Goal: Task Accomplishment & Management: Use online tool/utility

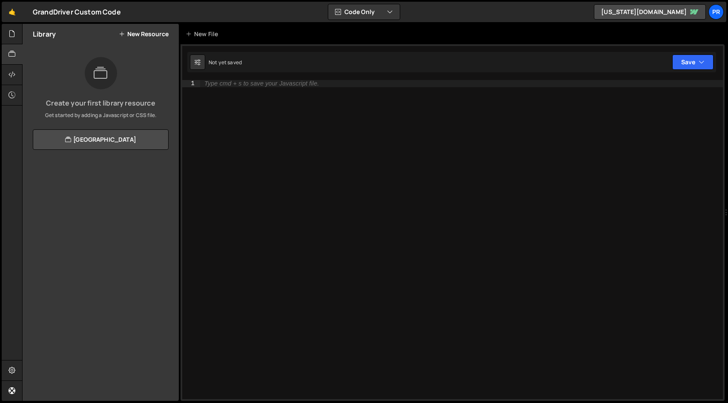
click at [414, 121] on div "Type cmd + s to save your Javascript file." at bounding box center [461, 246] width 523 height 333
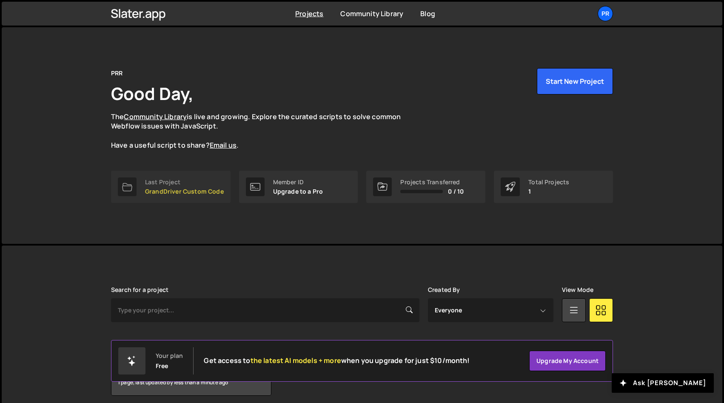
click at [169, 188] on p "GrandDriver Custom Code" at bounding box center [184, 191] width 79 height 7
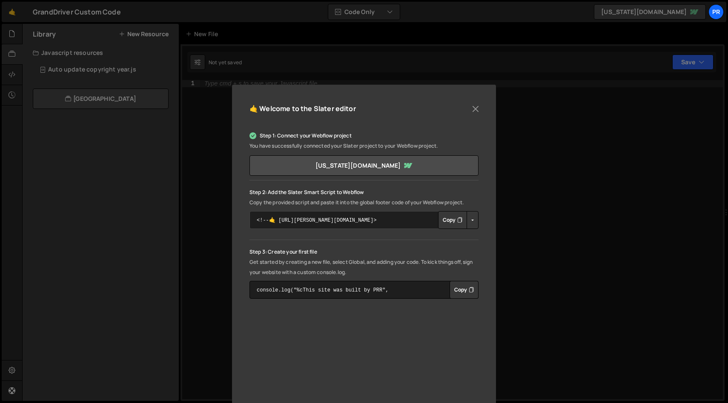
scroll to position [6, 0]
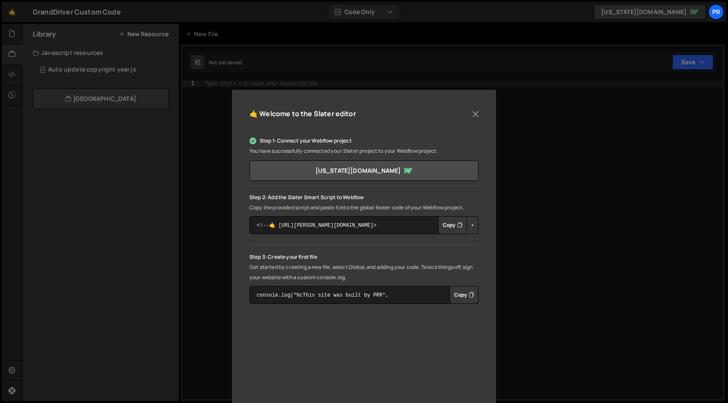
click at [475, 230] on button "Button group with nested dropdown" at bounding box center [472, 225] width 12 height 18
click at [485, 240] on link "Copy Staging Script" at bounding box center [508, 241] width 83 height 12
click at [457, 228] on icon "Button group with nested dropdown" at bounding box center [459, 225] width 5 height 9
click at [474, 227] on button "Button group with nested dropdown" at bounding box center [472, 225] width 12 height 18
click at [496, 244] on link "Copy Staging Script" at bounding box center [508, 241] width 83 height 12
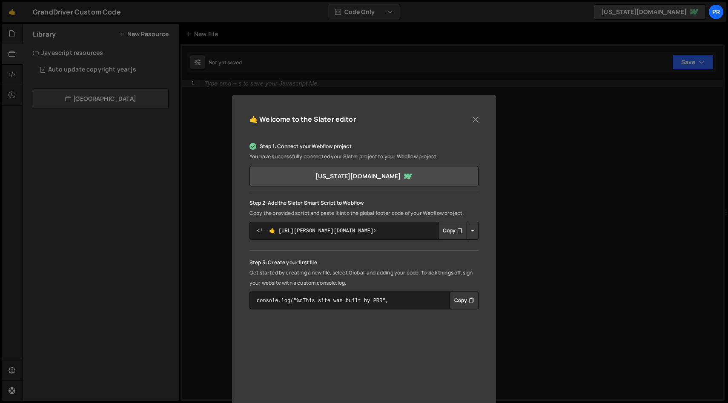
drag, startPoint x: 548, startPoint y: 210, endPoint x: 535, endPoint y: 208, distance: 13.7
click at [548, 210] on div "🤙 Welcome to the [PERSON_NAME] editor Step 1: Connect your Webflow project You …" at bounding box center [364, 201] width 728 height 403
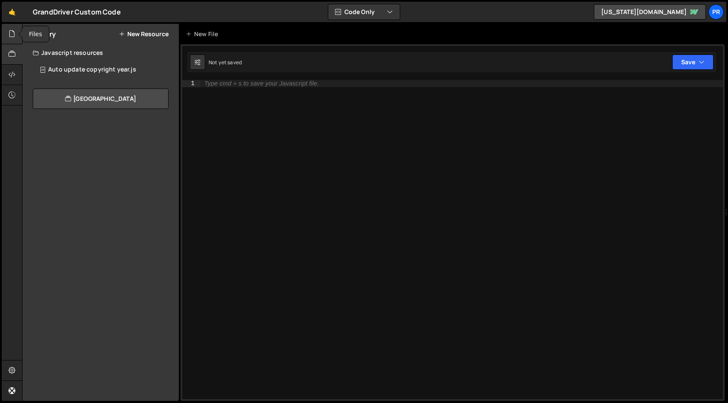
click at [7, 35] on div at bounding box center [12, 34] width 21 height 20
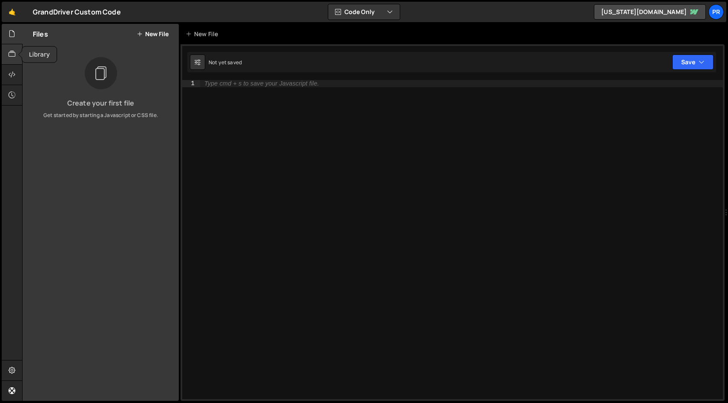
click at [14, 57] on icon at bounding box center [12, 53] width 7 height 9
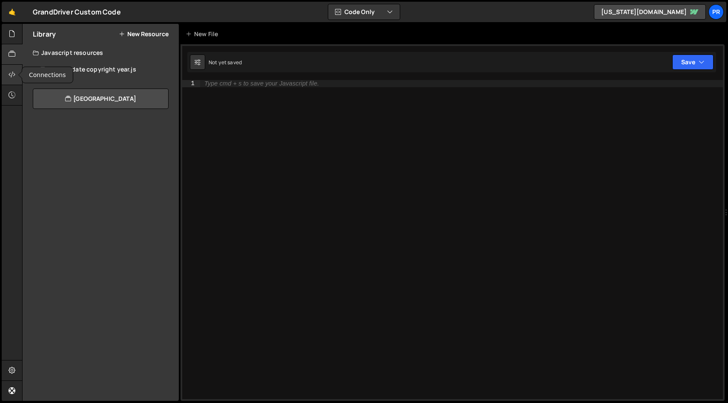
click at [10, 76] on icon at bounding box center [12, 74] width 7 height 9
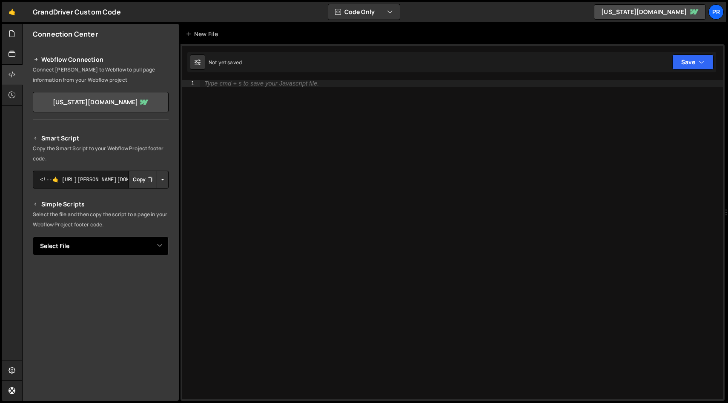
click at [127, 245] on select "Select File" at bounding box center [101, 246] width 136 height 19
click at [33, 237] on select "Select File" at bounding box center [101, 246] width 136 height 19
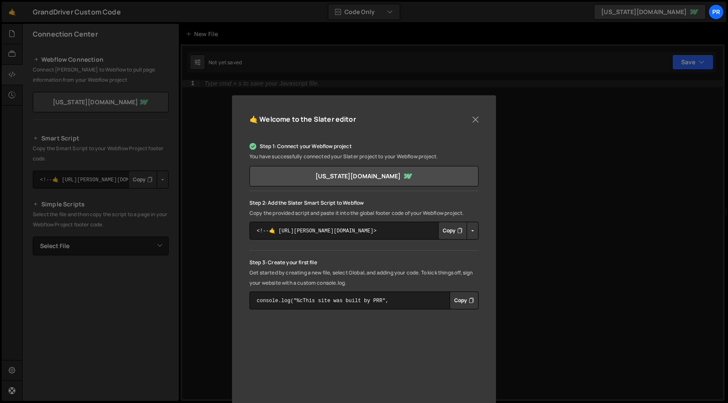
click at [346, 72] on div "🤙 Welcome to the [PERSON_NAME] editor Step 1: Connect your Webflow project You …" at bounding box center [364, 201] width 728 height 403
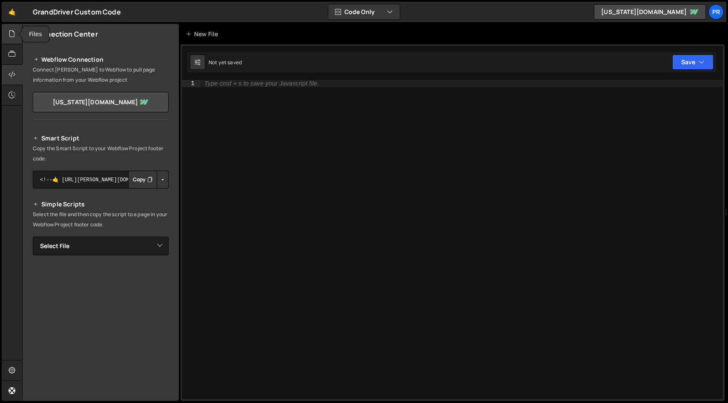
click at [12, 29] on icon at bounding box center [12, 33] width 7 height 9
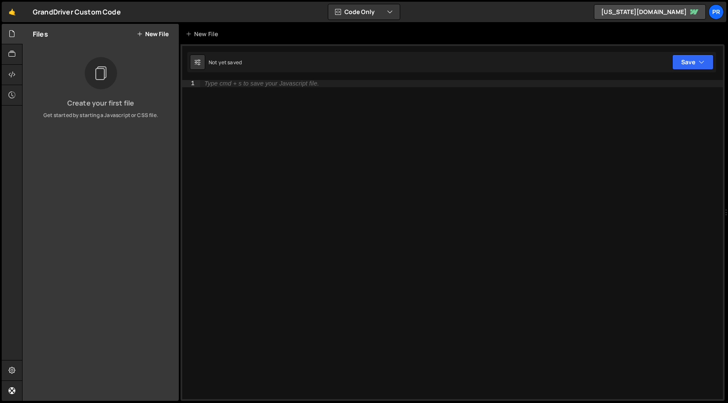
click at [106, 77] on icon at bounding box center [101, 73] width 14 height 19
click at [269, 123] on div "Type cmd + s to save your Javascript file." at bounding box center [461, 246] width 523 height 333
click at [153, 34] on button "New File" at bounding box center [153, 34] width 32 height 7
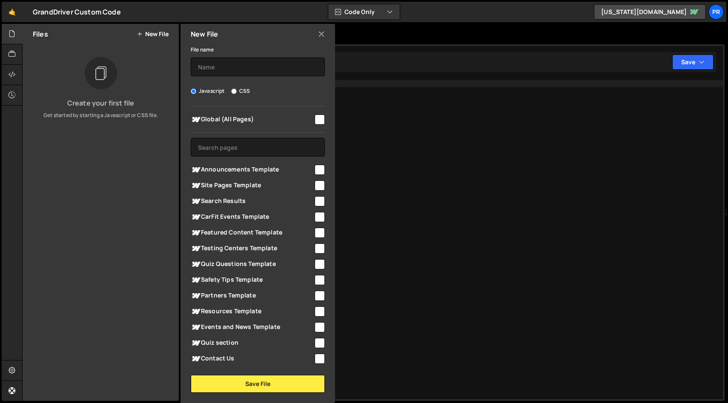
click at [316, 121] on input "checkbox" at bounding box center [319, 119] width 10 height 10
checkbox input "true"
click at [232, 92] on input "CSS" at bounding box center [234, 92] width 6 height 6
radio input "true"
click at [237, 73] on input "text" at bounding box center [258, 66] width 134 height 19
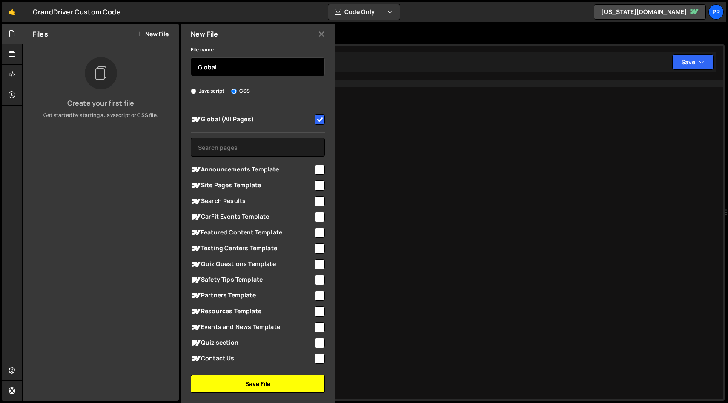
type input "Global"
click at [268, 385] on button "Save File" at bounding box center [258, 384] width 134 height 18
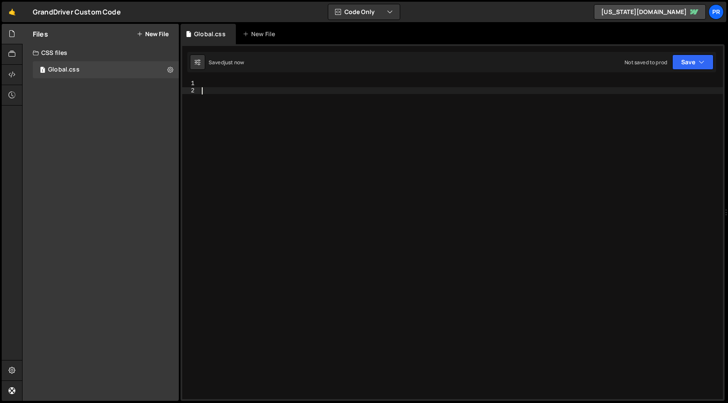
click at [318, 114] on div at bounding box center [461, 246] width 523 height 333
click at [306, 88] on div at bounding box center [461, 246] width 523 height 333
click at [304, 79] on div "1 Type cmd + s to save your Javascript file. הההההההההההההההההההההההההההההההההה…" at bounding box center [452, 222] width 544 height 357
click at [239, 83] on div at bounding box center [461, 246] width 523 height 333
paste textarea "}"
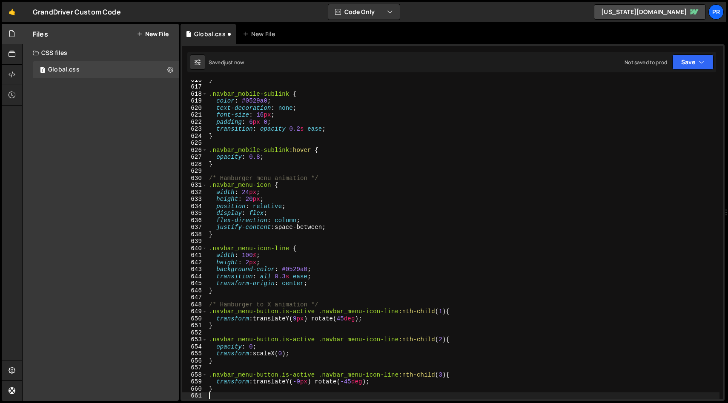
scroll to position [4321, 0]
click at [491, 162] on div "} .navbar_mobile-sublink { color : #0529a0 ; text-decoration : none ; font-size…" at bounding box center [463, 242] width 512 height 333
type textarea "}"
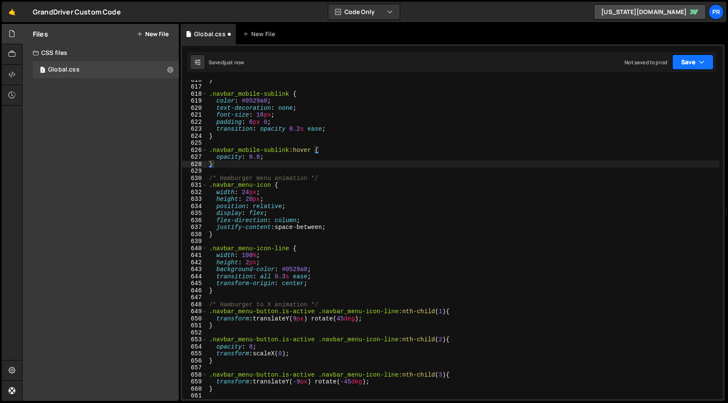
click at [680, 60] on button "Save" at bounding box center [692, 61] width 41 height 15
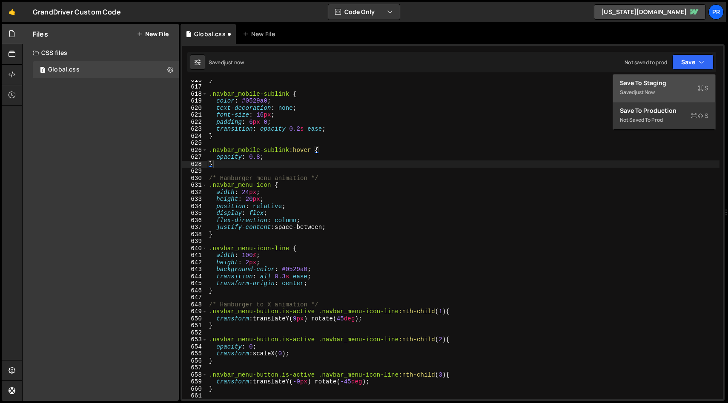
click at [681, 78] on button "Save to Staging S Saved just now" at bounding box center [664, 88] width 102 height 28
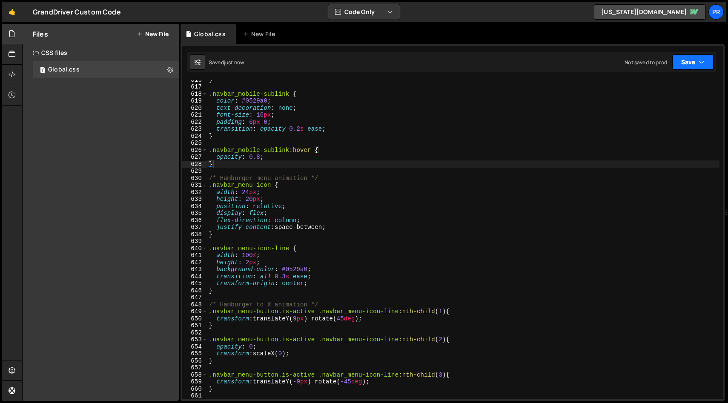
click at [703, 63] on icon "button" at bounding box center [701, 62] width 6 height 9
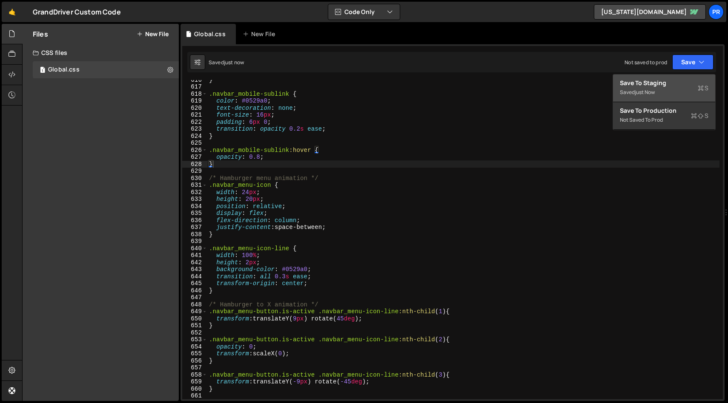
click at [686, 88] on div "Saved just now" at bounding box center [664, 92] width 89 height 10
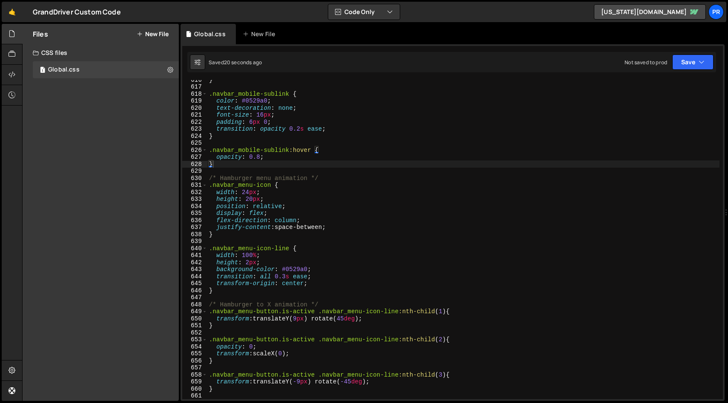
click at [164, 37] on button "New File" at bounding box center [153, 34] width 32 height 7
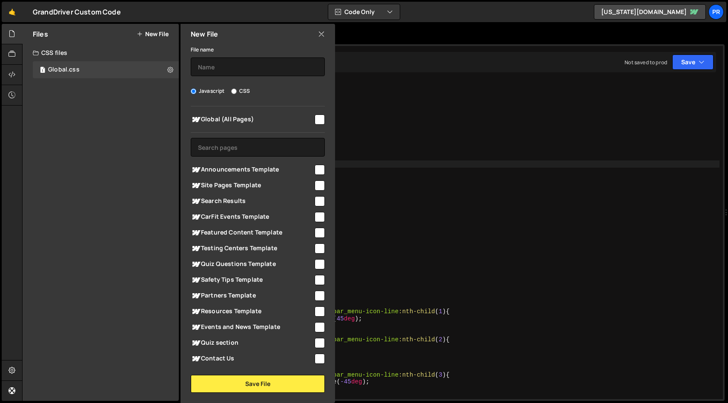
drag, startPoint x: 316, startPoint y: 121, endPoint x: 304, endPoint y: 121, distance: 11.9
click at [316, 121] on input "checkbox" at bounding box center [319, 119] width 10 height 10
checkbox input "true"
click at [246, 70] on input "text" at bounding box center [258, 66] width 134 height 19
type input "Global"
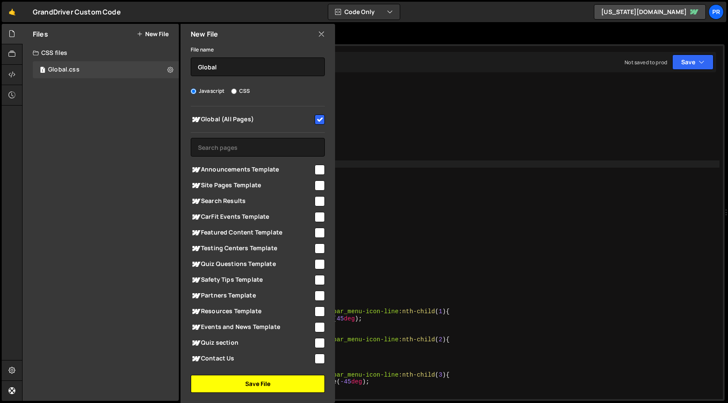
click at [283, 377] on button "Save File" at bounding box center [258, 384] width 134 height 18
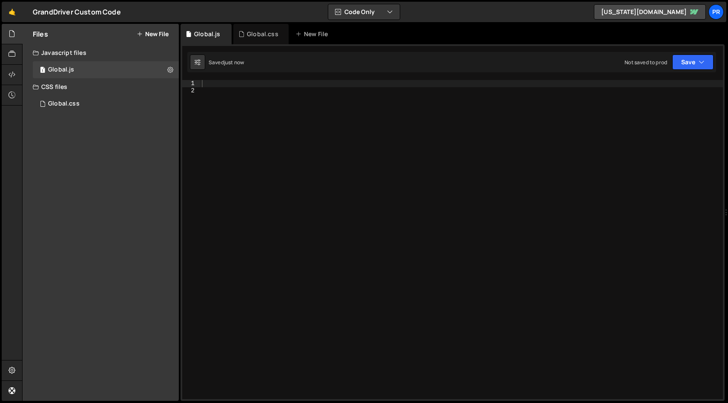
click at [283, 82] on div at bounding box center [461, 246] width 523 height 333
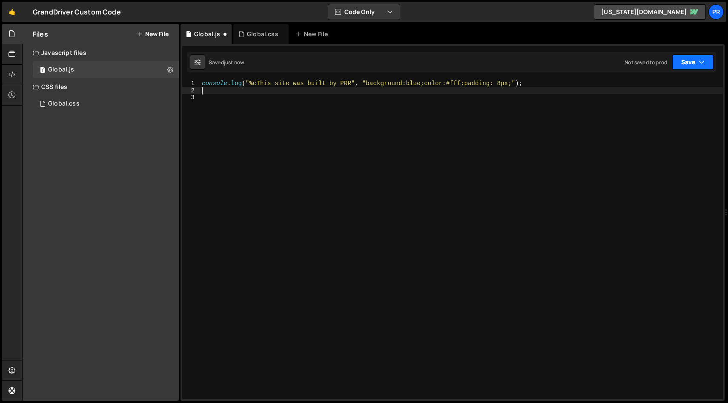
click at [694, 60] on button "Save" at bounding box center [692, 61] width 41 height 15
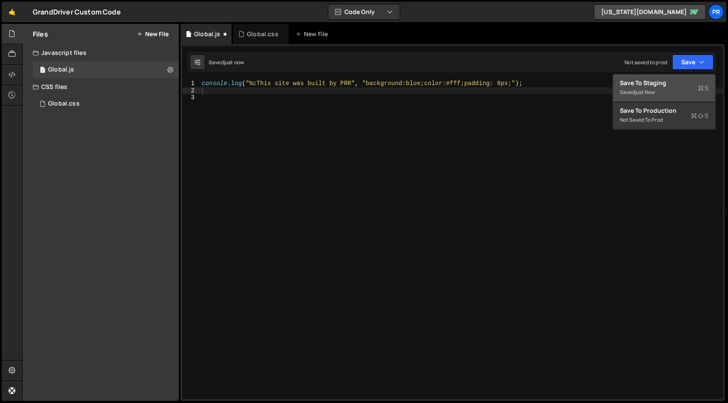
click at [668, 86] on div "Save to Staging S" at bounding box center [664, 83] width 89 height 9
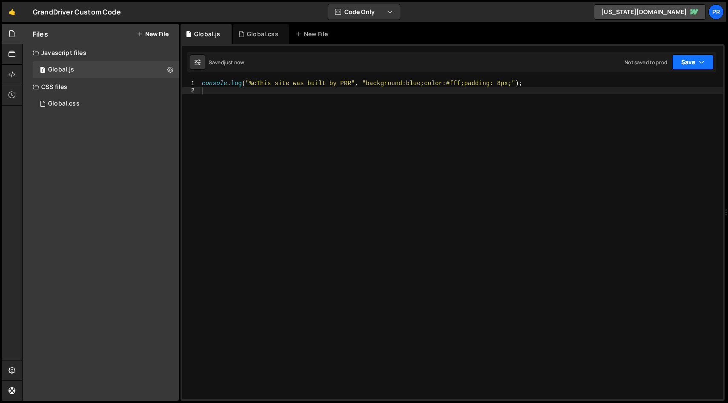
click at [702, 60] on icon "button" at bounding box center [701, 62] width 6 height 9
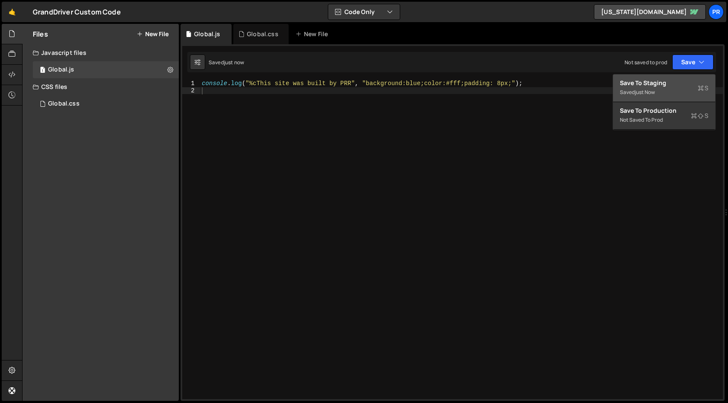
click at [702, 87] on icon at bounding box center [700, 88] width 6 height 9
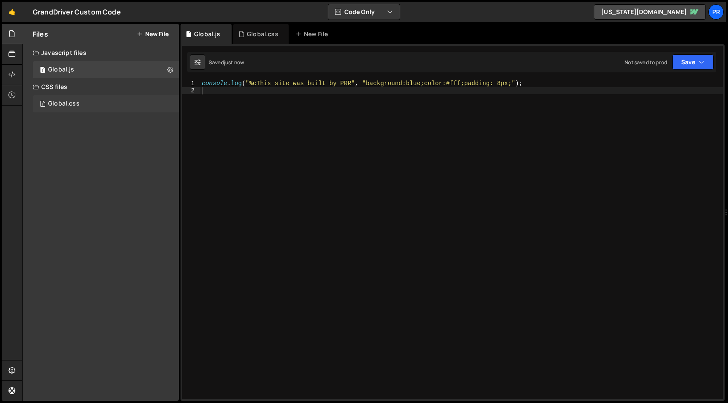
click at [68, 108] on div "1 Global.css 0" at bounding box center [106, 103] width 146 height 17
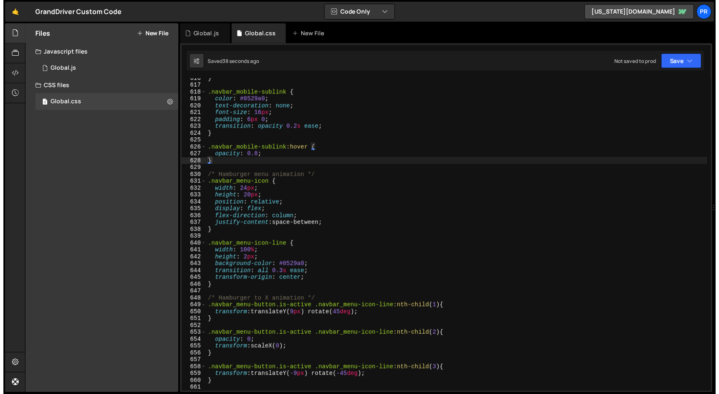
scroll to position [4325, 0]
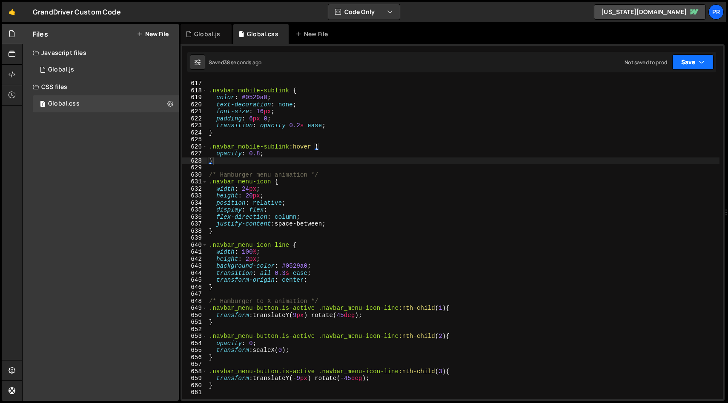
click at [710, 66] on button "Save" at bounding box center [692, 61] width 41 height 15
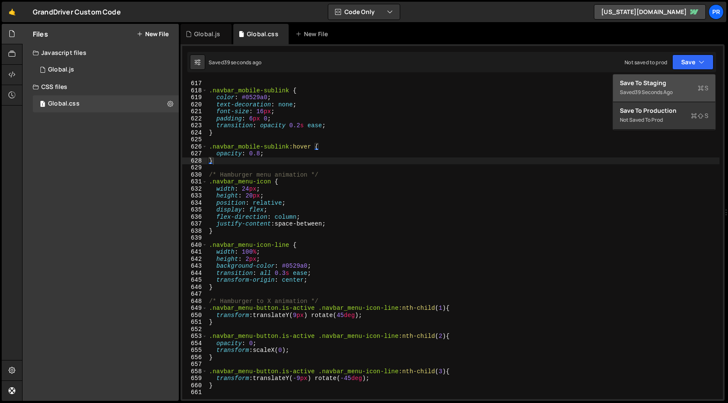
click at [688, 87] on div "Save to Staging S" at bounding box center [664, 83] width 89 height 9
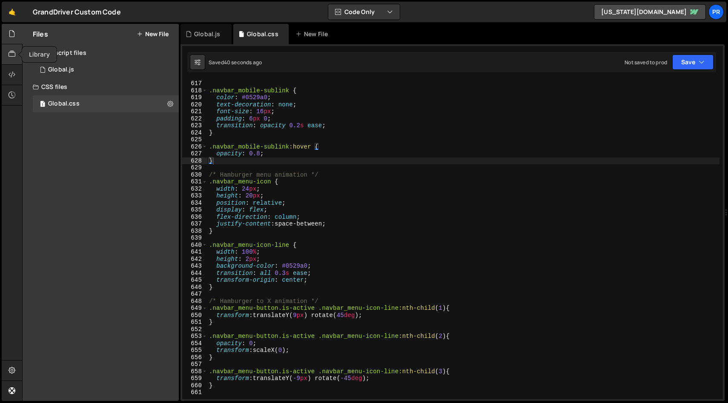
click at [12, 54] on icon at bounding box center [12, 53] width 7 height 9
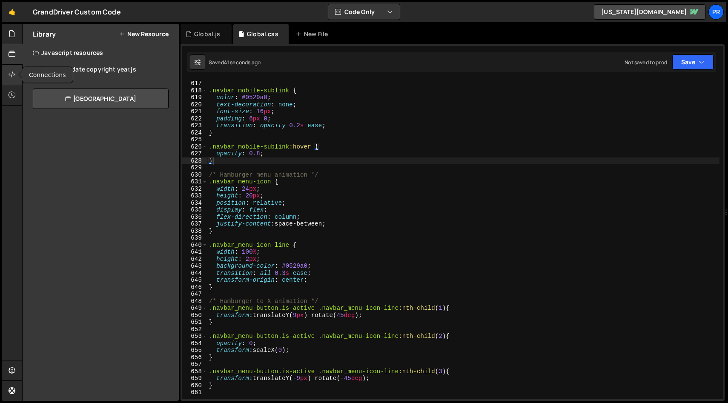
click at [14, 70] on icon at bounding box center [12, 74] width 7 height 9
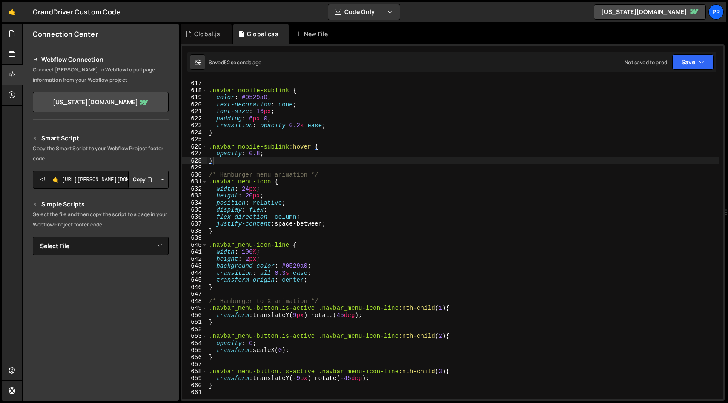
click at [141, 184] on button "Copy" at bounding box center [142, 180] width 29 height 18
click at [437, 161] on div ".navbar_mobile-sublink { color : #0529a0 ; text-decoration : none ; font-size :…" at bounding box center [463, 246] width 512 height 333
click at [437, 160] on div ".navbar_mobile-sublink { color : #0529a0 ; text-decoration : none ; font-size :…" at bounding box center [463, 246] width 512 height 333
type textarea "}"
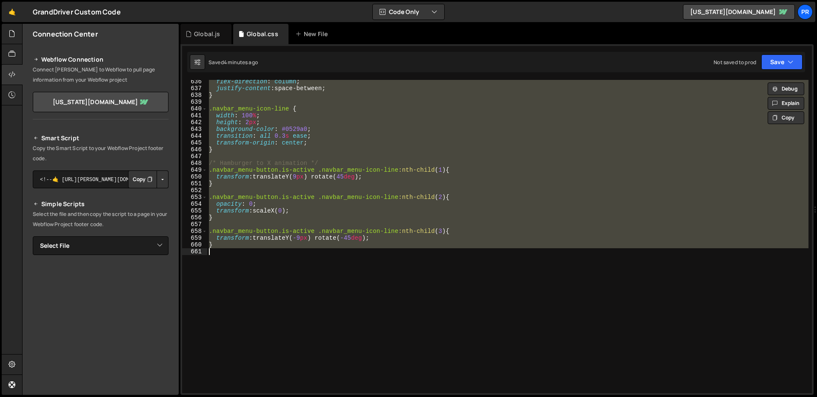
click at [468, 254] on div "flex-direction : column ; justify-content : space-between ; } .navbar_menu-icon…" at bounding box center [507, 241] width 601 height 327
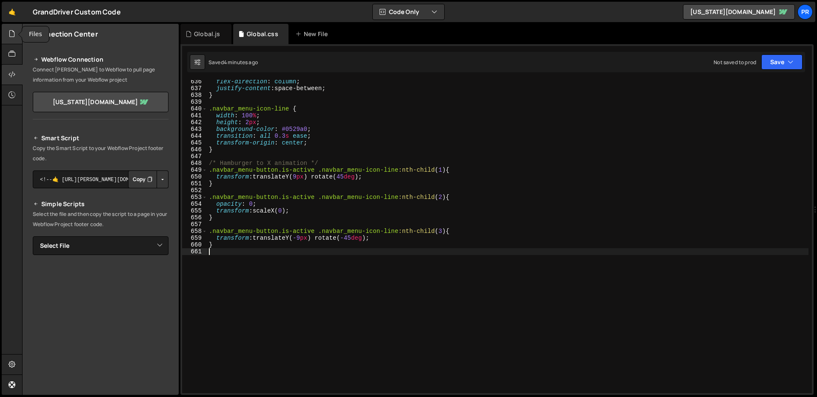
click at [13, 37] on icon at bounding box center [12, 33] width 7 height 9
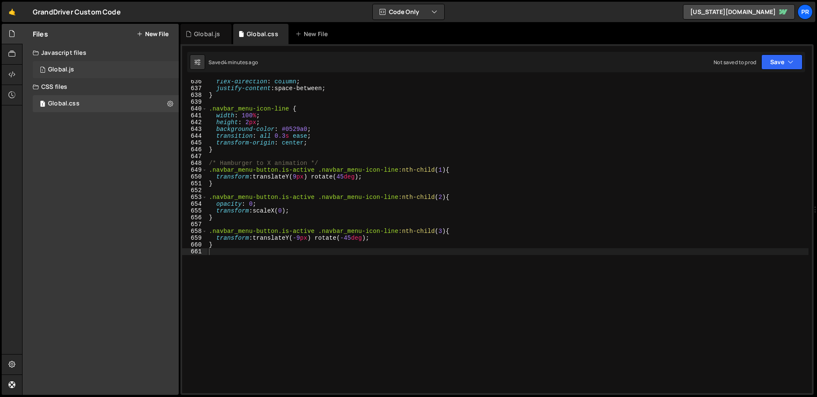
click at [77, 70] on div "1 Global.js 0" at bounding box center [106, 69] width 146 height 17
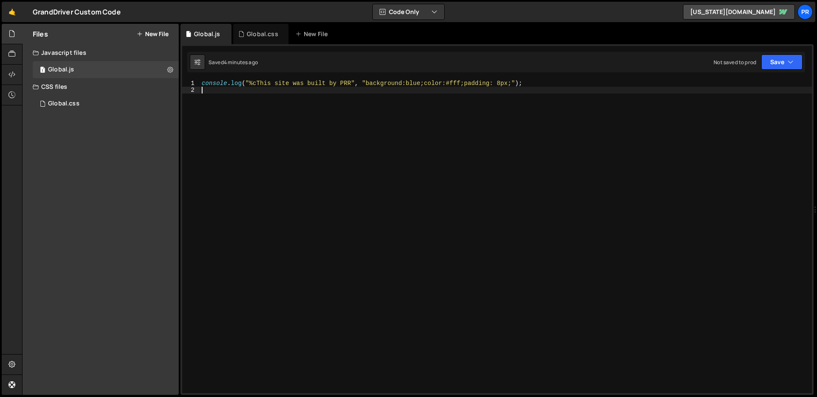
click at [255, 97] on div "console . log ( "%cThis site was built by PRR" , "background:blue;color:#fff;pa…" at bounding box center [506, 246] width 612 height 333
paste textarea "</script>"
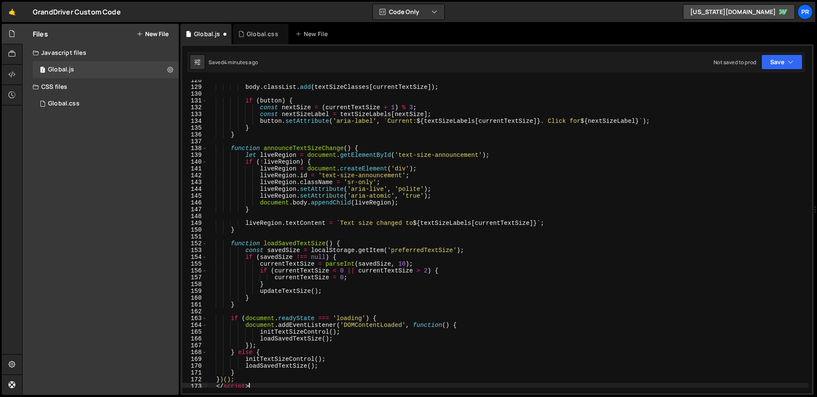
scroll to position [940, 0]
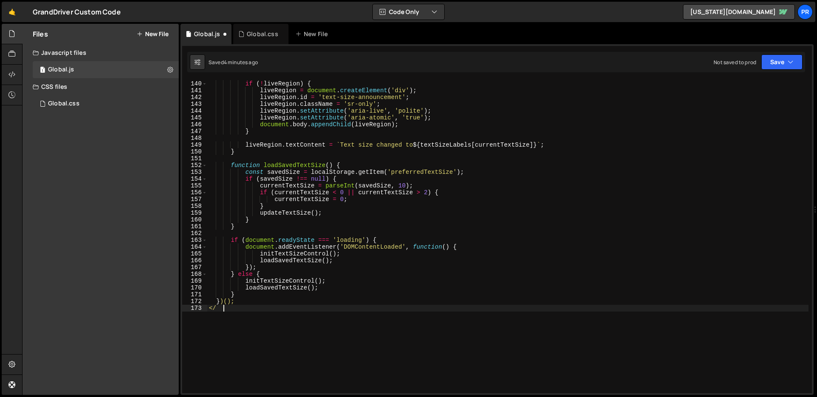
type textarea "<"
type textarea "})();"
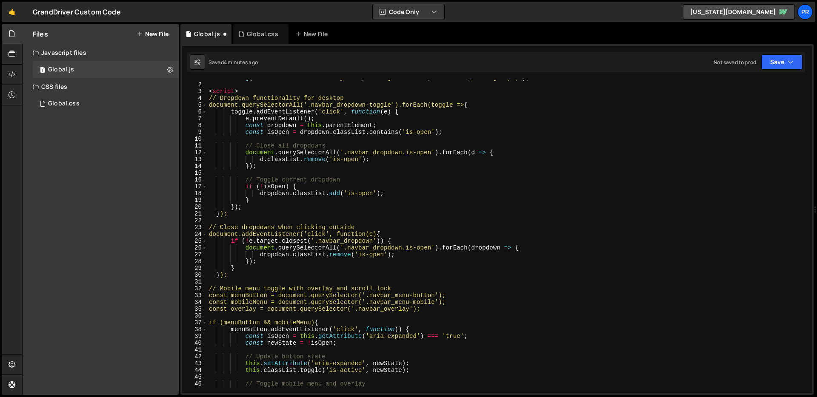
scroll to position [0, 0]
click at [261, 86] on div "console . log ( "%cThis site was built by PRR" , "background:blue;color:#fff;pa…" at bounding box center [507, 240] width 601 height 333
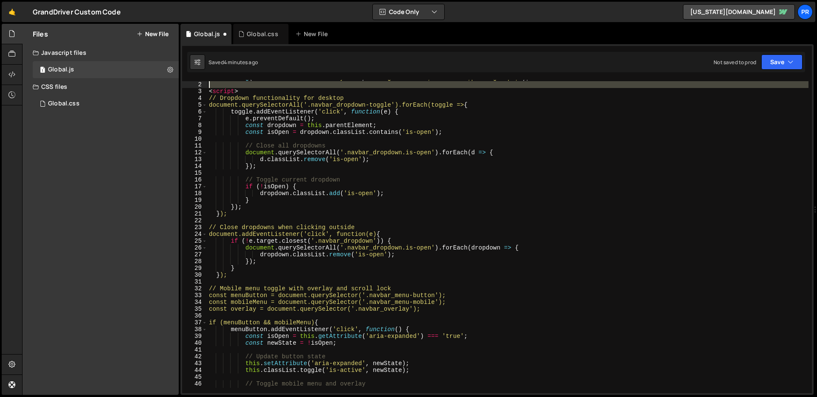
click at [261, 86] on div "console . log ( "%cThis site was built by PRR" , "background:blue;color:#fff;pa…" at bounding box center [507, 240] width 601 height 333
type textarea "<script>"
click at [261, 88] on div "console . log ( "%cThis site was built by PRR" , "background:blue;color:#fff;pa…" at bounding box center [507, 231] width 601 height 314
click at [261, 88] on div "console . log ( "%cThis site was built by PRR" , "background:blue;color:#fff;pa…" at bounding box center [507, 240] width 601 height 333
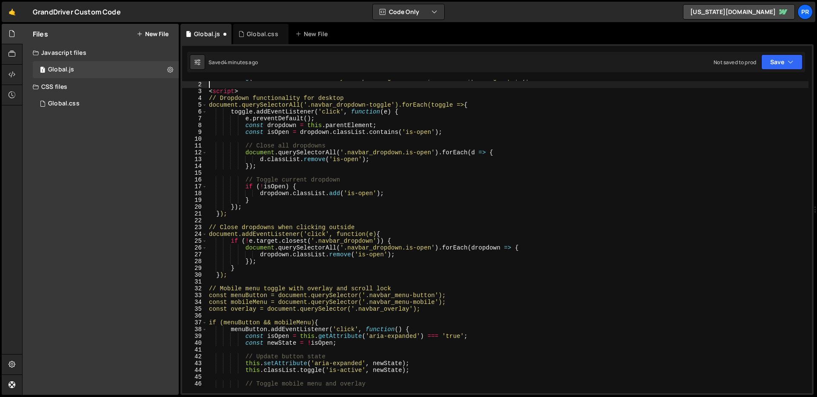
click at [261, 88] on div "console . log ( "%cThis site was built by PRR" , "background:blue;color:#fff;pa…" at bounding box center [507, 240] width 601 height 333
click at [260, 90] on div "console . log ( "%cThis site was built by PRR" , "background:blue;color:#fff;pa…" at bounding box center [507, 240] width 601 height 333
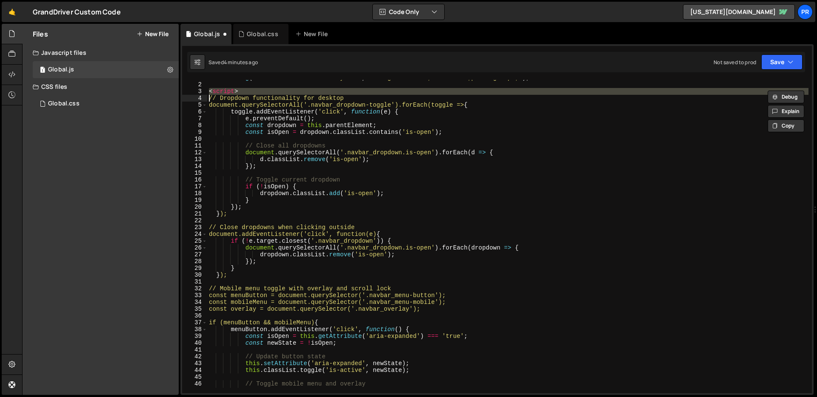
click at [260, 90] on div "console . log ( "%cThis site was built by PRR" , "background:blue;color:#fff;pa…" at bounding box center [507, 240] width 601 height 333
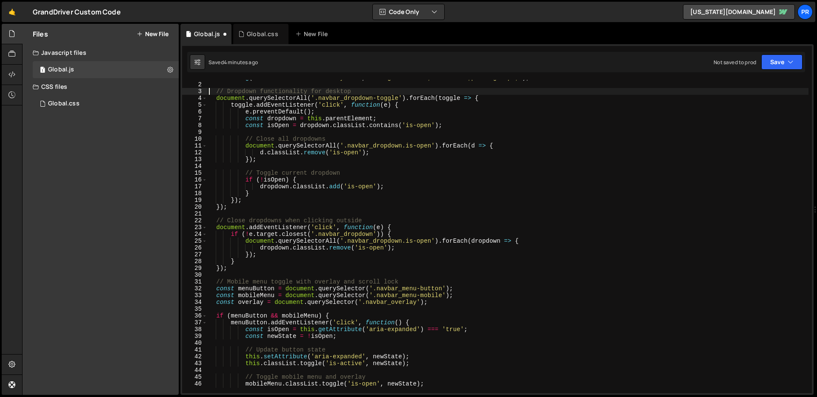
click at [486, 160] on div "console . log ( "%cThis site was built by PRR" , "background:blue;color:#fff;pa…" at bounding box center [507, 240] width 601 height 333
type textarea "});"
click at [517, 71] on div "Saved 4 minutes ago Not saved to prod Upgrade to Edit Save Save to Staging S Sa…" at bounding box center [496, 62] width 618 height 20
click at [513, 78] on div "1 Type cmd + s to save your Javascript file. הההההההההההההההההההההההההההההההההה…" at bounding box center [496, 219] width 633 height 351
click at [513, 84] on div "console . log ( "%cThis site was built by PRR" , "background:blue;color:#fff;pa…" at bounding box center [507, 240] width 601 height 333
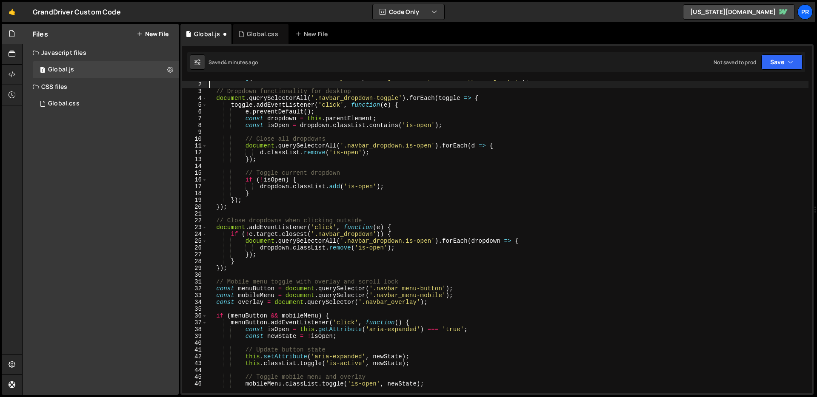
type textarea "console.log("%cThis site was built by PRR", "background:blue;color:#fff;padding…"
click at [727, 63] on icon "button" at bounding box center [791, 62] width 6 height 9
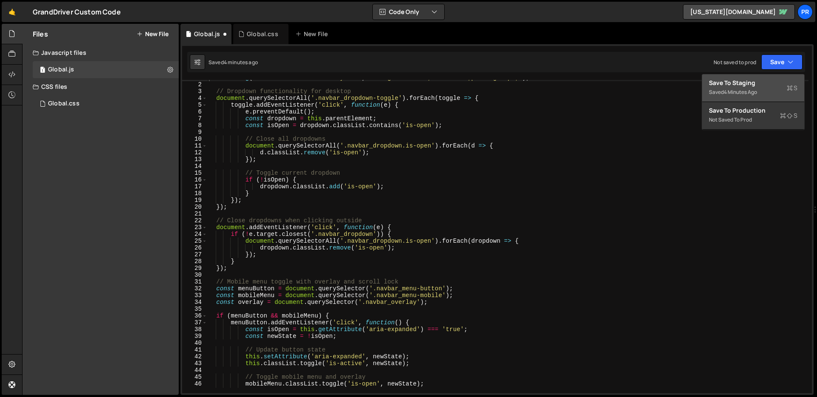
click at [727, 82] on div "Save to Staging S" at bounding box center [753, 83] width 89 height 9
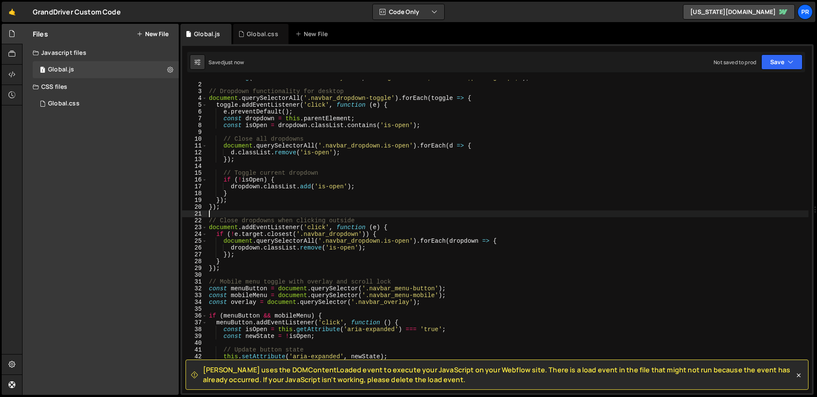
click at [552, 214] on div "console . log ( "%cThis site was built by PRR" , "background:blue;color:#fff;pa…" at bounding box center [507, 240] width 601 height 333
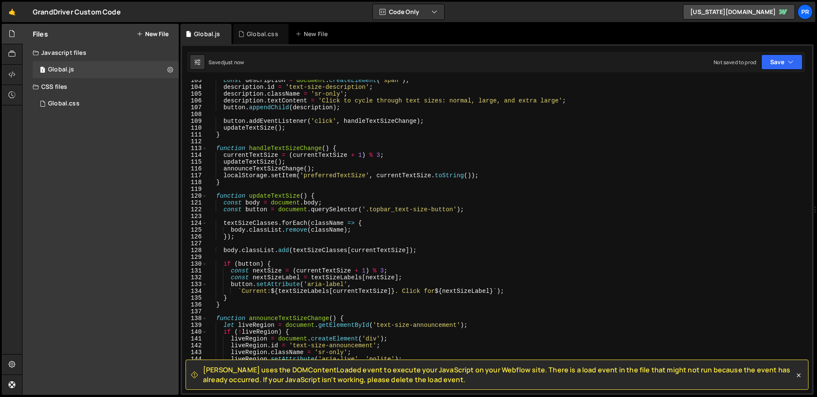
scroll to position [1015, 0]
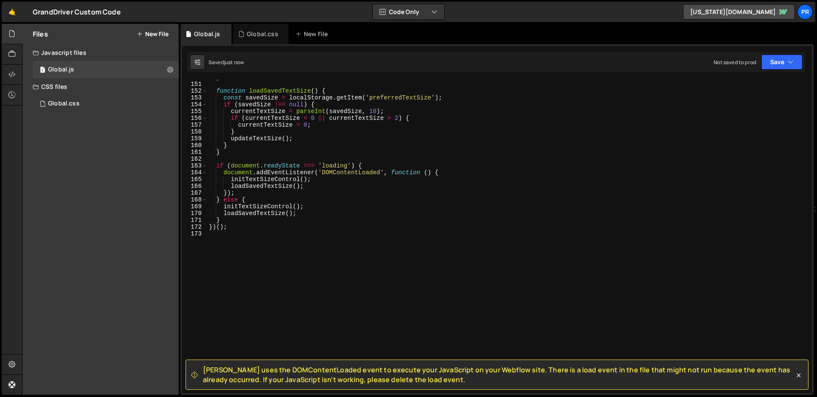
click at [338, 211] on div "} function loadSavedTextSize ( ) { const savedSize = localStorage . getItem ( '…" at bounding box center [507, 240] width 601 height 333
type textarea "loadSavedTextSize();"
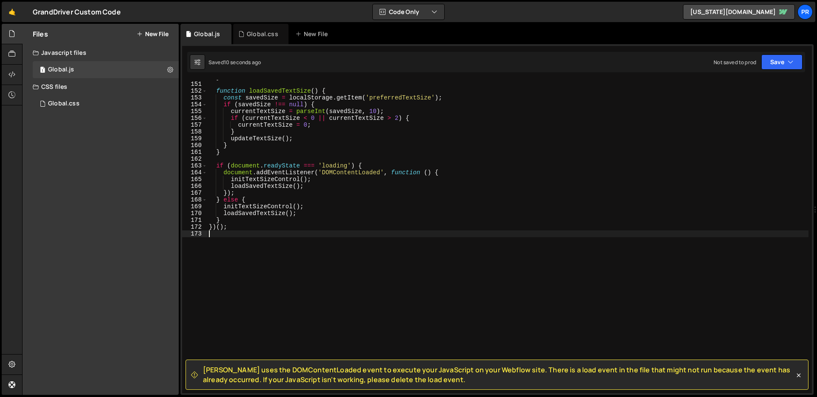
click at [298, 237] on div "} function loadSavedTextSize ( ) { const savedSize = localStorage . getItem ( '…" at bounding box center [507, 240] width 601 height 333
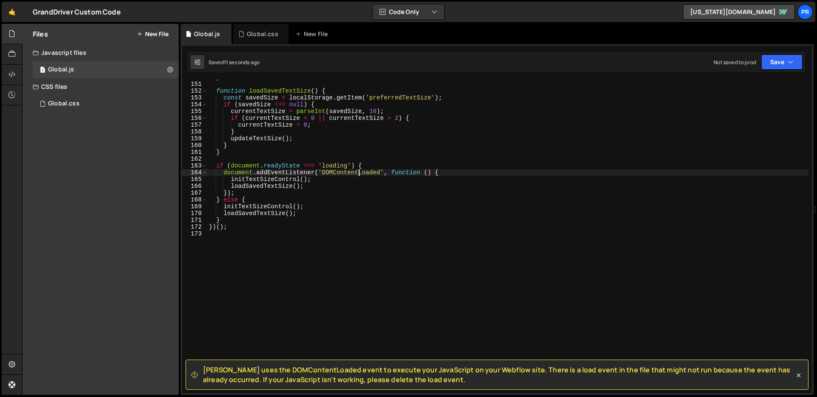
click at [360, 173] on div "} function loadSavedTextSize ( ) { const savedSize = localStorage . getItem ( '…" at bounding box center [507, 240] width 601 height 333
click at [359, 174] on div "} function loadSavedTextSize ( ) { const savedSize = localStorage . getItem ( '…" at bounding box center [507, 240] width 601 height 333
click at [340, 173] on div "} function loadSavedTextSize ( ) { const savedSize = localStorage . getItem ( '…" at bounding box center [507, 240] width 601 height 333
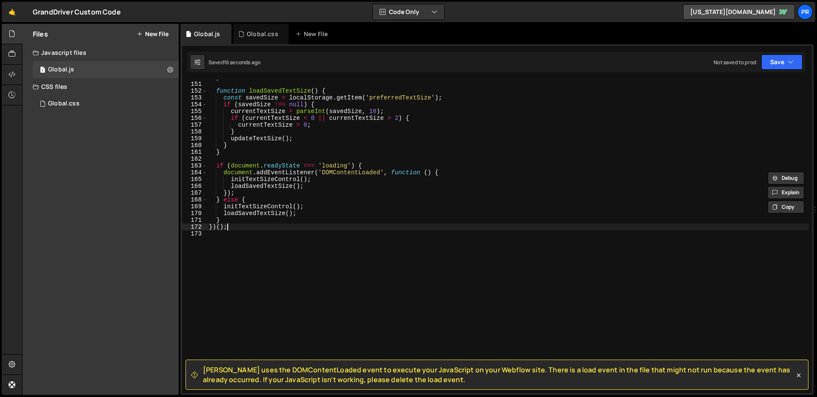
click at [355, 226] on div "} function loadSavedTextSize ( ) { const savedSize = localStorage . getItem ( '…" at bounding box center [507, 240] width 601 height 333
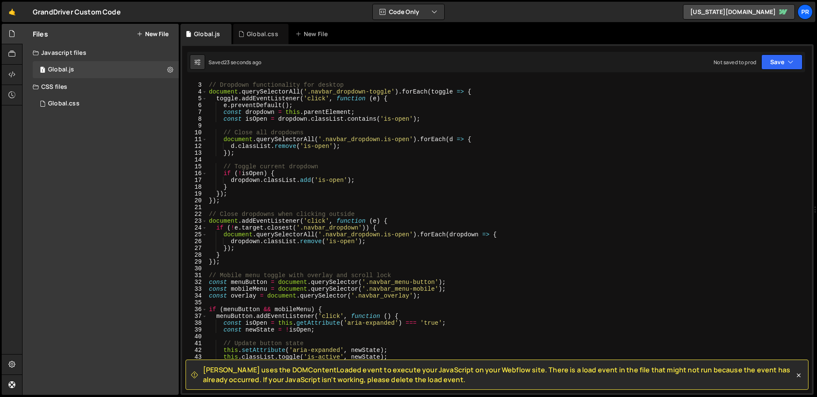
scroll to position [6, 0]
click at [435, 193] on div "console . log ( "%cThis site was built by PRR" , "background:blue;color:#fff;pa…" at bounding box center [507, 234] width 601 height 333
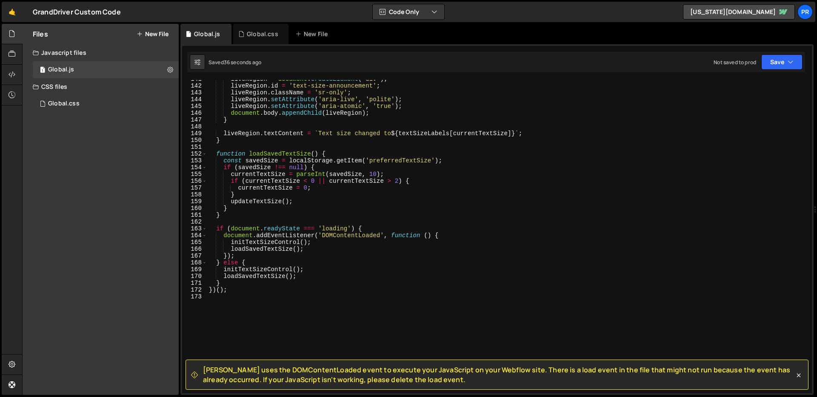
scroll to position [955, 0]
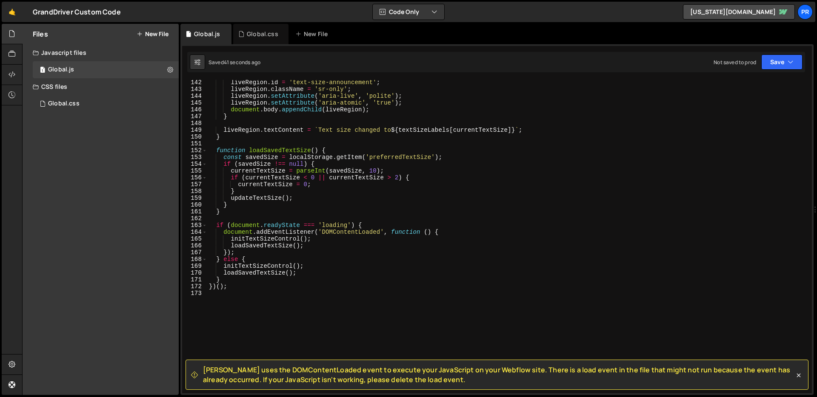
click at [397, 236] on div "liveRegion = document . createElement ( 'div' ) ; liveRegion . id = 'text-size-…" at bounding box center [507, 238] width 601 height 333
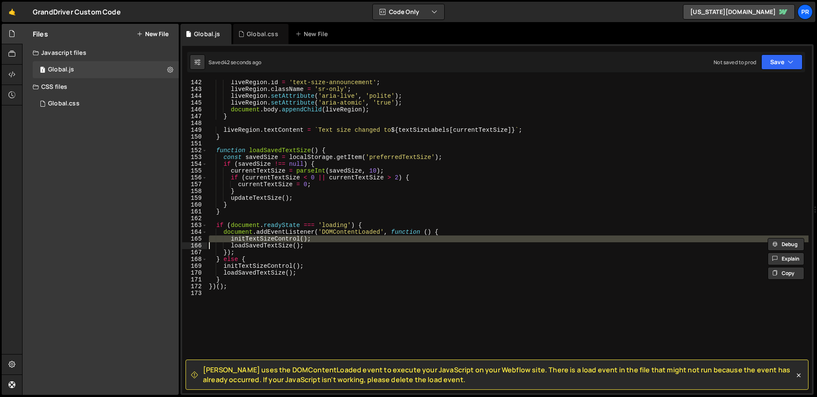
click at [400, 232] on div "liveRegion = document . createElement ( 'div' ) ; liveRegion . id = 'text-size-…" at bounding box center [507, 238] width 601 height 333
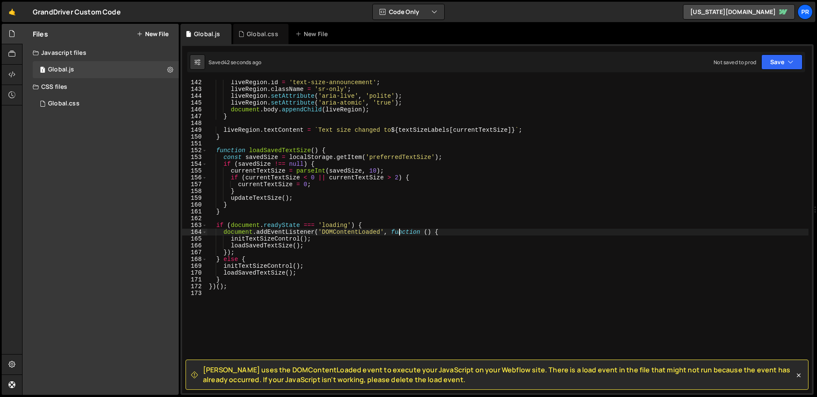
click at [400, 232] on div "liveRegion = document . createElement ( 'div' ) ; liveRegion . id = 'text-size-…" at bounding box center [507, 238] width 601 height 333
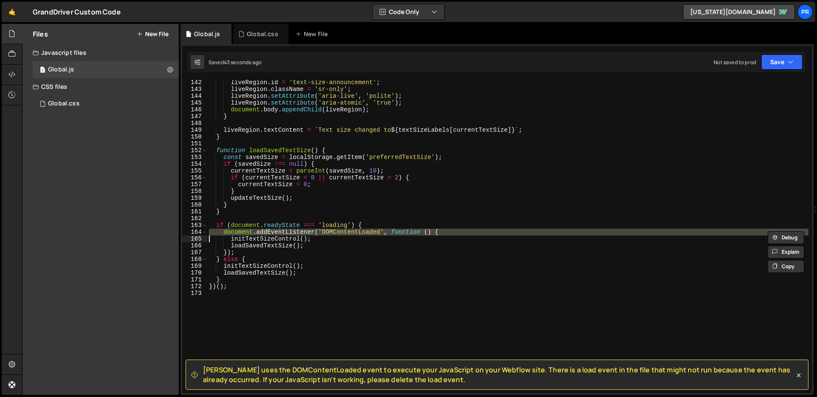
click at [400, 232] on div "liveRegion = document . createElement ( 'div' ) ; liveRegion . id = 'text-size-…" at bounding box center [507, 238] width 601 height 333
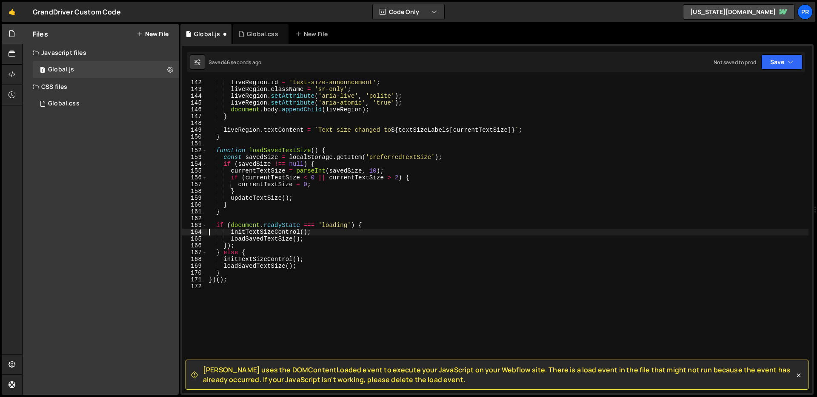
click at [398, 233] on div "liveRegion = document . createElement ( 'div' ) ; liveRegion . id = 'text-size-…" at bounding box center [507, 238] width 601 height 333
click at [404, 247] on div "liveRegion = document . createElement ( 'div' ) ; liveRegion . id = 'text-size-…" at bounding box center [507, 238] width 601 height 333
click at [324, 259] on div "liveRegion = document . createElement ( 'div' ) ; liveRegion . id = 'text-size-…" at bounding box center [507, 238] width 601 height 333
click at [314, 245] on div "liveRegion = document . createElement ( 'div' ) ; liveRegion . id = 'text-size-…" at bounding box center [507, 238] width 601 height 333
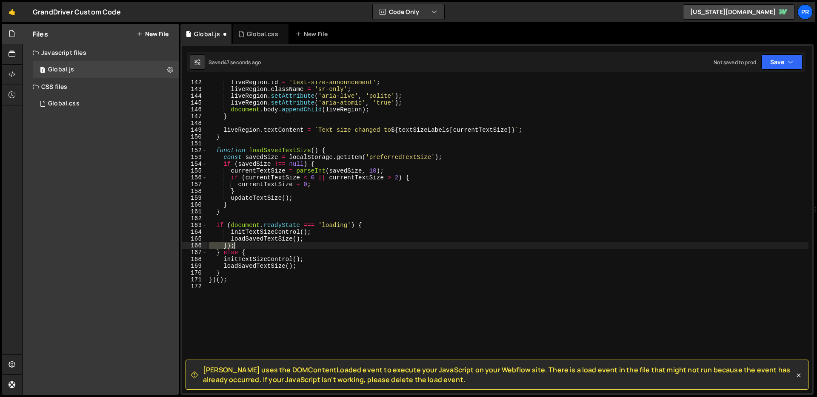
click at [314, 245] on div "liveRegion = document . createElement ( 'div' ) ; liveRegion . id = 'text-size-…" at bounding box center [507, 238] width 601 height 333
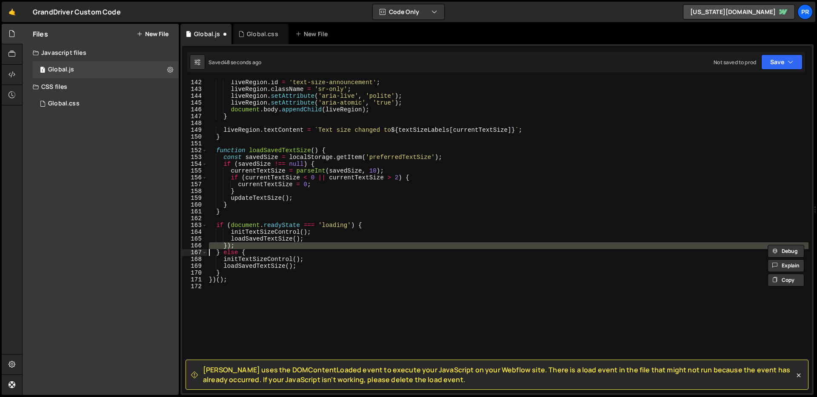
click at [314, 245] on div "liveRegion = document . createElement ( 'div' ) ; liveRegion . id = 'text-size-…" at bounding box center [507, 238] width 601 height 333
click at [314, 245] on div "liveRegion = document . createElement ( 'div' ) ; liveRegion . id = 'text-size-…" at bounding box center [507, 231] width 601 height 314
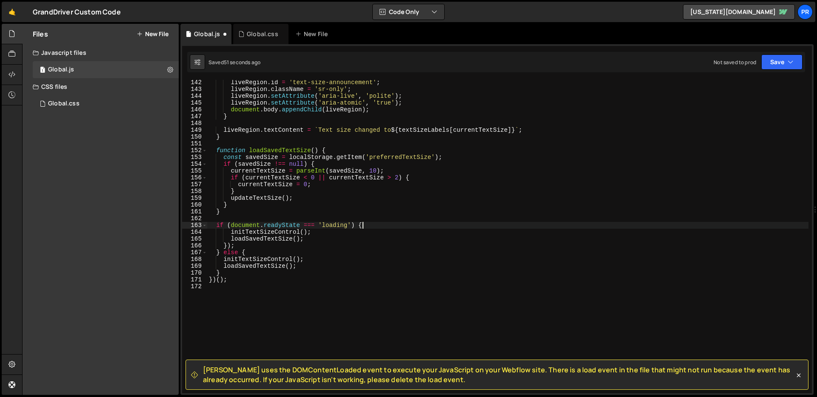
click at [380, 226] on div "liveRegion = document . createElement ( 'div' ) ; liveRegion . id = 'text-size-…" at bounding box center [507, 238] width 601 height 333
click at [254, 245] on div "liveRegion = document . createElement ( 'div' ) ; liveRegion . id = 'text-size-…" at bounding box center [507, 238] width 601 height 333
click at [227, 246] on div "liveRegion = document . createElement ( 'div' ) ; liveRegion . id = 'text-size-…" at bounding box center [507, 238] width 601 height 333
click at [373, 238] on div "liveRegion = document . createElement ( 'div' ) ; liveRegion . id = 'text-size-…" at bounding box center [507, 238] width 601 height 333
click at [391, 232] on div "liveRegion = document . createElement ( 'div' ) ; liveRegion . id = 'text-size-…" at bounding box center [507, 238] width 601 height 333
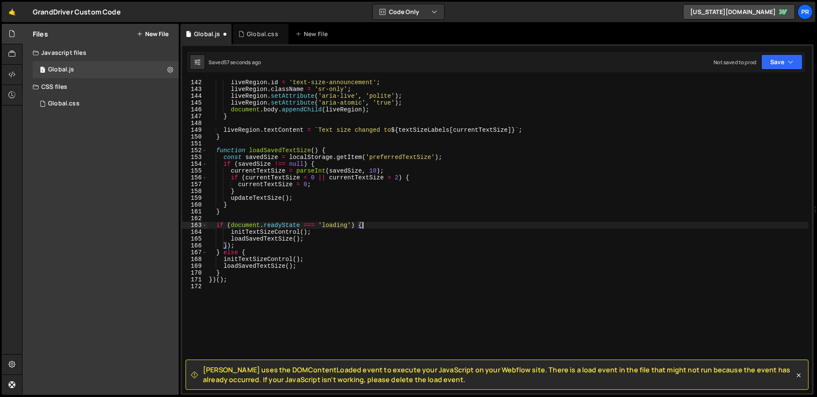
click at [397, 225] on div "liveRegion = document . createElement ( 'div' ) ; liveRegion . id = 'text-size-…" at bounding box center [507, 238] width 601 height 333
click at [337, 232] on div "liveRegion = document . createElement ( 'div' ) ; liveRegion . id = 'text-size-…" at bounding box center [507, 238] width 601 height 333
click at [327, 236] on div "liveRegion = document . createElement ( 'div' ) ; liveRegion . id = 'text-size-…" at bounding box center [507, 238] width 601 height 333
click at [329, 207] on div "liveRegion = document . createElement ( 'div' ) ; liveRegion . id = 'text-size-…" at bounding box center [507, 238] width 601 height 333
click at [337, 224] on div "liveRegion = document . createElement ( 'div' ) ; liveRegion . id = 'text-size-…" at bounding box center [507, 238] width 601 height 333
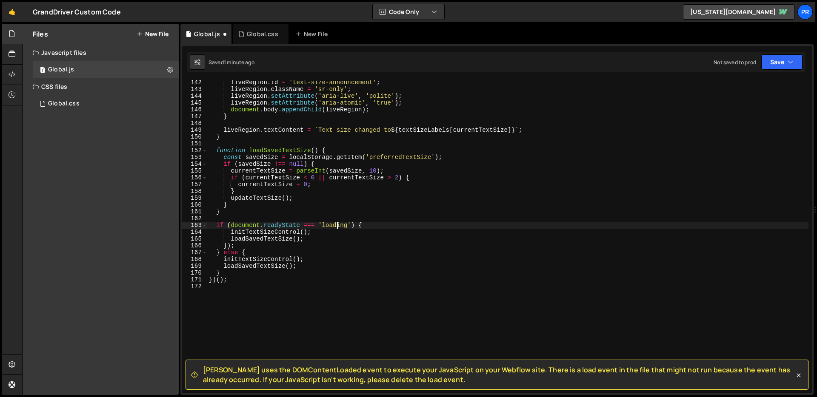
click at [331, 254] on div "liveRegion = document . createElement ( 'div' ) ; liveRegion . id = 'text-size-…" at bounding box center [507, 238] width 601 height 333
click at [320, 252] on div "liveRegion = document . createElement ( 'div' ) ; liveRegion . id = 'text-size-…" at bounding box center [507, 238] width 601 height 333
click at [260, 253] on div "liveRegion = document . createElement ( 'div' ) ; liveRegion . id = 'text-size-…" at bounding box center [507, 238] width 601 height 333
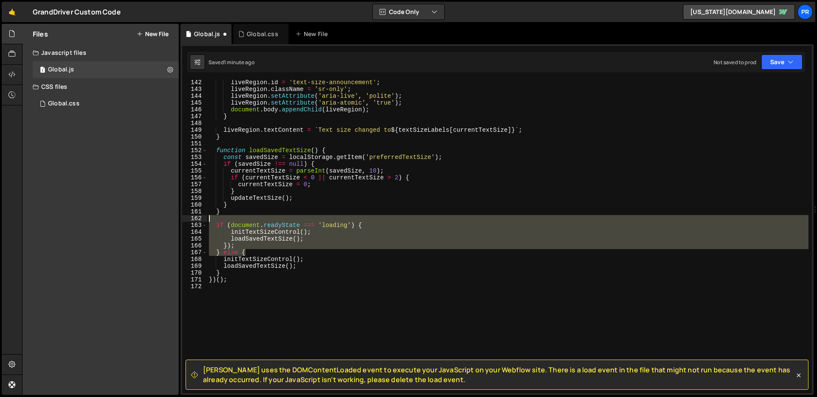
drag, startPoint x: 258, startPoint y: 253, endPoint x: 157, endPoint y: 220, distance: 105.8
click at [157, 220] on div "Files New File Create your first file Get started by starting a Javascript or C…" at bounding box center [419, 210] width 795 height 372
type textarea "if (document.readyState === 'loading') {"
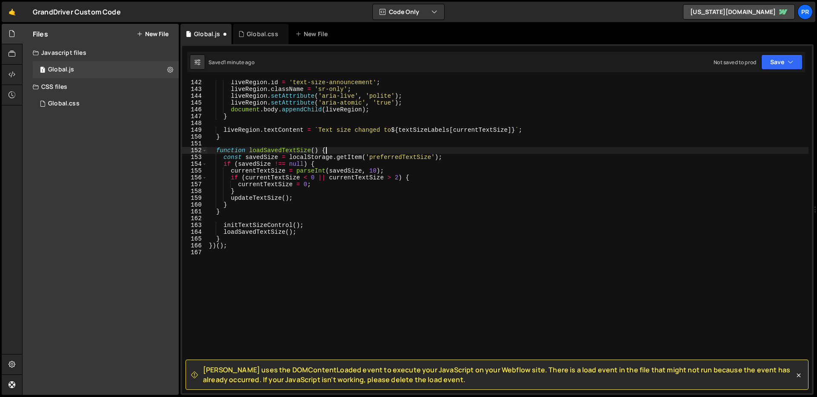
click at [328, 148] on div "liveRegion = document . createElement ( 'div' ) ; liveRegion . id = 'text-size-…" at bounding box center [507, 238] width 601 height 333
type textarea "function loadSavedTextSize() {"
drag, startPoint x: 316, startPoint y: 275, endPoint x: 339, endPoint y: 282, distance: 24.3
click at [316, 276] on div "liveRegion = document . createElement ( 'div' ) ; liveRegion . id = 'text-size-…" at bounding box center [507, 238] width 601 height 333
click at [535, 327] on div "liveRegion = document . createElement ( 'div' ) ; liveRegion . id = 'text-size-…" at bounding box center [507, 238] width 601 height 333
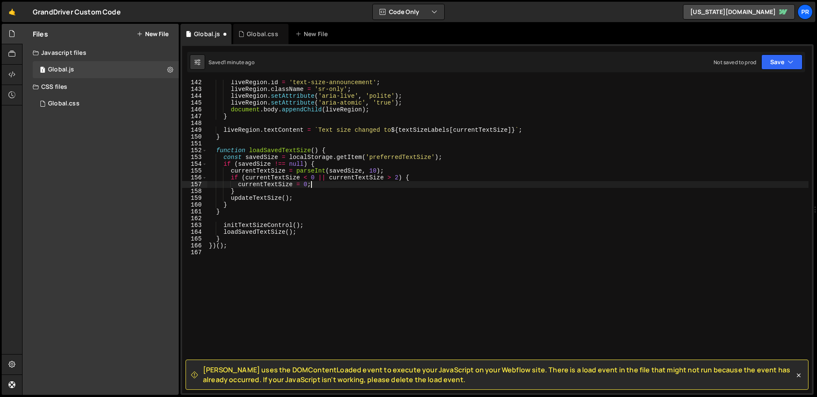
click at [503, 183] on div "liveRegion = document . createElement ( 'div' ) ; liveRegion . id = 'text-size-…" at bounding box center [507, 238] width 601 height 333
click at [410, 223] on div "liveRegion = document . createElement ( 'div' ) ; liveRegion . id = 'text-size-…" at bounding box center [507, 238] width 601 height 333
click at [399, 247] on div "liveRegion = document . createElement ( 'div' ) ; liveRegion . id = 'text-size-…" at bounding box center [507, 238] width 601 height 333
type textarea "})();"
paste textarea "</script>"
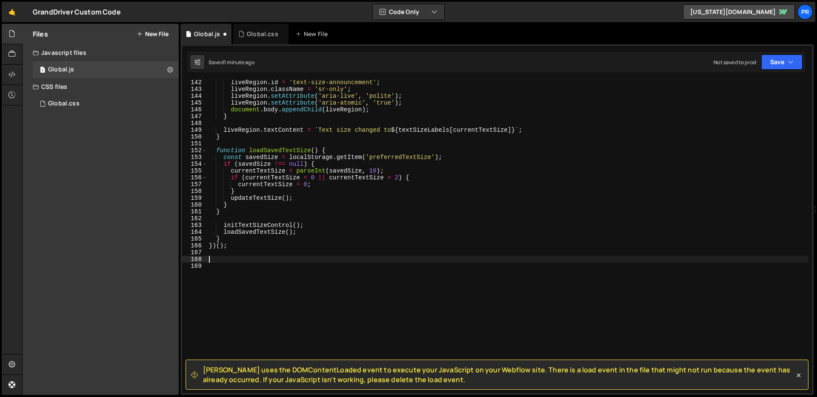
type textarea "</script>"
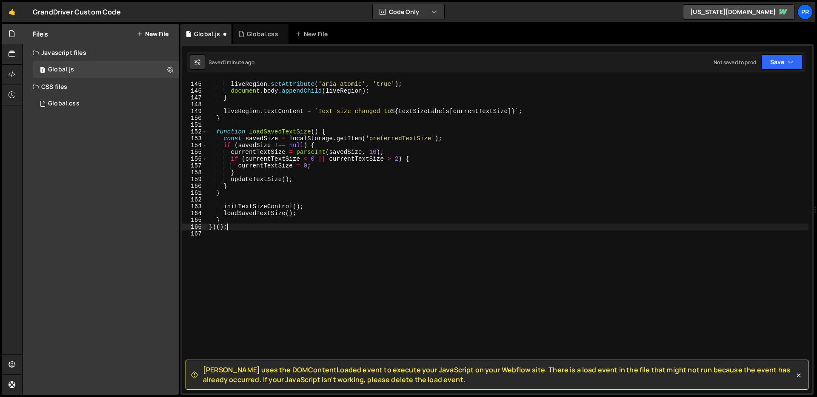
scroll to position [974, 0]
click at [727, 57] on button "Save" at bounding box center [781, 61] width 41 height 15
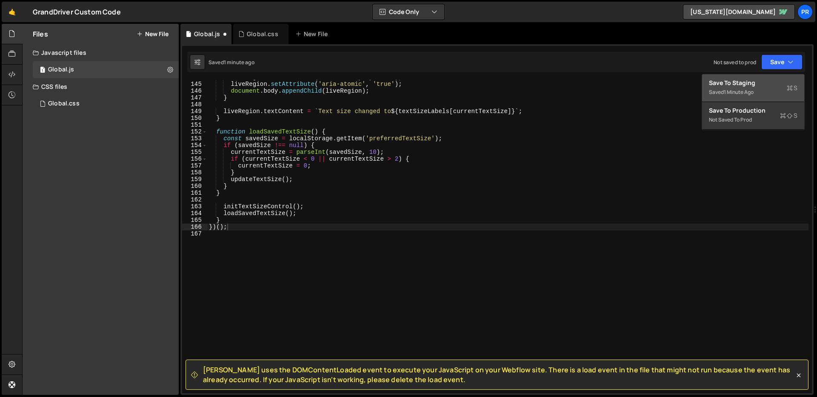
click at [727, 83] on div "Save to Staging S" at bounding box center [753, 83] width 89 height 9
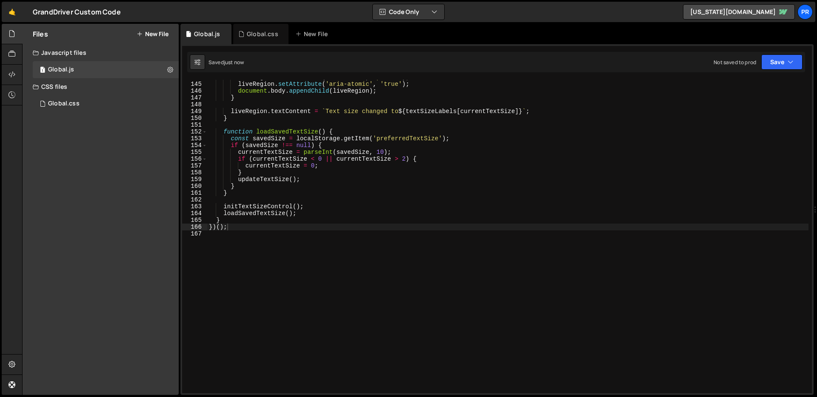
click at [485, 224] on div "liveRegion . setAttribute ( 'aria-live' , 'polite' ) ; liveRegion . setAttribut…" at bounding box center [507, 240] width 601 height 333
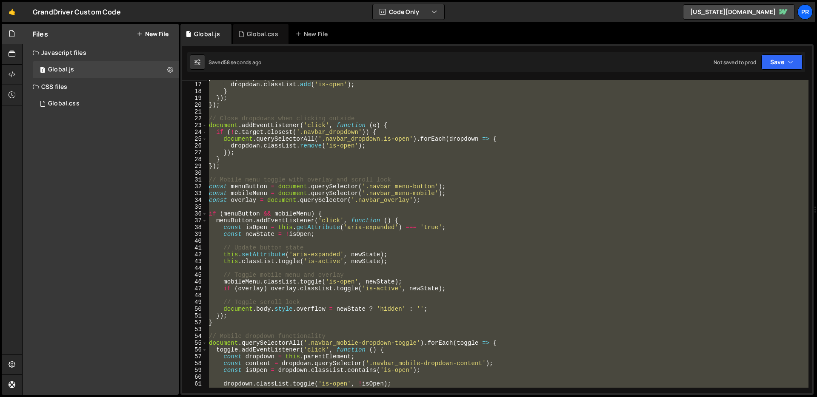
scroll to position [0, 0]
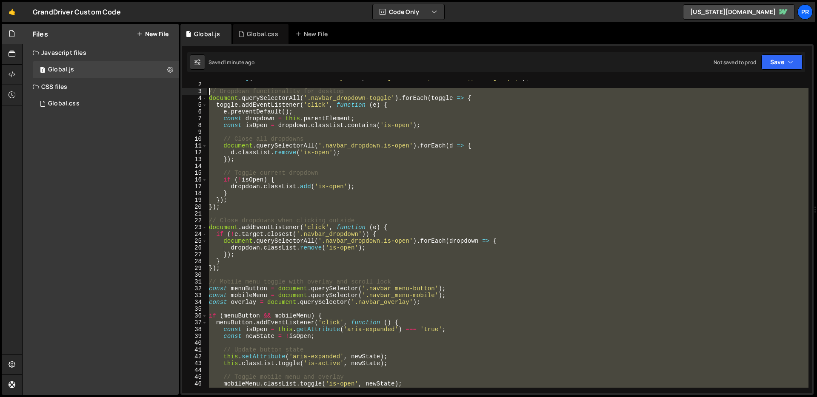
drag, startPoint x: 261, startPoint y: 231, endPoint x: 162, endPoint y: 91, distance: 171.5
click at [162, 91] on div "Files New File Create your first file Get started by starting a Javascript or C…" at bounding box center [419, 210] width 795 height 372
type textarea "// Dropdown functionality for desktop document.querySelectorAll('.navbar_dropdo…"
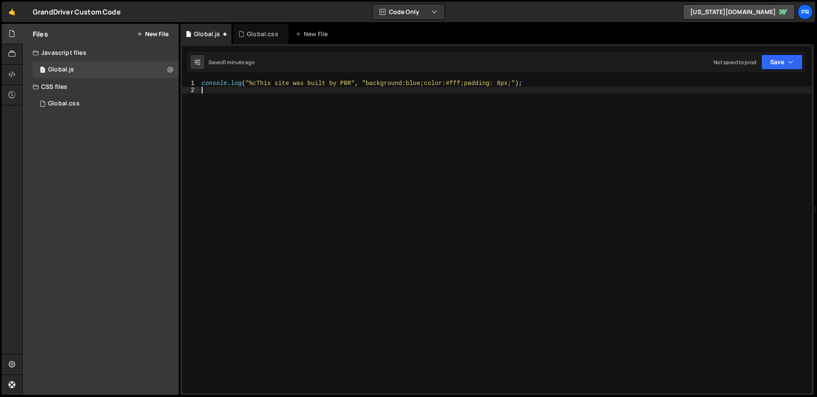
type textarea "console.log("%cThis site was built by PRR", "background:blue;color:#fff;padding…"
drag, startPoint x: 786, startPoint y: 61, endPoint x: 781, endPoint y: 77, distance: 17.1
click at [727, 62] on button "Save" at bounding box center [781, 61] width 41 height 15
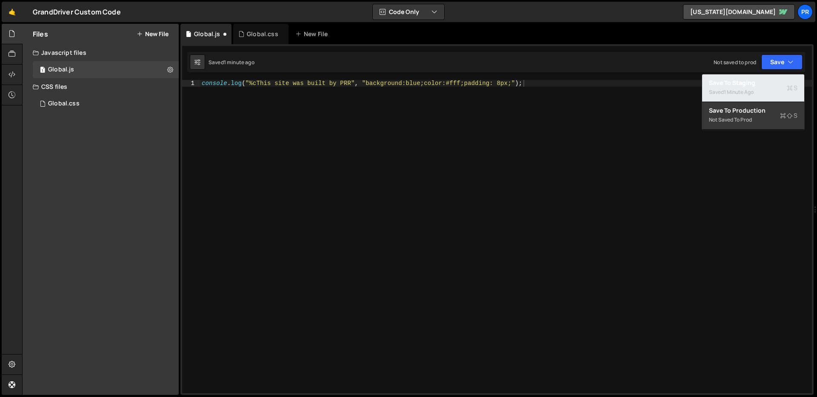
click at [727, 86] on div "Save to Staging S" at bounding box center [753, 83] width 89 height 9
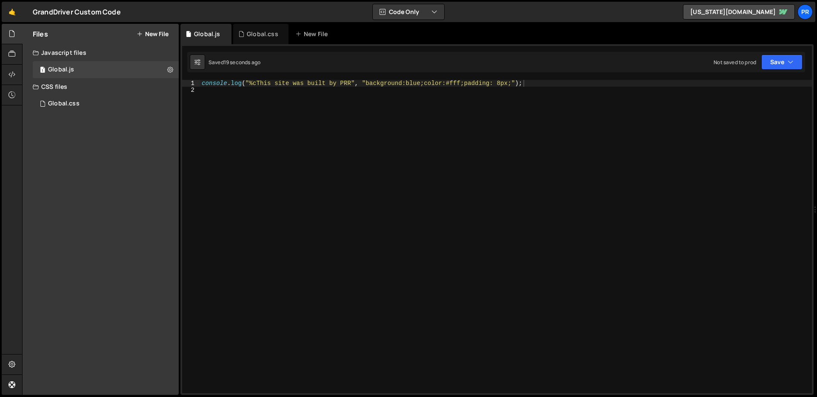
drag, startPoint x: 616, startPoint y: 140, endPoint x: 589, endPoint y: 137, distance: 27.5
click at [614, 140] on div "console . log ( "%cThis site was built by PRR" , "background:blue;color:#fff;pa…" at bounding box center [506, 246] width 612 height 333
click at [417, 106] on div "console . log ( "%cThis site was built by PRR" , "background:blue;color:#fff;pa…" at bounding box center [506, 246] width 612 height 333
click at [413, 83] on div "console . log ( "%cThis site was built by PRR" , "background:blue;color:#fff;pa…" at bounding box center [506, 246] width 612 height 333
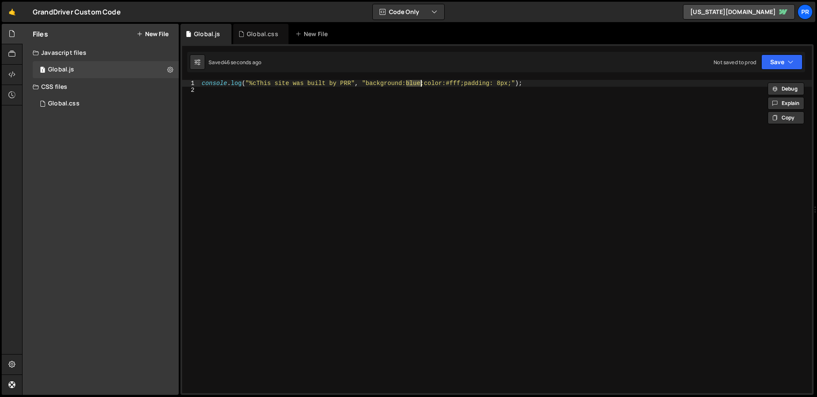
paste textarea "#273a81"
type textarea "console.log("%cThis site was built by PRR", "background:#273a81;color:#fff;padd…"
click at [440, 118] on div "console . log ( "%cThis site was built by PRR" , "background:#273a81;color:#fff…" at bounding box center [506, 246] width 612 height 333
click at [727, 62] on icon "button" at bounding box center [791, 62] width 6 height 9
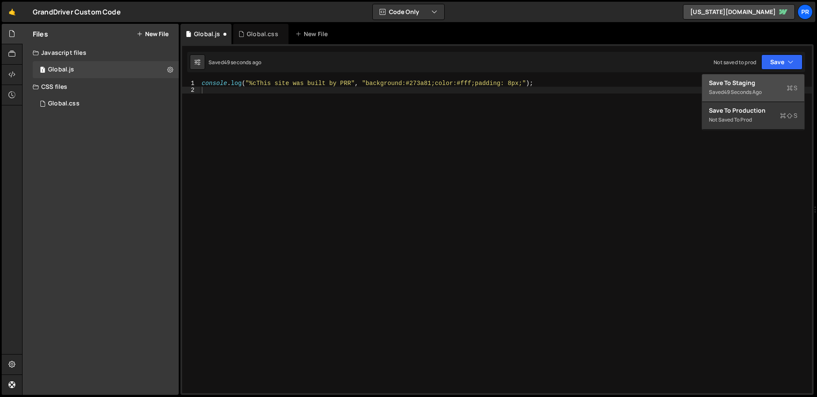
click at [727, 89] on div "Saved 49 seconds ago" at bounding box center [753, 92] width 89 height 10
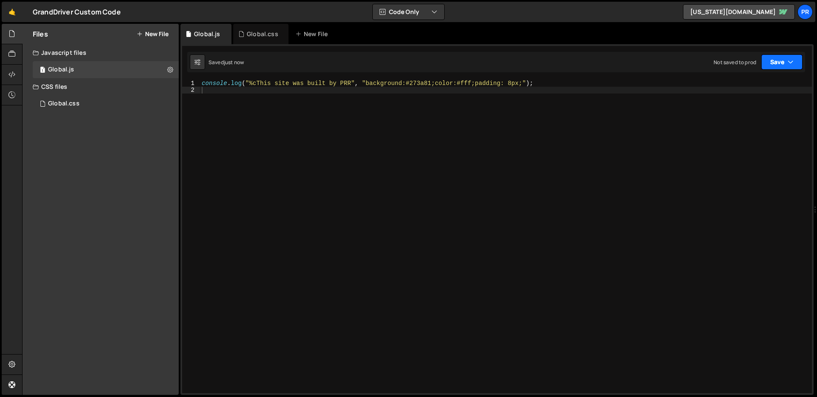
click at [727, 61] on icon "button" at bounding box center [791, 62] width 6 height 9
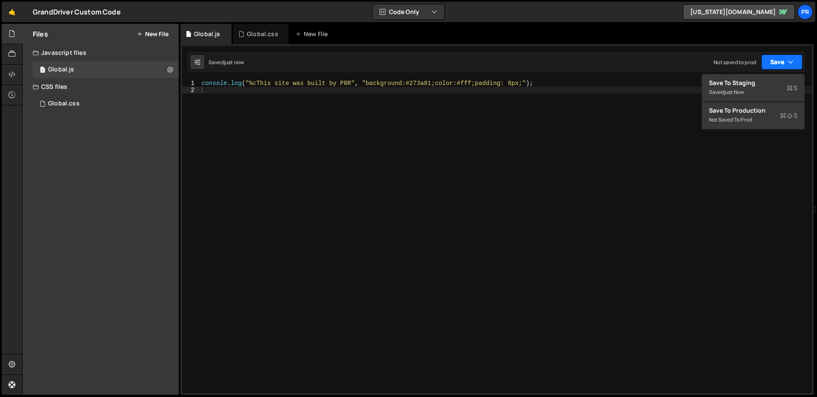
click at [727, 61] on icon "button" at bounding box center [791, 62] width 6 height 9
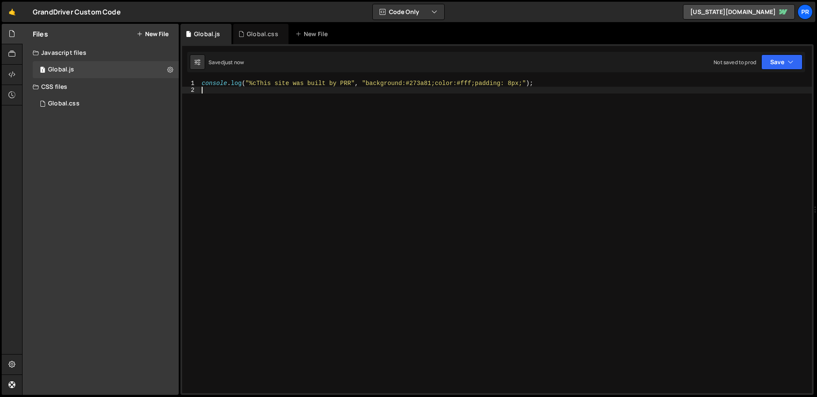
drag, startPoint x: 606, startPoint y: 200, endPoint x: 708, endPoint y: 213, distance: 103.4
click at [606, 200] on div "console . log ( "%cThis site was built by PRR" , "background:#273a81;color:#fff…" at bounding box center [506, 246] width 612 height 333
click at [351, 85] on div "console . log ( "%cThis site was built by PRR" , "background:#273a81;color:#fff…" at bounding box center [506, 246] width 612 height 333
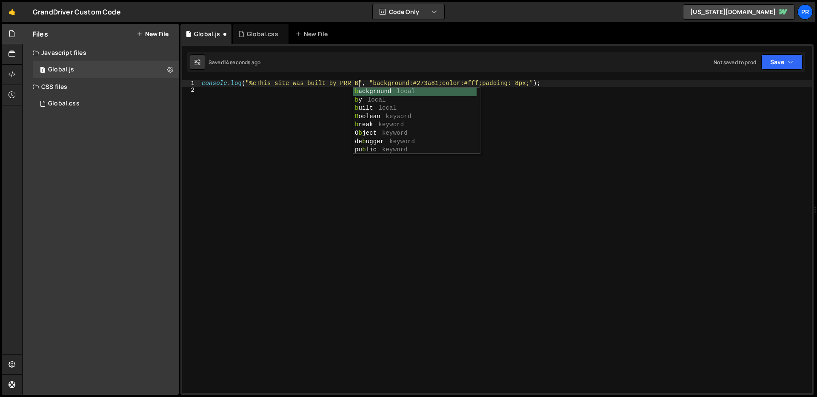
scroll to position [0, 11]
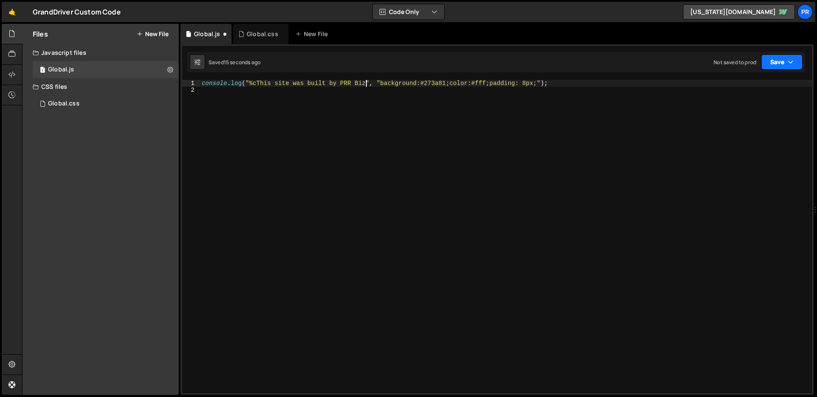
click at [727, 57] on button "Save" at bounding box center [781, 61] width 41 height 15
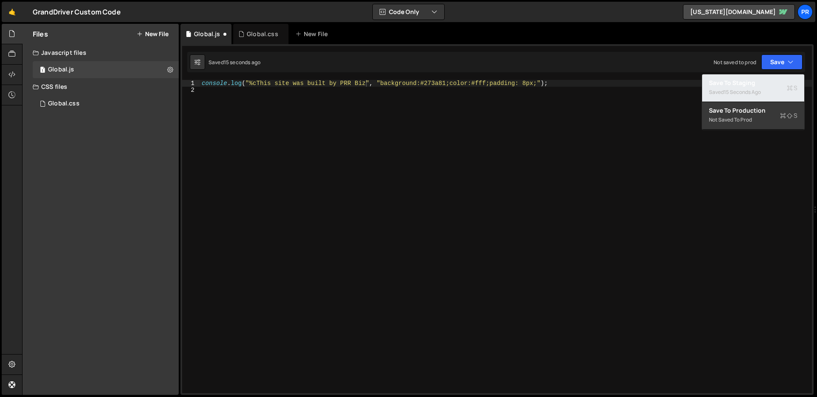
click at [727, 84] on div "Save to Staging S" at bounding box center [753, 83] width 89 height 9
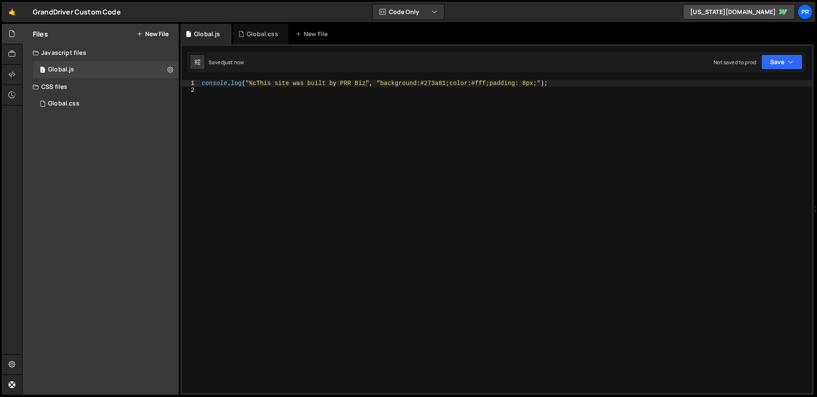
click at [357, 81] on div "console . log ( "%cThis site was built by PRR Biz" , "background:#273a81;color:…" at bounding box center [506, 246] width 612 height 333
type textarea "console.log("%cThis site was built by PRR", "background:#273a81;color:#fff;padd…"
click at [727, 68] on button "Save" at bounding box center [781, 61] width 41 height 15
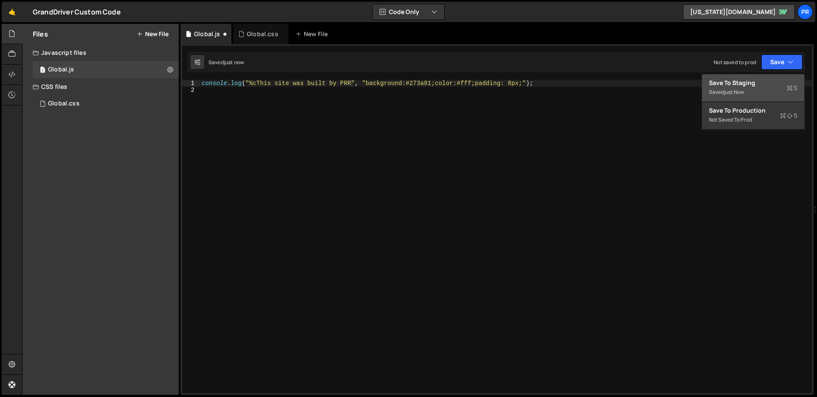
click at [727, 82] on div "Save to Staging S" at bounding box center [753, 83] width 89 height 9
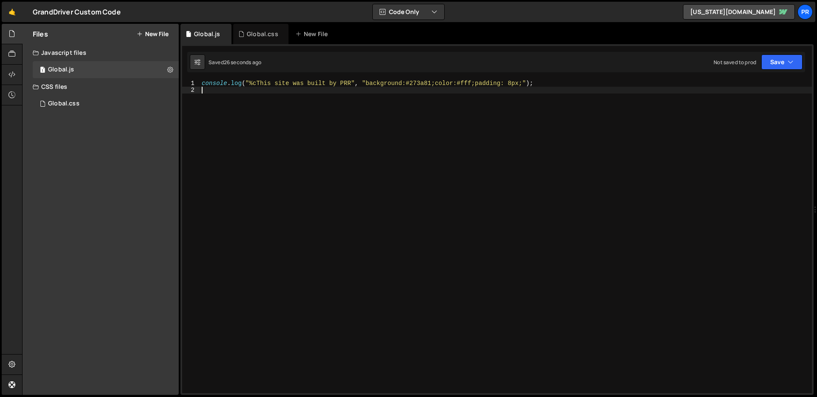
scroll to position [0, 0]
click at [390, 118] on div "console . log ( "%cThis site was built by PRR" , "background:#273a81;color:#fff…" at bounding box center [506, 246] width 612 height 333
click at [281, 163] on div "console . log ( "%cThis site was built by PRR" , "background:#273a81;color:#fff…" at bounding box center [506, 246] width 612 height 333
paste textarea "</nav>"
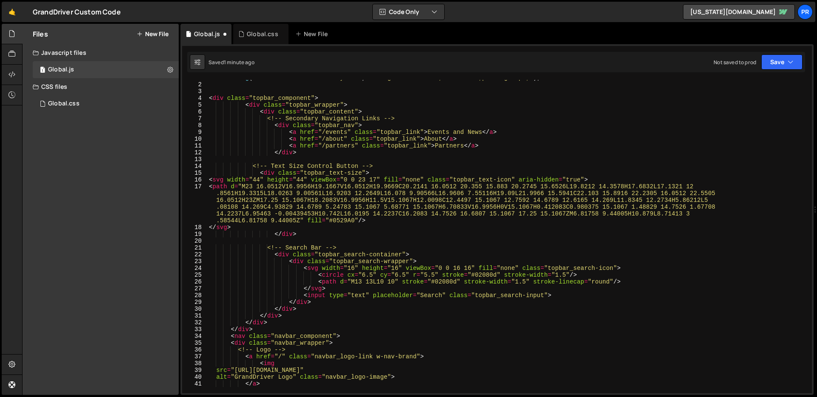
type textarea "</nav>"
drag, startPoint x: 81, startPoint y: 103, endPoint x: 98, endPoint y: 106, distance: 17.6
click at [81, 103] on div "1 Global.css 0" at bounding box center [106, 103] width 146 height 17
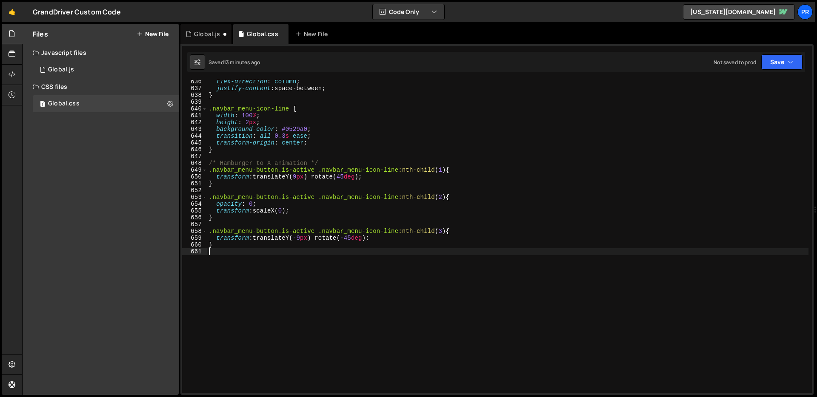
click at [291, 268] on div "flex-direction : column ; justify-content : space-between ; } .navbar_menu-icon…" at bounding box center [507, 241] width 601 height 327
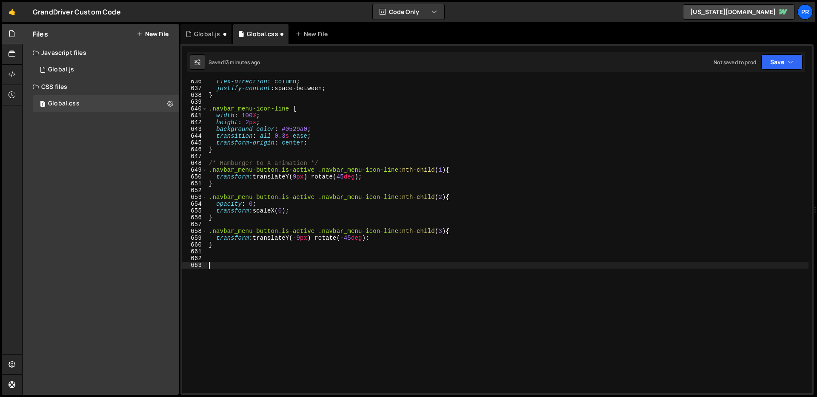
paste textarea "</style>"
type textarea "</style>"
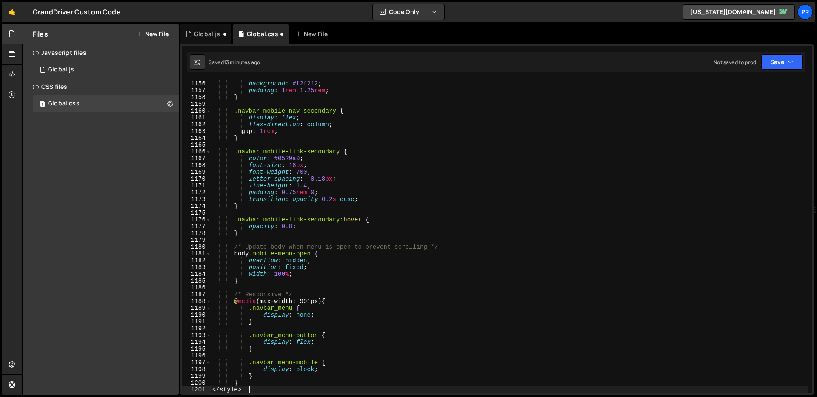
scroll to position [7863, 0]
click at [296, 391] on div ".navbar_mobile-secondary { background : #f2f2f2 ; padding : 1 rem 1.25 rem ; } …" at bounding box center [510, 237] width 598 height 327
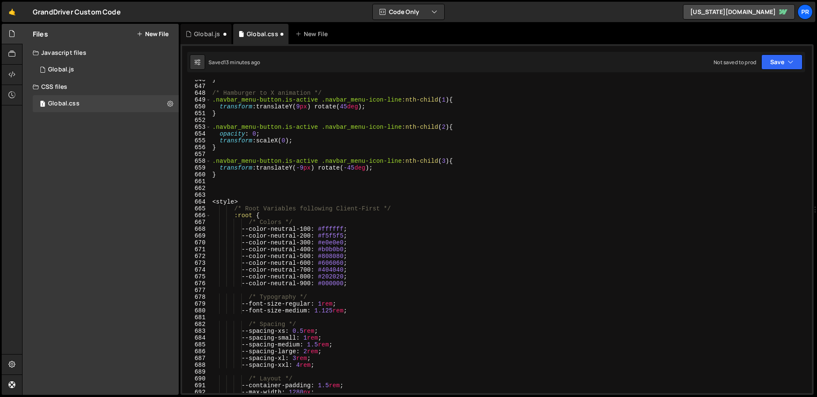
scroll to position [4395, 0]
click at [280, 206] on div "} /* Hamburger to X animation */ .navbar_menu-button.is-active .navbar_menu-ico…" at bounding box center [510, 239] width 598 height 327
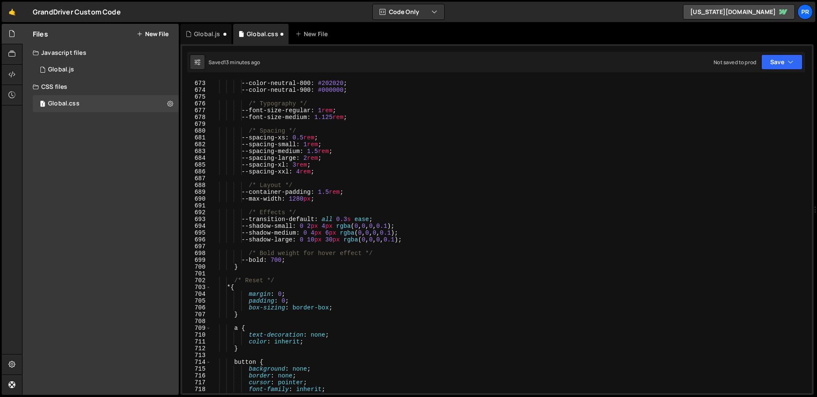
scroll to position [4669, 0]
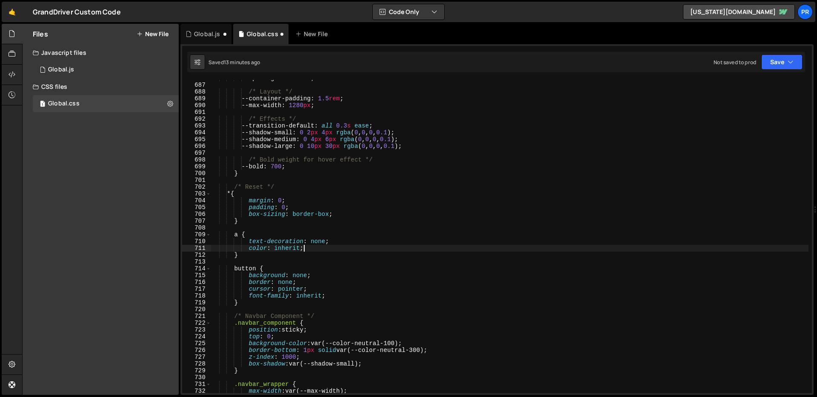
click at [402, 252] on div "--spacing-xxl : 4 rem ; /* Layout */ --container-padding : 1.5 rem ; --max-widt…" at bounding box center [510, 238] width 598 height 327
click at [400, 248] on div "--spacing-xxl : 4 rem ; /* Layout */ --container-padding : 1.5 rem ; --max-widt…" at bounding box center [510, 238] width 598 height 327
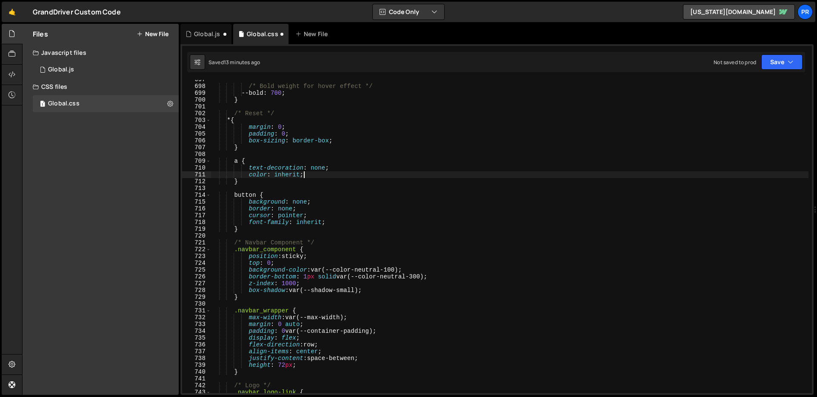
scroll to position [4795, 0]
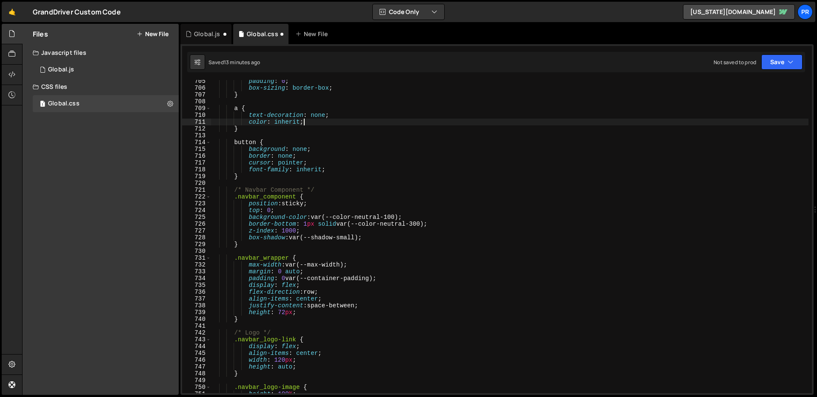
click at [388, 243] on div "padding : 0 ; box-sizing : border-box ; } a { text-decoration : none ; color : …" at bounding box center [510, 241] width 598 height 327
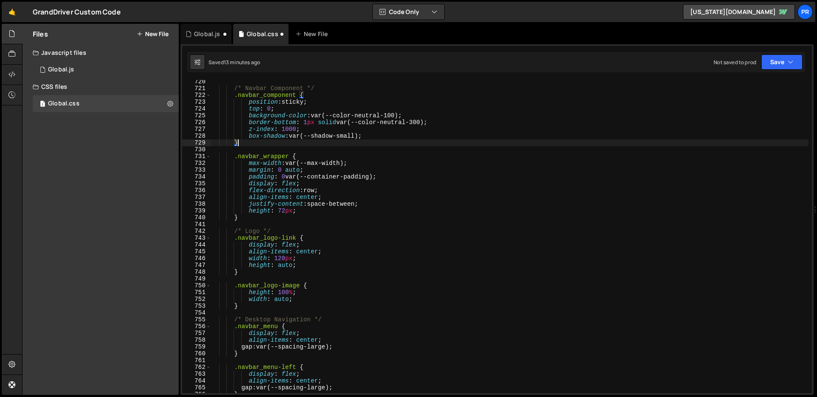
scroll to position [4897, 0]
click at [320, 240] on div "/* Navbar Component */ .navbar_component { position : sticky ; top : 0 ; backgr…" at bounding box center [510, 241] width 598 height 327
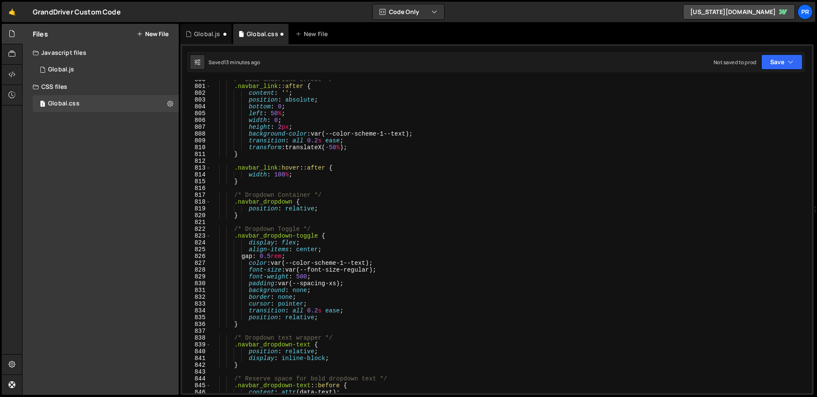
scroll to position [5485, 0]
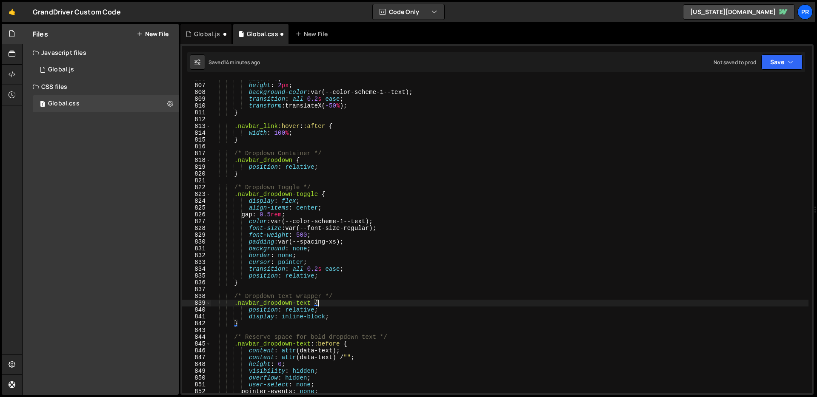
click at [329, 306] on div "width : 0 ; height : 2 px ; background-color : var(--color-scheme-1--text) ; tr…" at bounding box center [510, 238] width 598 height 327
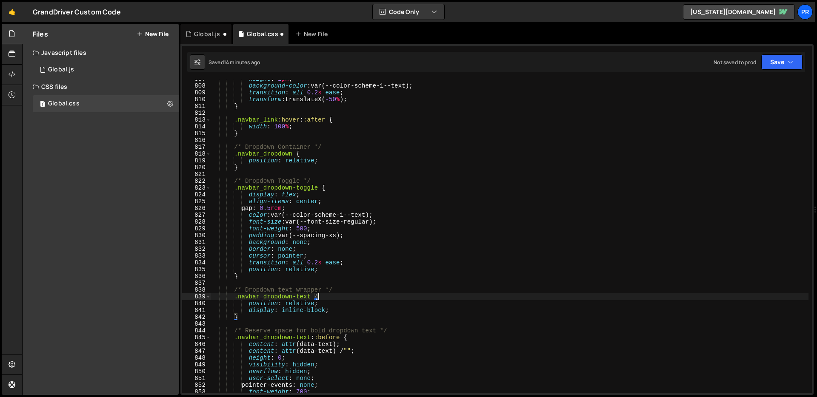
scroll to position [5491, 0]
click at [351, 310] on div "height : 2 px ; background-color : var(--color-scheme-1--text) ; transition : a…" at bounding box center [510, 239] width 598 height 327
type textarea "display: inline-block;"
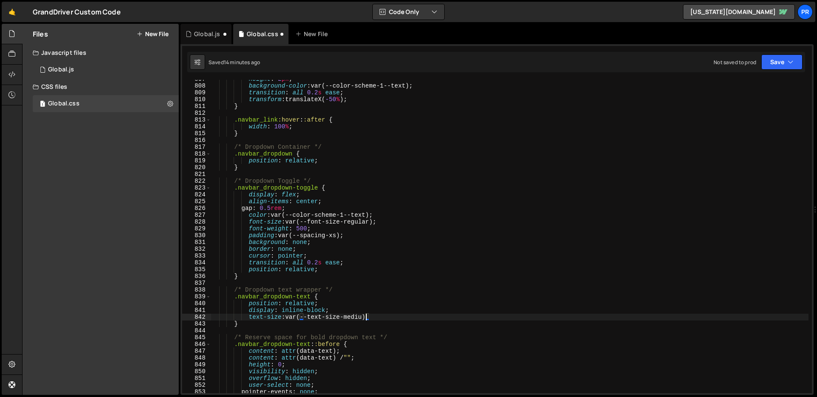
scroll to position [0, 11]
type textarea "text-size: var(--text-size-medium);"
click at [427, 331] on div "height : 2 px ; background-color : var(--color-scheme-1--text) ; transition : a…" at bounding box center [510, 239] width 598 height 327
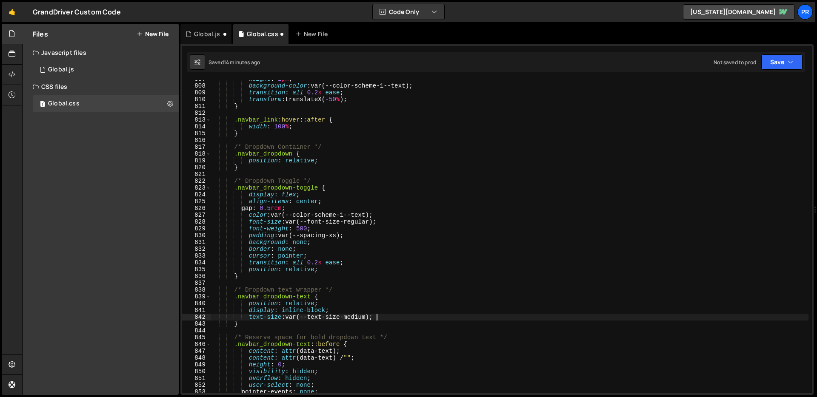
click at [426, 314] on div "height : 2 px ; background-color : var(--color-scheme-1--text) ; transition : a…" at bounding box center [510, 239] width 598 height 327
click at [323, 317] on div "height : 2 px ; background-color : var(--color-scheme-1--text) ; transition : a…" at bounding box center [510, 239] width 598 height 327
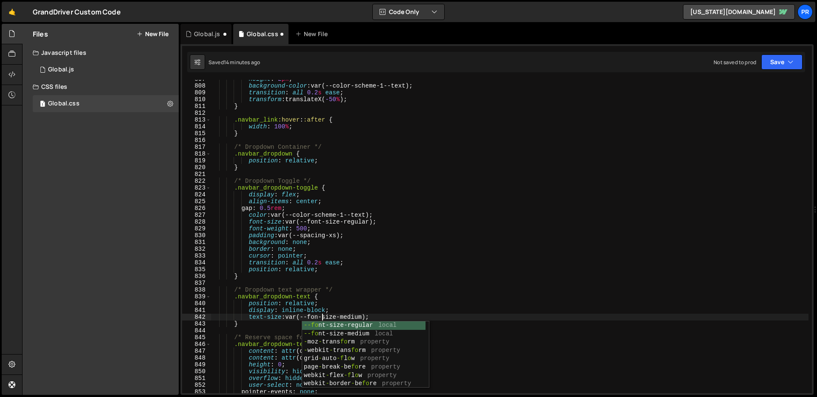
scroll to position [0, 8]
click at [338, 333] on div "--font -size-regular local --font -size-medium local -- base- font -size-normal…" at bounding box center [363, 363] width 123 height 83
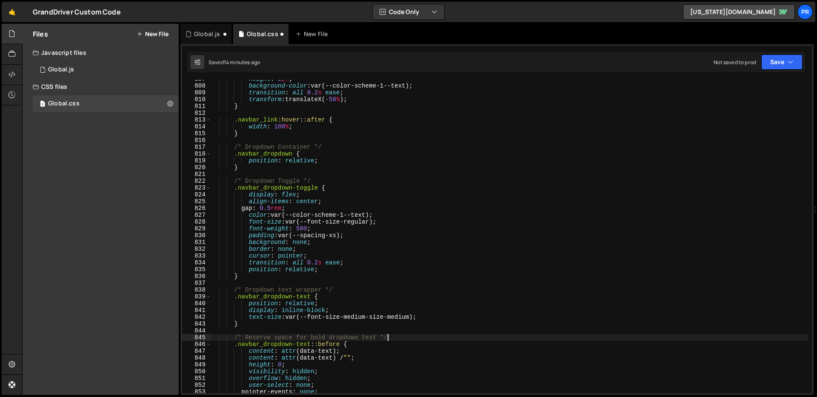
click at [406, 334] on div "height : 2 px ; background-color : var(--color-scheme-1--text) ; transition : a…" at bounding box center [510, 239] width 598 height 327
type textarea "/* Reserve space for bold dropdown text */"
click at [332, 328] on div "height : 2 px ; background-color : var(--color-scheme-1--text) ; transition : a…" at bounding box center [510, 239] width 598 height 327
click at [448, 317] on div "height : 2 px ; background-color : var(--color-scheme-1--text) ; transition : a…" at bounding box center [510, 239] width 598 height 327
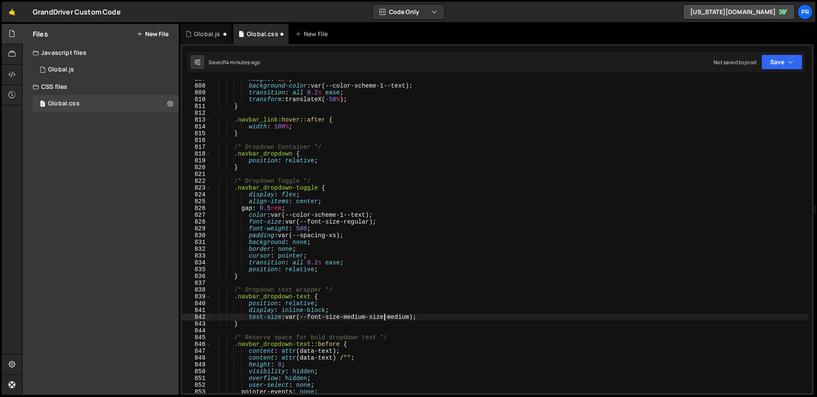
click at [384, 318] on div "height : 2 px ; background-color : var(--color-scheme-1--text) ; transition : a…" at bounding box center [510, 239] width 598 height 327
click at [400, 317] on div "height : 2 px ; background-color : var(--color-scheme-1--text) ; transition : a…" at bounding box center [510, 239] width 598 height 327
click at [431, 289] on div "height : 2 px ; background-color : var(--color-scheme-1--text) ; transition : a…" at bounding box center [510, 239] width 598 height 327
type textarea "/* Dropdown text wrapper */"
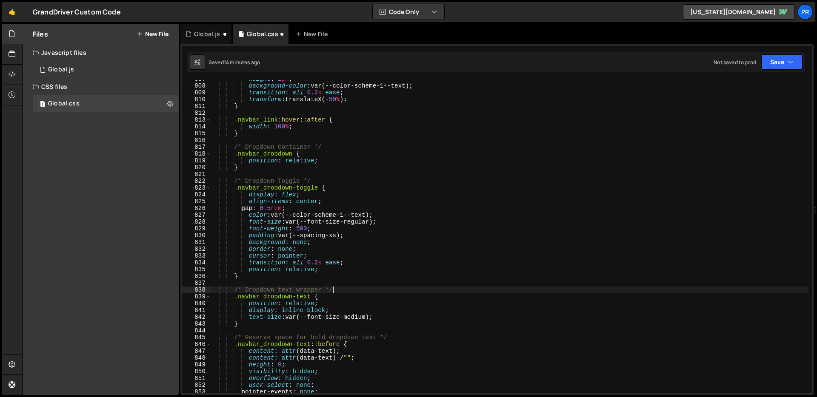
click at [404, 285] on div "height : 2 px ; background-color : var(--color-scheme-1--text) ; transition : a…" at bounding box center [510, 239] width 598 height 327
click at [339, 316] on div "height : 2 px ; background-color : var(--color-scheme-1--text) ; transition : a…" at bounding box center [510, 239] width 598 height 327
click at [300, 317] on div "height : 2 px ; background-color : var(--color-scheme-1--text) ; transition : a…" at bounding box center [510, 239] width 598 height 327
click at [335, 224] on div "height : 2 px ; background-color : var(--color-scheme-1--text) ; transition : a…" at bounding box center [510, 239] width 598 height 327
click at [386, 317] on div "height : 2 px ; background-color : var(--color-scheme-1--text) ; transition : a…" at bounding box center [510, 239] width 598 height 327
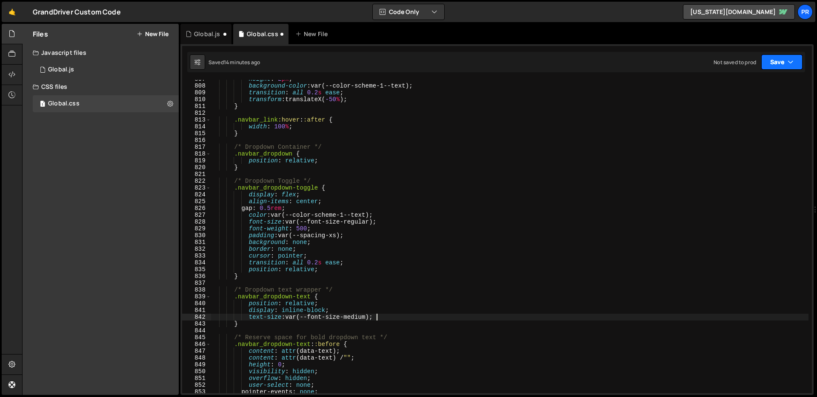
click at [727, 62] on icon "button" at bounding box center [791, 62] width 6 height 9
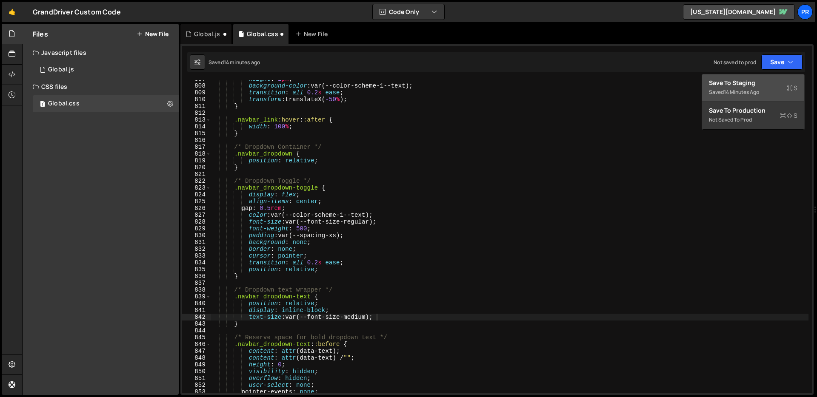
click at [727, 81] on div "Save to Staging S" at bounding box center [753, 83] width 89 height 9
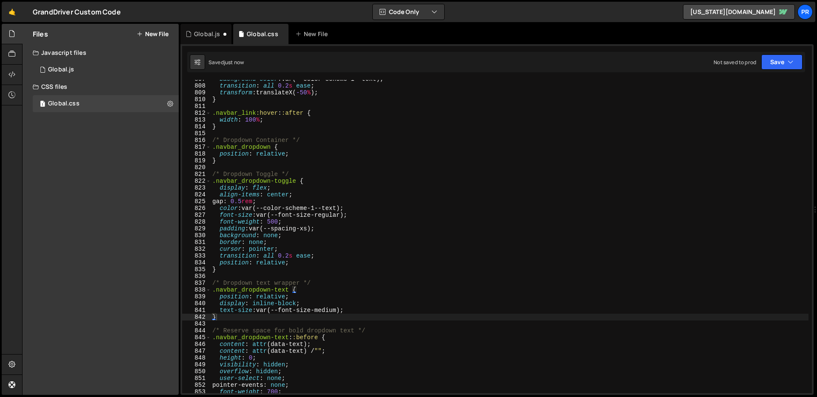
click at [400, 311] on div "background-color : var(--color-scheme-1--text) ; transition : all 0.2 s ease ; …" at bounding box center [510, 239] width 598 height 327
click at [249, 317] on div "background-color : var(--color-scheme-1--text) ; transition : all 0.2 s ease ; …" at bounding box center [510, 239] width 598 height 327
click at [301, 296] on div "background-color : var(--color-scheme-1--text) ; transition : all 0.2 s ease ; …" at bounding box center [510, 239] width 598 height 327
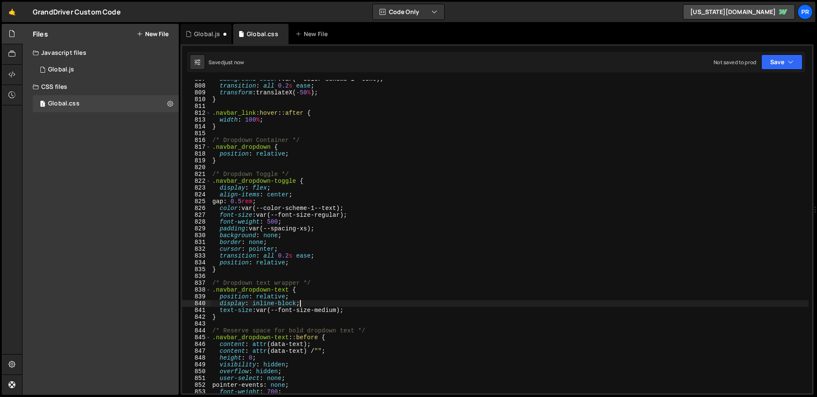
click at [308, 301] on div "background-color : var(--color-scheme-1--text) ; transition : all 0.2 s ease ; …" at bounding box center [510, 239] width 598 height 327
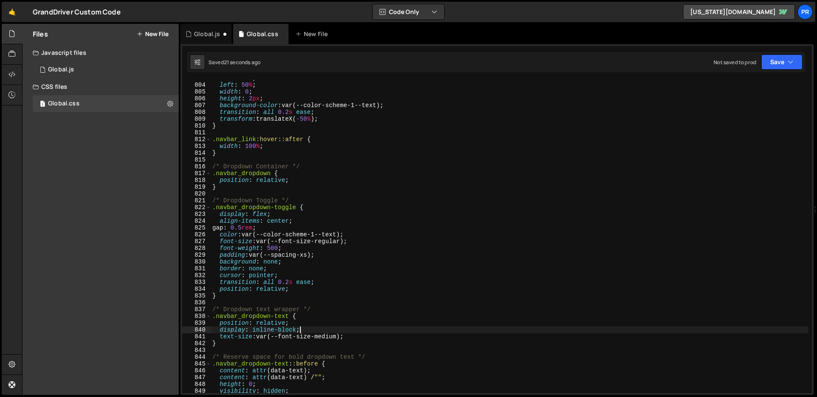
scroll to position [5468, 0]
click at [225, 334] on div "left : 50 % ; width : 0 ; height : 2 px ; background-color : var(--color-scheme…" at bounding box center [510, 242] width 598 height 327
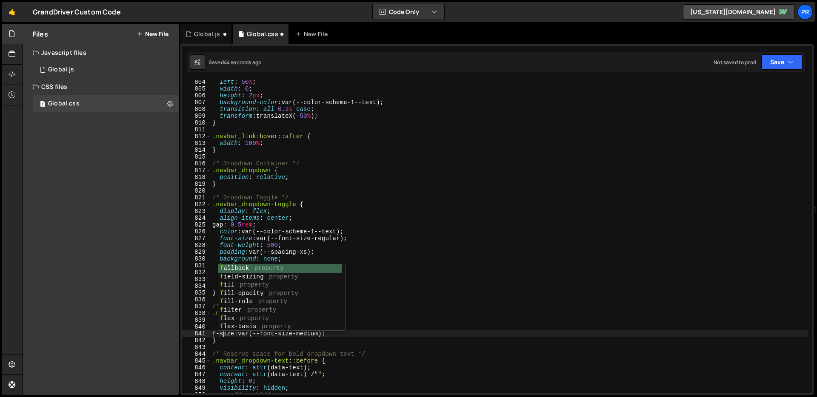
scroll to position [0, 1]
click at [527, 284] on div "left : 50 % ; width : 0 ; height : 2 px ; background-color : var(--color-scheme…" at bounding box center [510, 242] width 598 height 327
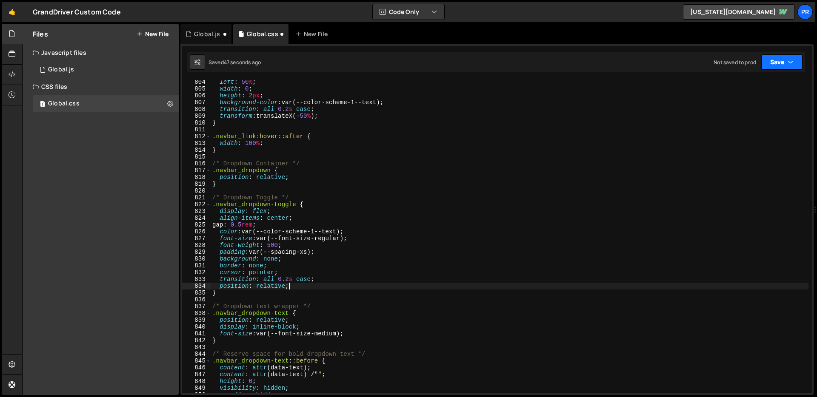
click at [727, 62] on icon "button" at bounding box center [791, 62] width 6 height 9
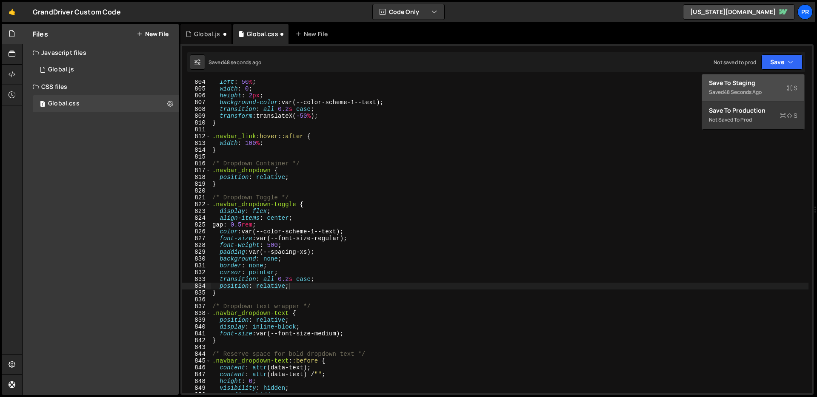
click at [727, 82] on div "Save to Staging S" at bounding box center [753, 83] width 89 height 9
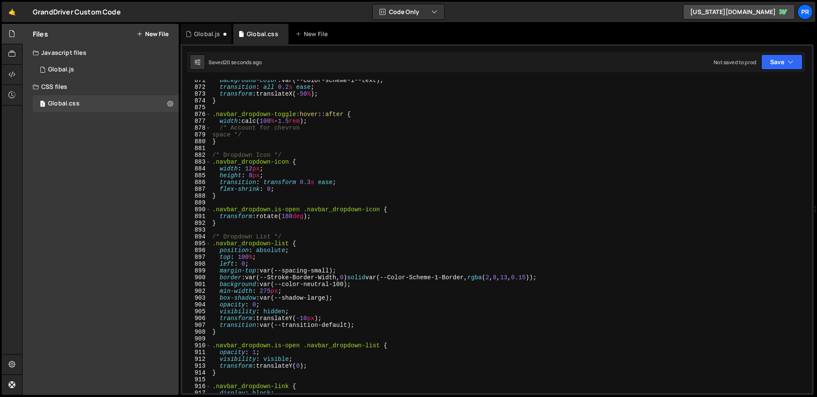
scroll to position [5982, 0]
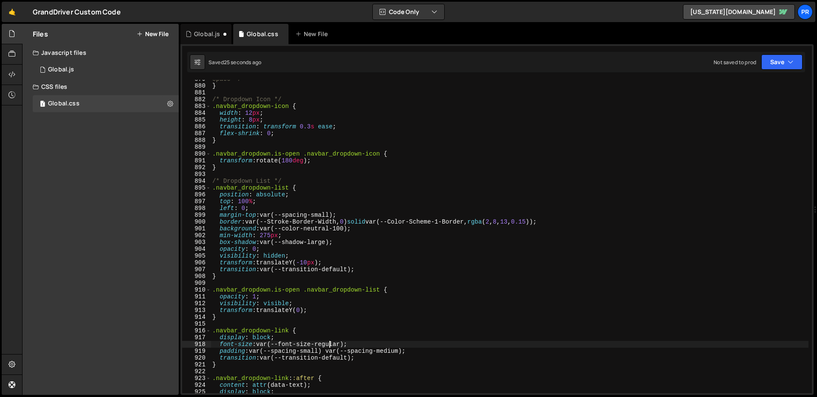
click at [328, 347] on div "space */ } /* Dropdown Icon */ .navbar_dropdown-icon { width : 12 px ; height :…" at bounding box center [510, 239] width 598 height 327
click at [551, 289] on div "space */ } /* Dropdown Icon */ .navbar_dropdown-icon { width : 12 px ; height :…" at bounding box center [510, 239] width 598 height 327
click at [727, 58] on icon "button" at bounding box center [791, 62] width 6 height 9
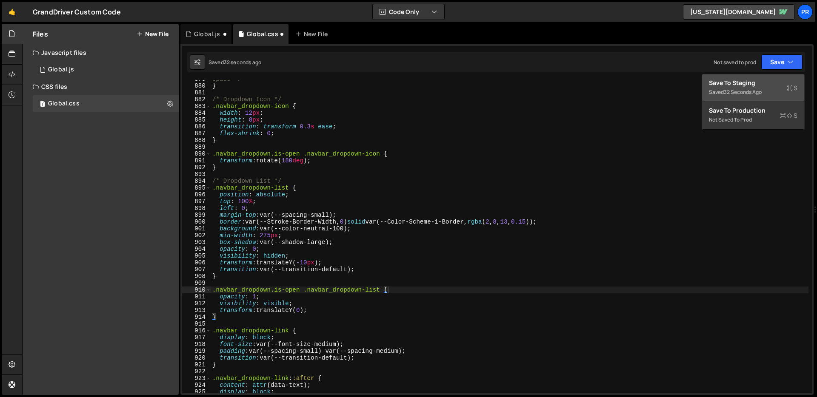
click at [727, 79] on div "Save to Staging S" at bounding box center [753, 83] width 89 height 9
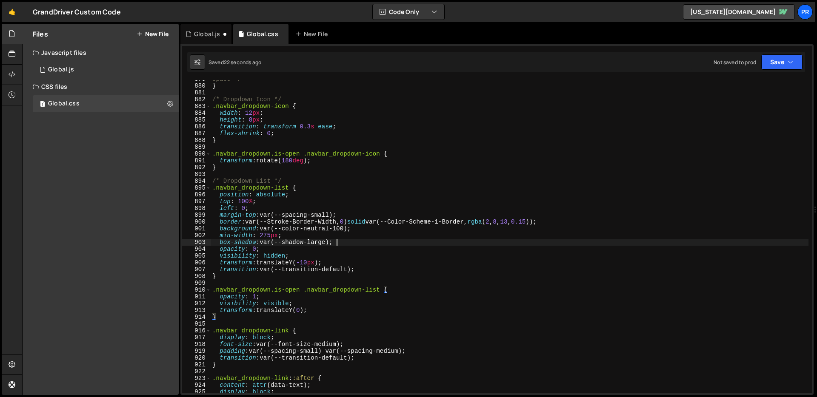
scroll to position [0, 8]
click at [370, 245] on div "space */ } /* Dropdown Icon */ .navbar_dropdown-icon { width : 12 px ; height :…" at bounding box center [510, 239] width 598 height 327
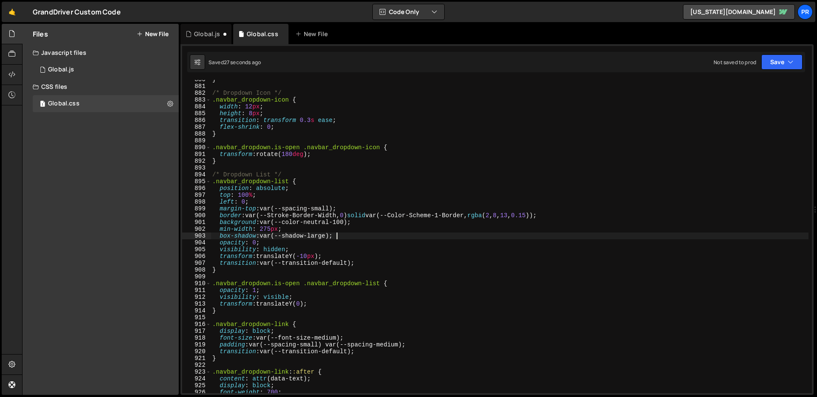
scroll to position [5994, 0]
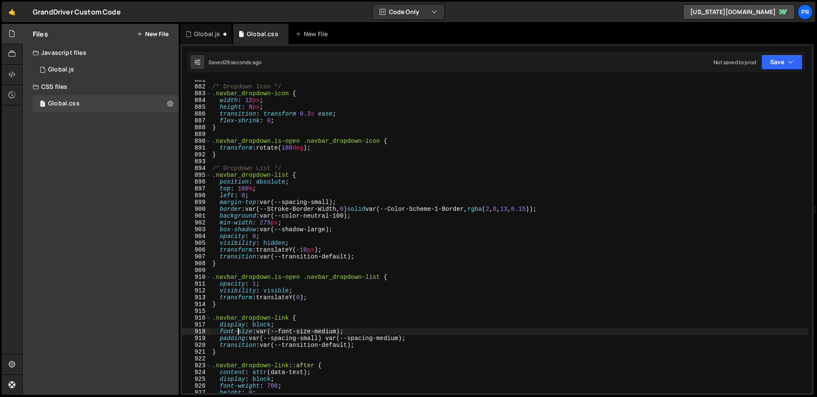
click at [237, 331] on div "/* Dropdown Icon */ .navbar_dropdown-icon { width : 12 px ; height : 8 px ; tra…" at bounding box center [510, 240] width 598 height 327
click at [279, 333] on div "/* Dropdown Icon */ .navbar_dropdown-icon { width : 12 px ; height : 8 px ; tra…" at bounding box center [510, 240] width 598 height 327
click at [328, 330] on div "/* Dropdown Icon */ .navbar_dropdown-icon { width : 12 px ; height : 8 px ; tra…" at bounding box center [510, 240] width 598 height 327
click at [352, 331] on div "/* Dropdown Icon */ .navbar_dropdown-icon { width : 12 px ; height : 8 px ; tra…" at bounding box center [510, 240] width 598 height 327
click at [727, 59] on button "Save" at bounding box center [781, 61] width 41 height 15
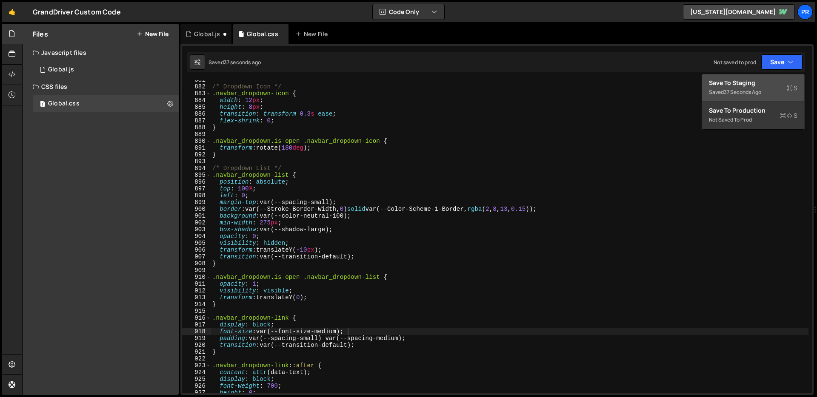
click at [727, 85] on div "Save to Staging S" at bounding box center [753, 83] width 89 height 9
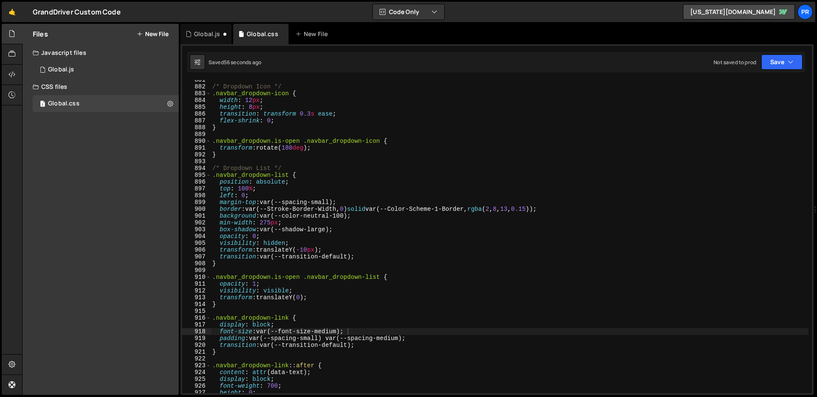
scroll to position [0, 5]
click at [308, 289] on div "/* Dropdown Icon */ .navbar_dropdown-icon { width : 12 px ; height : 8 px ; tra…" at bounding box center [510, 240] width 598 height 327
click at [254, 325] on div "/* Dropdown Icon */ .navbar_dropdown-icon { width : 12 px ; height : 8 px ; tra…" at bounding box center [510, 240] width 598 height 327
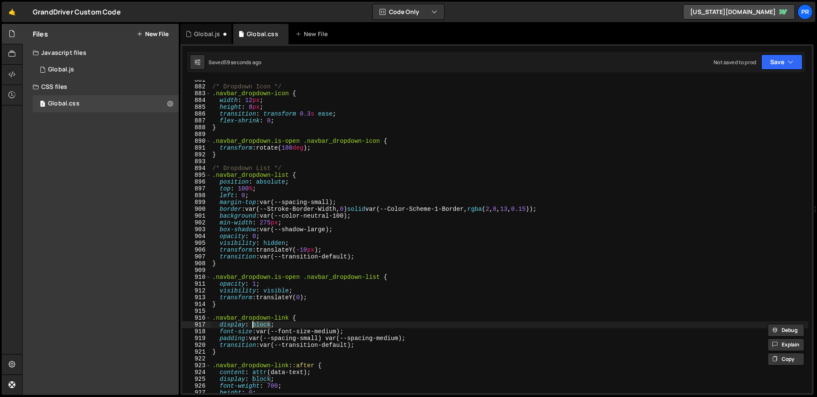
click at [352, 329] on div "/* Dropdown Icon */ .navbar_dropdown-icon { width : 12 px ; height : 8 px ; tra…" at bounding box center [510, 240] width 598 height 327
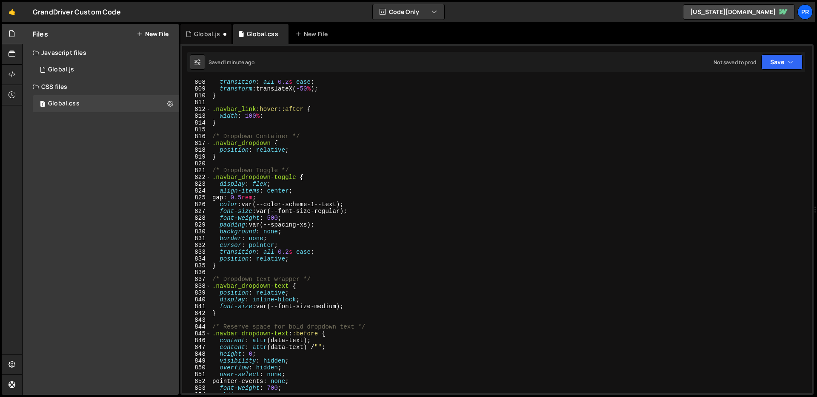
scroll to position [5469, 0]
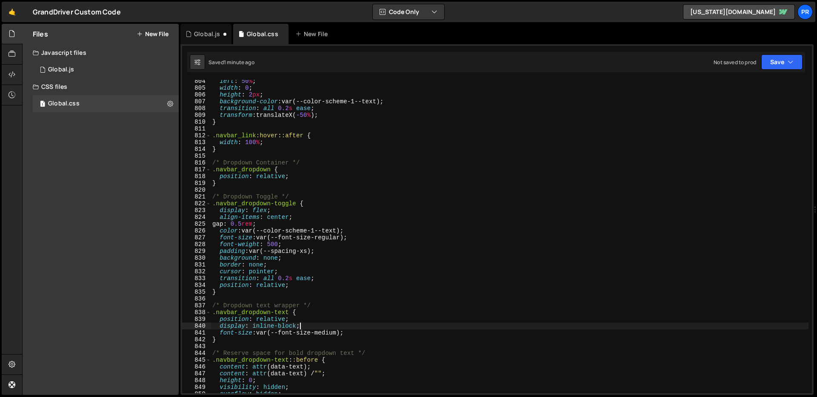
click at [368, 330] on div "left : 50 % ; width : 0 ; height : 2 px ; background-color : var(--color-scheme…" at bounding box center [510, 241] width 598 height 327
click at [368, 329] on div "left : 50 % ; width : 0 ; height : 2 px ; background-color : var(--color-scheme…" at bounding box center [510, 241] width 598 height 327
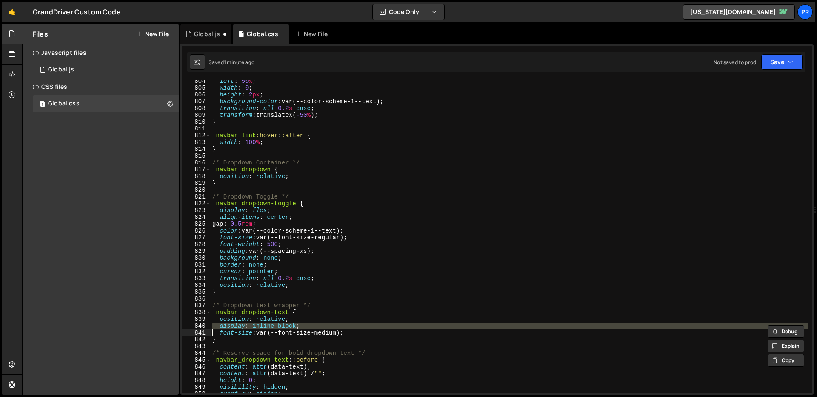
click at [368, 334] on div "left : 50 % ; width : 0 ; height : 2 px ; background-color : var(--color-scheme…" at bounding box center [510, 241] width 598 height 327
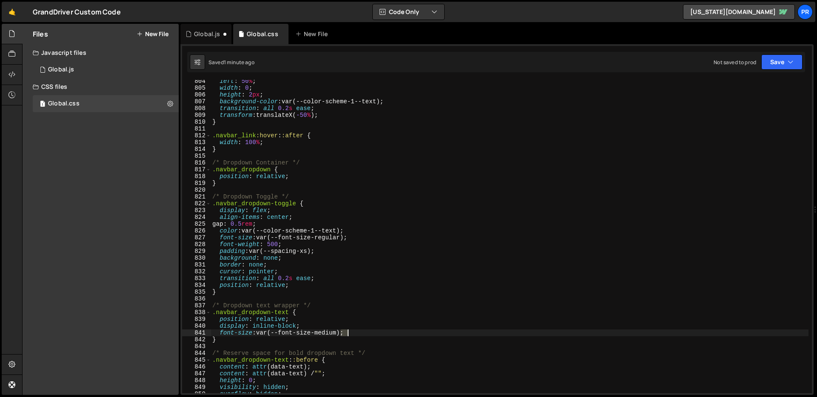
click at [368, 334] on div "left : 50 % ; width : 0 ; height : 2 px ; background-color : var(--color-scheme…" at bounding box center [510, 241] width 598 height 327
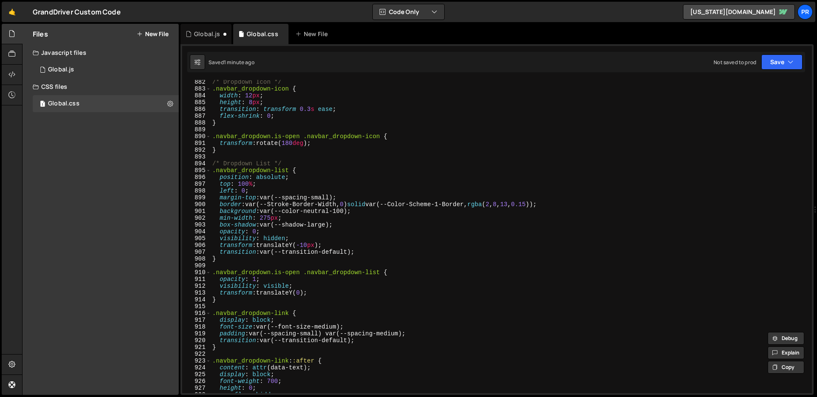
scroll to position [5999, 0]
click at [354, 328] on div "/* Dropdown Icon */ .navbar_dropdown-icon { width : 12 px ; height : 8 px ; tra…" at bounding box center [510, 242] width 598 height 327
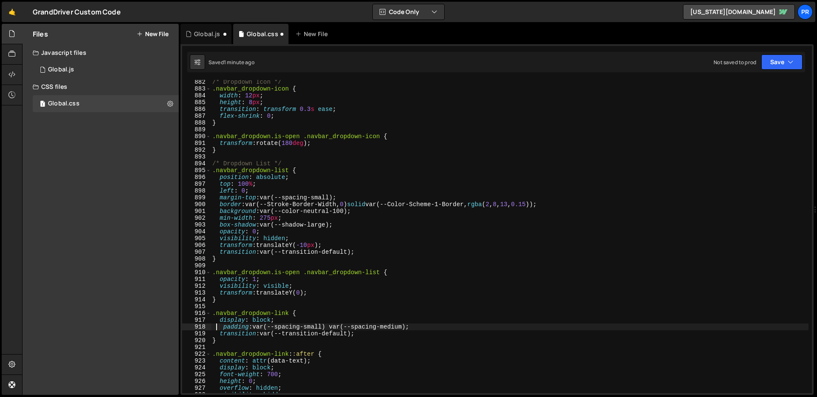
scroll to position [0, 0]
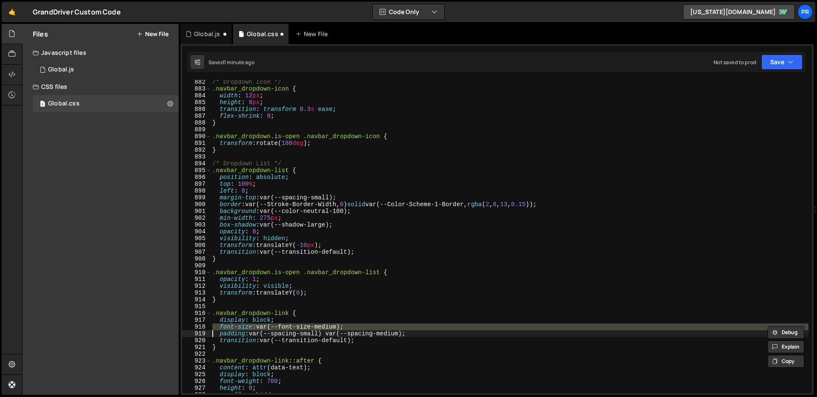
paste textarea
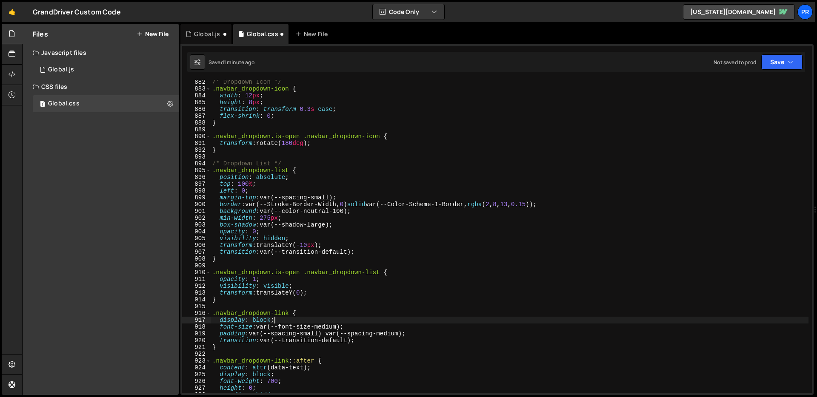
click at [366, 322] on div "/* Dropdown Icon */ .navbar_dropdown-icon { width : 12 px ; height : 8 px ; tra…" at bounding box center [510, 242] width 598 height 327
click at [727, 59] on icon "button" at bounding box center [791, 62] width 6 height 9
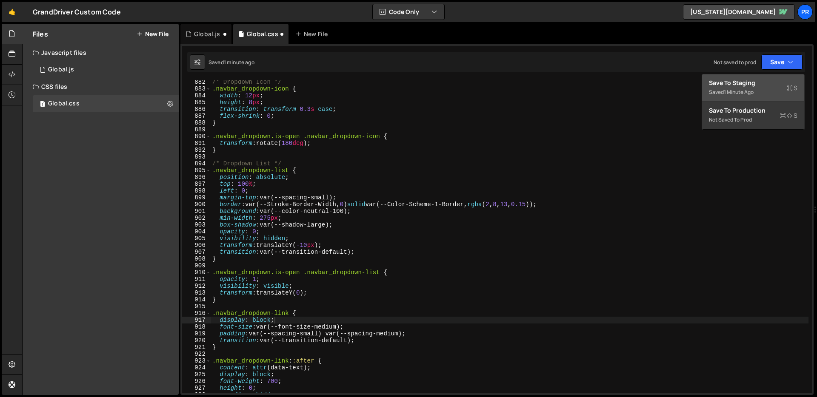
click at [727, 85] on div "Save to Staging S" at bounding box center [753, 83] width 89 height 9
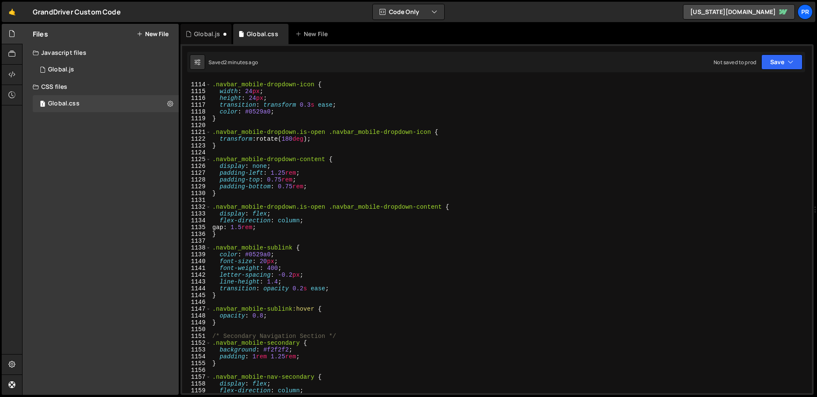
scroll to position [7579, 0]
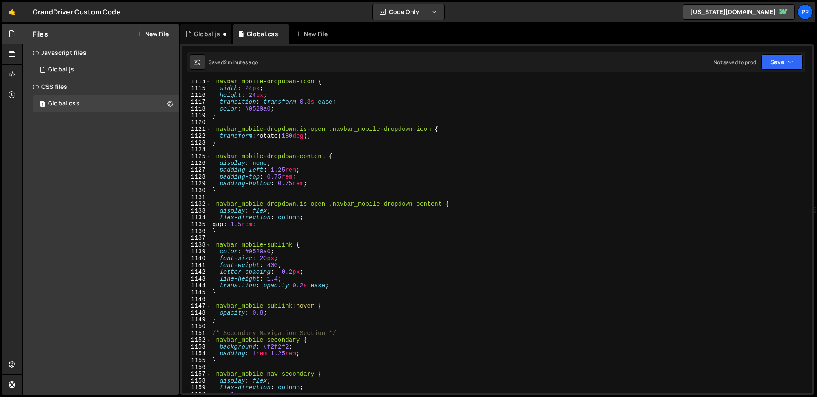
type textarea "}"
click at [537, 231] on div ".navbar_mobile-dropdown-icon { width : 24 px ; height : 24 px ; transition : tr…" at bounding box center [510, 241] width 598 height 327
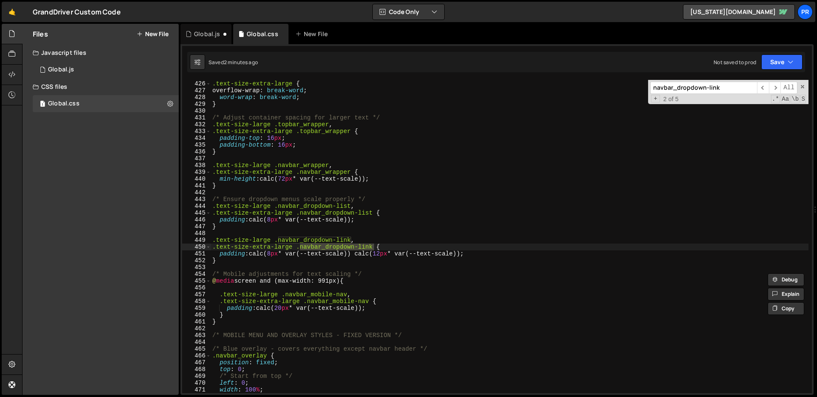
scroll to position [6079, 0]
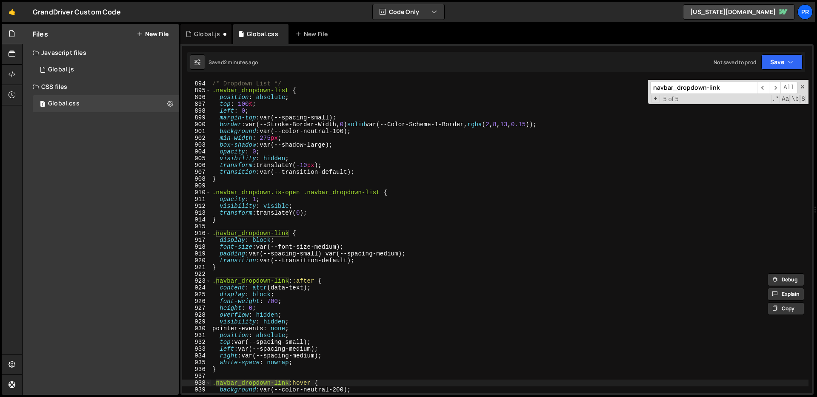
type input "navbar_dropdown-link"
click at [77, 69] on div "1 Global.js 0" at bounding box center [106, 69] width 146 height 17
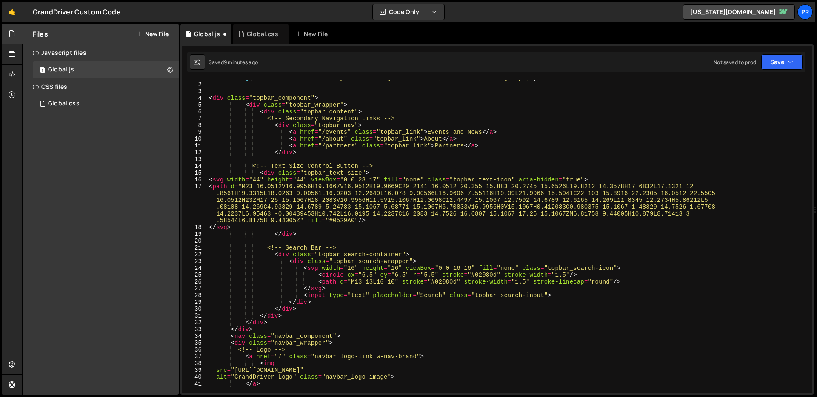
click at [458, 215] on div "console . log ( "%cThis site was built by PRR" , "background:#273a81;color:#fff…" at bounding box center [507, 240] width 601 height 333
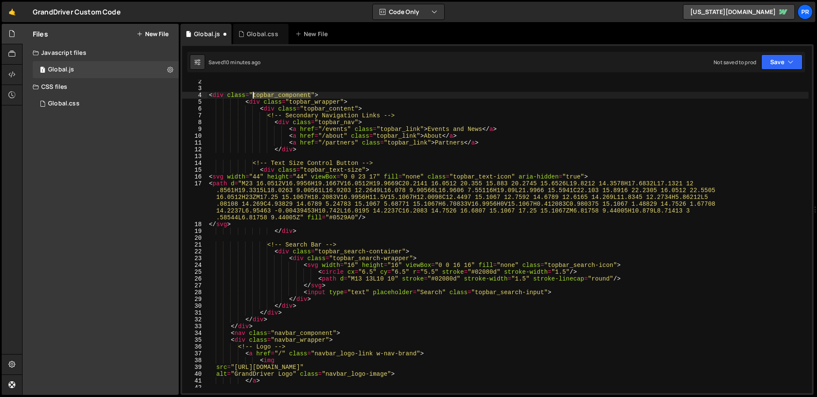
drag, startPoint x: 310, startPoint y: 95, endPoint x: 254, endPoint y: 92, distance: 55.8
click at [254, 92] on div "console . log ( "%cThis site was built by PRR" , "background:#273a81;color:#fff…" at bounding box center [507, 237] width 601 height 333
drag, startPoint x: 339, startPoint y: 103, endPoint x: 290, endPoint y: 105, distance: 49.4
click at [290, 105] on div "console . log ( "%cThis site was built by PRR" , "background:#273a81;color:#fff…" at bounding box center [507, 237] width 601 height 333
drag, startPoint x: 355, startPoint y: 109, endPoint x: 305, endPoint y: 111, distance: 50.2
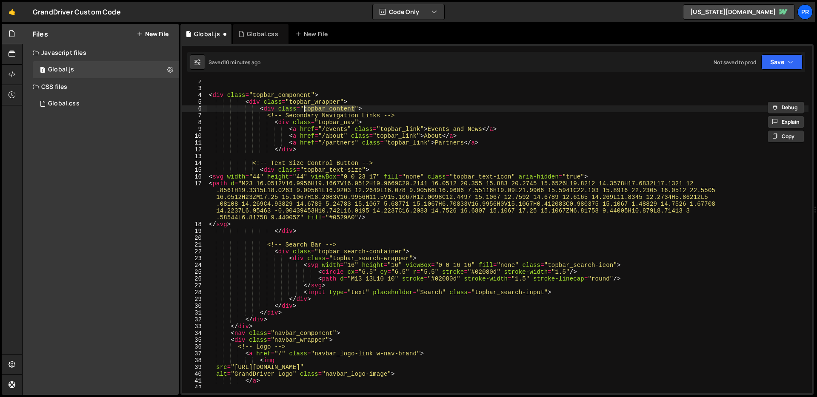
click at [305, 111] on div "console . log ( "%cThis site was built by PRR" , "background:#273a81;color:#fff…" at bounding box center [507, 237] width 601 height 333
drag, startPoint x: 355, startPoint y: 122, endPoint x: 320, endPoint y: 125, distance: 35.8
click at [320, 125] on div "console . log ( "%cThis site was built by PRR" , "background:#273a81;color:#fff…" at bounding box center [507, 237] width 601 height 333
drag, startPoint x: 420, startPoint y: 129, endPoint x: 381, endPoint y: 130, distance: 39.6
click at [381, 130] on div "console . log ( "%cThis site was built by PRR" , "background:#273a81;color:#fff…" at bounding box center [507, 237] width 601 height 333
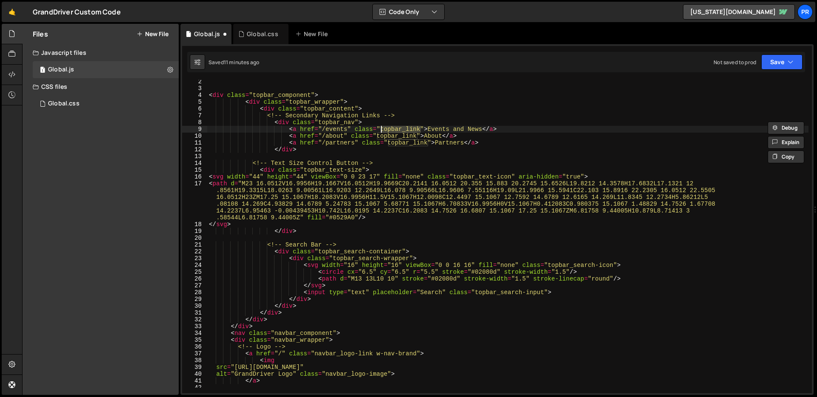
type textarea "<a href="/events" class="topbar_link">Events and News</a>"
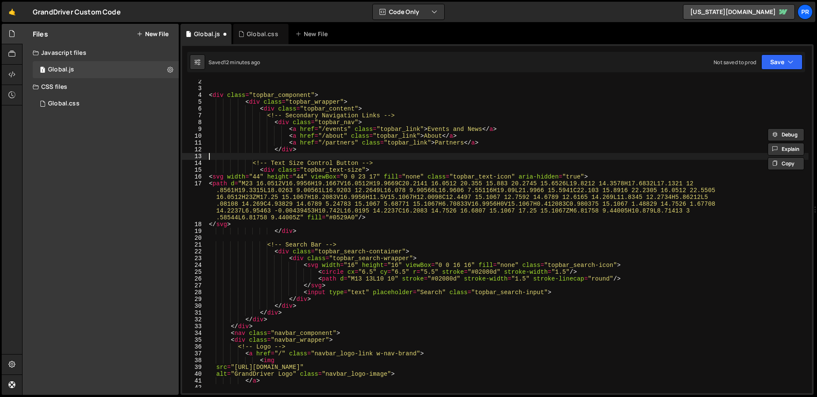
click at [348, 158] on div "console . log ( "%cThis site was built by PRR" , "background:#273a81;color:#fff…" at bounding box center [507, 237] width 601 height 333
click at [351, 151] on div "console . log ( "%cThis site was built by PRR" , "background:#273a81;color:#fff…" at bounding box center [507, 237] width 601 height 333
click at [350, 151] on div "console . log ( "%cThis site was built by PRR" , "background:#273a81;color:#fff…" at bounding box center [507, 237] width 601 height 333
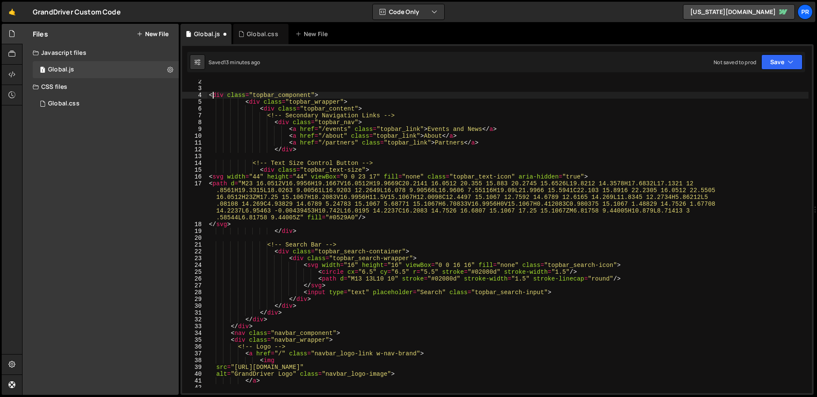
click at [211, 97] on div "console . log ( "%cThis site was built by PRR" , "background:#273a81;color:#fff…" at bounding box center [507, 237] width 601 height 333
click at [217, 177] on div "console . log ( "%cThis site was built by PRR" , "background:#273a81;color:#fff…" at bounding box center [507, 237] width 601 height 333
click at [284, 231] on div "console . log ( "%cThis site was built by PRR" , "background:#273a81;color:#fff…" at bounding box center [507, 237] width 601 height 333
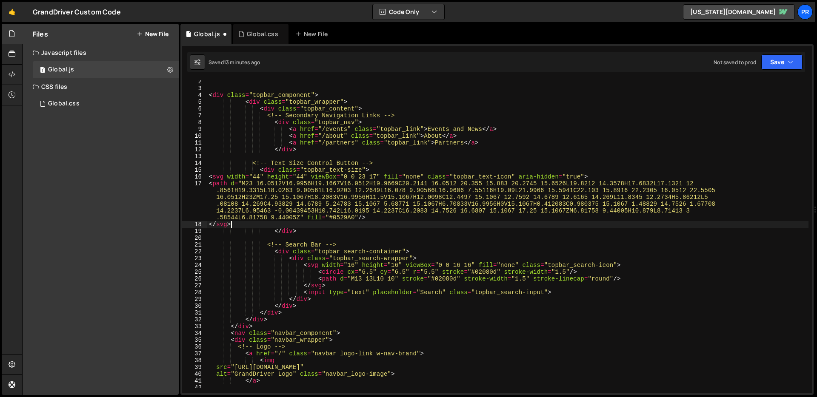
click at [334, 227] on div "console . log ( "%cThis site was built by PRR" , "background:#273a81;color:#fff…" at bounding box center [507, 237] width 601 height 333
drag, startPoint x: 263, startPoint y: 113, endPoint x: 266, endPoint y: 109, distance: 4.6
click at [263, 112] on div "console . log ( "%cThis site was built by PRR" , "background:#273a81;color:#fff…" at bounding box center [507, 237] width 601 height 333
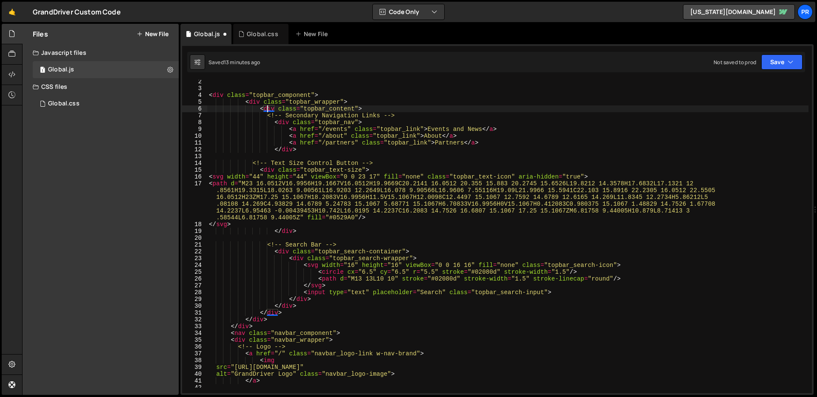
click at [267, 108] on div "console . log ( "%cThis site was built by PRR" , "background:#273a81;color:#fff…" at bounding box center [507, 237] width 601 height 333
click at [307, 153] on div "console . log ( "%cThis site was built by PRR" , "background:#273a81;color:#fff…" at bounding box center [507, 237] width 601 height 333
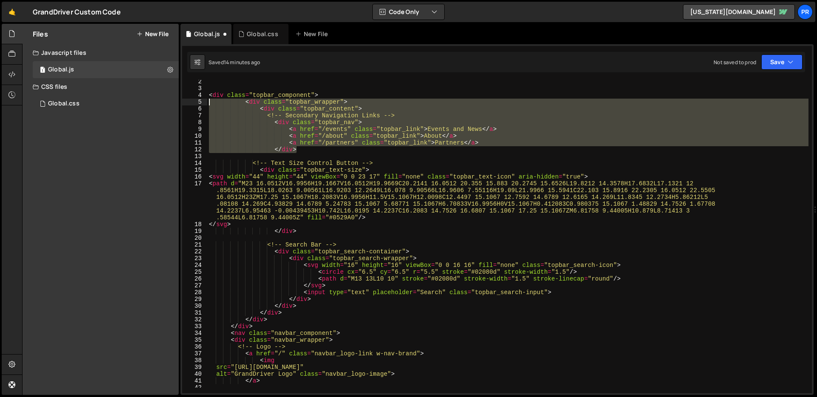
drag, startPoint x: 308, startPoint y: 151, endPoint x: 194, endPoint y: 105, distance: 122.3
click at [194, 105] on div "</div> 1 2 3 4 5 6 7 8 9 10 11 12 13 14 15 16 17 18 19 20 21 22 23 24 25 26 27 …" at bounding box center [497, 237] width 630 height 314
type textarea "<div class="topbar_wrapper"> <div class="topbar_content">"
click at [434, 214] on div "console . log ( "%cThis site was built by PRR" , "background:#273a81;color:#fff…" at bounding box center [507, 237] width 601 height 333
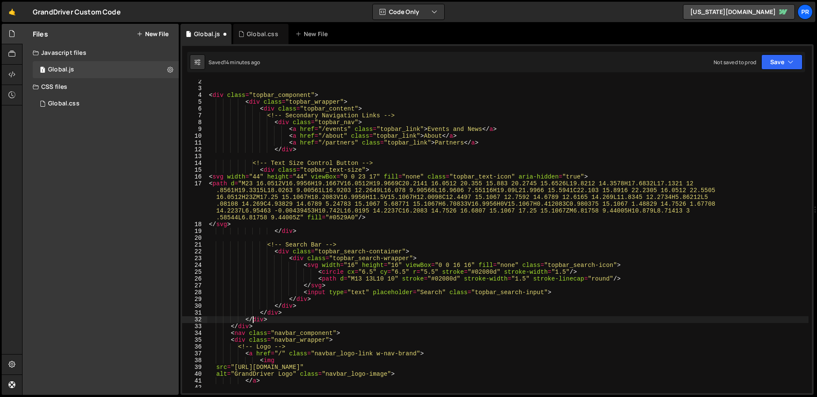
click at [254, 318] on div "console . log ( "%cThis site was built by PRR" , "background:#273a81;color:#fff…" at bounding box center [507, 237] width 601 height 333
click at [214, 97] on div "console . log ( "%cThis site was built by PRR" , "background:#273a81;color:#fff…" at bounding box center [507, 237] width 601 height 333
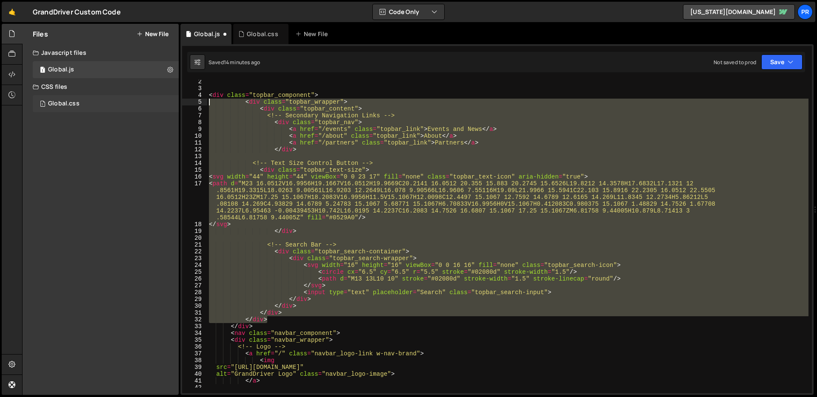
drag, startPoint x: 268, startPoint y: 321, endPoint x: 169, endPoint y: 103, distance: 239.7
click at [169, 103] on div "Files New File Create your first file Get started by starting a Javascript or C…" at bounding box center [419, 210] width 795 height 372
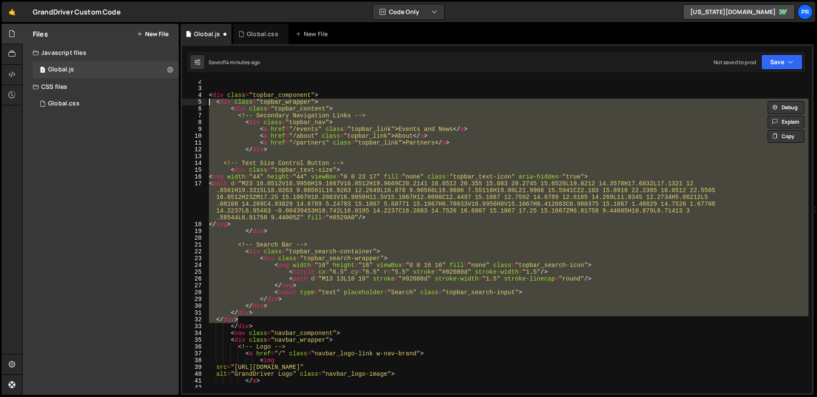
click at [231, 117] on div "console . log ( "%cThis site was built by PRR" , "background:#273a81;color:#fff…" at bounding box center [507, 231] width 601 height 314
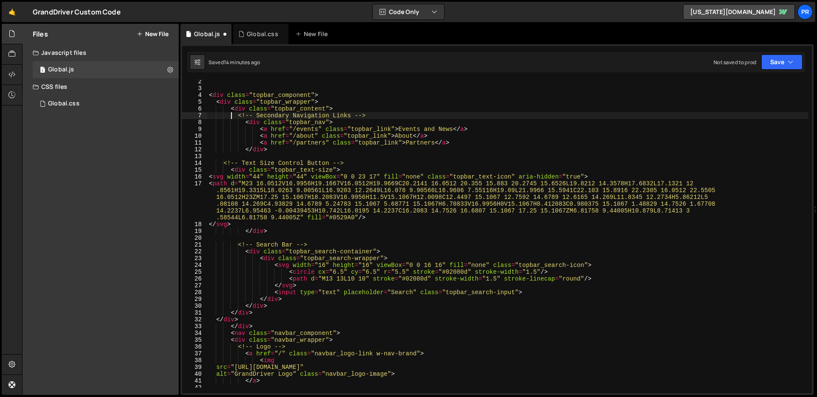
click at [231, 108] on div "console . log ( "%cThis site was built by PRR" , "background:#273a81;color:#fff…" at bounding box center [507, 237] width 601 height 333
click at [239, 106] on div "console . log ( "%cThis site was built by PRR" , "background:#273a81;color:#fff…" at bounding box center [507, 237] width 601 height 333
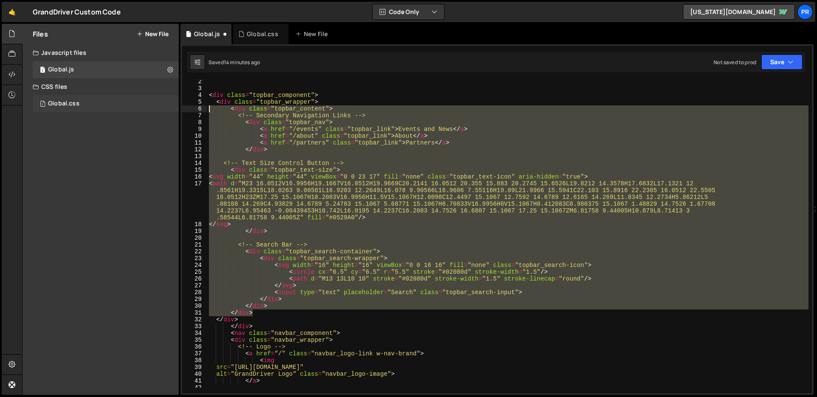
drag, startPoint x: 248, startPoint y: 307, endPoint x: 107, endPoint y: 108, distance: 243.6
click at [107, 108] on div "Files New File Create your first file Get started by starting a Javascript or C…" at bounding box center [419, 210] width 795 height 372
click at [295, 119] on div "console . log ( "%cThis site was built by PRR" , "background:#273a81;color:#fff…" at bounding box center [507, 231] width 601 height 314
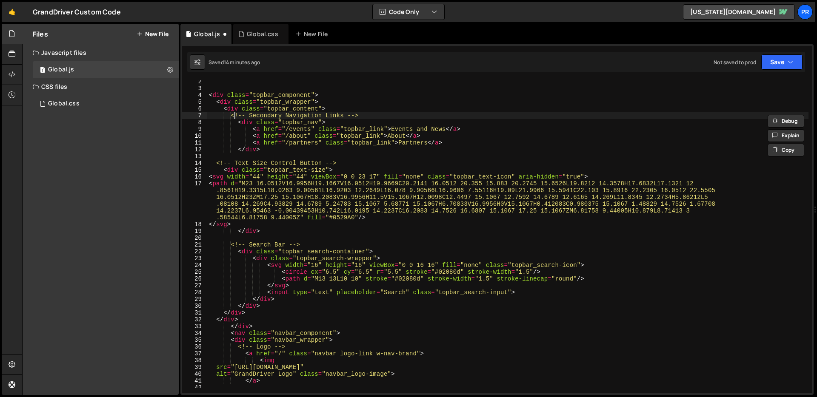
click at [236, 114] on div "console . log ( "%cThis site was built by PRR" , "background:#273a81;color:#fff…" at bounding box center [507, 237] width 601 height 333
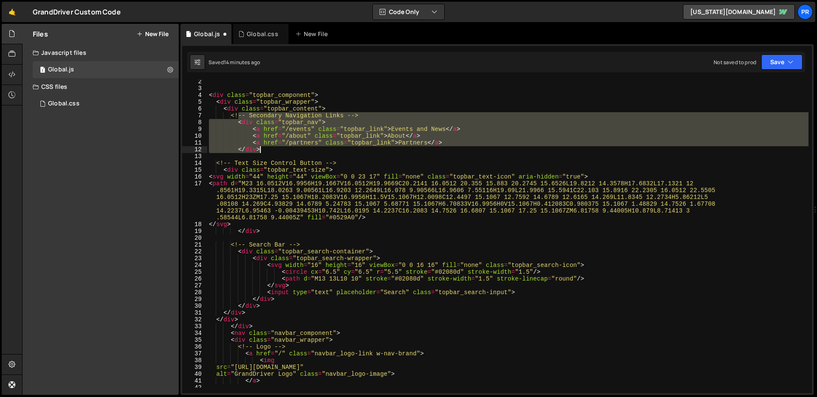
drag, startPoint x: 237, startPoint y: 116, endPoint x: 274, endPoint y: 149, distance: 49.4
click at [274, 149] on div "console . log ( "%cThis site was built by PRR" , "background:#273a81;color:#fff…" at bounding box center [507, 237] width 601 height 333
click at [290, 146] on div "console . log ( "%cThis site was built by PRR" , "background:#273a81;color:#fff…" at bounding box center [507, 231] width 601 height 314
type textarea "</div>"
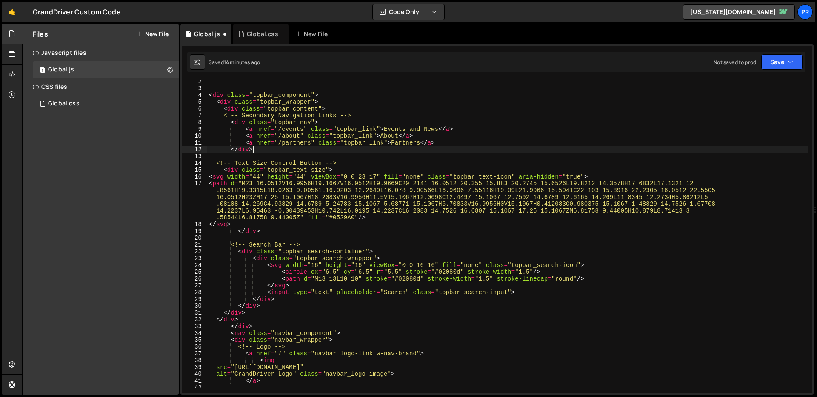
click at [247, 157] on div "console . log ( "%cThis site was built by PRR" , "background:#273a81;color:#fff…" at bounding box center [507, 237] width 601 height 333
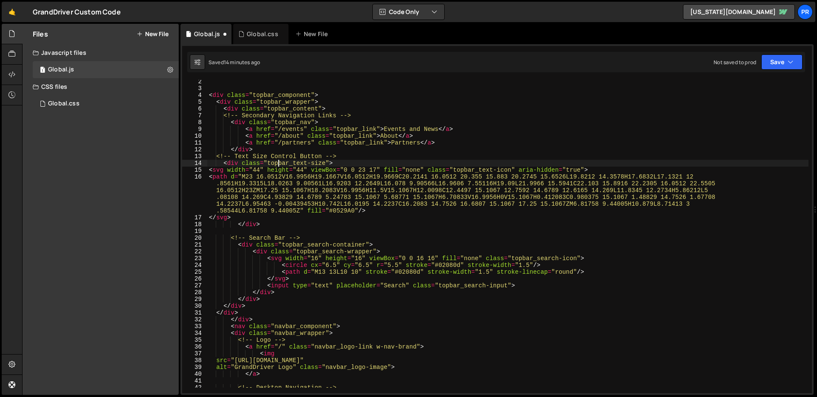
click at [277, 164] on div "console . log ( "%cThis site was built by PRR" , "background:#273a81;color:#fff…" at bounding box center [507, 237] width 601 height 333
type textarea "<div class="topbar_text-size">"
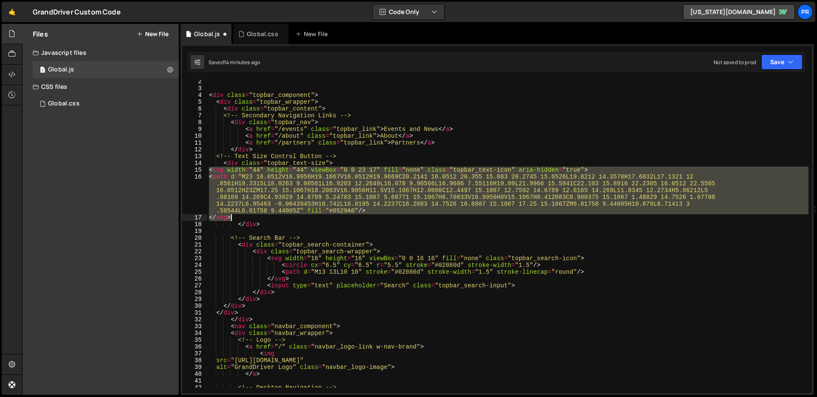
drag, startPoint x: 208, startPoint y: 169, endPoint x: 252, endPoint y: 219, distance: 66.6
click at [252, 219] on div "console . log ( "%cThis site was built by PRR" , "background:#273a81;color:#fff…" at bounding box center [507, 237] width 601 height 333
click at [354, 218] on div "console . log ( "%cThis site was built by PRR" , "background:#273a81;color:#fff…" at bounding box center [507, 231] width 601 height 314
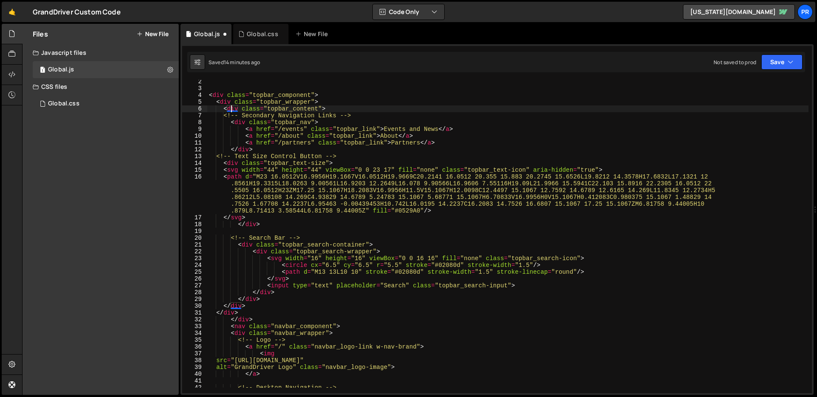
click at [230, 109] on div "console . log ( "%cThis site was built by PRR" , "background:#273a81;color:#fff…" at bounding box center [507, 237] width 601 height 333
click at [238, 123] on div "console . log ( "%cThis site was built by PRR" , "background:#273a81;color:#fff…" at bounding box center [507, 237] width 601 height 333
click at [229, 163] on div "console . log ( "%cThis site was built by PRR" , "background:#273a81;color:#fff…" at bounding box center [507, 237] width 601 height 333
click at [229, 171] on div "console . log ( "%cThis site was built by PRR" , "background:#273a81;color:#fff…" at bounding box center [507, 237] width 601 height 333
click at [229, 162] on div "console . log ( "%cThis site was built by PRR" , "background:#273a81;color:#fff…" at bounding box center [507, 237] width 601 height 333
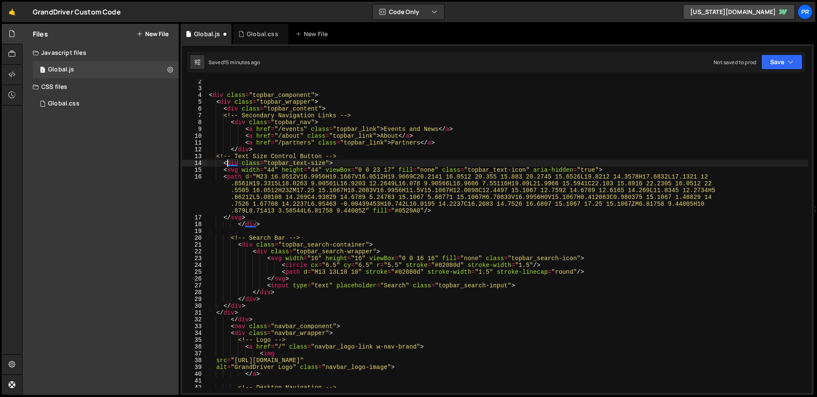
type textarea "<div class="topbar_text-size">"
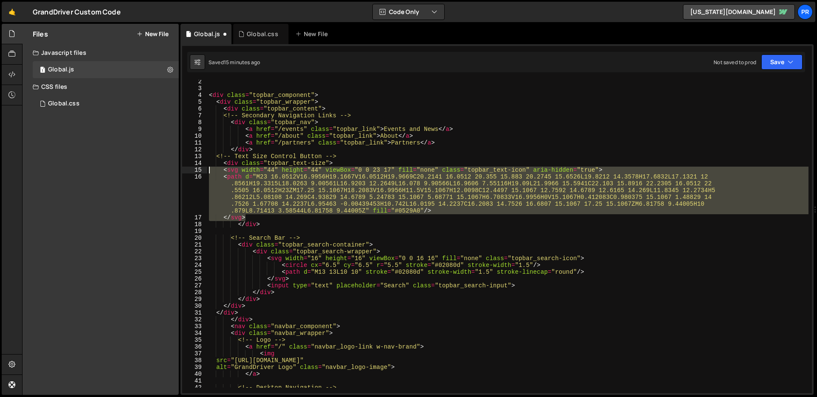
drag, startPoint x: 251, startPoint y: 218, endPoint x: 163, endPoint y: 171, distance: 100.3
click at [163, 171] on div "Files New File Create your first file Get started by starting a Javascript or C…" at bounding box center [419, 210] width 795 height 372
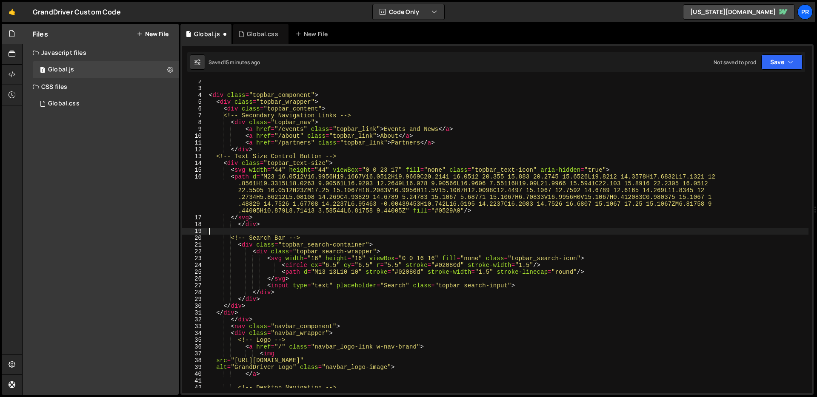
click at [375, 230] on div "console . log ( "%cThis site was built by PRR" , "background:#273a81;color:#fff…" at bounding box center [507, 237] width 601 height 333
click at [237, 163] on div "console . log ( "%cThis site was built by PRR" , "background:#273a81;color:#fff…" at bounding box center [507, 237] width 601 height 333
drag, startPoint x: 237, startPoint y: 224, endPoint x: 247, endPoint y: 225, distance: 9.8
click at [238, 224] on div "console . log ( "%cThis site was built by PRR" , "background:#273a81;color:#fff…" at bounding box center [507, 237] width 601 height 333
type textarea "</div>"
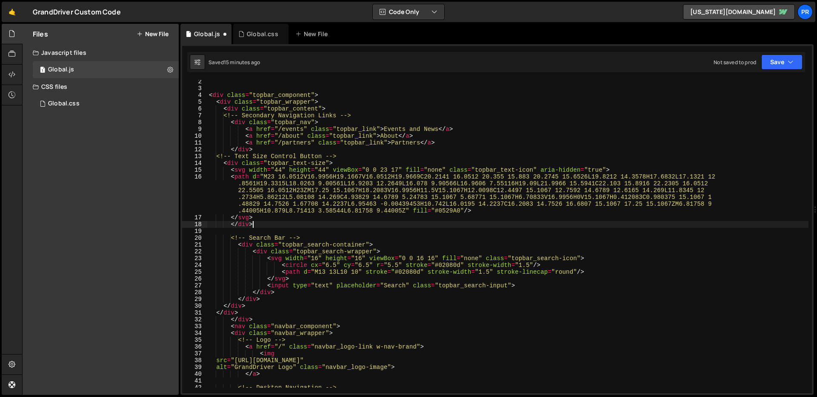
click at [273, 222] on div "console . log ( "%cThis site was built by PRR" , "background:#273a81;color:#fff…" at bounding box center [507, 237] width 601 height 333
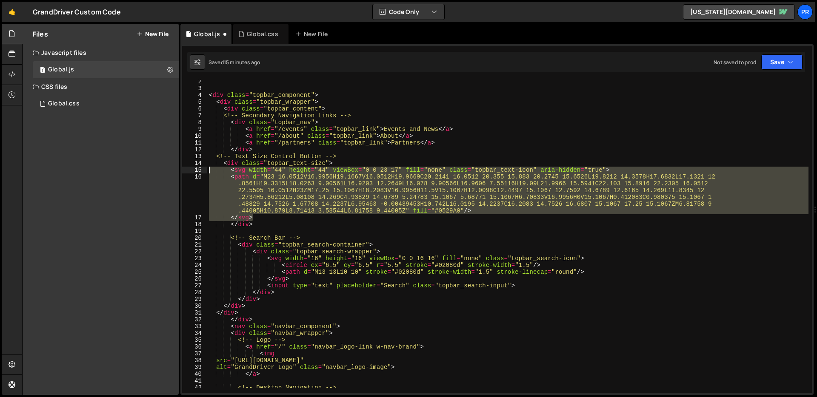
drag, startPoint x: 263, startPoint y: 217, endPoint x: 141, endPoint y: 168, distance: 131.7
click at [141, 168] on div "Files New File Create your first file Get started by starting a Javascript or C…" at bounding box center [419, 210] width 795 height 372
click at [348, 211] on div "console . log ( "%cThis site was built by PRR" , "background:#273a81;color:#fff…" at bounding box center [507, 231] width 601 height 314
drag, startPoint x: 277, startPoint y: 218, endPoint x: 128, endPoint y: 170, distance: 157.2
click at [128, 170] on div "Files New File Create your first file Get started by starting a Javascript or C…" at bounding box center [419, 210] width 795 height 372
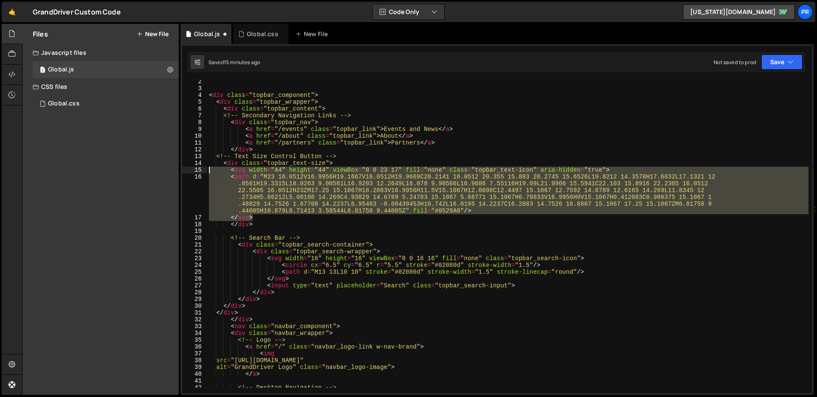
click at [333, 223] on div "console . log ( "%cThis site was built by PRR" , "background:#273a81;color:#fff…" at bounding box center [507, 237] width 601 height 333
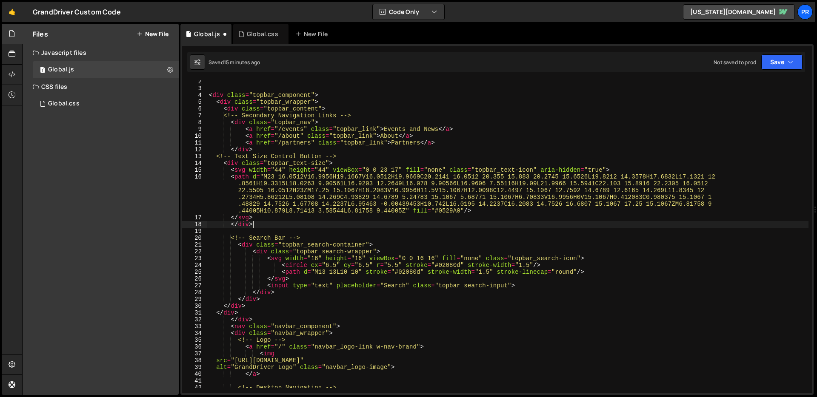
click at [229, 226] on div "console . log ( "%cThis site was built by PRR" , "background:#273a81;color:#fff…" at bounding box center [507, 237] width 601 height 333
click at [231, 226] on div "console . log ( "%cThis site was built by PRR" , "background:#273a81;color:#fff…" at bounding box center [507, 237] width 601 height 333
type textarea "</div>"
click at [292, 228] on div "console . log ( "%cThis site was built by PRR" , "background:#273a81;color:#fff…" at bounding box center [507, 237] width 601 height 333
click at [283, 231] on div "console . log ( "%cThis site was built by PRR" , "background:#273a81;color:#fff…" at bounding box center [507, 237] width 601 height 333
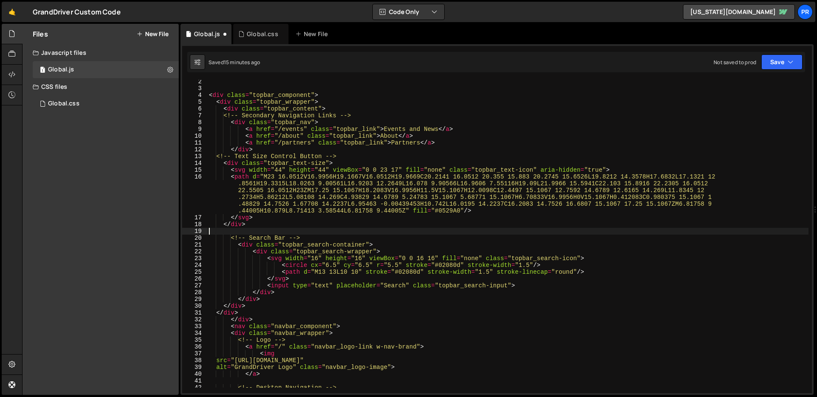
click at [215, 95] on div "console . log ( "%cThis site was built by PRR" , "background:#273a81;color:#fff…" at bounding box center [507, 237] width 601 height 333
click at [221, 105] on div "console . log ( "%cThis site was built by PRR" , "background:#273a81;color:#fff…" at bounding box center [507, 237] width 601 height 333
click at [231, 163] on div "console . log ( "%cThis site was built by PRR" , "background:#273a81;color:#fff…" at bounding box center [507, 237] width 601 height 333
click at [239, 124] on div "console . log ( "%cThis site was built by PRR" , "background:#273a81;color:#fff…" at bounding box center [507, 237] width 601 height 333
click at [232, 109] on div "console . log ( "%cThis site was built by PRR" , "background:#273a81;color:#fff…" at bounding box center [507, 237] width 601 height 333
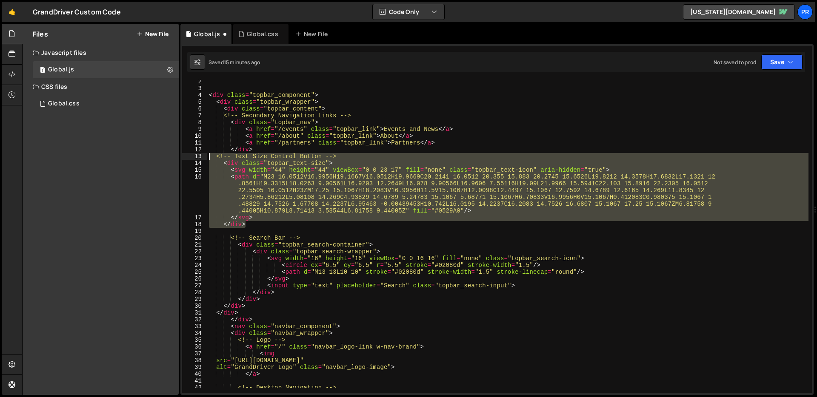
drag, startPoint x: 242, startPoint y: 217, endPoint x: 161, endPoint y: 159, distance: 99.4
click at [161, 159] on div "Files New File Create your first file Get started by starting a Javascript or C…" at bounding box center [419, 210] width 795 height 372
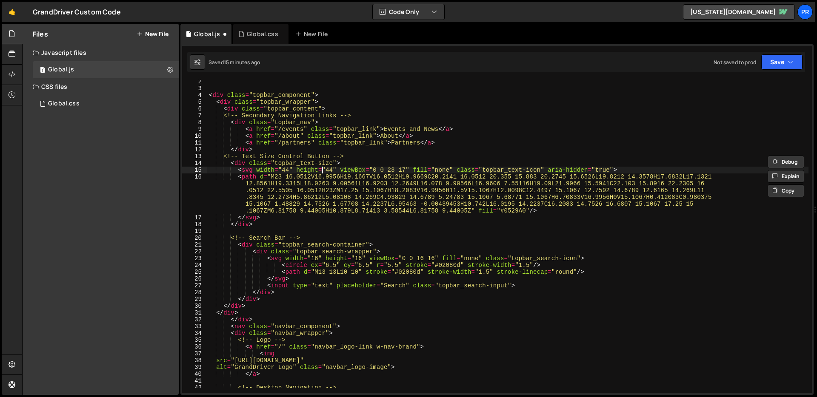
click at [231, 109] on div "console . log ( "%cThis site was built by PRR" , "background:#273a81;color:#fff…" at bounding box center [507, 237] width 601 height 333
click at [238, 163] on div "console . log ( "%cThis site was built by PRR" , "background:#273a81;color:#fff…" at bounding box center [507, 237] width 601 height 333
click at [235, 123] on div "console . log ( "%cThis site was built by PRR" , "background:#273a81;color:#fff…" at bounding box center [507, 237] width 601 height 333
click at [231, 109] on div "console . log ( "%cThis site was built by PRR" , "background:#273a81;color:#fff…" at bounding box center [507, 237] width 601 height 333
click at [241, 163] on div "console . log ( "%cThis site was built by PRR" , "background:#273a81;color:#fff…" at bounding box center [507, 237] width 601 height 333
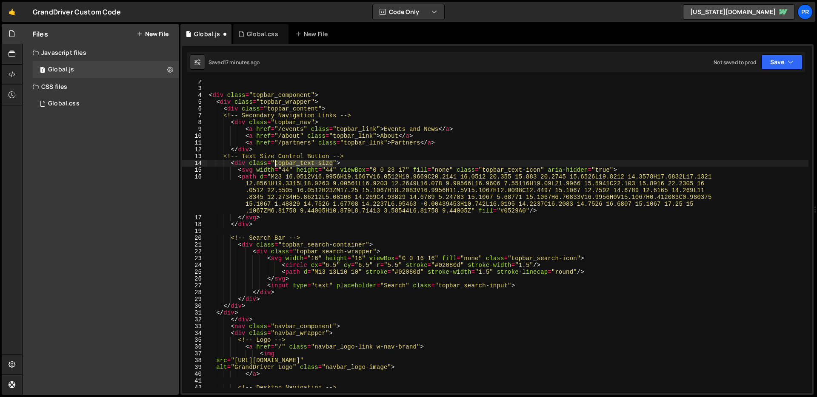
drag, startPoint x: 333, startPoint y: 163, endPoint x: 275, endPoint y: 163, distance: 57.9
click at [275, 163] on div "console . log ( "%cThis site was built by PRR" , "background:#273a81;color:#fff…" at bounding box center [507, 237] width 601 height 333
drag, startPoint x: 541, startPoint y: 171, endPoint x: 483, endPoint y: 167, distance: 58.8
click at [482, 168] on div "console . log ( "%cThis site was built by PRR" , "background:#273a81;color:#fff…" at bounding box center [507, 237] width 601 height 333
type textarea "<svg width="44" height="44" viewBox="0 0 23 17" fill="none" class="topbar_text-…"
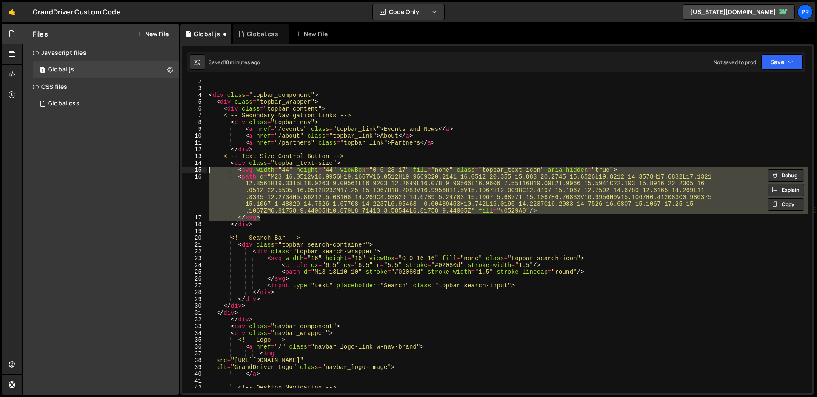
drag, startPoint x: 274, startPoint y: 219, endPoint x: 164, endPoint y: 170, distance: 120.0
click at [164, 170] on div "Files New File Create your first file Get started by starting a Javascript or C…" at bounding box center [419, 210] width 795 height 372
click at [385, 238] on div "console . log ( "%cThis site was built by PRR" , "background:#273a81;color:#fff…" at bounding box center [507, 237] width 601 height 333
type textarea "<!-- Search Bar -->"
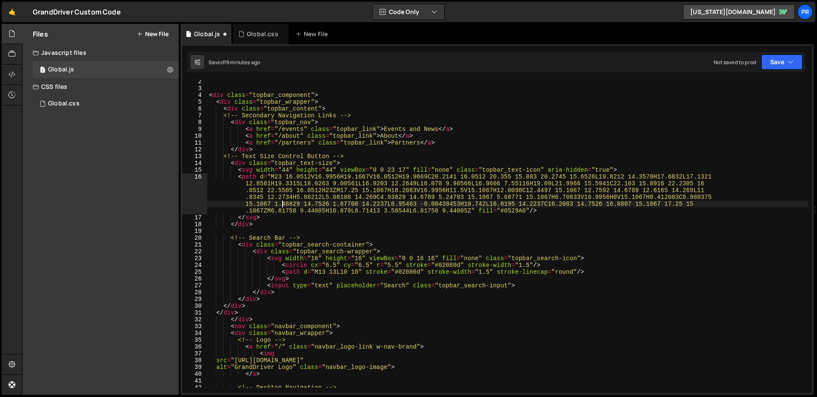
click at [282, 203] on div "console . log ( "%cThis site was built by PRR" , "background:#273a81;color:#fff…" at bounding box center [507, 237] width 601 height 333
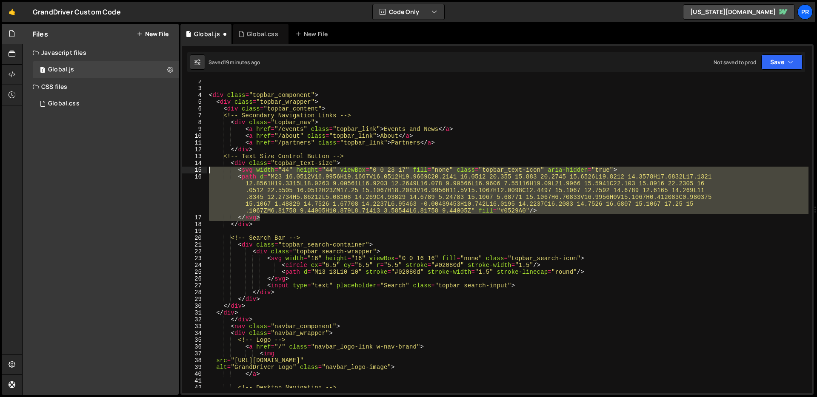
drag, startPoint x: 265, startPoint y: 214, endPoint x: 167, endPoint y: 168, distance: 108.3
click at [167, 168] on div "Files New File Create your first file Get started by starting a Javascript or C…" at bounding box center [419, 210] width 795 height 372
click at [254, 240] on div "console . log ( "%cThis site was built by PRR" , "background:#273a81;color:#fff…" at bounding box center [507, 237] width 601 height 333
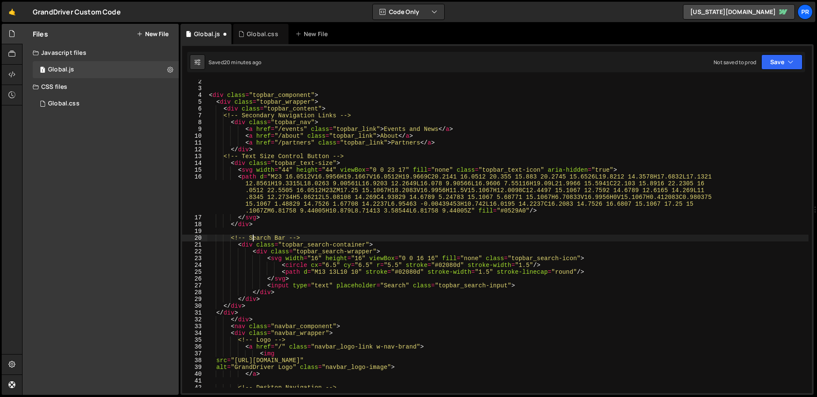
click at [239, 164] on div "console . log ( "%cThis site was built by PRR" , "background:#273a81;color:#fff…" at bounding box center [507, 237] width 601 height 333
click at [238, 121] on div "console . log ( "%cThis site was built by PRR" , "background:#273a81;color:#fff…" at bounding box center [507, 237] width 601 height 333
click at [310, 161] on div "console . log ( "%cThis site was built by PRR" , "background:#273a81;color:#fff…" at bounding box center [507, 237] width 601 height 333
click at [277, 171] on div "console . log ( "%cThis site was built by PRR" , "background:#273a81;color:#fff…" at bounding box center [507, 237] width 601 height 333
click at [274, 221] on div "console . log ( "%cThis site was built by PRR" , "background:#273a81;color:#fff…" at bounding box center [507, 237] width 601 height 333
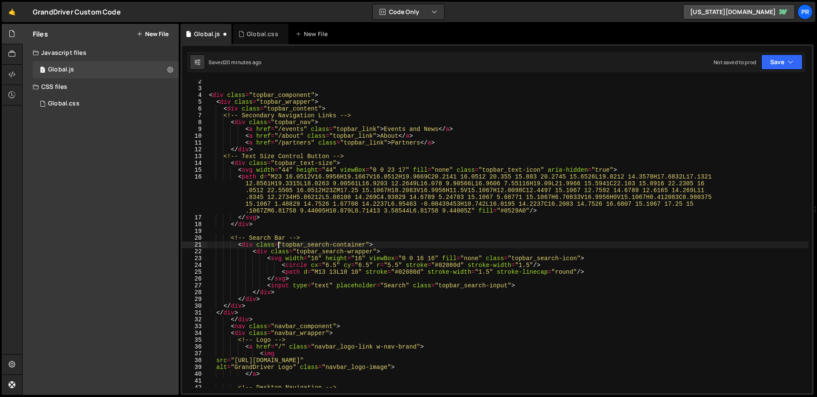
click at [279, 244] on div "console . log ( "%cThis site was built by PRR" , "background:#273a81;color:#fff…" at bounding box center [507, 237] width 601 height 333
type textarea "<div class="topbar_search-container">"
click at [278, 232] on div "console . log ( "%cThis site was built by PRR" , "background:#273a81;color:#fff…" at bounding box center [507, 237] width 601 height 333
drag, startPoint x: 283, startPoint y: 246, endPoint x: 366, endPoint y: 245, distance: 82.1
click at [366, 245] on div "console . log ( "%cThis site was built by PRR" , "background:#273a81;color:#fff…" at bounding box center [507, 237] width 601 height 333
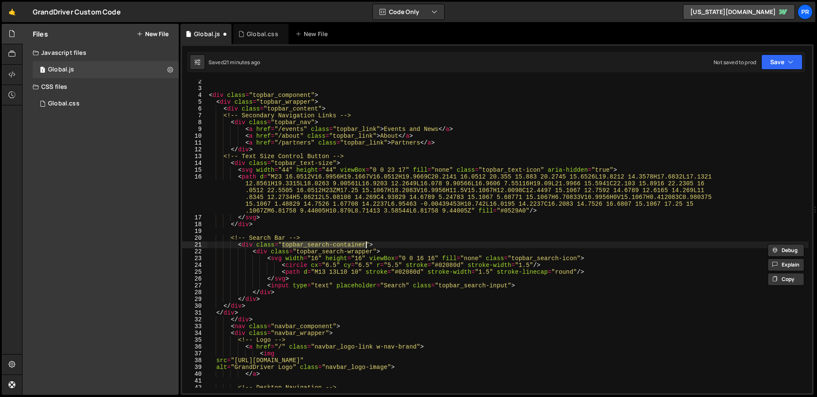
click at [369, 246] on div "console . log ( "%cThis site was built by PRR" , "background:#273a81;color:#fff…" at bounding box center [507, 237] width 601 height 333
drag, startPoint x: 366, startPoint y: 246, endPoint x: 283, endPoint y: 245, distance: 83.0
click at [283, 245] on div "console . log ( "%cThis site was built by PRR" , "background:#273a81;color:#fff…" at bounding box center [507, 237] width 601 height 333
drag, startPoint x: 372, startPoint y: 251, endPoint x: 297, endPoint y: 252, distance: 75.3
click at [297, 252] on div "console . log ( "%cThis site was built by PRR" , "background:#273a81;color:#fff…" at bounding box center [507, 237] width 601 height 333
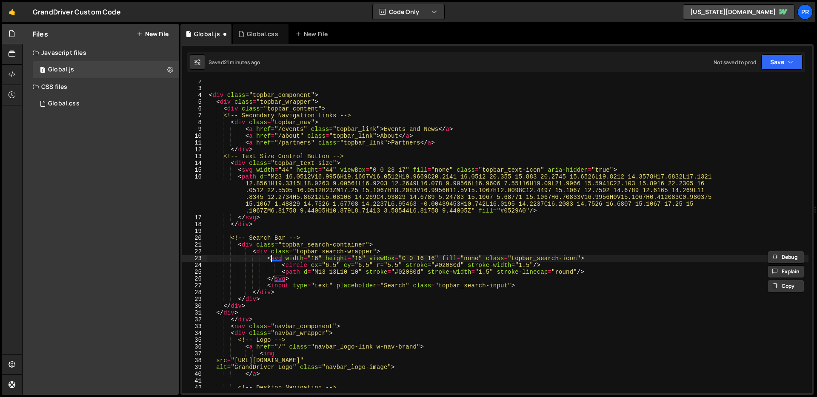
click at [272, 260] on div "console . log ( "%cThis site was built by PRR" , "background:#273a81;color:#fff…" at bounding box center [507, 237] width 601 height 333
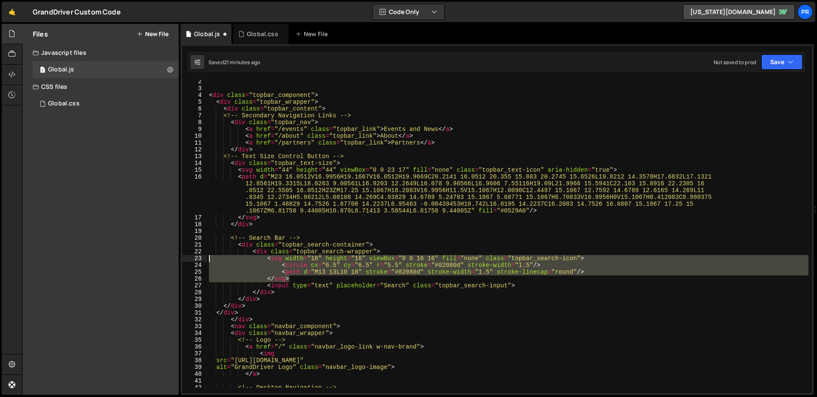
drag, startPoint x: 252, startPoint y: 260, endPoint x: 168, endPoint y: 261, distance: 83.4
click at [168, 261] on div "Files New File Create your first file Get started by starting a Javascript or C…" at bounding box center [419, 210] width 795 height 372
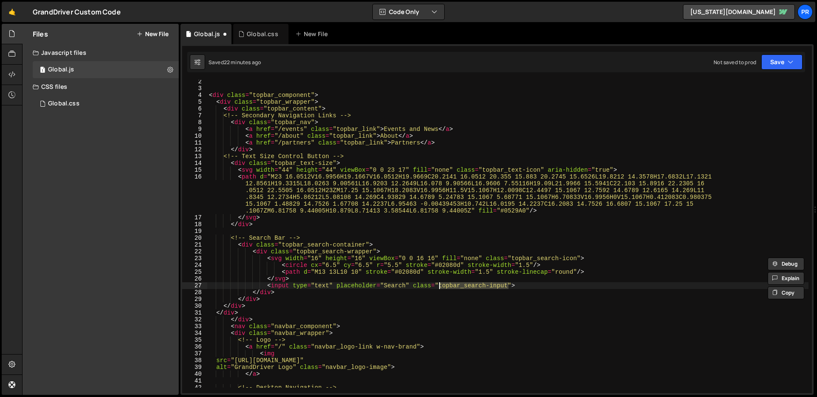
drag, startPoint x: 507, startPoint y: 287, endPoint x: 440, endPoint y: 287, distance: 66.8
click at [440, 287] on div "console . log ( "%cThis site was built by PRR" , "background:#273a81;color:#fff…" at bounding box center [507, 237] width 601 height 333
click at [391, 285] on div "console . log ( "%cThis site was built by PRR" , "background:#273a81;color:#fff…" at bounding box center [507, 237] width 601 height 333
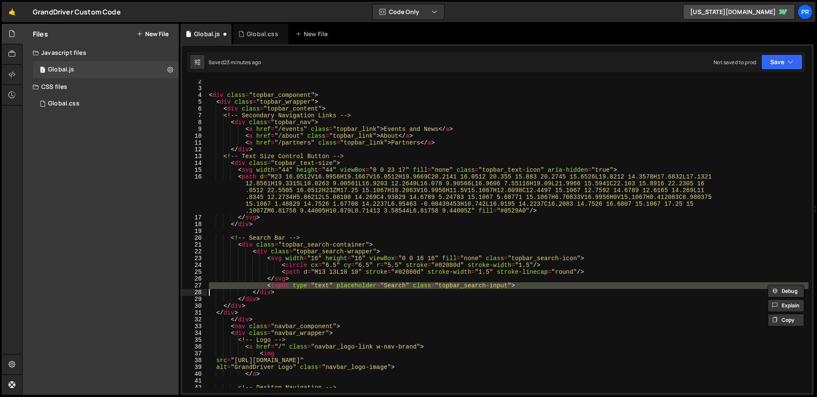
click at [270, 294] on div "console . log ( "%cThis site was built by PRR" , "background:#273a81;color:#fff…" at bounding box center [507, 237] width 601 height 333
type textarea "</div>"
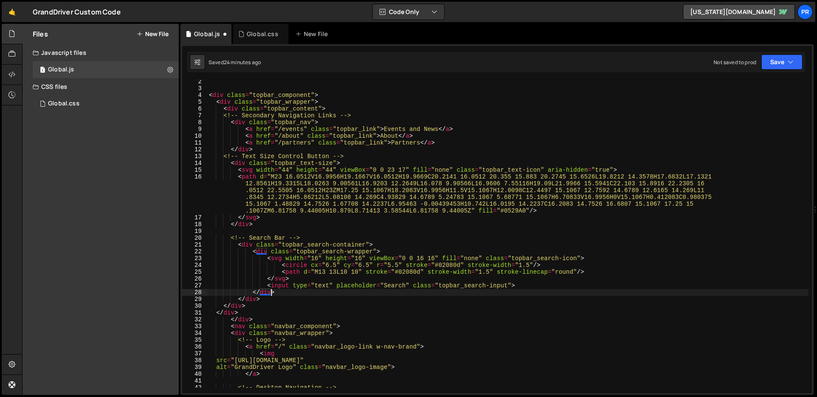
click at [481, 198] on div "console . log ( "%cThis site was built by PRR" , "background:#273a81;color:#fff…" at bounding box center [507, 237] width 601 height 333
click at [377, 173] on div "console . log ( "%cThis site was built by PRR" , "background:#273a81;color:#fff…" at bounding box center [507, 237] width 601 height 333
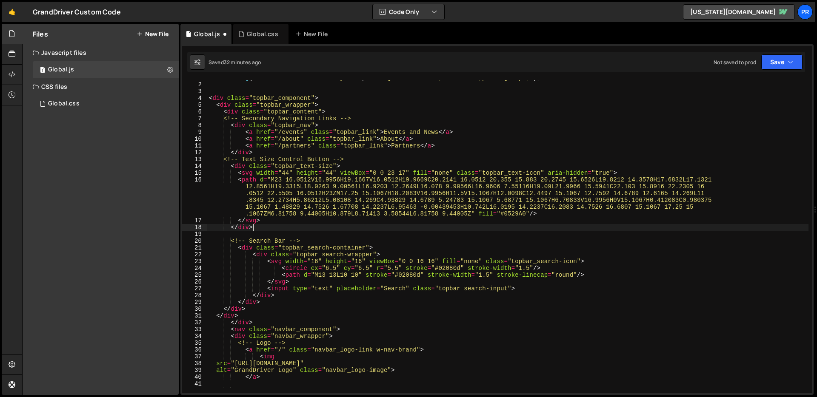
click at [363, 227] on div "console . log ( "%cThis site was built by PRR" , "background:#273a81;color:#fff…" at bounding box center [507, 240] width 601 height 333
click at [322, 163] on div "console . log ( "%cThis site was built by PRR" , "background:#273a81;color:#fff…" at bounding box center [507, 240] width 601 height 333
click at [297, 128] on div "console . log ( "%cThis site was built by PRR" , "background:#273a81;color:#fff…" at bounding box center [507, 240] width 601 height 333
click at [293, 162] on div "console . log ( "%cThis site was built by PRR" , "background:#273a81;color:#fff…" at bounding box center [507, 240] width 601 height 333
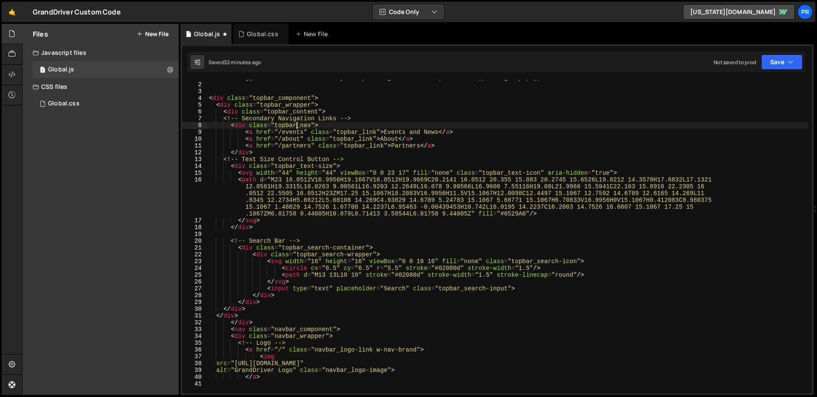
type textarea "<!-- Text Size Control Button -->"
click at [286, 198] on div "console . log ( "%cThis site was built by PRR" , "background:#273a81;color:#fff…" at bounding box center [507, 240] width 601 height 333
click at [366, 125] on div "console . log ( "%cThis site was built by PRR" , "background:#273a81;color:#fff…" at bounding box center [507, 240] width 601 height 333
click at [306, 163] on div "console . log ( "%cThis site was built by PRR" , "background:#273a81;color:#fff…" at bounding box center [507, 240] width 601 height 333
click at [303, 165] on div "console . log ( "%cThis site was built by PRR" , "background:#273a81;color:#fff…" at bounding box center [507, 240] width 601 height 333
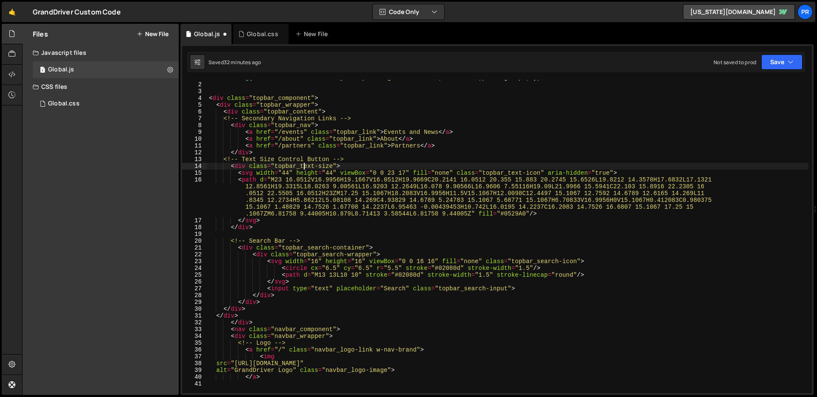
click at [278, 177] on div "console . log ( "%cThis site was built by PRR" , "background:#273a81;color:#fff…" at bounding box center [507, 240] width 601 height 333
click at [257, 218] on div "console . log ( "%cThis site was built by PRR" , "background:#273a81;color:#fff…" at bounding box center [507, 240] width 601 height 333
type textarea "</svg>"
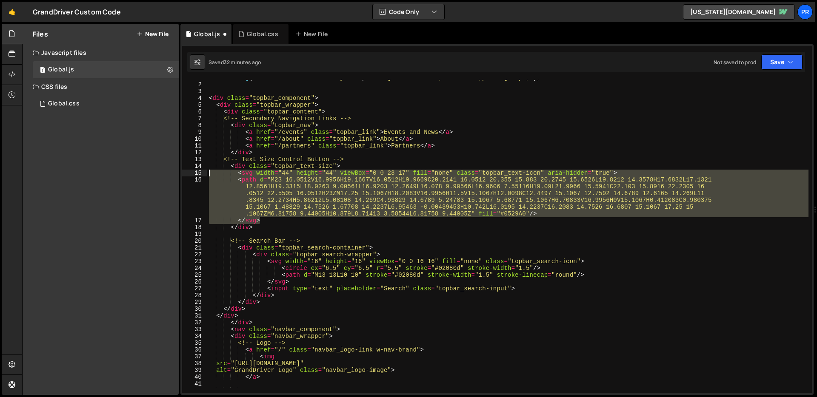
drag, startPoint x: 276, startPoint y: 220, endPoint x: 80, endPoint y: 175, distance: 200.8
click at [80, 175] on div "Files New File Create your first file Get started by starting a Javascript or C…" at bounding box center [419, 210] width 795 height 372
click at [279, 227] on div "console . log ( "%cThis site was built by PRR" , "background:#273a81;color:#fff…" at bounding box center [507, 240] width 601 height 333
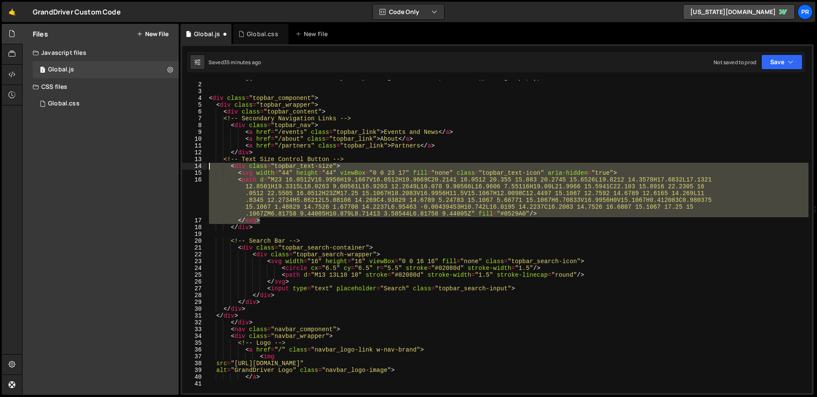
drag, startPoint x: 268, startPoint y: 218, endPoint x: 129, endPoint y: 164, distance: 149.7
click at [129, 164] on div "Files New File Create your first file Get started by starting a Javascript or C…" at bounding box center [419, 210] width 795 height 372
click at [306, 224] on div "console . log ( "%cThis site was built by PRR" , "background:#273a81;color:#fff…" at bounding box center [507, 231] width 601 height 314
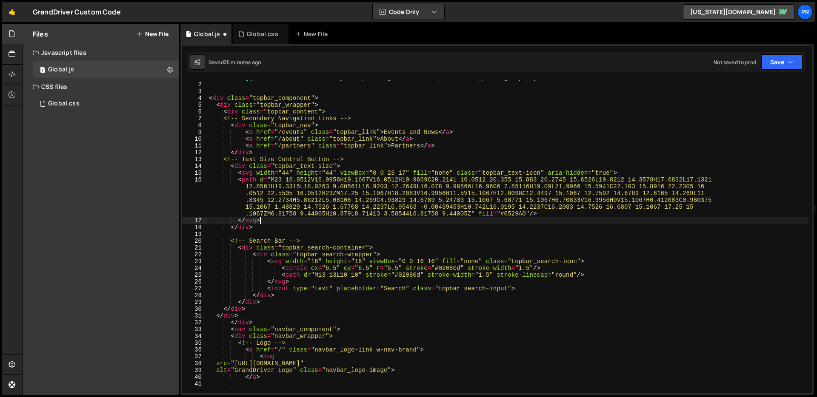
click at [304, 228] on div "console . log ( "%cThis site was built by PRR" , "background:#273a81;color:#fff…" at bounding box center [507, 240] width 601 height 333
click at [277, 167] on div "console . log ( "%cThis site was built by PRR" , "background:#273a81;color:#fff…" at bounding box center [507, 240] width 601 height 333
drag, startPoint x: 274, startPoint y: 223, endPoint x: 262, endPoint y: 223, distance: 12.8
click at [273, 223] on div "console . log ( "%cThis site was built by PRR" , "background:#273a81;color:#fff…" at bounding box center [507, 240] width 601 height 333
type textarea "</svg>"
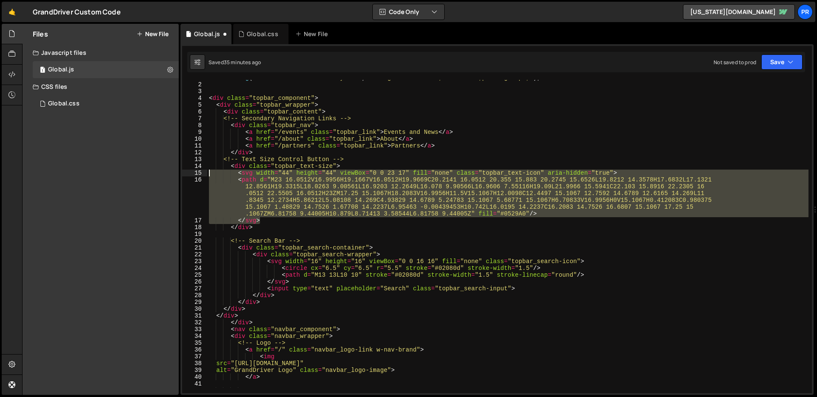
drag, startPoint x: 265, startPoint y: 222, endPoint x: 131, endPoint y: 173, distance: 142.0
click at [131, 173] on div "Files New File Create your first file Get started by starting a Javascript or C…" at bounding box center [419, 210] width 795 height 372
click at [442, 229] on div "console . log ( "%cThis site was built by PRR" , "background:#273a81;color:#fff…" at bounding box center [507, 240] width 601 height 333
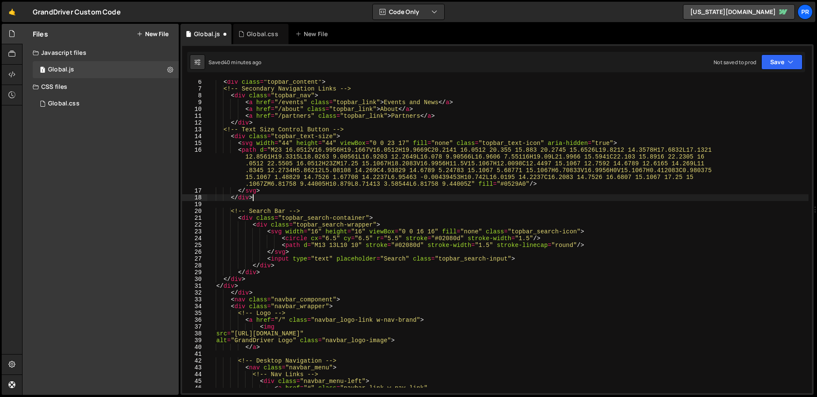
scroll to position [48, 0]
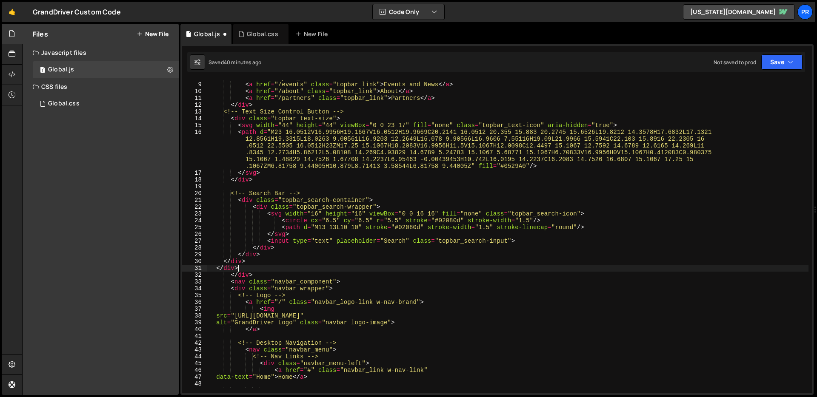
click at [291, 271] on div "< div class = "topbar_nav" > < a href = "/events" class = "topbar_link" > Event…" at bounding box center [507, 240] width 601 height 333
click at [262, 277] on div "< div class = "topbar_nav" > < a href = "/events" class = "topbar_link" > Event…" at bounding box center [507, 240] width 601 height 333
click at [231, 274] on div "< div class = "topbar_nav" > < a href = "/events" class = "topbar_link" > Event…" at bounding box center [507, 240] width 601 height 333
click at [248, 276] on div "< div class = "topbar_nav" > < a href = "/events" class = "topbar_link" > Event…" at bounding box center [507, 240] width 601 height 333
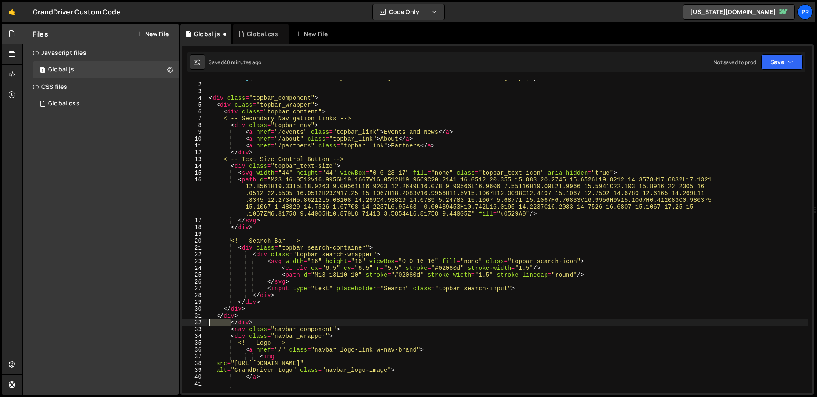
drag, startPoint x: 231, startPoint y: 321, endPoint x: 177, endPoint y: 320, distance: 53.6
click at [177, 320] on div "Files New File Create your first file Get started by starting a Javascript or C…" at bounding box center [419, 210] width 795 height 372
click at [336, 312] on div "console . log ( "%cThis site was built by PRR" , "background:#273a81;color:#fff…" at bounding box center [507, 240] width 601 height 333
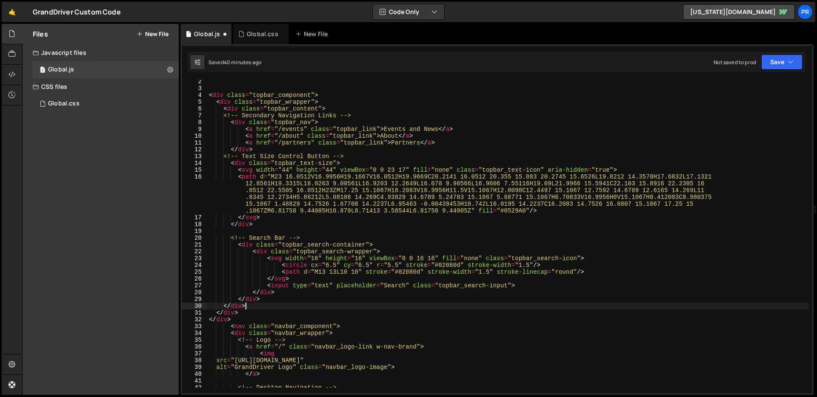
scroll to position [6, 0]
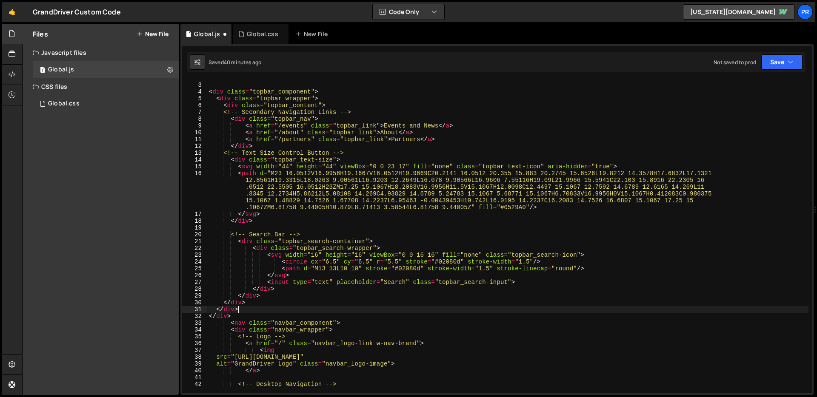
click at [337, 311] on div "console . log ( "%cThis site was built by PRR" , "background:#273a81;color:#fff…" at bounding box center [507, 234] width 601 height 333
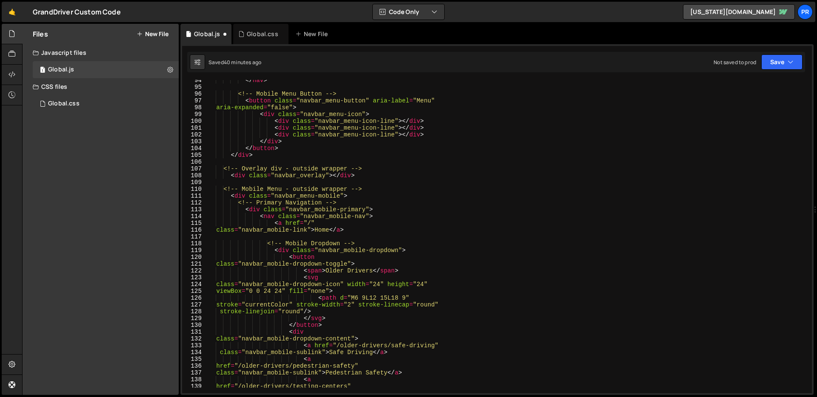
scroll to position [114, 0]
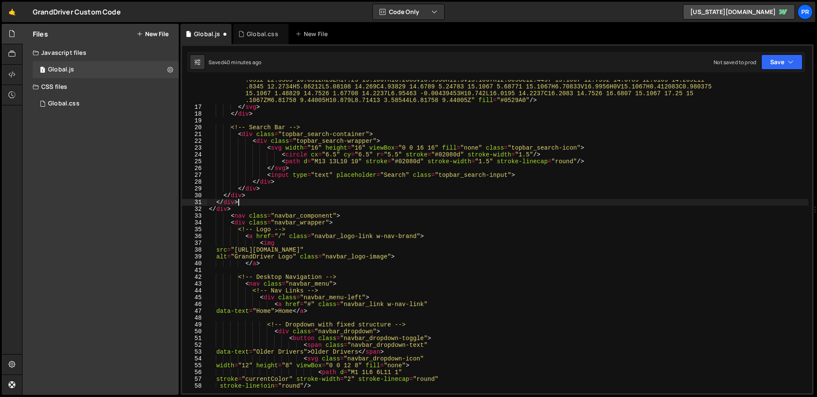
type textarea "</div>"
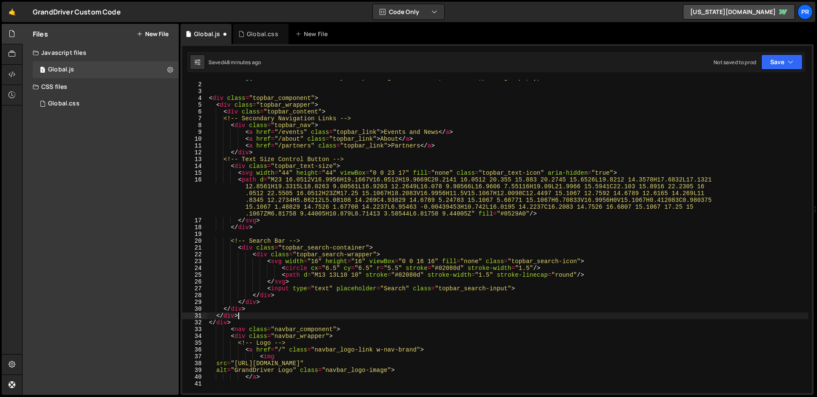
click at [257, 93] on div "console . log ( "%cThis site was built by PRR" , "background:#273a81;color:#fff…" at bounding box center [507, 240] width 601 height 333
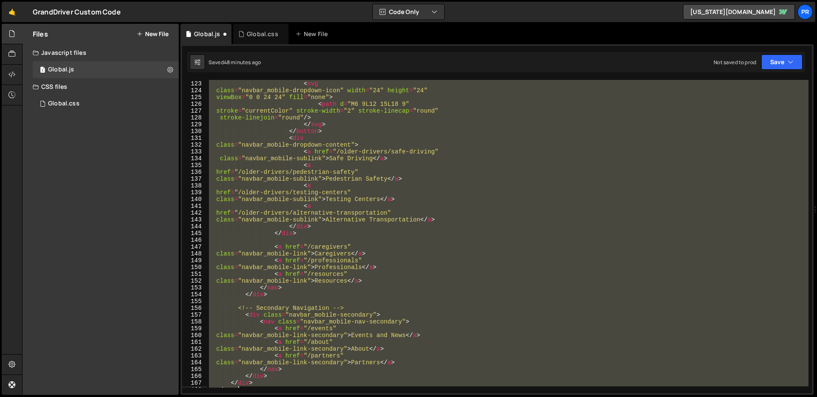
scroll to position [859, 0]
drag, startPoint x: 237, startPoint y: 91, endPoint x: 533, endPoint y: 397, distance: 426.4
click at [533, 397] on div "Hold on a sec... Are you certain you wish to leave this page? Any changes you'v…" at bounding box center [408, 198] width 817 height 397
type textarea "</div> </nav>"
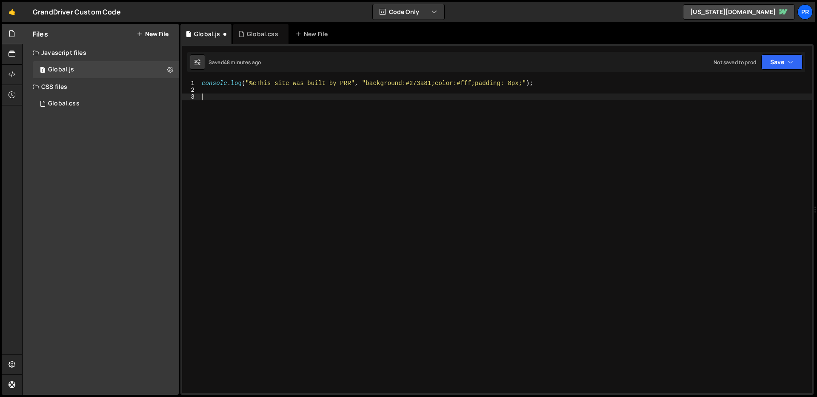
scroll to position [0, 0]
type textarea "console.log("%cThis site was built by PRR", "background:#273a81;color:#fff;padd…"
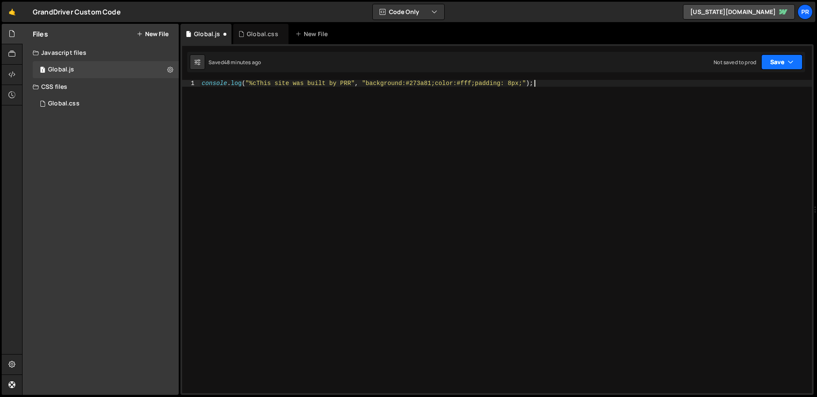
click at [727, 65] on icon "button" at bounding box center [791, 62] width 6 height 9
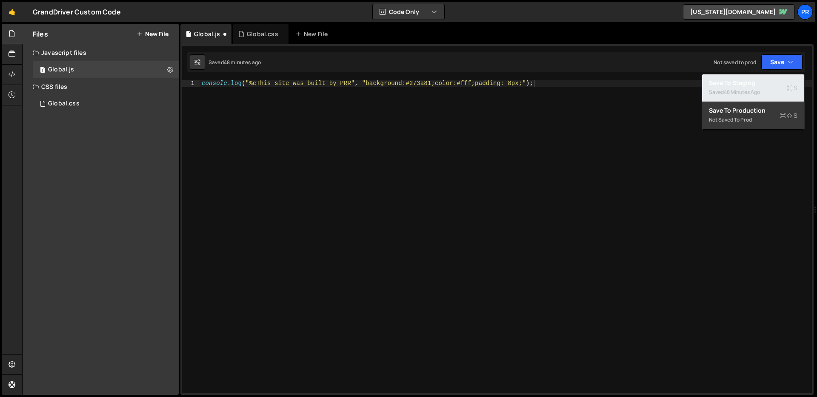
click at [727, 87] on div "Saved 48 minutes ago" at bounding box center [753, 92] width 89 height 10
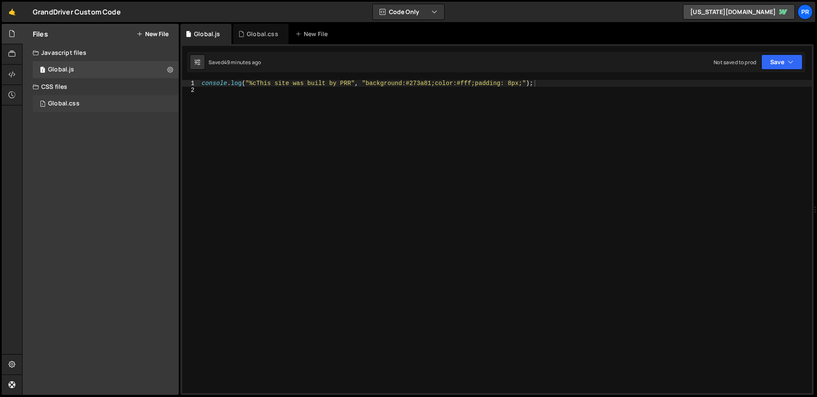
click at [107, 105] on div "1 Global.css 0" at bounding box center [106, 103] width 146 height 17
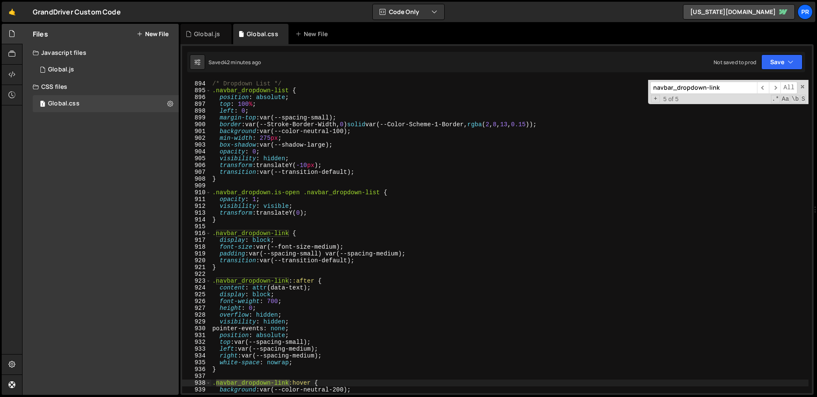
type textarea "transition: var(--transition-default);"
click at [491, 171] on div "/* Dropdown List */ .navbar_dropdown-list { position : absolute ; top : 100 % ;…" at bounding box center [510, 237] width 598 height 327
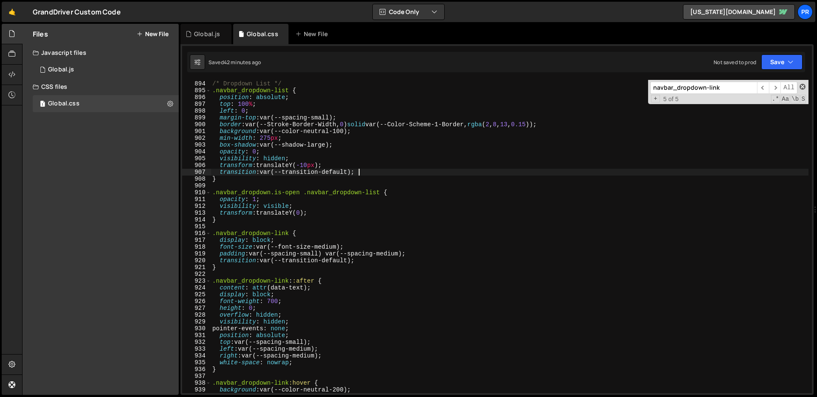
click at [727, 86] on span at bounding box center [803, 87] width 6 height 6
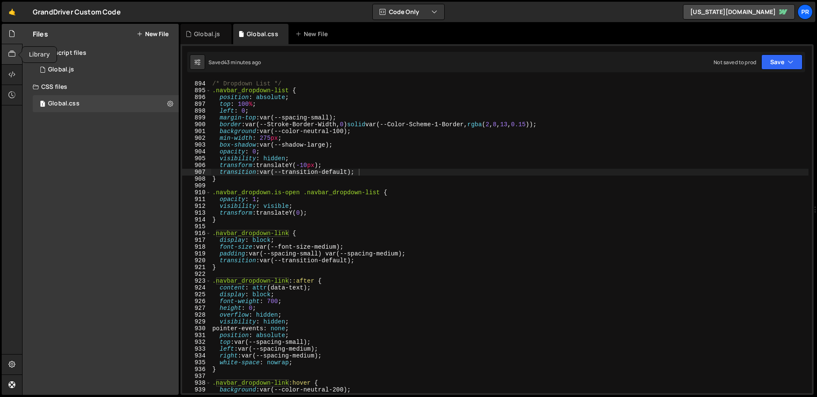
click at [11, 60] on div at bounding box center [12, 54] width 21 height 20
click at [11, 76] on icon at bounding box center [12, 74] width 7 height 9
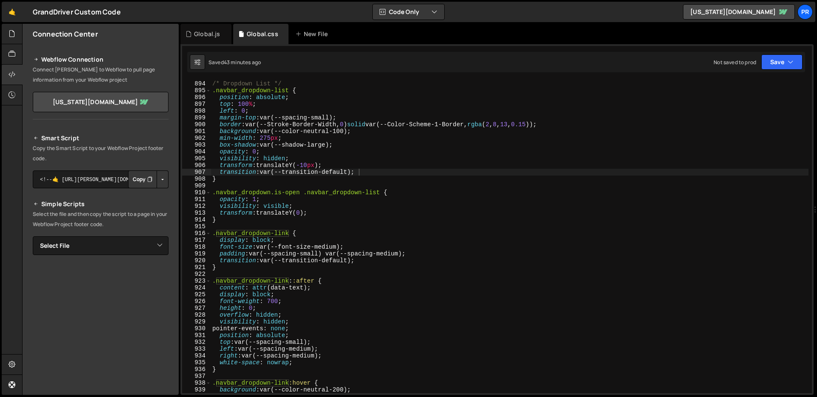
click at [162, 182] on button "Button group with nested dropdown" at bounding box center [163, 180] width 12 height 18
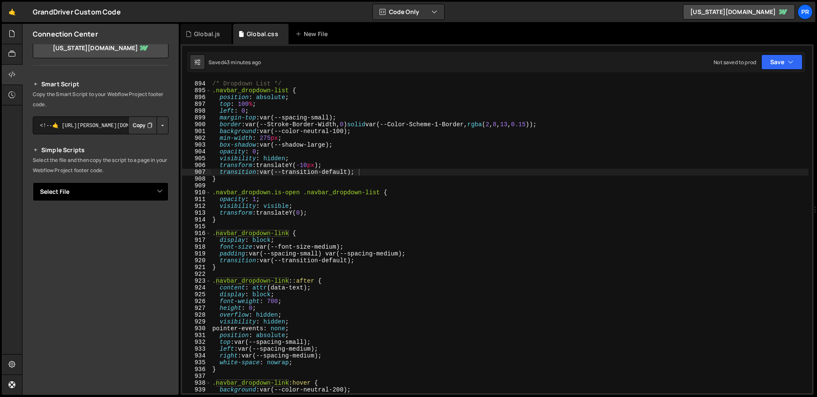
click at [163, 191] on select "Select File Global.css Global.js" at bounding box center [101, 192] width 136 height 19
select select "45854"
click at [33, 183] on select "Select File Global.css Global.js" at bounding box center [101, 192] width 136 height 19
click at [132, 222] on button "Copy" at bounding box center [142, 221] width 29 height 18
click at [160, 194] on select "Select File Global.css Global.js" at bounding box center [101, 192] width 136 height 19
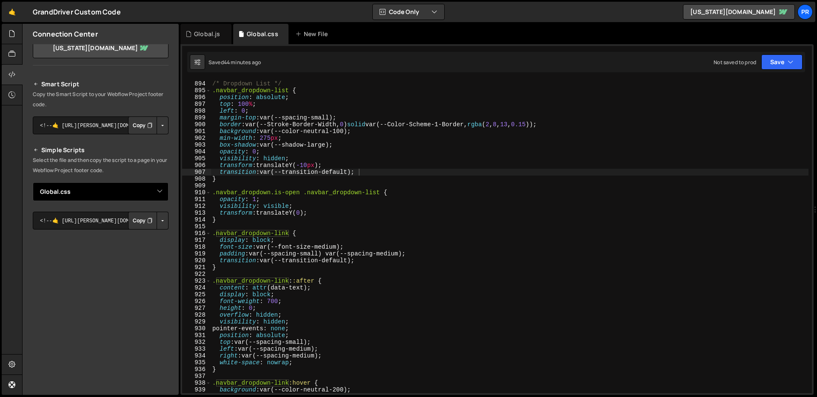
select select
click at [33, 183] on select "Select File Global.css Global.js" at bounding box center [101, 192] width 136 height 19
type textarea "opacity: 1;"
click at [498, 199] on div "/* Dropdown List */ .navbar_dropdown-list { position : absolute ; top : 100 % ;…" at bounding box center [510, 237] width 598 height 327
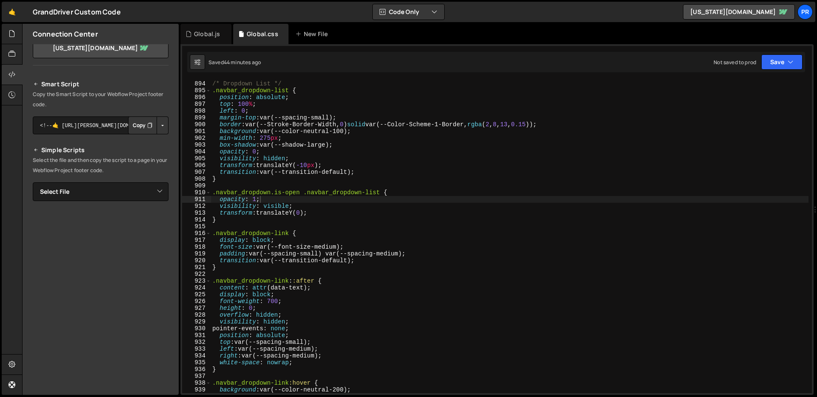
click at [20, 32] on div at bounding box center [19, 34] width 3 height 7
click at [10, 40] on div at bounding box center [12, 34] width 21 height 20
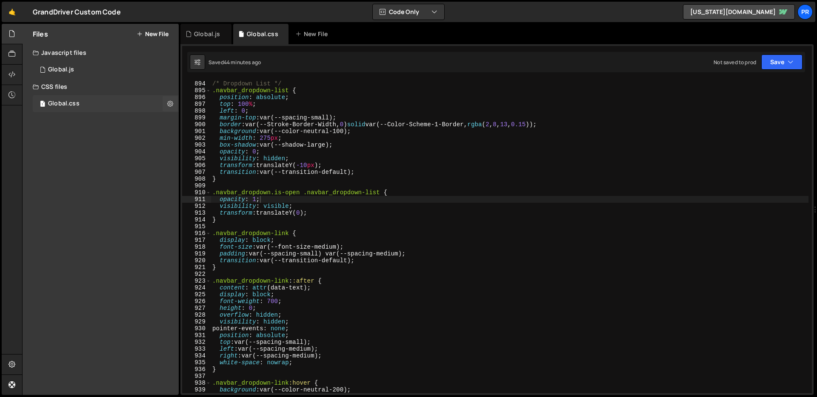
click at [59, 106] on div "Global.css" at bounding box center [63, 104] width 31 height 8
click at [82, 103] on div "1 Global.css 0" at bounding box center [106, 103] width 146 height 17
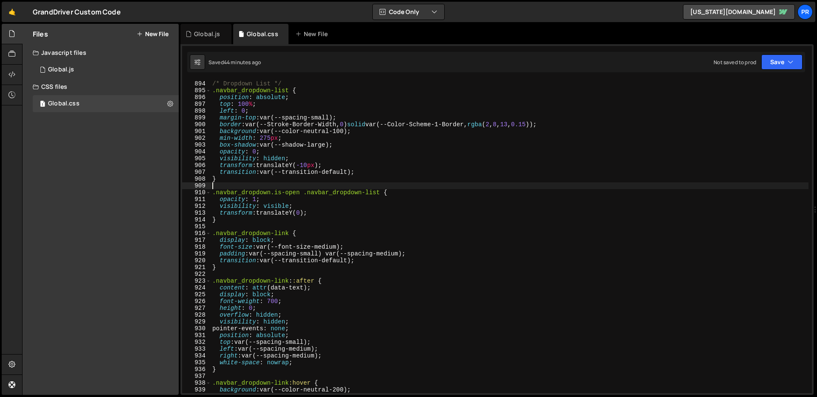
click at [445, 185] on div "/* Dropdown List */ .navbar_dropdown-list { position : absolute ; top : 100 % ;…" at bounding box center [510, 237] width 598 height 327
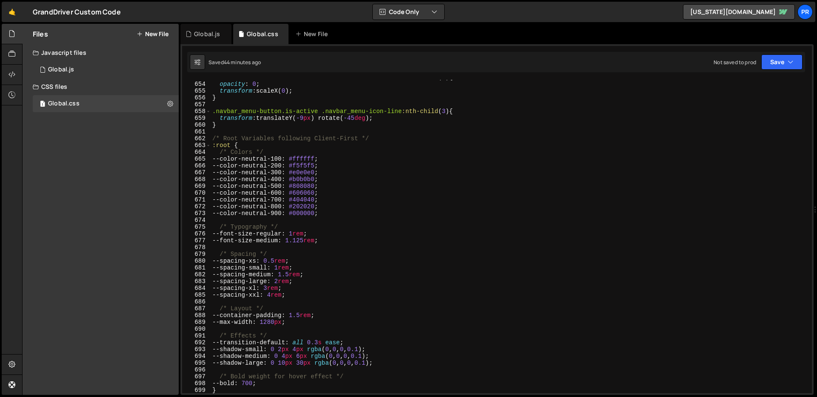
scroll to position [4448, 0]
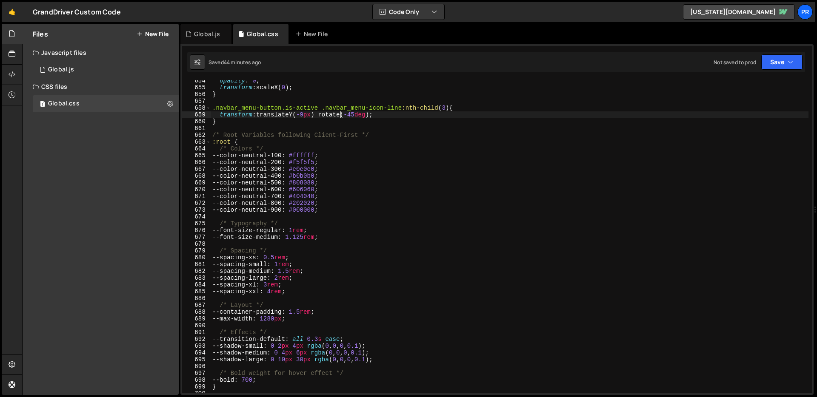
click at [341, 116] on div "opacity : 0 ; transform : scaleX( 0 ) ; } .navbar_menu-button.is-active .navbar…" at bounding box center [510, 240] width 598 height 327
click at [337, 122] on div "opacity : 0 ; transform : scaleX( 0 ) ; } .navbar_menu-button.is-active .navbar…" at bounding box center [510, 240] width 598 height 327
click at [350, 184] on div "opacity : 0 ; transform : scaleX( 0 ) ; } .navbar_menu-button.is-active .navbar…" at bounding box center [510, 240] width 598 height 327
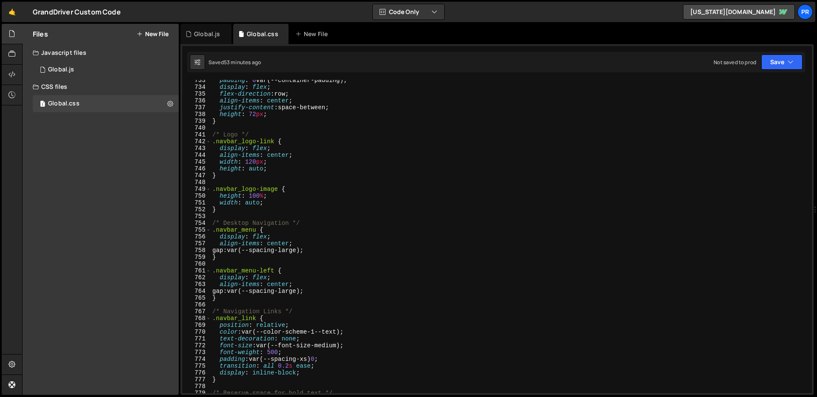
scroll to position [5039, 0]
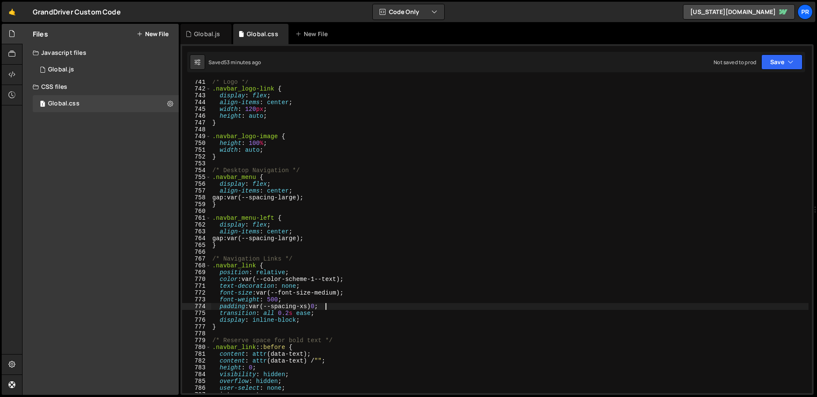
click at [388, 305] on div "/* Logo */ .navbar_logo-link { display : flex ; align-items : center ; width : …" at bounding box center [510, 242] width 598 height 327
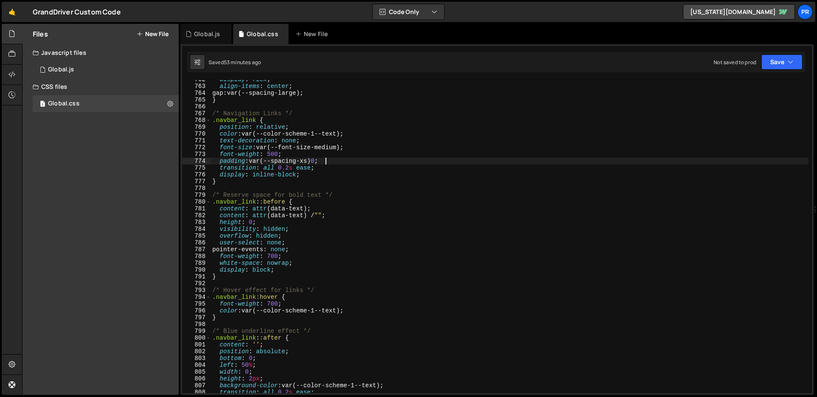
scroll to position [5188, 0]
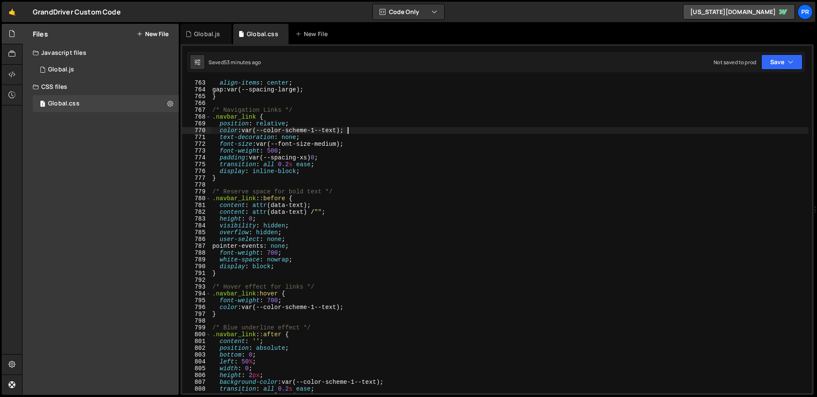
click at [355, 131] on div "align-items : center ; gap : var(--spacing-large) ; } /* Navigation Links */ .n…" at bounding box center [510, 243] width 598 height 327
click at [300, 150] on div "align-items : center ; gap : var(--spacing-large) ; } /* Navigation Links */ .n…" at bounding box center [510, 243] width 598 height 327
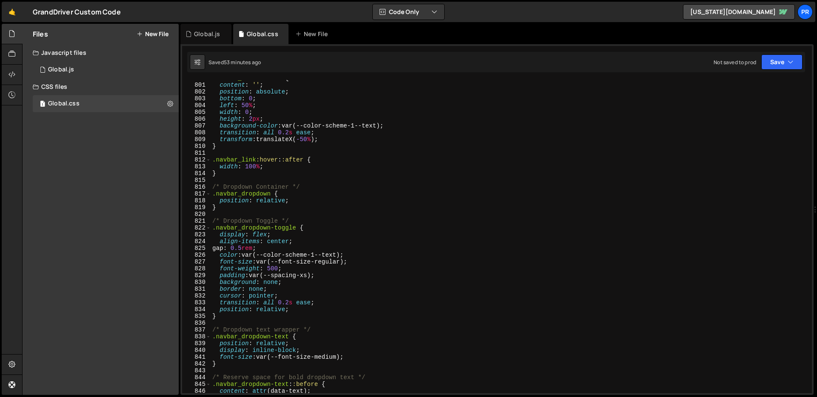
scroll to position [5497, 0]
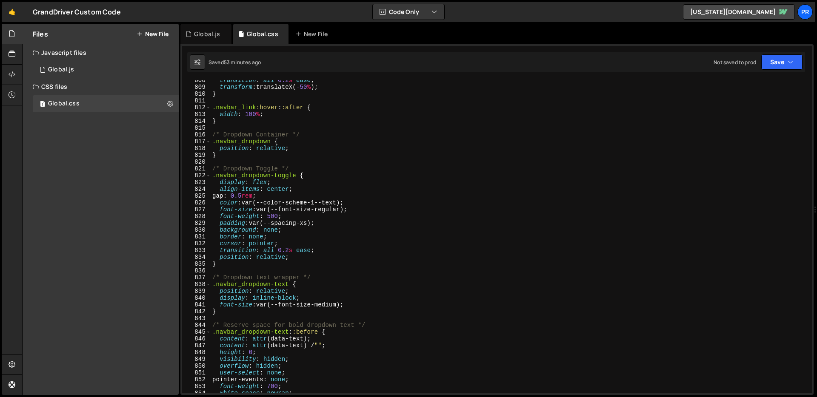
click at [411, 109] on div "transition : all 0.2 s ease ; transform : translateX( -50 % ) ; } .navbar_link …" at bounding box center [510, 240] width 598 height 327
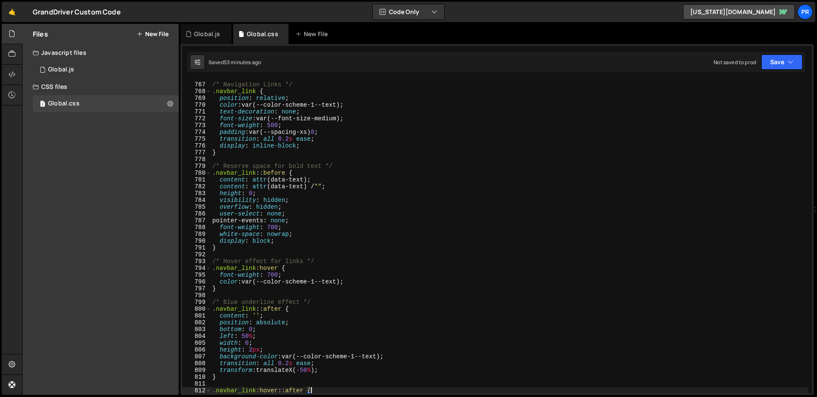
scroll to position [5214, 0]
click at [315, 118] on div "/* Navigation Links */ .navbar_link { position : relative ; color : var(--color…" at bounding box center [510, 237] width 598 height 327
click at [387, 185] on div "/* Navigation Links */ .navbar_link { position : relative ; color : var(--color…" at bounding box center [510, 237] width 598 height 327
click at [467, 180] on div "/* Navigation Links */ .navbar_link { position : relative ; color : var(--color…" at bounding box center [510, 237] width 598 height 327
type textarea "content: attr(data-text);"
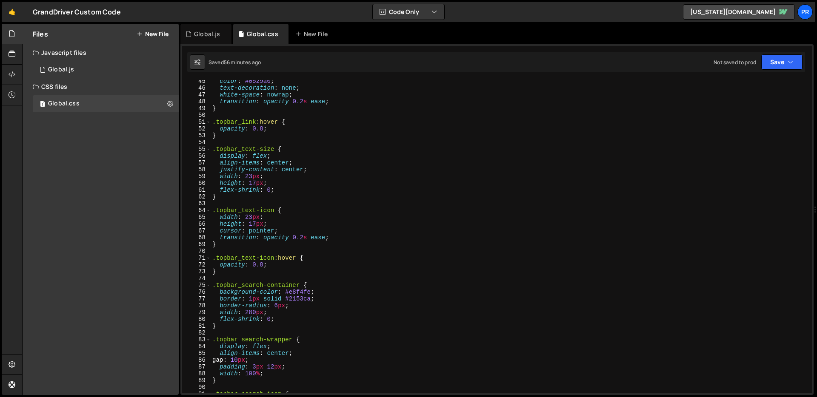
scroll to position [0, 0]
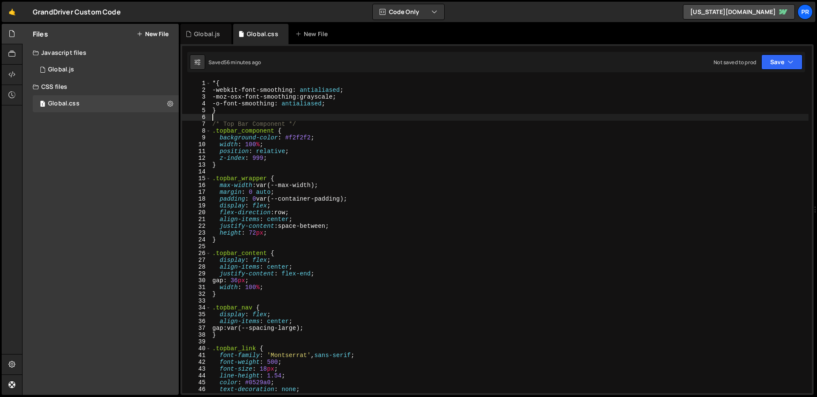
click at [415, 117] on div "* { -webkit-font-smoothing : antialiased ; -moz-osx-font-smoothing : grayscale …" at bounding box center [510, 243] width 598 height 327
click at [417, 112] on div "* { -webkit-font-smoothing : antialiased ; -moz-osx-font-smoothing : grayscale …" at bounding box center [510, 243] width 598 height 327
click at [417, 111] on div "* { -webkit-font-smoothing : antialiased ; -moz-osx-font-smoothing : grayscale …" at bounding box center [510, 243] width 598 height 327
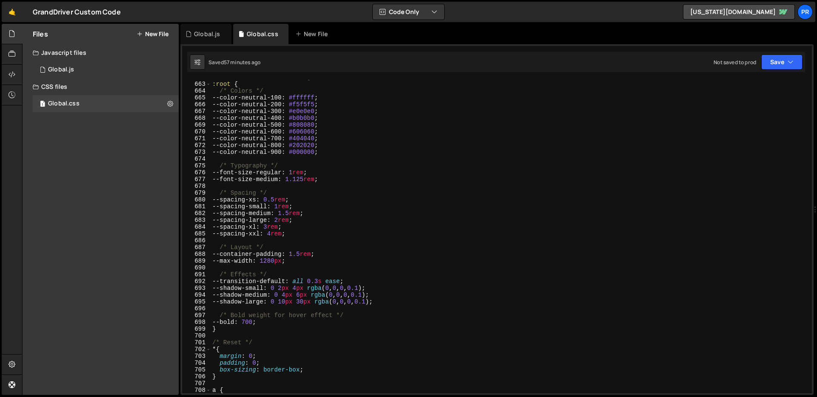
scroll to position [4433, 0]
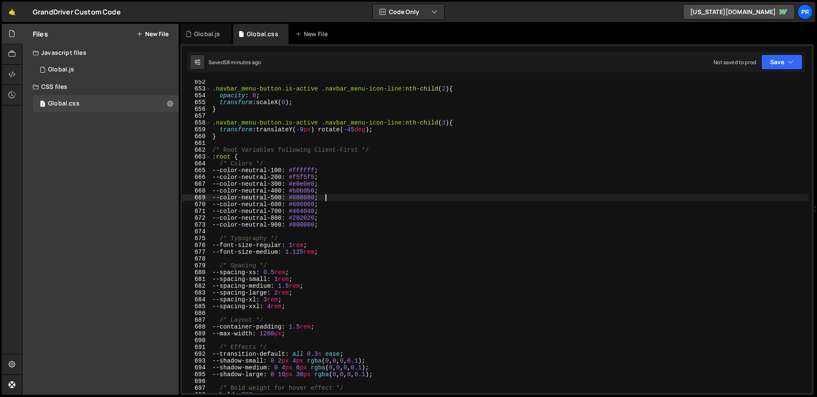
click at [608, 200] on div ".navbar_menu-button.is-active .navbar_menu-icon-line :nth-child ( 2 ) { opacity…" at bounding box center [510, 242] width 598 height 327
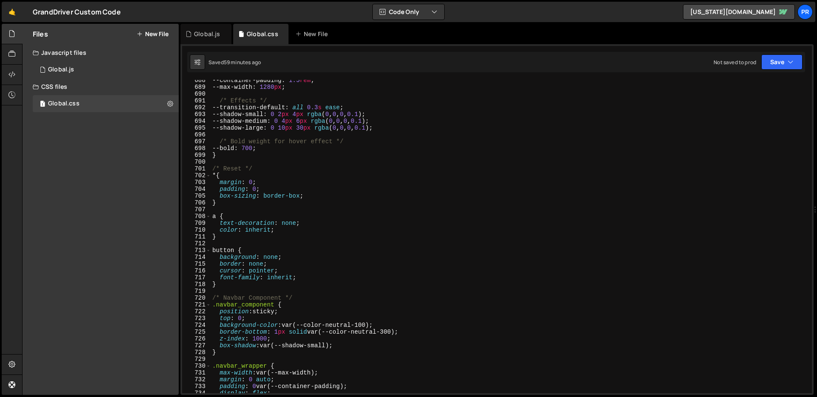
scroll to position [4677, 0]
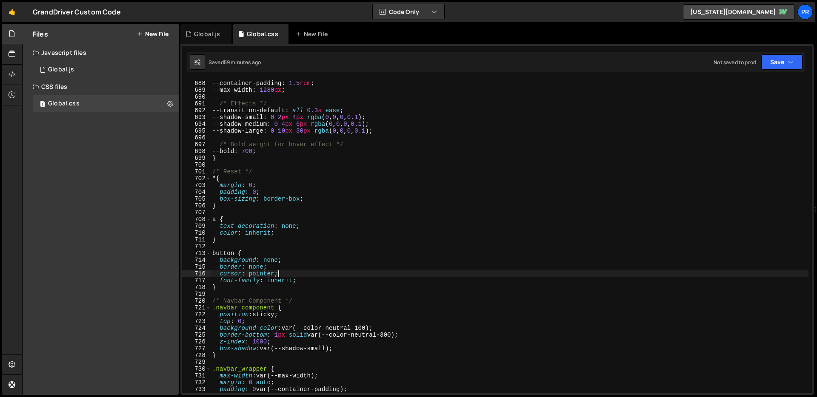
click at [410, 274] on div "--container-padding : 1.5 rem ; --max-width : 1280 px ; /* Effects */ --transit…" at bounding box center [510, 243] width 598 height 327
type textarea "cursor: pointer;"
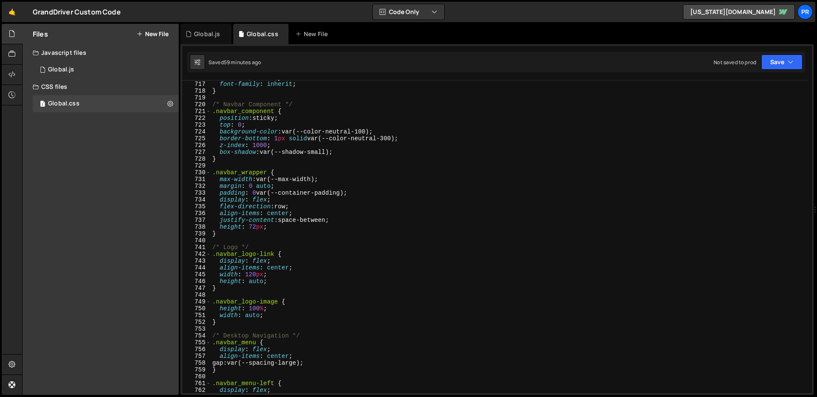
scroll to position [4953, 0]
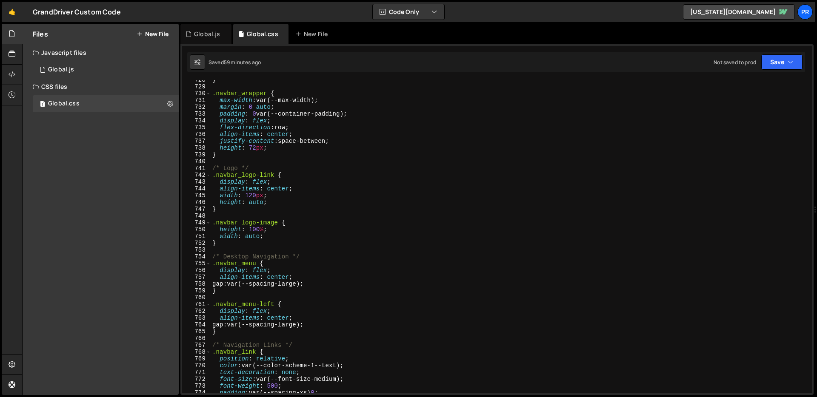
click at [388, 253] on div "} .navbar_wrapper { max-width : var(--max-width) ; margin : 0 auto ; padding : …" at bounding box center [510, 240] width 598 height 327
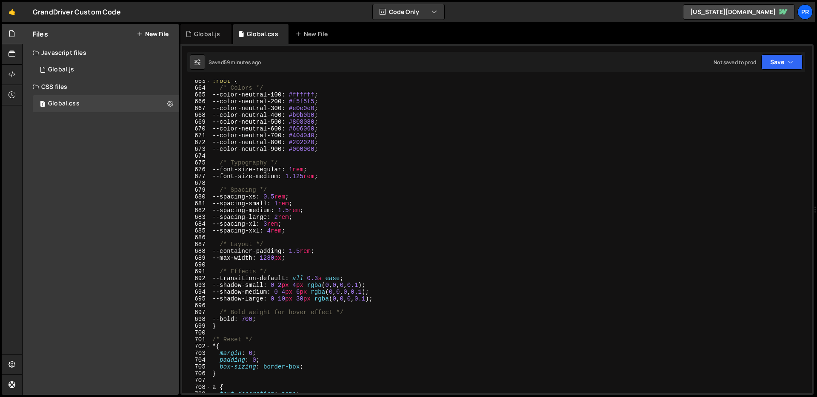
scroll to position [4509, 0]
click at [453, 170] on div ":root { /* Colors */ --color-neutral-100 : #ffffff ; --color-neutral-200 : #f5f…" at bounding box center [510, 241] width 598 height 327
type textarea "--font-size-regular: 1rem;"
click at [449, 182] on div ":root { /* Colors */ --color-neutral-100 : #ffffff ; --color-neutral-200 : #f5f…" at bounding box center [510, 241] width 598 height 327
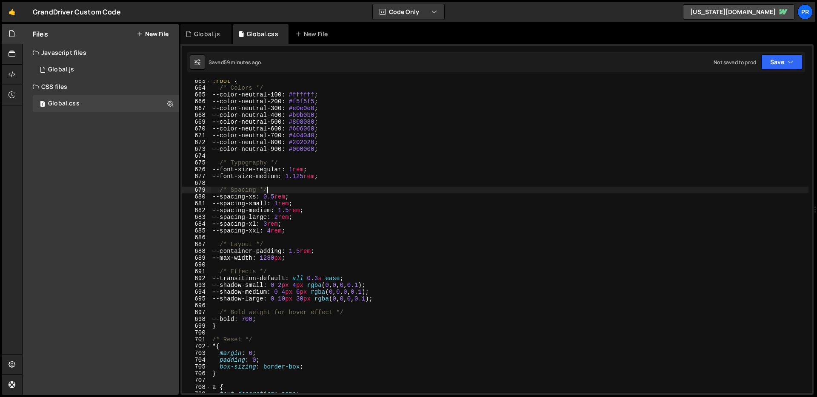
drag, startPoint x: 454, startPoint y: 193, endPoint x: 463, endPoint y: 210, distance: 19.6
click at [455, 194] on div ":root { /* Colors */ --color-neutral-100 : #ffffff ; --color-neutral-200 : #f5f…" at bounding box center [510, 241] width 598 height 327
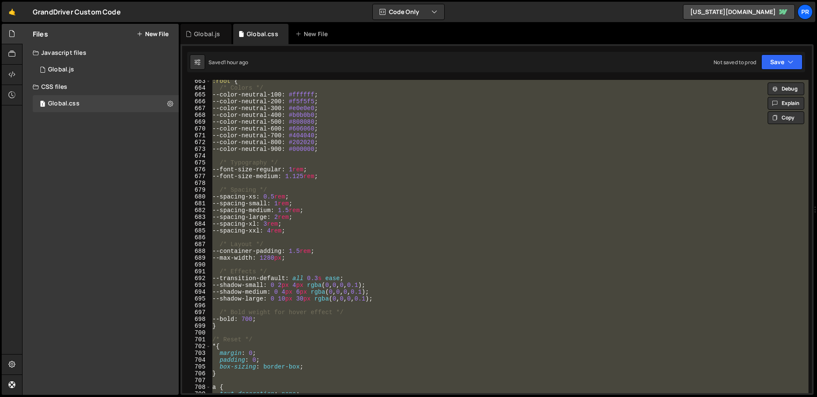
click at [371, 208] on div ":root { /* Colors */ --color-neutral-100 : #ffffff ; --color-neutral-200 : #f5f…" at bounding box center [510, 237] width 598 height 314
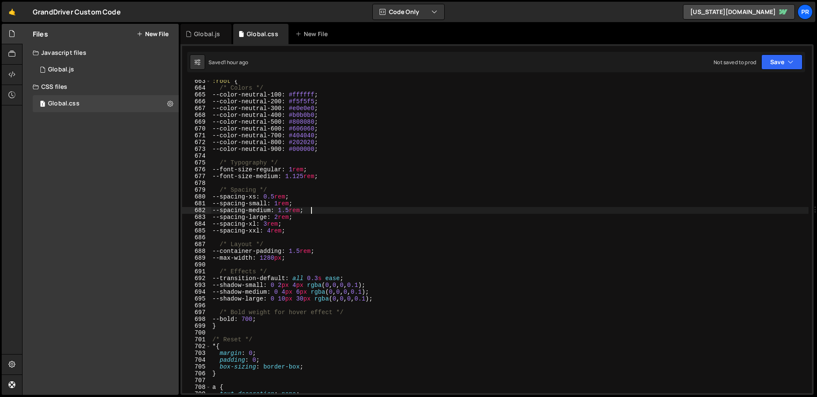
scroll to position [4515, 0]
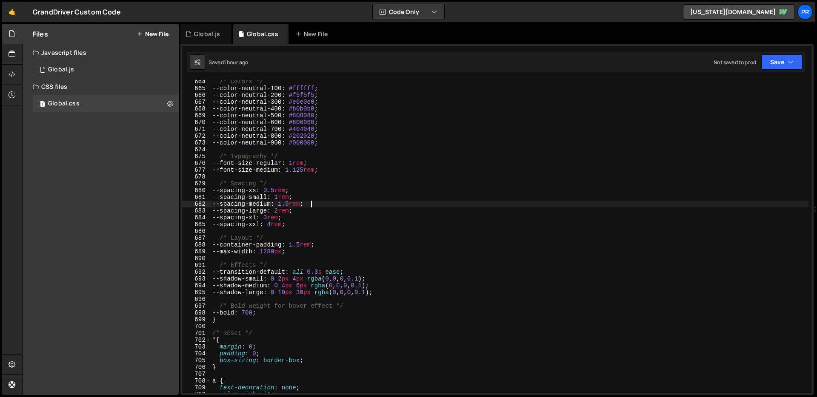
click at [301, 359] on div "/* Colors */ --color-neutral-100 : #ffffff ; --color-neutral-200 : #f5f5f5 ; --…" at bounding box center [510, 241] width 598 height 327
click at [411, 190] on div "/* Colors */ --color-neutral-100 : #ffffff ; --color-neutral-200 : #f5f5f5 ; --…" at bounding box center [510, 241] width 598 height 327
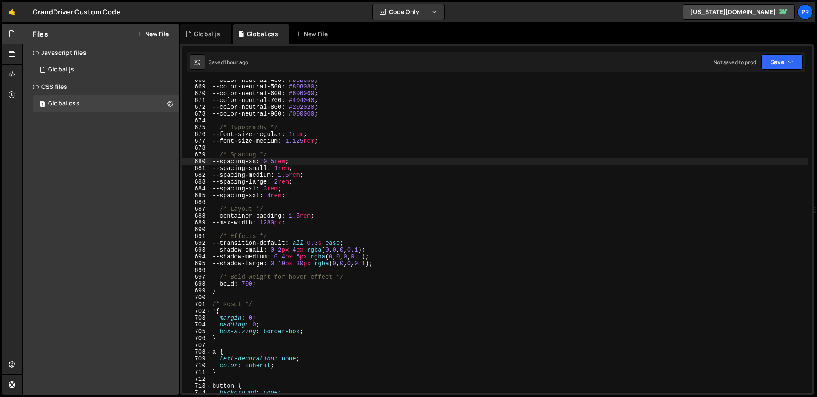
scroll to position [4591, 0]
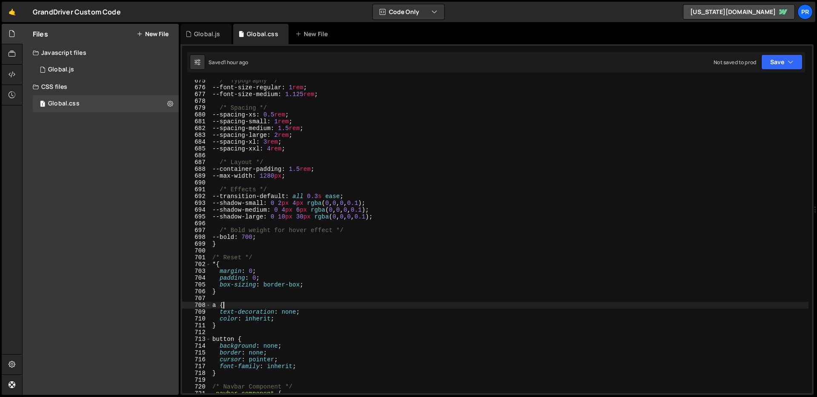
click at [292, 309] on div "/* Typography */ --font-size-regular : 1 rem ; --font-size-medium : 1.125 rem ;…" at bounding box center [510, 240] width 598 height 327
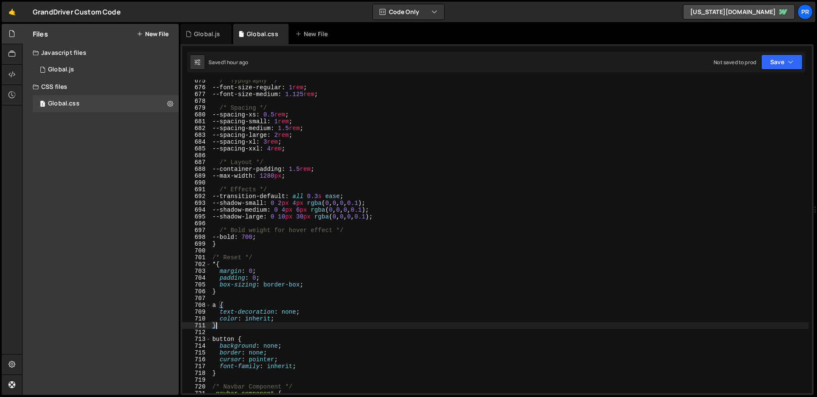
click at [243, 326] on div "/* Typography */ --font-size-regular : 1 rem ; --font-size-medium : 1.125 rem ;…" at bounding box center [510, 240] width 598 height 327
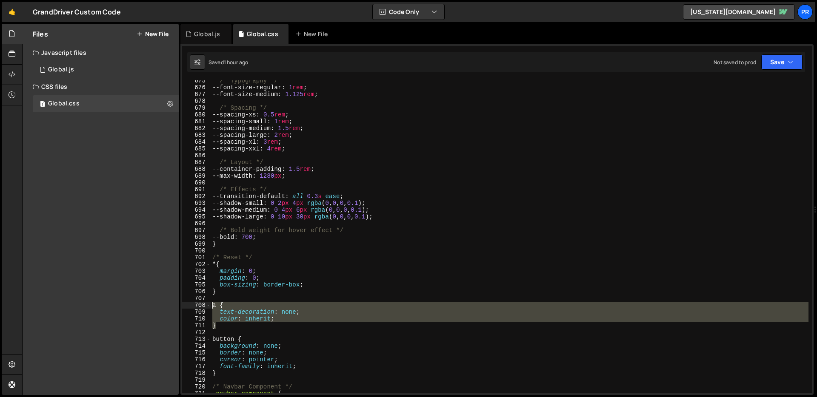
drag, startPoint x: 235, startPoint y: 328, endPoint x: 178, endPoint y: 303, distance: 62.9
click at [178, 303] on div "Files New File Create your first file Get started by starting a Javascript or C…" at bounding box center [419, 210] width 795 height 372
type textarea "a { text-decoration: none;"
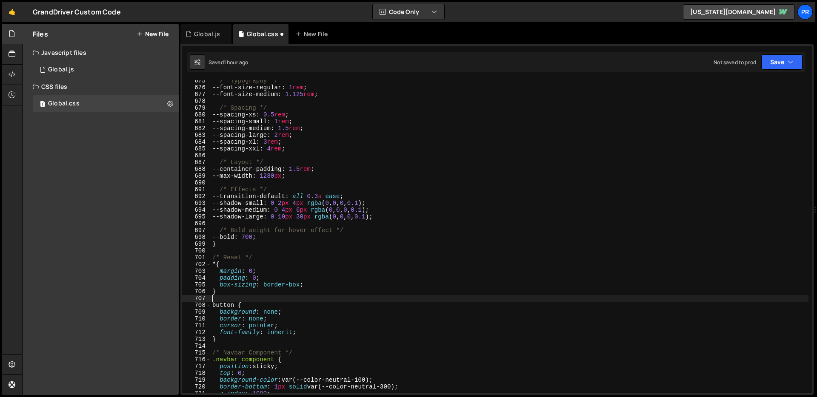
drag, startPoint x: 234, startPoint y: 297, endPoint x: 227, endPoint y: 295, distance: 7.4
click at [227, 295] on div "/* Typography */ --font-size-regular : 1 rem ; --font-size-medium : 1.125 rem ;…" at bounding box center [510, 240] width 598 height 327
click at [260, 351] on div "/* Typography */ --font-size-regular : 1 rem ; --font-size-medium : 1.125 rem ;…" at bounding box center [510, 240] width 598 height 327
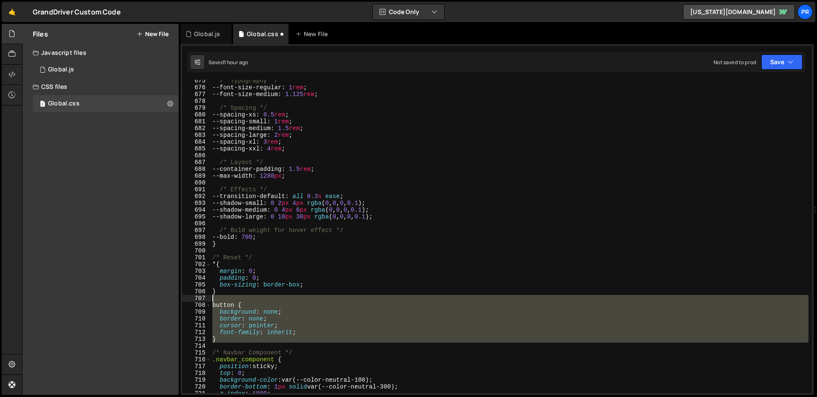
drag, startPoint x: 225, startPoint y: 346, endPoint x: 152, endPoint y: 297, distance: 87.2
click at [152, 297] on div "Files New File Create your first file Get started by starting a Javascript or C…" at bounding box center [419, 210] width 795 height 372
type textarea "button {"
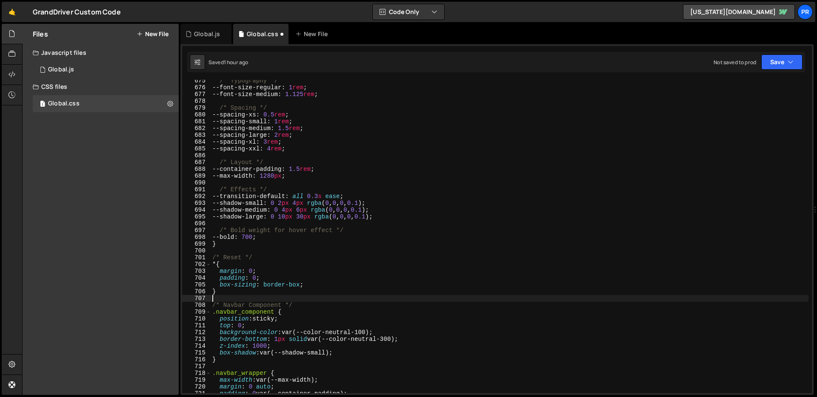
type textarea "}"
click at [727, 62] on icon "button" at bounding box center [791, 62] width 6 height 9
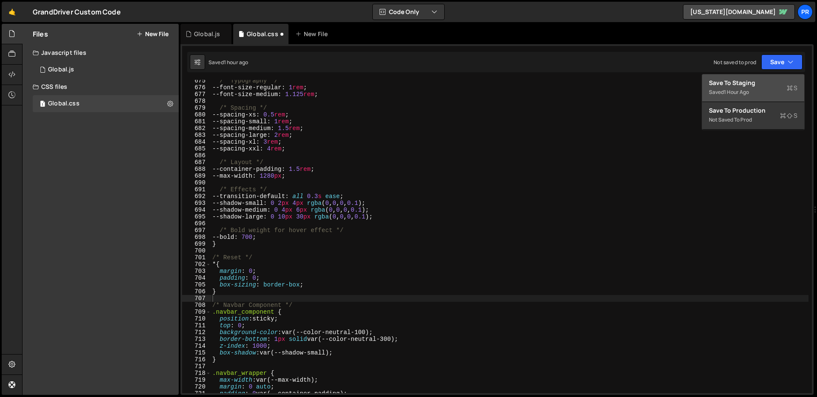
click at [727, 89] on div "Saved 1 hour ago" at bounding box center [753, 92] width 89 height 10
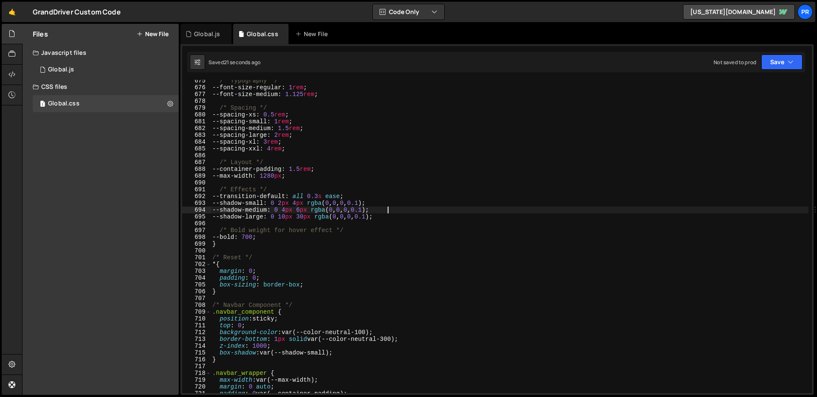
drag, startPoint x: 432, startPoint y: 213, endPoint x: 427, endPoint y: 209, distance: 6.6
click at [432, 213] on div "/* Typography */ --font-size-regular : 1 rem ; --font-size-medium : 1.125 rem ;…" at bounding box center [510, 240] width 598 height 327
click at [369, 188] on div "/* Typography */ --font-size-regular : 1 rem ; --font-size-medium : 1.125 rem ;…" at bounding box center [510, 240] width 598 height 327
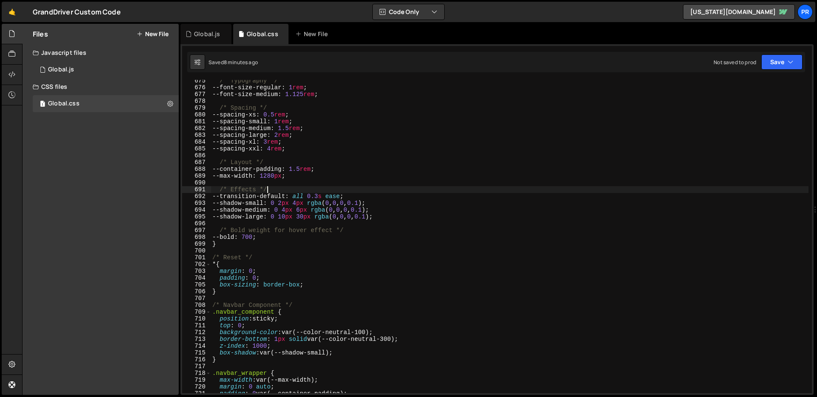
click at [369, 188] on div "/* Typography */ --font-size-regular : 1 rem ; --font-size-medium : 1.125 rem ;…" at bounding box center [510, 240] width 598 height 327
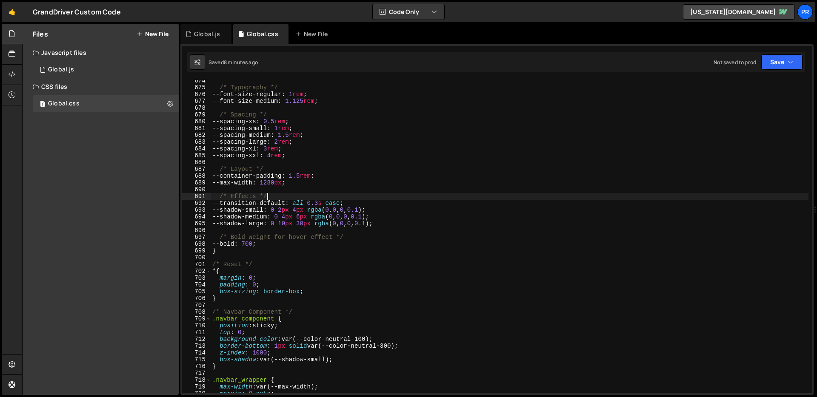
scroll to position [4463, 0]
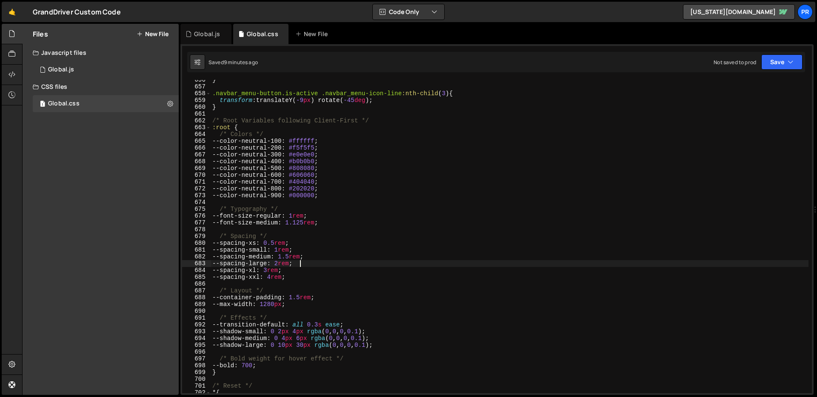
click at [348, 264] on div "} .navbar_menu-button.is-active .navbar_menu-icon-line :nth-child ( 3 ) { trans…" at bounding box center [510, 240] width 598 height 327
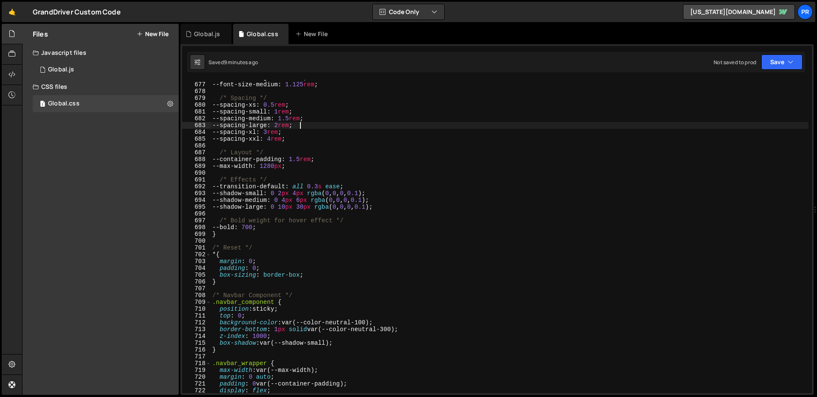
scroll to position [4575, 0]
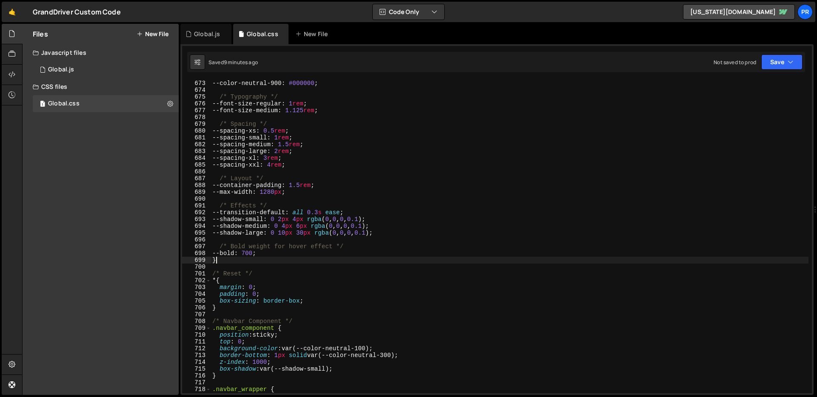
click at [330, 260] on div "--color-neutral-800 : #202020 ; --color-neutral-900 : #000000 ; /* Typography *…" at bounding box center [510, 236] width 598 height 327
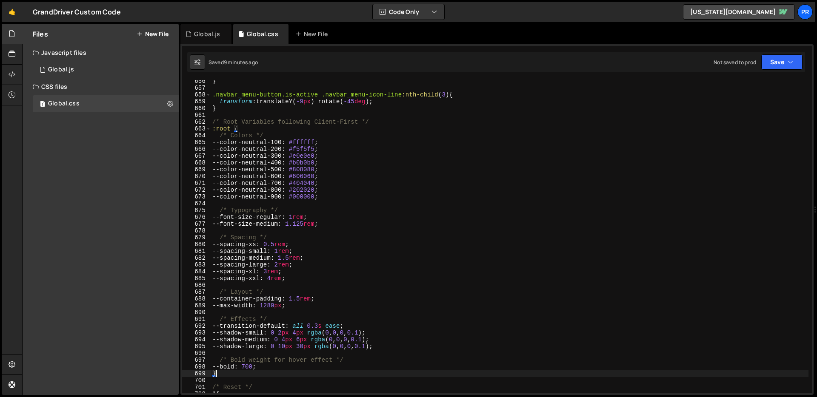
scroll to position [4435, 0]
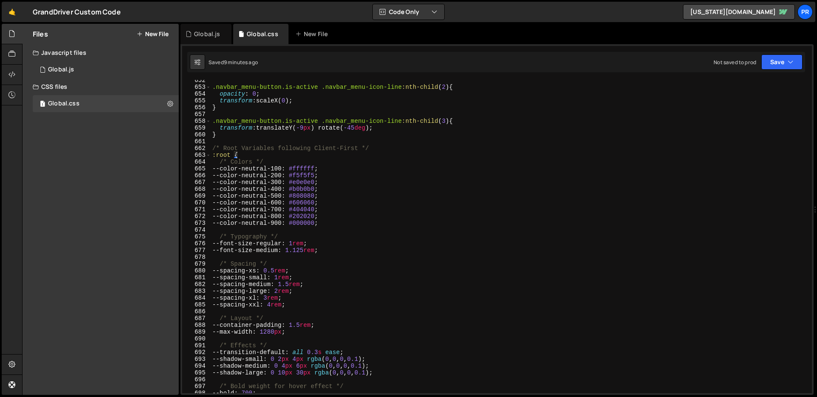
click at [409, 178] on div ".navbar_menu-button.is-active .navbar_menu-icon-line :nth-child ( 2 ) { opacity…" at bounding box center [510, 240] width 598 height 327
click at [355, 167] on div ".navbar_menu-button.is-active .navbar_menu-icon-line :nth-child ( 2 ) { opacity…" at bounding box center [510, 240] width 598 height 327
click at [363, 200] on div ".navbar_menu-button.is-active .navbar_menu-icon-line :nth-child ( 2 ) { opacity…" at bounding box center [510, 240] width 598 height 327
click at [248, 167] on div ".navbar_menu-button.is-active .navbar_menu-icon-line :nth-child ( 2 ) { opacity…" at bounding box center [510, 240] width 598 height 327
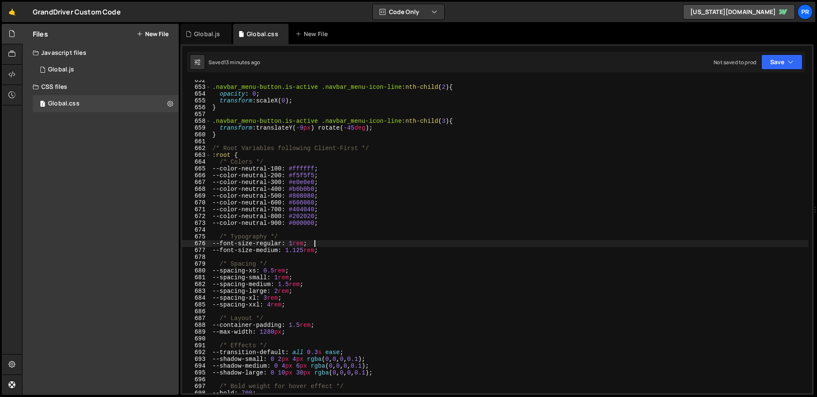
click at [347, 246] on div ".navbar_menu-button.is-active .navbar_menu-icon-line :nth-child ( 2 ) { opacity…" at bounding box center [510, 240] width 598 height 327
drag, startPoint x: 323, startPoint y: 241, endPoint x: 297, endPoint y: 243, distance: 26.0
click at [297, 243] on div ".navbar_menu-button.is-active .navbar_menu-icon-line :nth-child ( 2 ) { opacity…" at bounding box center [510, 240] width 598 height 327
paste textarea "var(--_typography---font-size-regular)"
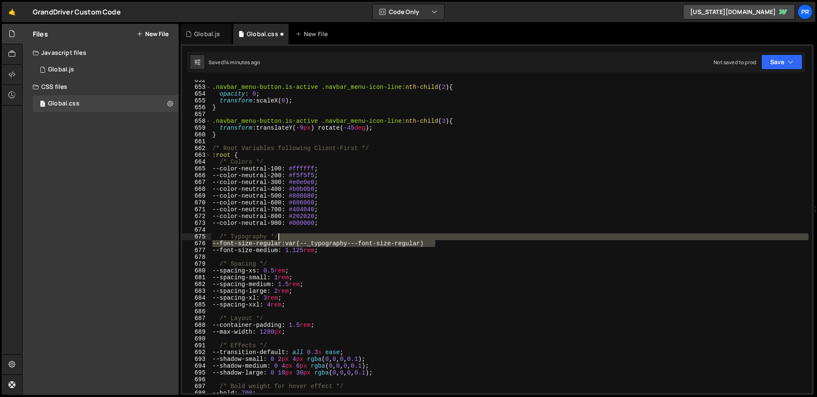
drag, startPoint x: 397, startPoint y: 243, endPoint x: 296, endPoint y: 240, distance: 100.9
click at [296, 240] on div ".navbar_menu-button.is-active .navbar_menu-icon-line :nth-child ( 2 ) { opacity…" at bounding box center [510, 240] width 598 height 327
click at [297, 245] on div ".navbar_menu-button.is-active .navbar_menu-icon-line :nth-child ( 2 ) { opacity…" at bounding box center [510, 240] width 598 height 327
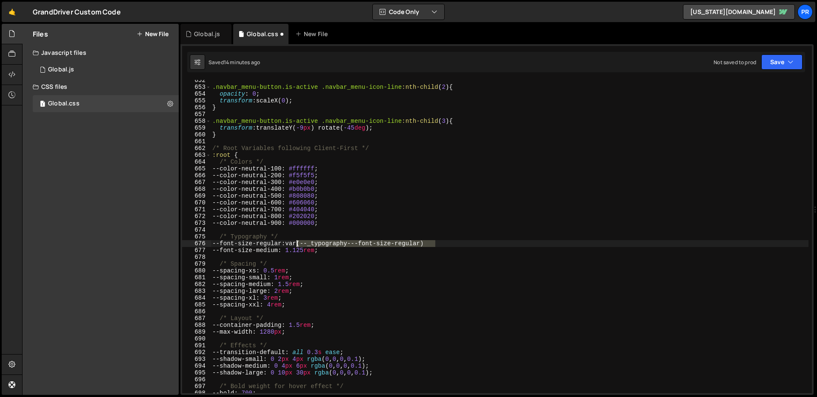
drag, startPoint x: 466, startPoint y: 244, endPoint x: 296, endPoint y: 241, distance: 170.6
click at [296, 241] on div ".navbar_menu-button.is-active .navbar_menu-icon-line :nth-child ( 2 ) { opacity…" at bounding box center [510, 240] width 598 height 327
paste textarea "spacing-small: 1rem;"
click at [461, 277] on div ".navbar_menu-button.is-active .navbar_menu-icon-line :nth-child ( 2 ) { opacity…" at bounding box center [510, 240] width 598 height 327
click at [351, 244] on div ".navbar_menu-button.is-active .navbar_menu-icon-line :nth-child ( 2 ) { opacity…" at bounding box center [510, 240] width 598 height 327
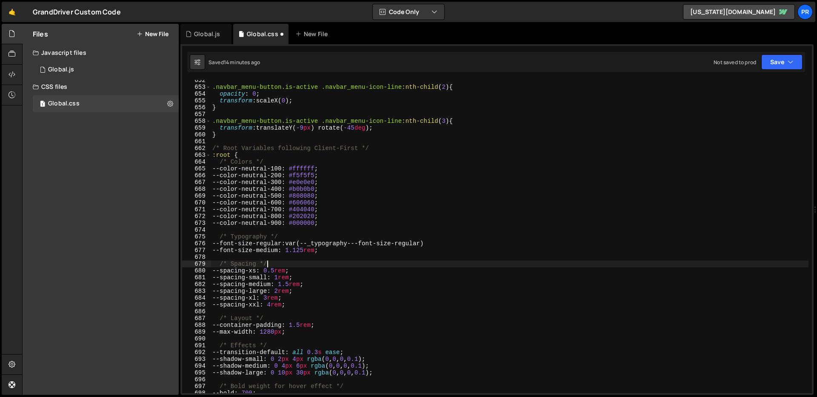
click at [352, 262] on div ".navbar_menu-button.is-active .navbar_menu-icon-line :nth-child ( 2 ) { opacity…" at bounding box center [510, 240] width 598 height 327
click at [291, 250] on div ".navbar_menu-button.is-active .navbar_menu-icon-line :nth-child ( 2 ) { opacity…" at bounding box center [510, 240] width 598 height 327
paste textarea "var(--_typography---font-size-medium)"
click at [411, 275] on div ".navbar_menu-button.is-active .navbar_menu-icon-line :nth-child ( 2 ) { opacity…" at bounding box center [510, 240] width 598 height 327
click at [459, 250] on div ".navbar_menu-button.is-active .navbar_menu-icon-line :nth-child ( 2 ) { opacity…" at bounding box center [510, 240] width 598 height 327
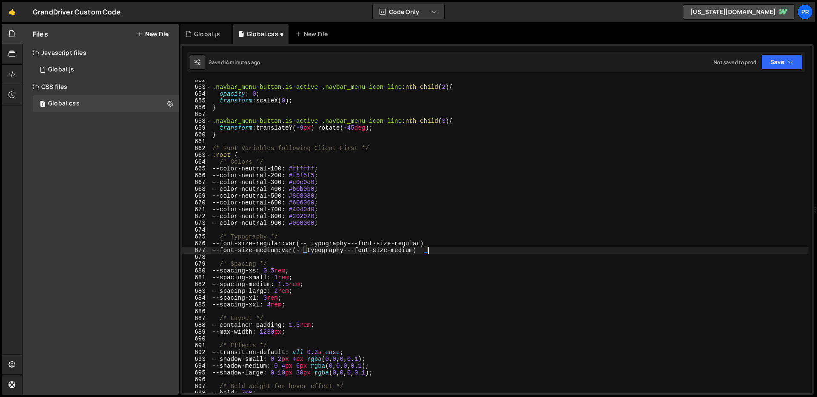
click at [459, 250] on div ".navbar_menu-button.is-active .navbar_menu-icon-line :nth-child ( 2 ) { opacity…" at bounding box center [510, 240] width 598 height 327
click at [727, 62] on icon "button" at bounding box center [791, 62] width 6 height 9
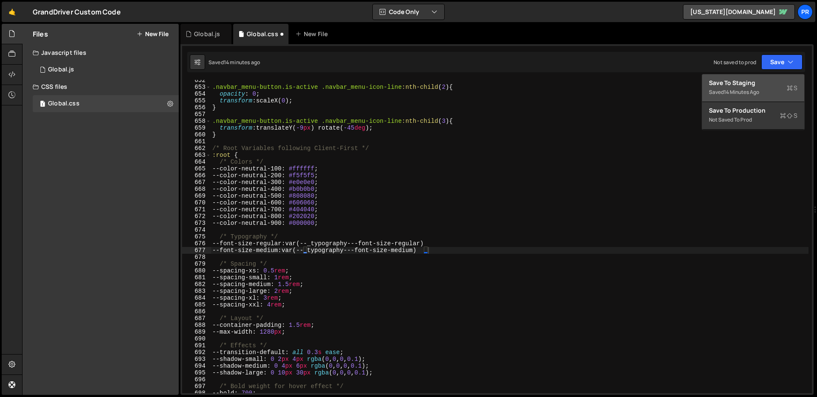
click at [727, 86] on div "Save to Staging S" at bounding box center [753, 83] width 89 height 9
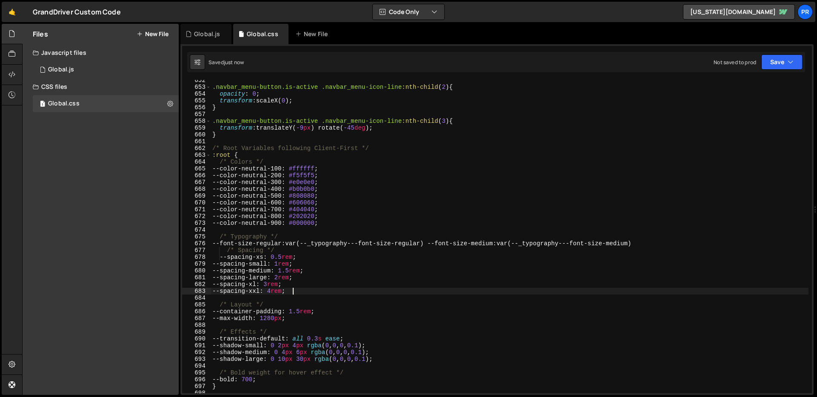
click at [449, 291] on div ".navbar_menu-button.is-active .navbar_menu-icon-line :nth-child ( 2 ) { opacity…" at bounding box center [510, 240] width 598 height 327
drag, startPoint x: 437, startPoint y: 242, endPoint x: 446, endPoint y: 243, distance: 8.5
click at [438, 242] on div ".navbar_menu-button.is-active .navbar_menu-icon-line :nth-child ( 2 ) { opacity…" at bounding box center [510, 240] width 598 height 327
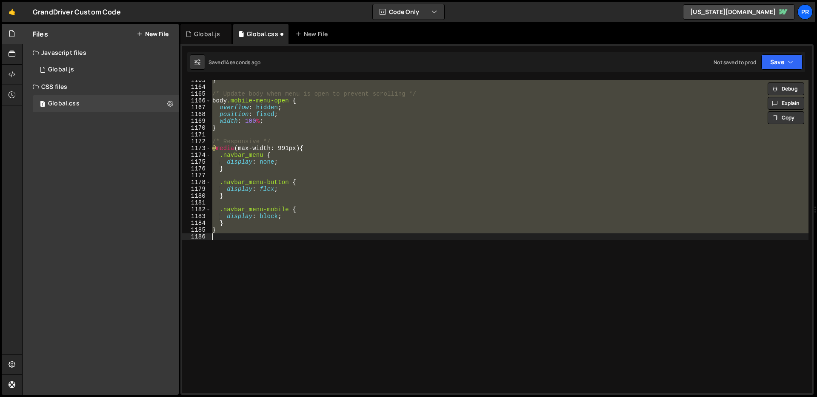
scroll to position [7775, 0]
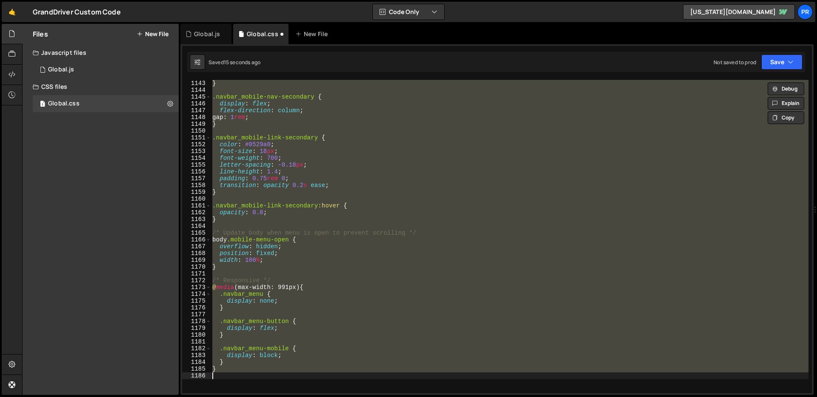
click at [420, 207] on div "padding : 1 rem 1.25 rem ; } .navbar_mobile-nav-secondary { display : flex ; fl…" at bounding box center [510, 237] width 598 height 314
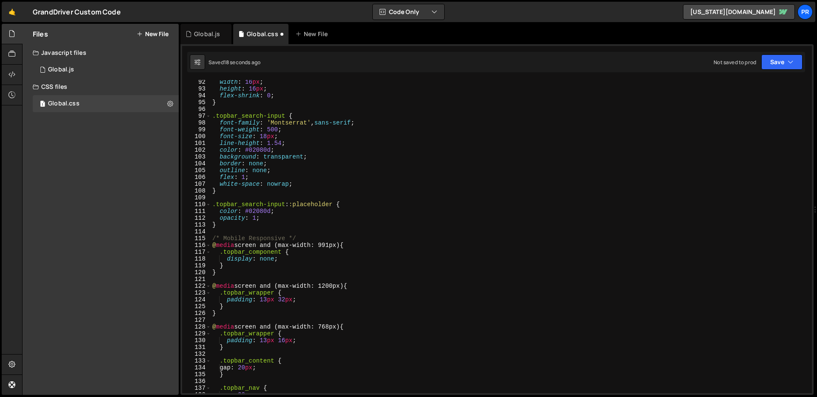
scroll to position [0, 0]
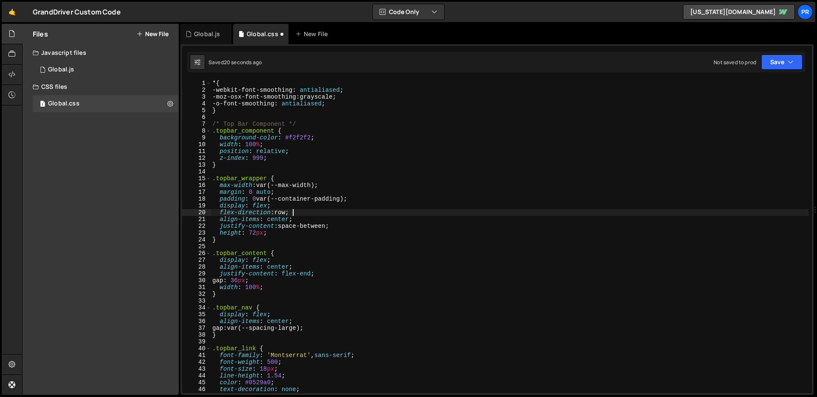
click at [473, 213] on div "* { -webkit-font-smoothing : antialiased ; -moz-osx-font-smoothing : grayscale …" at bounding box center [510, 243] width 598 height 327
type textarea "flex-direction: row;"
type textarea "}"
click at [424, 239] on div "* { -webkit-font-smoothing : antialiased ; -moz-osx-font-smoothing : grayscale …" at bounding box center [509, 243] width 597 height 327
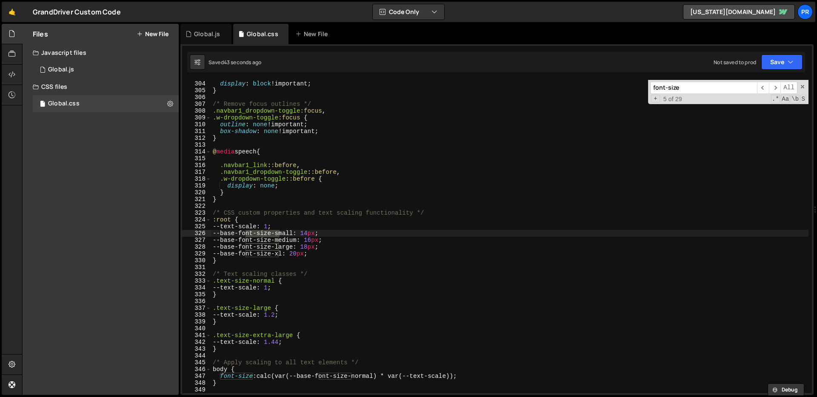
scroll to position [2063, 0]
type input "font-size"
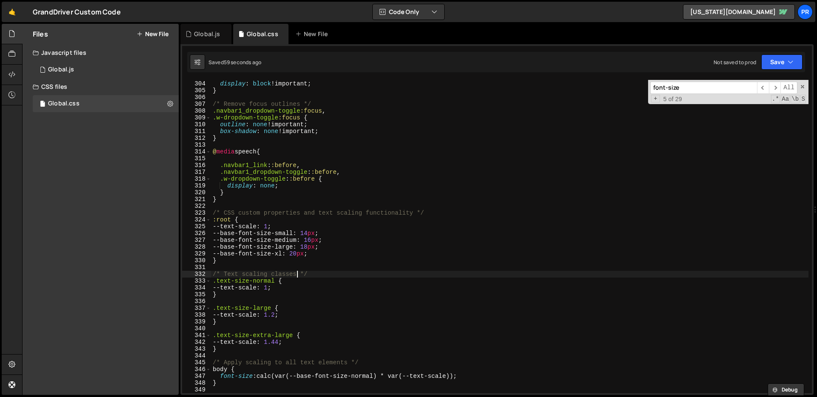
click at [297, 275] on div ".w-dropdown.w--open .w-dropdown-list { display : block !important ; } /* Remove…" at bounding box center [509, 237] width 597 height 327
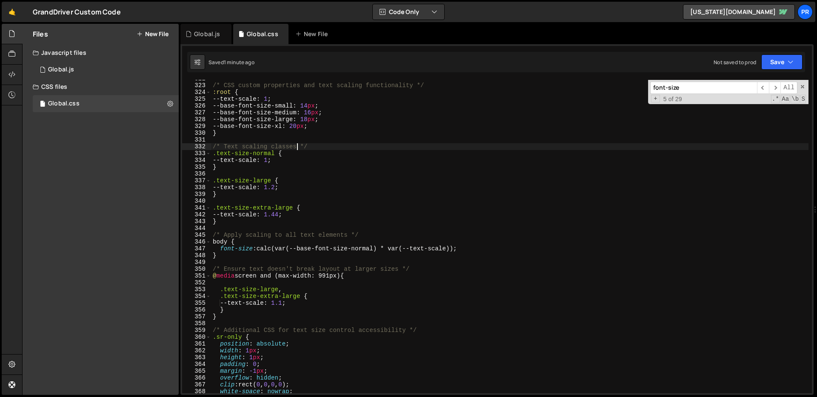
scroll to position [2190, 0]
click at [303, 251] on div "/* CSS custom properties and text scaling functionality */ :root { --text-scale…" at bounding box center [509, 238] width 597 height 327
type textarea "font-size: calc(var(--base-font-size-normal) * var(--text-scale));"
click at [303, 251] on div "/* CSS custom properties and text scaling functionality */ :root { --text-scale…" at bounding box center [509, 238] width 597 height 327
click at [370, 204] on div "/* CSS custom properties and text scaling functionality */ :root { --text-scale…" at bounding box center [509, 238] width 597 height 327
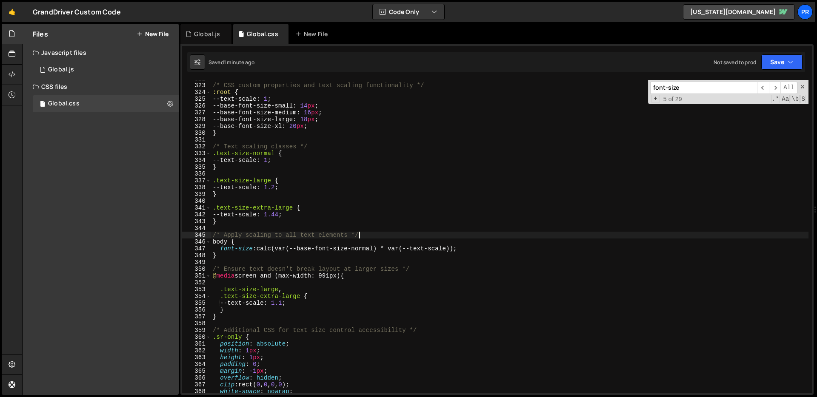
click at [385, 237] on div "/* CSS custom properties and text scaling functionality */ :root { --text-scale…" at bounding box center [509, 238] width 597 height 327
type textarea "/* Apply scaling to all text elements */"
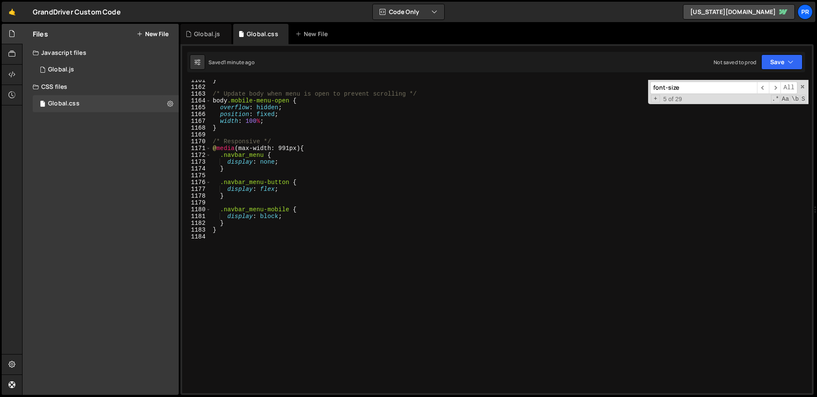
scroll to position [7901, 0]
click at [332, 245] on div "} /* Update body when menu is open to prevent scrolling */ body .mobile-menu-op…" at bounding box center [509, 240] width 597 height 327
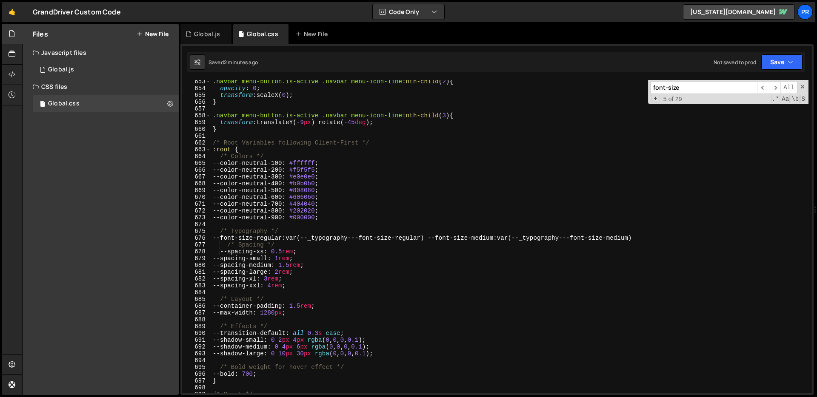
scroll to position [4440, 0]
click at [403, 199] on div ".navbar_menu-button.is-active .navbar_menu-icon-line :nth-child ( 2 ) { opacity…" at bounding box center [509, 241] width 597 height 327
click at [426, 279] on div ".navbar_menu-button.is-active .navbar_menu-icon-line :nth-child ( 2 ) { opacity…" at bounding box center [509, 241] width 597 height 327
click at [426, 218] on div ".navbar_menu-button.is-active .navbar_menu-icon-line :nth-child ( 2 ) { opacity…" at bounding box center [509, 241] width 597 height 327
click at [427, 246] on div ".navbar_menu-button.is-active .navbar_menu-icon-line :nth-child ( 2 ) { opacity…" at bounding box center [509, 241] width 597 height 327
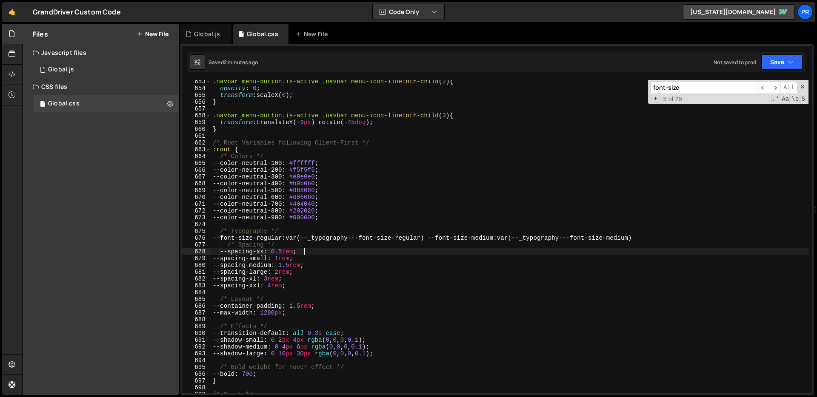
click at [408, 253] on div ".navbar_menu-button.is-active .navbar_menu-icon-line :nth-child ( 2 ) { opacity…" at bounding box center [509, 241] width 597 height 327
drag, startPoint x: 662, startPoint y: 239, endPoint x: 437, endPoint y: 239, distance: 225.1
click at [437, 239] on div ".navbar_menu-button.is-active .navbar_menu-icon-line :nth-child ( 2 ) { opacity…" at bounding box center [509, 241] width 597 height 327
click at [500, 261] on div ".navbar_menu-button.is-active .navbar_menu-icon-line :nth-child ( 2 ) { opacity…" at bounding box center [509, 241] width 597 height 327
drag, startPoint x: 644, startPoint y: 237, endPoint x: 528, endPoint y: 235, distance: 116.6
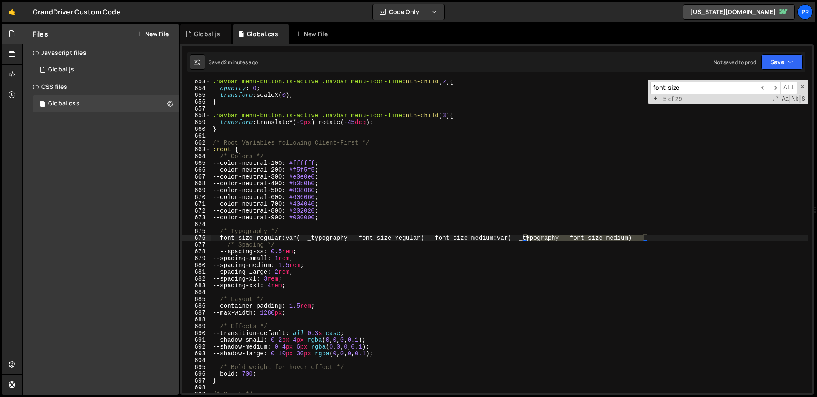
click at [528, 235] on div ".navbar_menu-button.is-active .navbar_menu-icon-line :nth-child ( 2 ) { opacity…" at bounding box center [509, 241] width 597 height 327
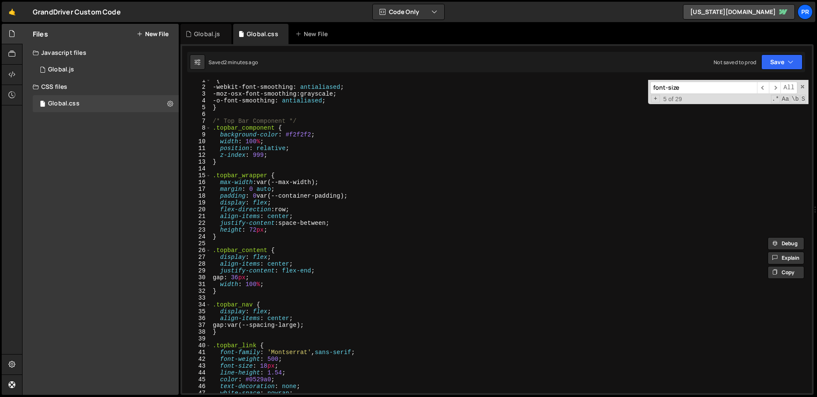
scroll to position [3, 0]
click at [371, 197] on div "* { -webkit-font-smoothing : antialiased ; -moz-osx-font-smoothing : grayscale …" at bounding box center [509, 240] width 597 height 327
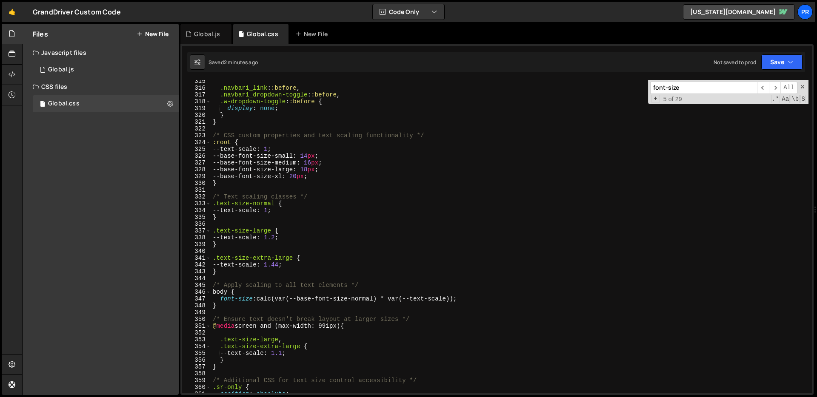
scroll to position [2140, 0]
click at [458, 261] on div ".navbar1_link : :before , .navbar1_dropdown-toggle : :before , .w-dropdown-togg…" at bounding box center [509, 241] width 597 height 327
type textarea ".text-size-extra-large {"
click at [434, 281] on div ".navbar1_link : :before , .navbar1_dropdown-toggle : :before , .w-dropdown-togg…" at bounding box center [509, 241] width 597 height 327
click at [326, 197] on div ".navbar1_link : :before , .navbar1_dropdown-toggle : :before , .w-dropdown-togg…" at bounding box center [509, 241] width 597 height 327
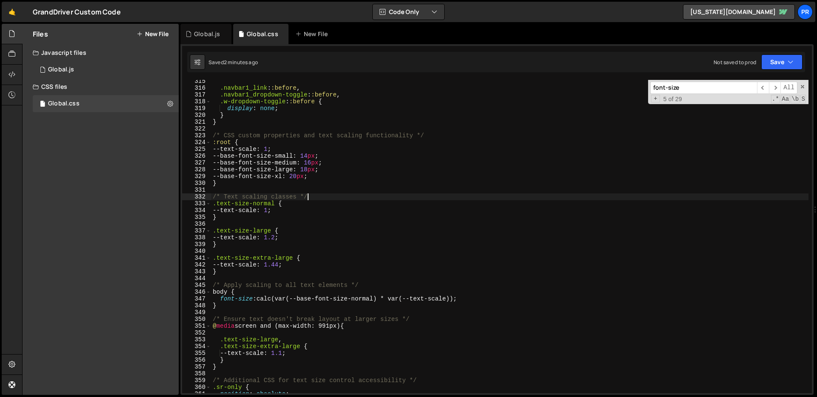
click at [334, 168] on div ".navbar1_link : :before , .navbar1_dropdown-toggle : :before , .w-dropdown-togg…" at bounding box center [509, 241] width 597 height 327
click at [348, 165] on div ".navbar1_link : :before , .navbar1_dropdown-toggle : :before , .w-dropdown-togg…" at bounding box center [509, 241] width 597 height 327
click at [312, 298] on div ".navbar1_link : :before , .navbar1_dropdown-toggle : :before , .w-dropdown-togg…" at bounding box center [509, 241] width 597 height 327
click at [353, 298] on div ".navbar1_link : :before , .navbar1_dropdown-toggle : :before , .w-dropdown-togg…" at bounding box center [509, 241] width 597 height 327
click at [290, 151] on div ".navbar1_link : :before , .navbar1_dropdown-toggle : :before , .w-dropdown-togg…" at bounding box center [509, 241] width 597 height 327
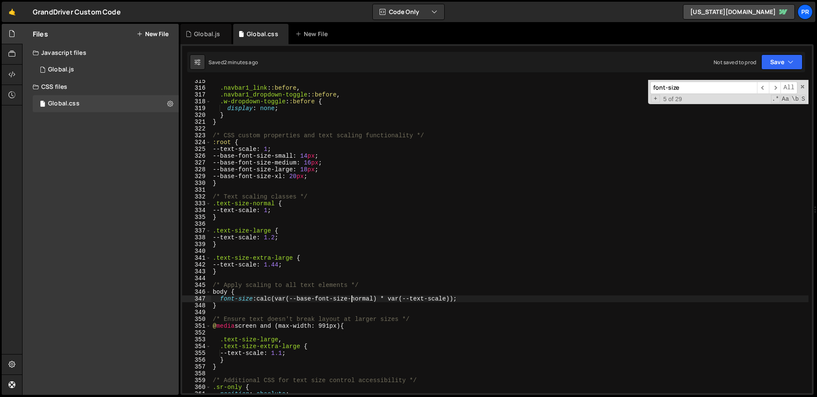
type textarea "--text-scale: 1;"
click at [346, 280] on div ".navbar1_link : :before , .navbar1_dropdown-toggle : :before , .w-dropdown-togg…" at bounding box center [509, 241] width 597 height 327
drag, startPoint x: 377, startPoint y: 300, endPoint x: 277, endPoint y: 297, distance: 99.2
click at [277, 297] on div ".navbar1_link : :before , .navbar1_dropdown-toggle : :before , .w-dropdown-togg…" at bounding box center [509, 241] width 597 height 327
paste textarea "--_typography---font-size-medium"
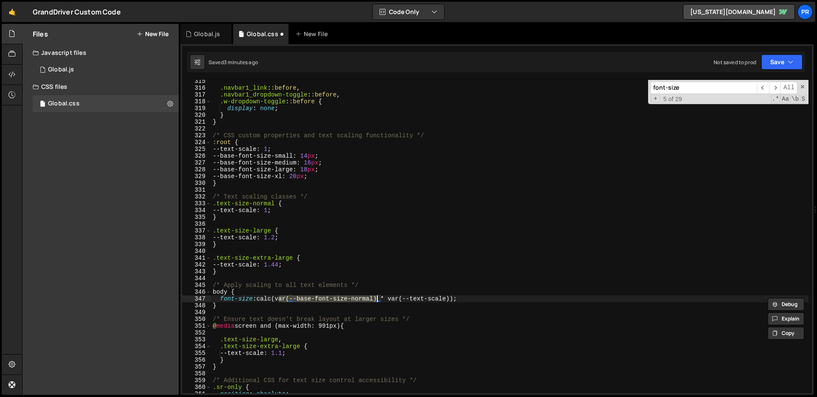
drag, startPoint x: 285, startPoint y: 300, endPoint x: 291, endPoint y: 302, distance: 5.9
click at [285, 299] on div ".navbar1_link : :before , .navbar1_dropdown-toggle : :before , .w-dropdown-togg…" at bounding box center [509, 241] width 597 height 327
drag, startPoint x: 377, startPoint y: 300, endPoint x: 293, endPoint y: 302, distance: 83.4
click at [293, 302] on div ".navbar1_link : :before , .navbar1_dropdown-toggle : :before , .w-dropdown-togg…" at bounding box center [509, 241] width 597 height 327
paste textarea "_typography---font-size-medium"
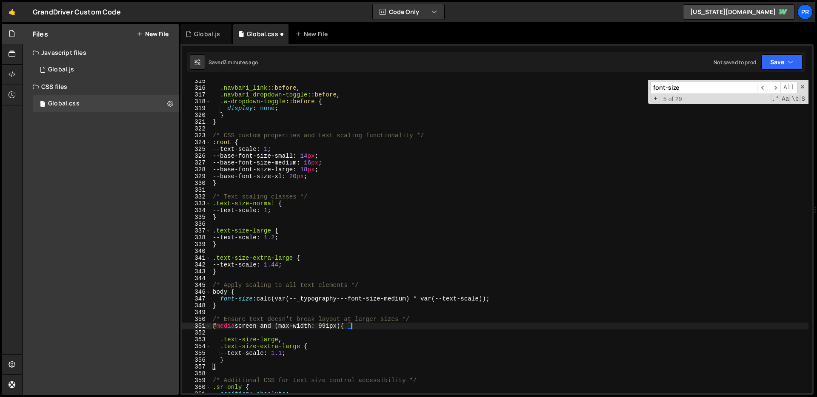
click at [365, 323] on div ".navbar1_link : :before , .navbar1_dropdown-toggle : :before , .w-dropdown-togg…" at bounding box center [509, 241] width 597 height 327
click at [474, 342] on div ".navbar1_link : :before , .navbar1_dropdown-toggle : :before , .w-dropdown-togg…" at bounding box center [509, 241] width 597 height 327
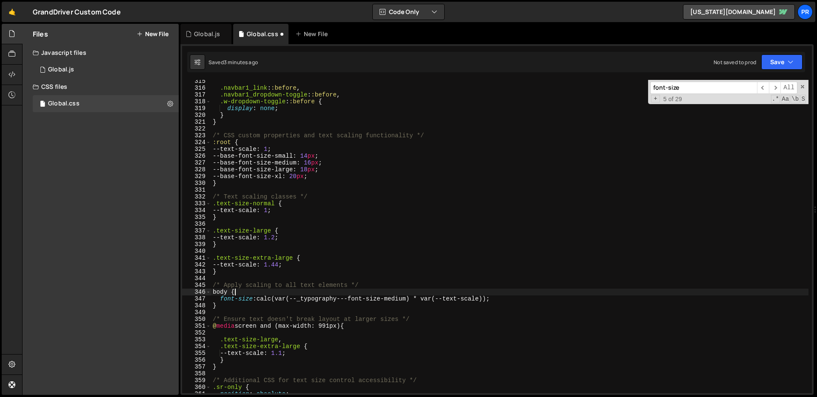
click at [526, 293] on div ".navbar1_link : :before , .navbar1_dropdown-toggle : :before , .w-dropdown-togg…" at bounding box center [509, 241] width 597 height 327
click at [525, 299] on div ".navbar1_link : :before , .navbar1_dropdown-toggle : :before , .w-dropdown-togg…" at bounding box center [509, 241] width 597 height 327
click at [788, 63] on icon "button" at bounding box center [791, 62] width 6 height 9
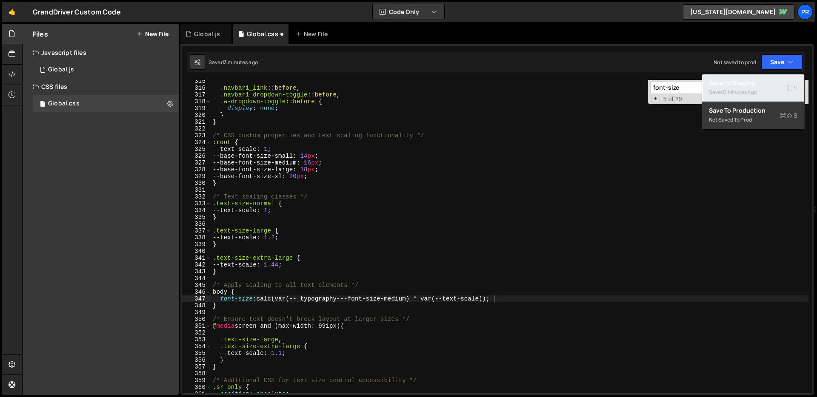
drag, startPoint x: 769, startPoint y: 82, endPoint x: 791, endPoint y: 86, distance: 22.4
click at [769, 82] on div "Save to Staging S" at bounding box center [753, 83] width 89 height 9
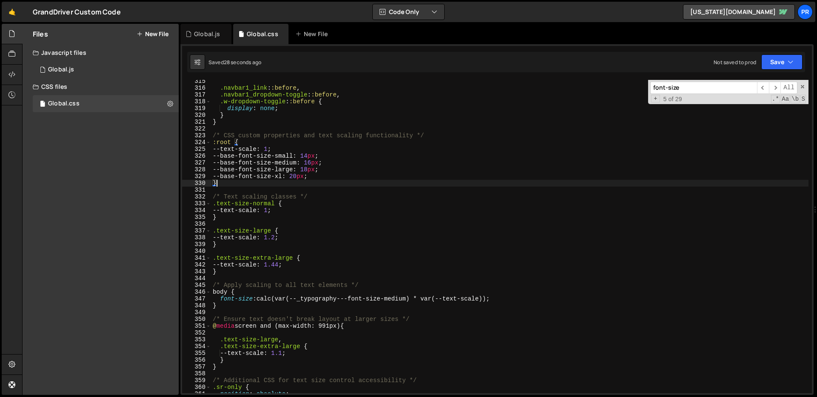
click at [545, 182] on div ".navbar1_link : :before , .navbar1_dropdown-toggle : :before , .w-dropdown-togg…" at bounding box center [509, 241] width 597 height 327
click at [298, 206] on div ".navbar1_link : :before , .navbar1_dropdown-toggle : :before , .w-dropdown-togg…" at bounding box center [509, 241] width 597 height 327
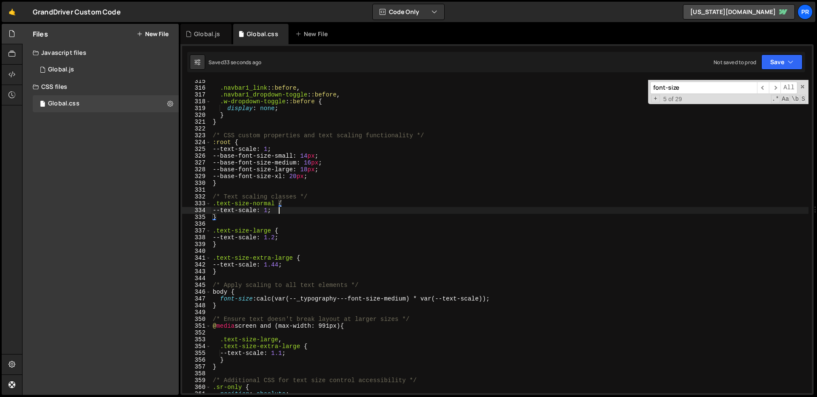
click at [295, 209] on div ".navbar1_link : :before , .navbar1_dropdown-toggle : :before , .w-dropdown-togg…" at bounding box center [509, 241] width 597 height 327
click at [274, 148] on div ".navbar1_link : :before , .navbar1_dropdown-toggle : :before , .w-dropdown-togg…" at bounding box center [509, 241] width 597 height 327
click at [421, 242] on div ".navbar1_link : :before , .navbar1_dropdown-toggle : :before , .w-dropdown-togg…" at bounding box center [509, 241] width 597 height 327
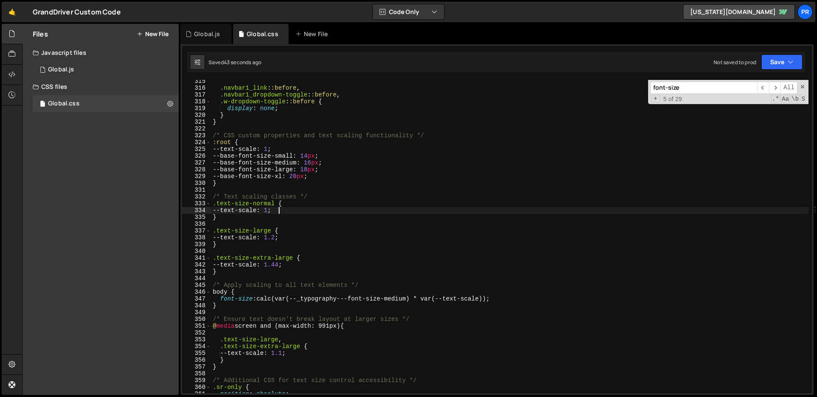
click at [320, 210] on div ".navbar1_link : :before , .navbar1_dropdown-toggle : :before , .w-dropdown-togg…" at bounding box center [509, 241] width 597 height 327
click at [378, 283] on div ".navbar1_link : :before , .navbar1_dropdown-toggle : :before , .w-dropdown-togg…" at bounding box center [509, 241] width 597 height 327
click at [381, 243] on div ".navbar1_link : :before , .navbar1_dropdown-toggle : :before , .w-dropdown-togg…" at bounding box center [509, 241] width 597 height 327
click at [411, 267] on div ".navbar1_link : :before , .navbar1_dropdown-toggle : :before , .w-dropdown-togg…" at bounding box center [509, 241] width 597 height 327
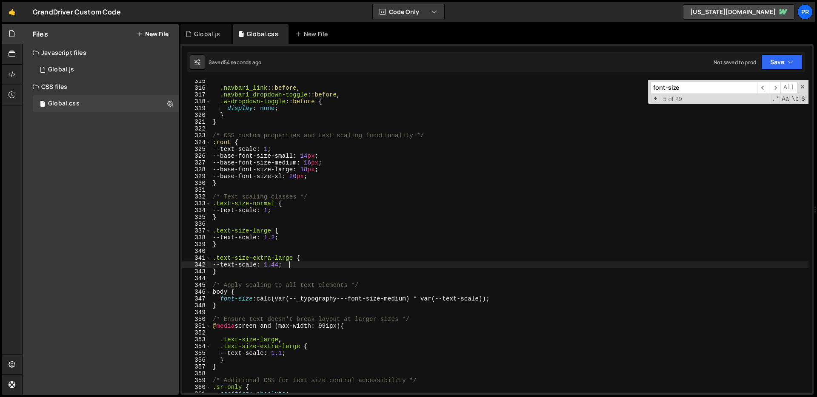
type textarea "}"
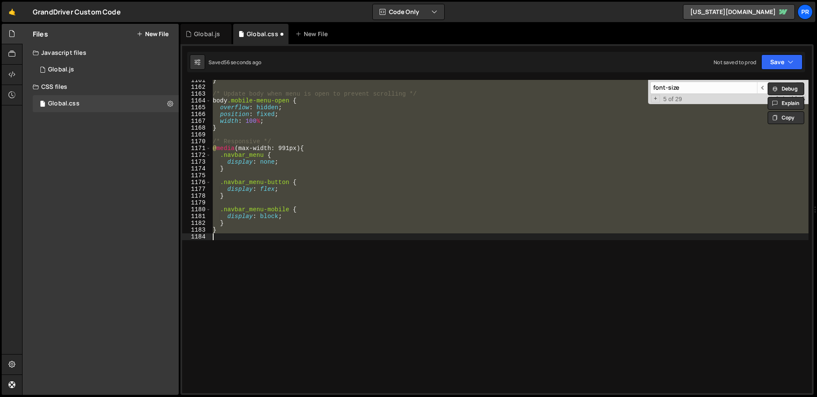
click at [406, 277] on div "} /* Update body when menu is open to prevent scrolling */ body .mobile-menu-op…" at bounding box center [509, 237] width 597 height 314
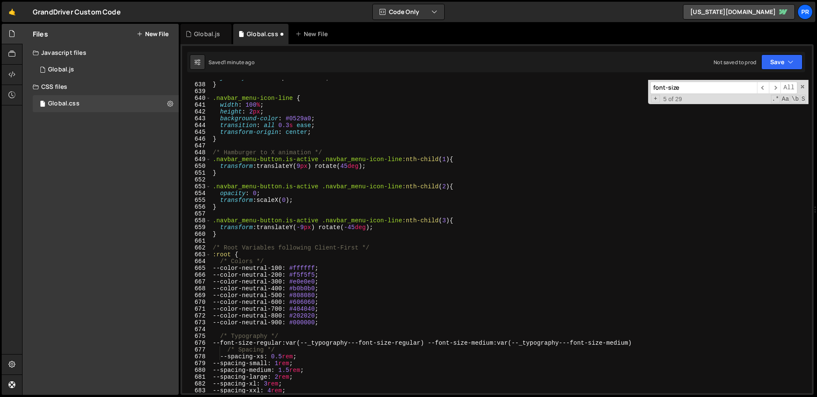
scroll to position [4335, 0]
click at [353, 257] on div "justify-content : space-between ; } .navbar_menu-icon-line { width : 100 % ; he…" at bounding box center [509, 237] width 597 height 327
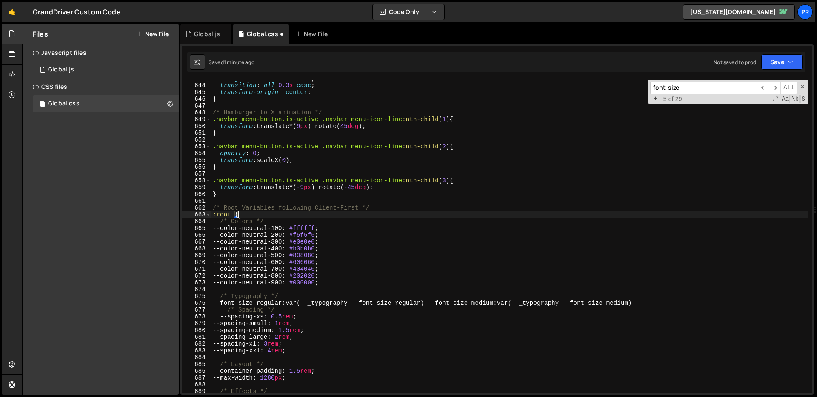
scroll to position [4375, 0]
click at [355, 253] on div "background-color : #0529a0 ; transition : all 0.3 s ease ; transform-origin : c…" at bounding box center [509, 238] width 597 height 327
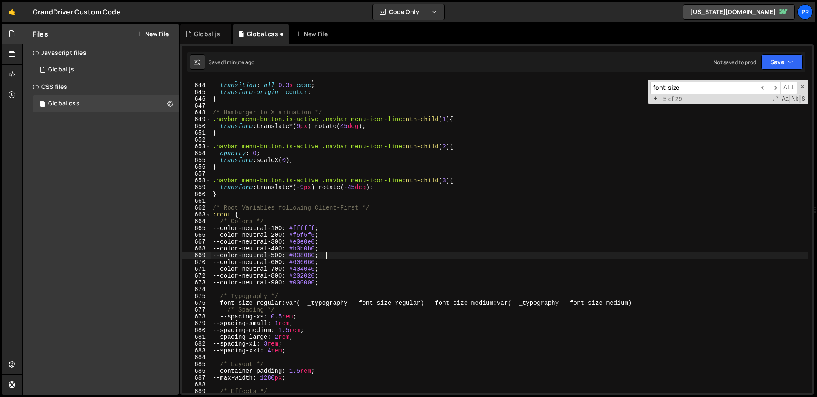
click at [354, 254] on div "background-color : #0529a0 ; transition : all 0.3 s ease ; transform-origin : c…" at bounding box center [509, 238] width 597 height 327
click at [307, 231] on div "background-color : #0529a0 ; transition : all 0.3 s ease ; transform-origin : c…" at bounding box center [509, 238] width 597 height 327
type textarea "--color-neutral-100: #ffffff;"
drag, startPoint x: 288, startPoint y: 227, endPoint x: 226, endPoint y: 227, distance: 62.5
click at [226, 227] on div "background-color : #0529a0 ; transition : all 0.3 s ease ; transform-origin : c…" at bounding box center [509, 238] width 597 height 327
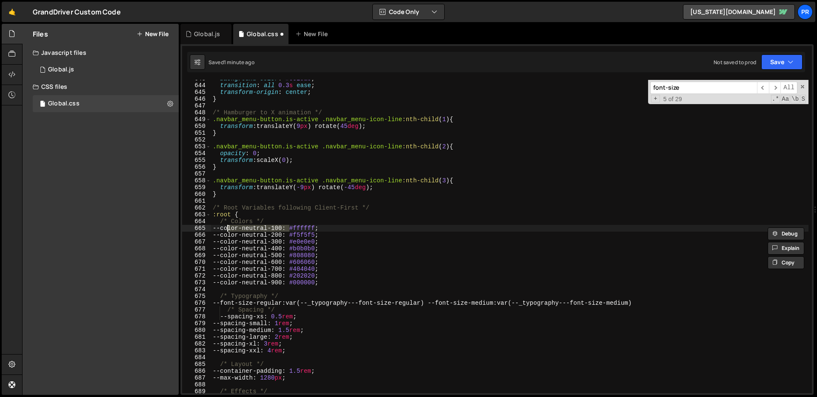
click at [676, 88] on input "font-size" at bounding box center [703, 88] width 107 height 12
click at [676, 87] on input "font-size" at bounding box center [703, 88] width 107 height 12
paste input "color-neutral-100"
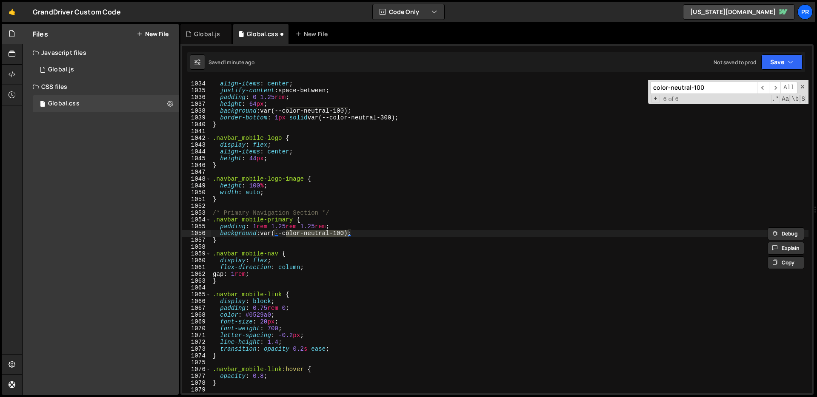
scroll to position [4364, 0]
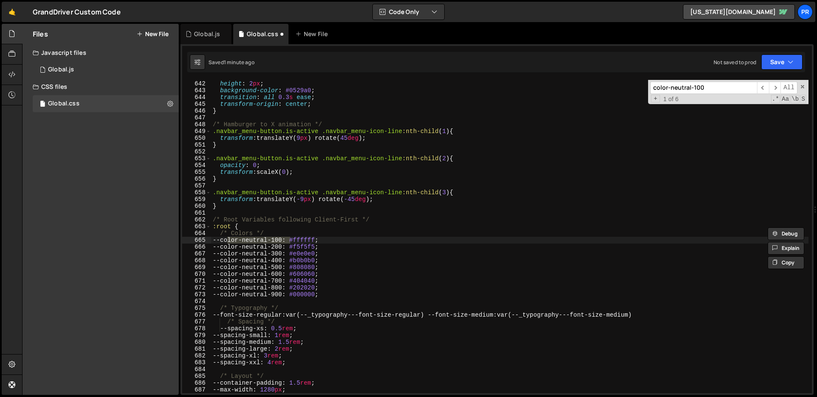
type input "color-neutral-100"
click at [714, 89] on input "color-neutral-100" at bounding box center [703, 88] width 107 height 12
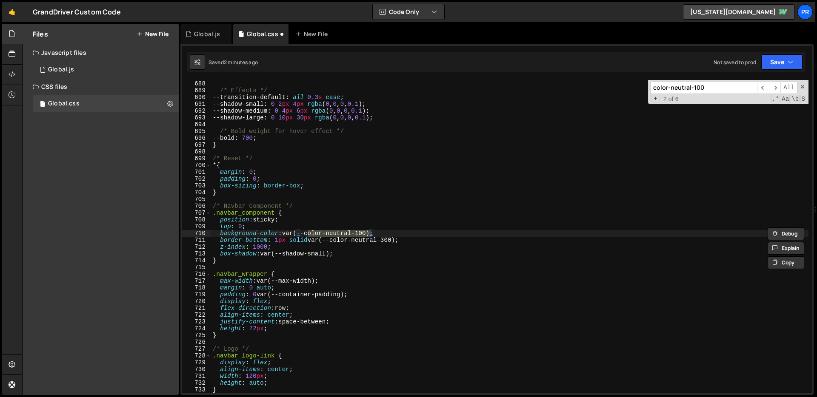
click at [368, 234] on div "--max-width : 1280 px ; /* Effects */ --transition-default : all 0.3 s ease ; -…" at bounding box center [509, 237] width 597 height 314
drag, startPoint x: 369, startPoint y: 232, endPoint x: 300, endPoint y: 231, distance: 69.4
click at [300, 231] on div "--max-width : 1280 px ; /* Effects */ --transition-default : all 0.3 s ease ; -…" at bounding box center [509, 237] width 597 height 327
paste textarea "var(--_primitives---colors--white)"
click at [386, 231] on div "--max-width : 1280 px ; /* Effects */ --transition-default : all 0.3 s ease ; -…" at bounding box center [509, 237] width 597 height 327
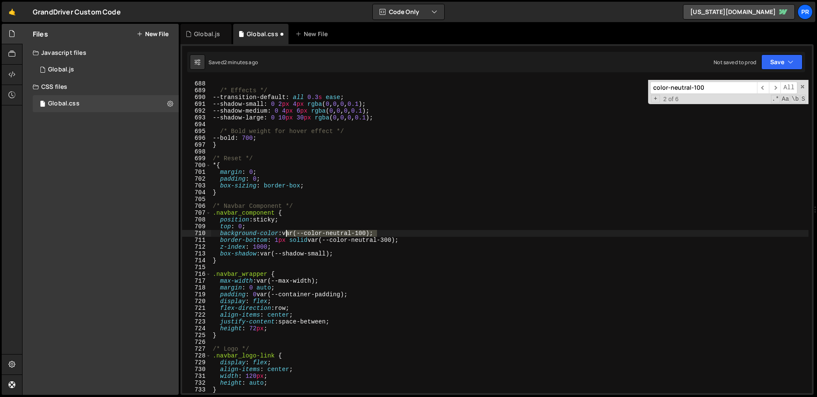
drag, startPoint x: 377, startPoint y: 232, endPoint x: 286, endPoint y: 232, distance: 91.5
click at [286, 232] on div "--max-width : 1280 px ; /* Effects */ --transition-default : all 0.3 s ease ; -…" at bounding box center [509, 237] width 597 height 327
paste textarea "_primitives---colors--white)"
click at [776, 90] on span "​" at bounding box center [775, 88] width 12 height 12
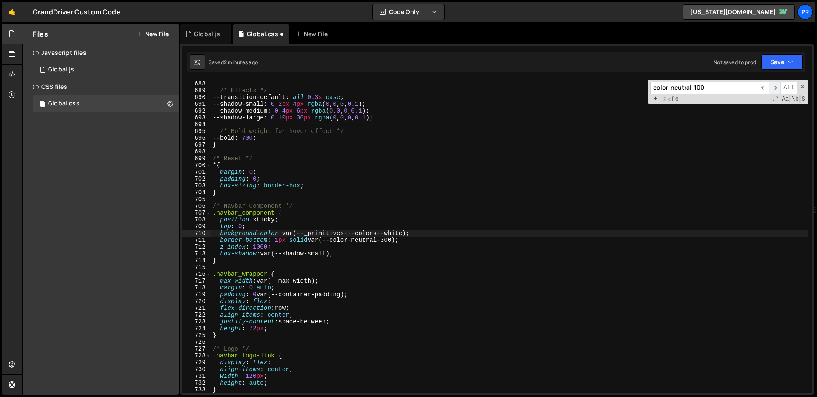
scroll to position [5882, 0]
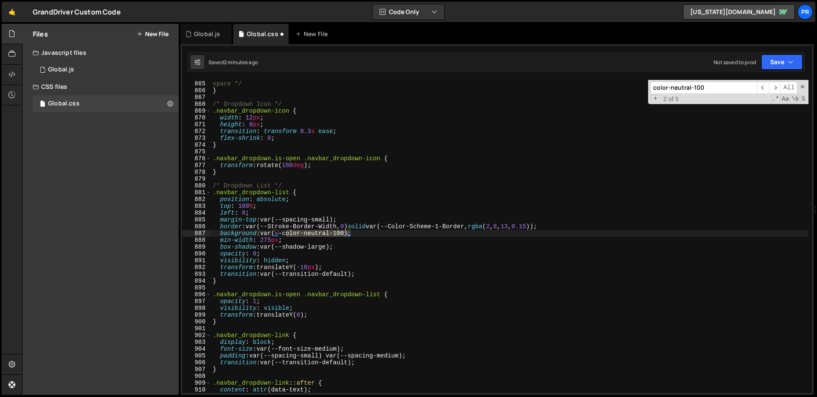
click at [367, 240] on div "/* Account for chevron space */ } /* Dropdown Icon */ .navbar_dropdown-icon { w…" at bounding box center [509, 237] width 597 height 327
drag, startPoint x: 359, startPoint y: 234, endPoint x: 265, endPoint y: 237, distance: 94.1
click at [263, 236] on div "/* Account for chevron space */ } /* Dropdown Icon */ .navbar_dropdown-icon { w…" at bounding box center [509, 237] width 597 height 327
paste textarea "_primitives---colors--white)"
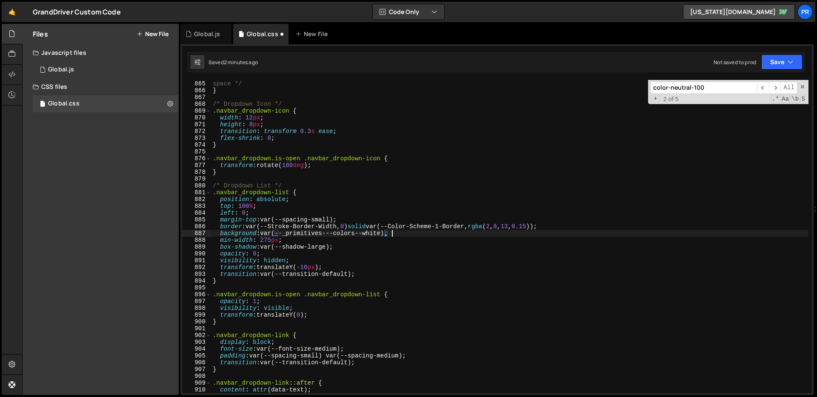
scroll to position [0, 12]
click at [777, 89] on span "​" at bounding box center [775, 88] width 12 height 12
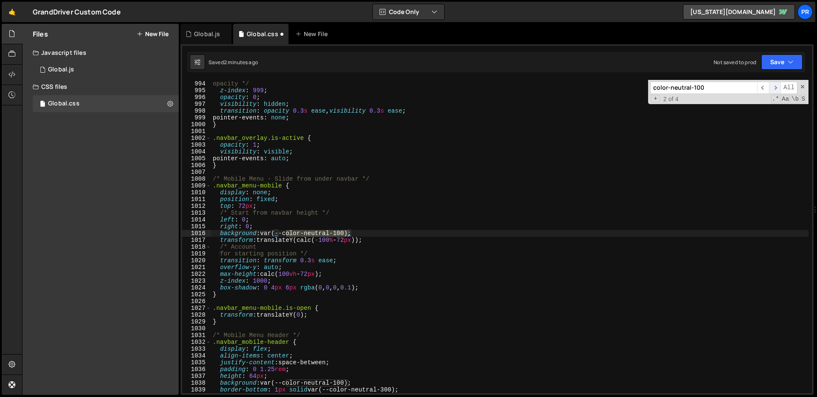
scroll to position [6760, 0]
click at [415, 228] on div "/* #0529A0 at 70% opacity */ z-index : 999 ; opacity : 0 ; visibility : hidden …" at bounding box center [509, 237] width 597 height 327
drag, startPoint x: 339, startPoint y: 235, endPoint x: 263, endPoint y: 232, distance: 75.4
click at [263, 232] on div "/* #0529A0 at 70% opacity */ z-index : 999 ; opacity : 0 ; visibility : hidden …" at bounding box center [509, 237] width 597 height 327
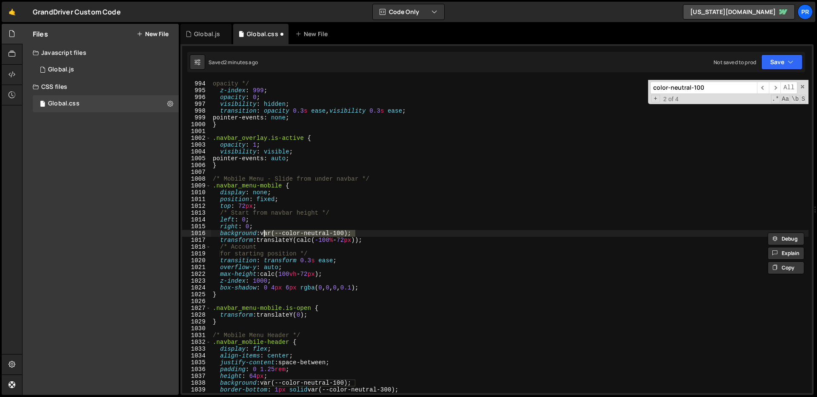
paste textarea "_primitives---colors--white)"
click at [408, 231] on div "/* #0529A0 at 70% opacity */ z-index : 999 ; opacity : 0 ; visibility : hidden …" at bounding box center [509, 237] width 597 height 327
click at [771, 90] on span "​" at bounding box center [775, 88] width 12 height 12
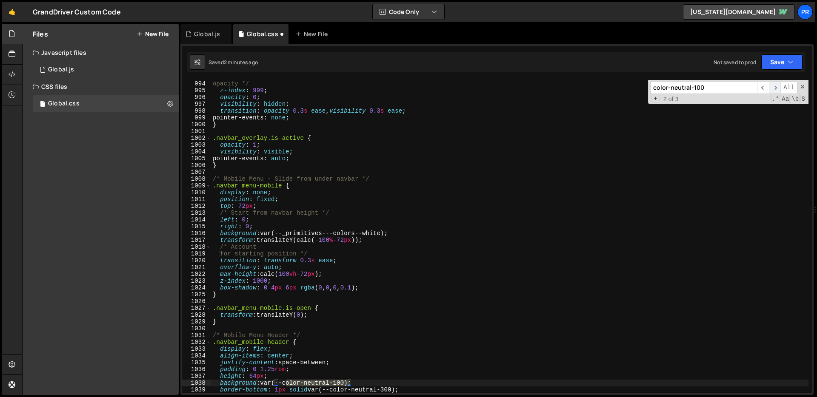
click at [771, 90] on span "​" at bounding box center [775, 88] width 12 height 12
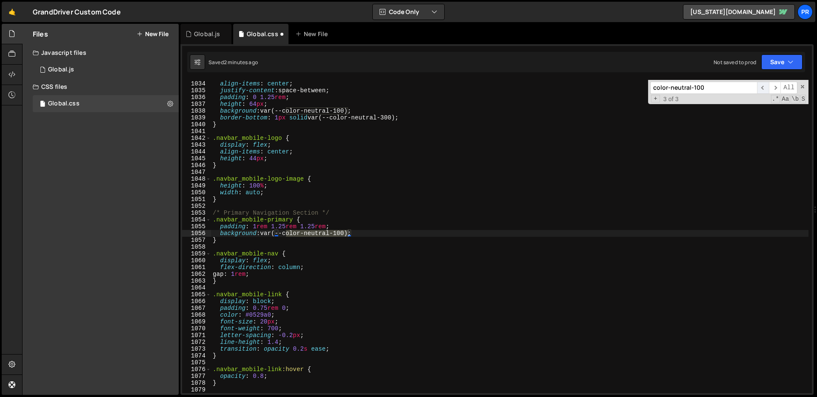
click at [765, 90] on span "​" at bounding box center [763, 88] width 12 height 12
click at [440, 111] on div "display : flex ; align-items : center ; justify-content : space-between ; paddi…" at bounding box center [509, 237] width 597 height 327
drag, startPoint x: 363, startPoint y: 111, endPoint x: 263, endPoint y: 110, distance: 99.1
click at [263, 110] on div "display : flex ; align-items : center ; justify-content : space-between ; paddi…" at bounding box center [509, 237] width 597 height 327
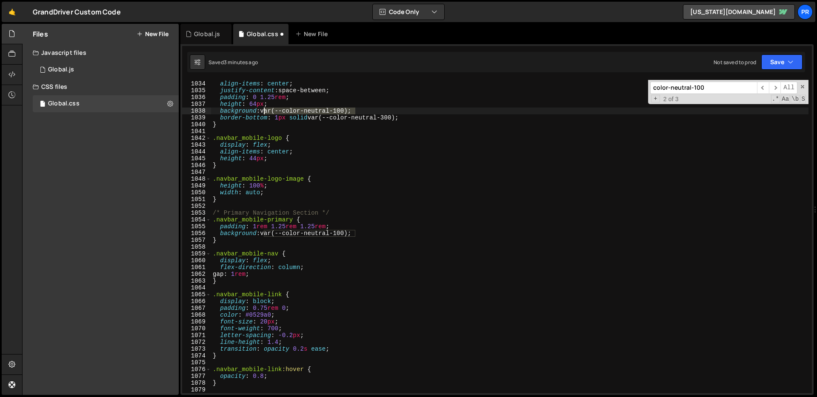
paste textarea "_primitives---colors--white)"
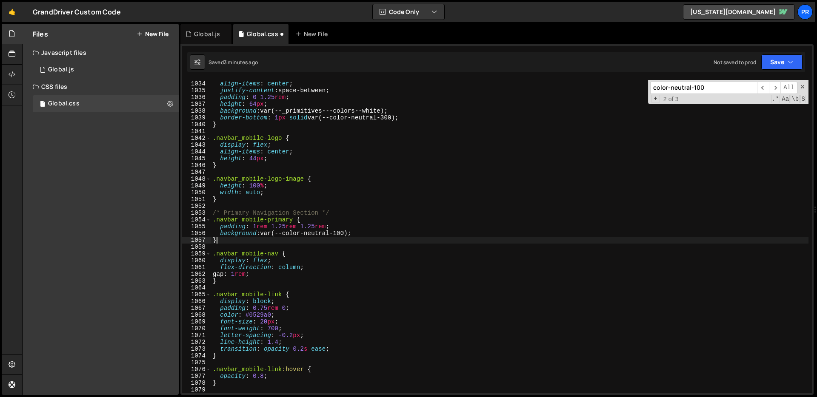
click at [370, 240] on div "display : flex ; align-items : center ; justify-content : space-between ; paddi…" at bounding box center [509, 237] width 597 height 327
drag, startPoint x: 372, startPoint y: 231, endPoint x: 262, endPoint y: 233, distance: 110.2
click at [262, 233] on div "display : flex ; align-items : center ; justify-content : space-between ; paddi…" at bounding box center [509, 237] width 597 height 327
paste textarea "_primitives---colors--white)"
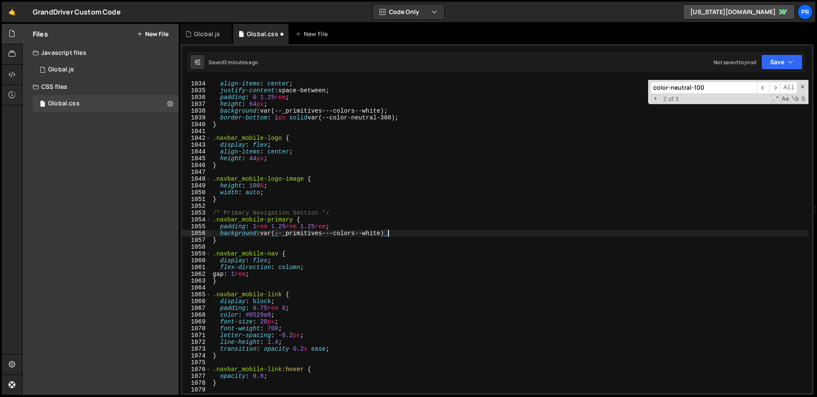
scroll to position [0, 12]
click at [776, 90] on span "​" at bounding box center [775, 88] width 12 height 12
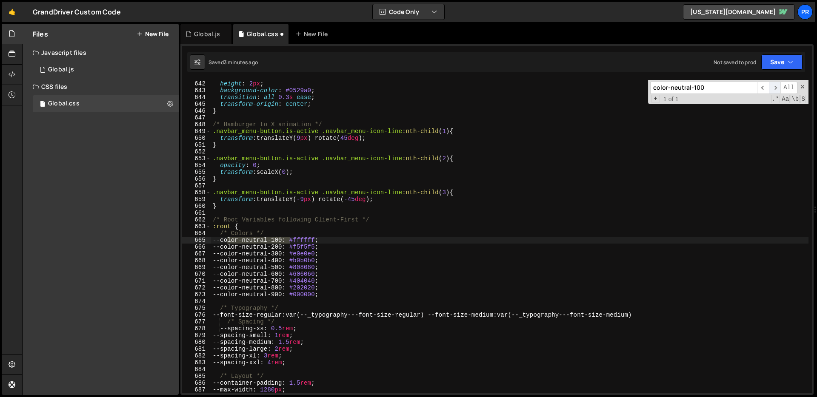
scroll to position [4364, 0]
click at [793, 62] on icon "button" at bounding box center [791, 62] width 6 height 9
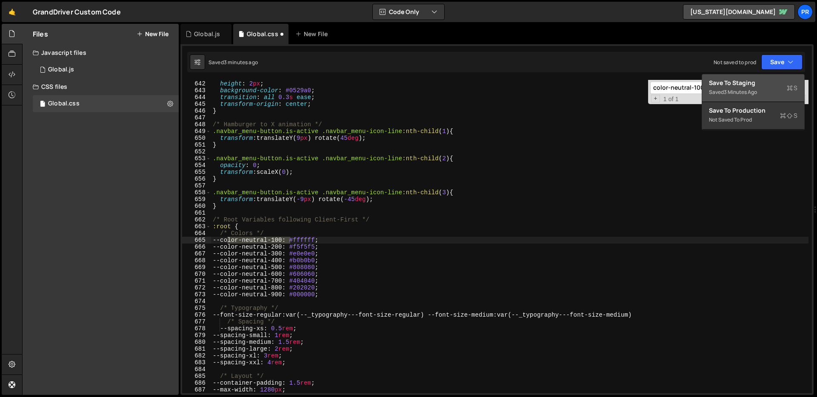
click at [795, 83] on div "Save to Staging S" at bounding box center [753, 83] width 89 height 9
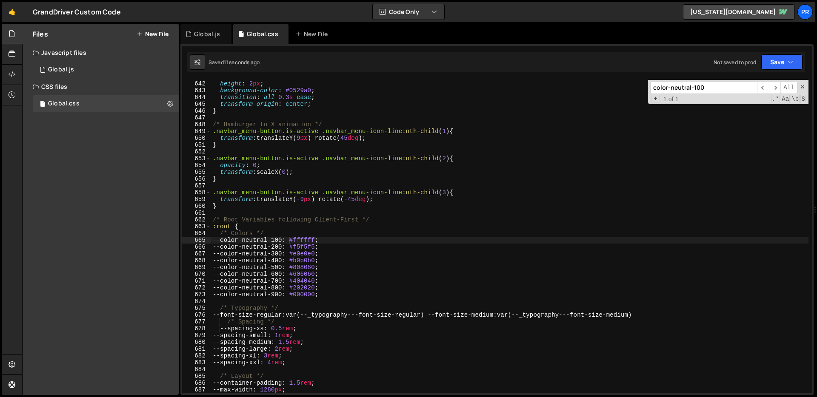
scroll to position [0, 8]
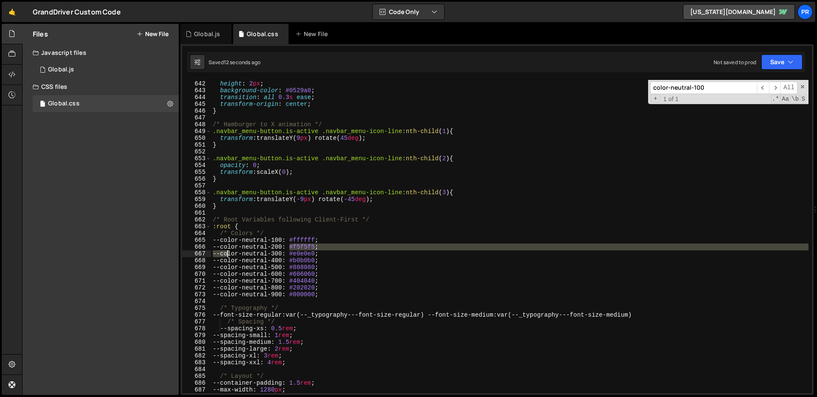
drag, startPoint x: 288, startPoint y: 248, endPoint x: 228, endPoint y: 251, distance: 59.6
click at [228, 251] on div "width : 100 % ; height : 2 px ; background-color : #0529a0 ; transition : all 0…" at bounding box center [509, 237] width 597 height 327
click at [254, 255] on div "width : 100 % ; height : 2 px ; background-color : #0529a0 ; transition : all 0…" at bounding box center [509, 237] width 597 height 327
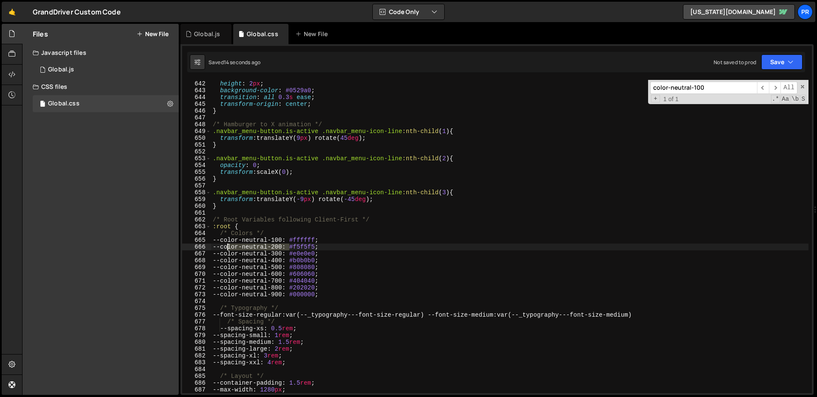
drag, startPoint x: 289, startPoint y: 246, endPoint x: 228, endPoint y: 247, distance: 60.9
click at [228, 247] on div "width : 100 % ; height : 2 px ; background-color : #0529a0 ; transition : all 0…" at bounding box center [509, 237] width 597 height 327
type textarea "--color-neutral-200: #f5f5f5;"
click at [724, 88] on input "color-neutral-100" at bounding box center [703, 88] width 107 height 12
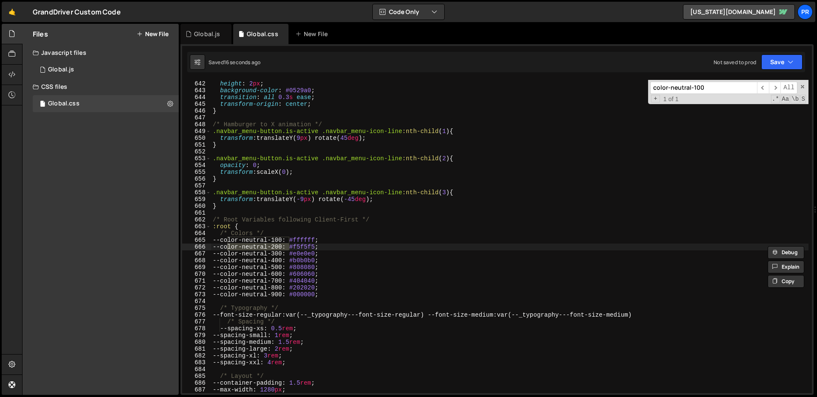
click at [724, 88] on input "color-neutral-100" at bounding box center [703, 88] width 107 height 12
paste input "2"
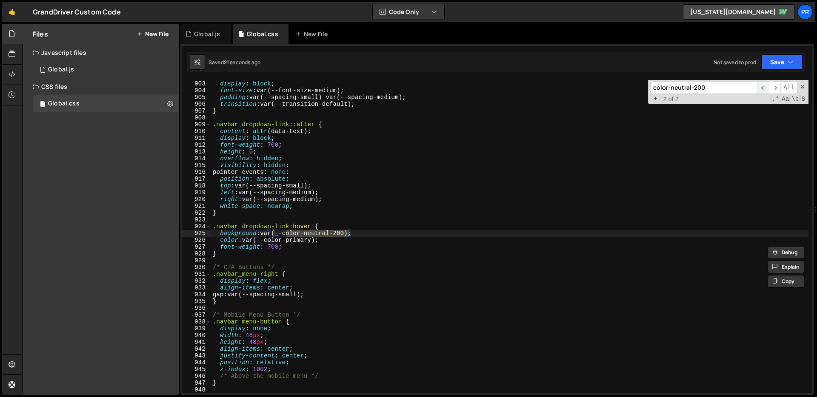
type input "color-neutral-200"
click at [761, 91] on span "​" at bounding box center [763, 88] width 12 height 12
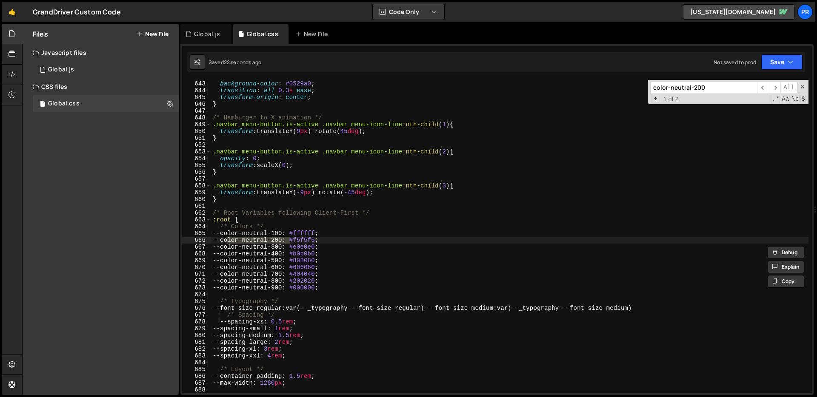
click at [402, 239] on div "height : 2 px ; background-color : #0529a0 ; transition : all 0.3 s ease ; tran…" at bounding box center [509, 237] width 597 height 327
click at [409, 234] on div "height : 2 px ; background-color : #0529a0 ; transition : all 0.3 s ease ; tran…" at bounding box center [509, 237] width 597 height 327
click at [408, 234] on div "height : 2 px ; background-color : #0529a0 ; transition : all 0.3 s ease ; tran…" at bounding box center [509, 237] width 597 height 327
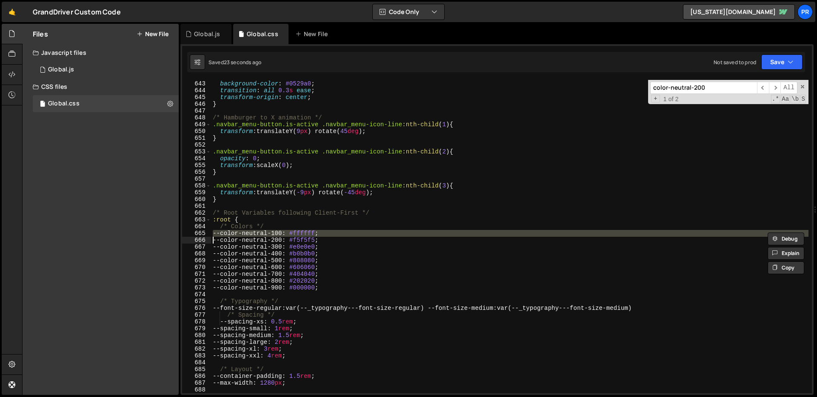
click at [408, 234] on div "height : 2 px ; background-color : #0529a0 ; transition : all 0.3 s ease ; tran…" at bounding box center [509, 237] width 597 height 327
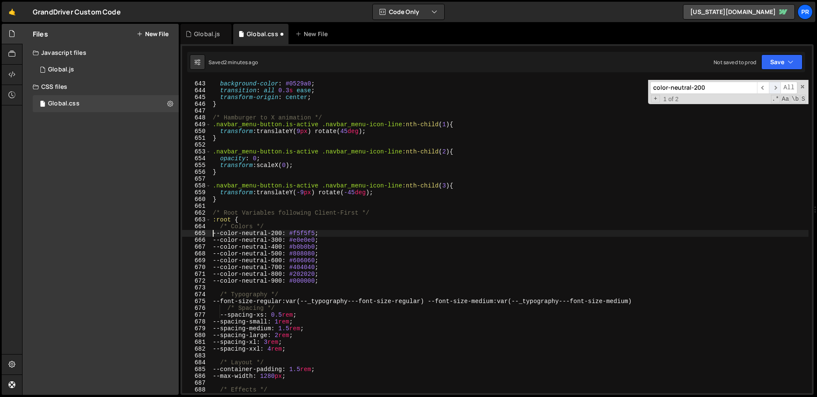
click at [777, 87] on span "​" at bounding box center [775, 88] width 12 height 12
click at [774, 89] on span "​" at bounding box center [775, 88] width 12 height 12
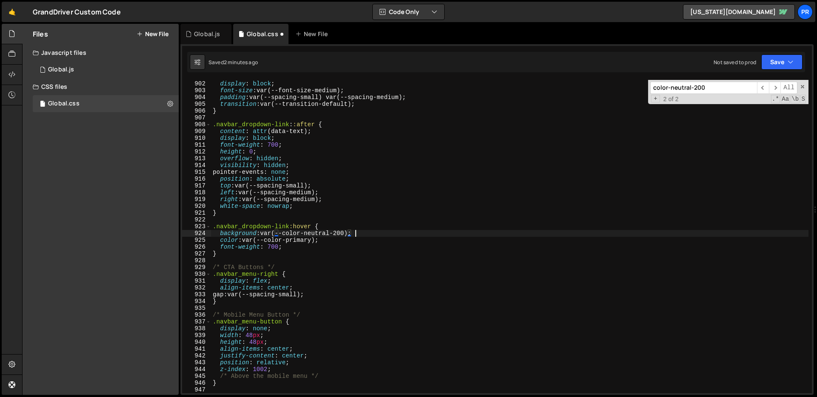
click at [378, 235] on div ".navbar_dropdown-link { display : block ; font-size : var(--font-size-medium) ;…" at bounding box center [509, 237] width 597 height 327
drag, startPoint x: 358, startPoint y: 234, endPoint x: 265, endPoint y: 235, distance: 93.6
click at [265, 235] on div ".navbar_dropdown-link { display : block ; font-size : var(--font-size-medium) ;…" at bounding box center [509, 237] width 597 height 327
paste textarea "_primitives---colors--color-neutral-200)"
click at [450, 233] on div ".navbar_dropdown-link { display : block ; font-size : var(--font-size-medium) ;…" at bounding box center [509, 237] width 597 height 327
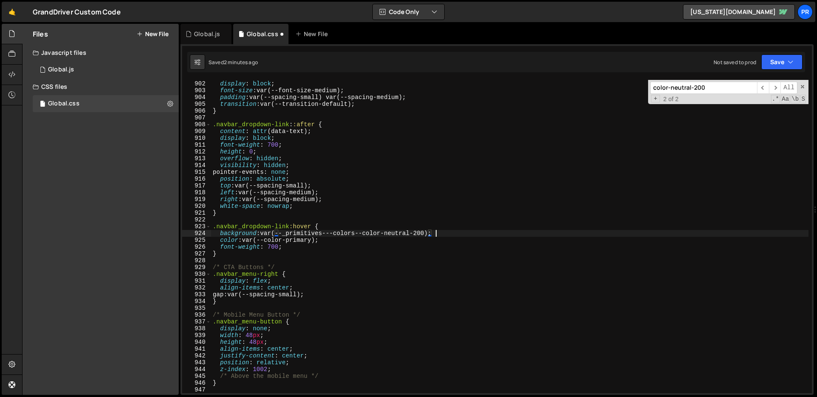
scroll to position [0, 15]
click at [801, 65] on button "Save" at bounding box center [781, 61] width 41 height 15
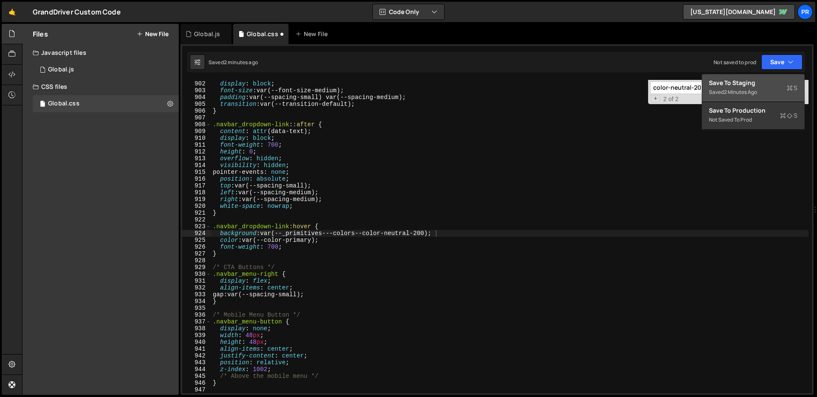
click at [777, 81] on div "Save to Staging S" at bounding box center [753, 83] width 89 height 9
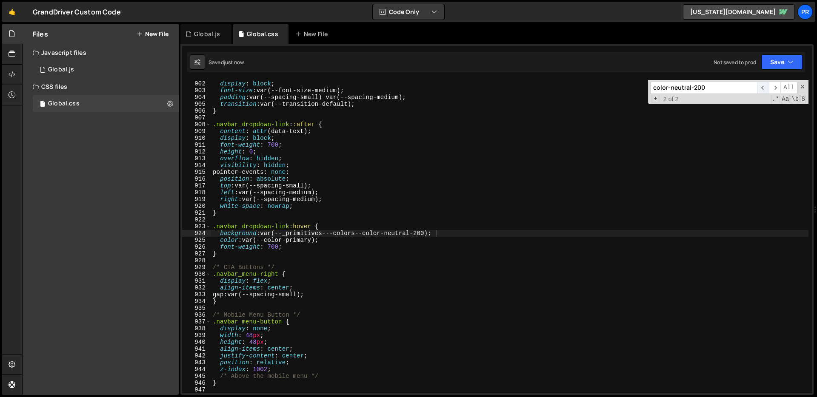
click at [762, 90] on span "​" at bounding box center [763, 88] width 12 height 12
click at [762, 89] on span "​" at bounding box center [763, 88] width 12 height 12
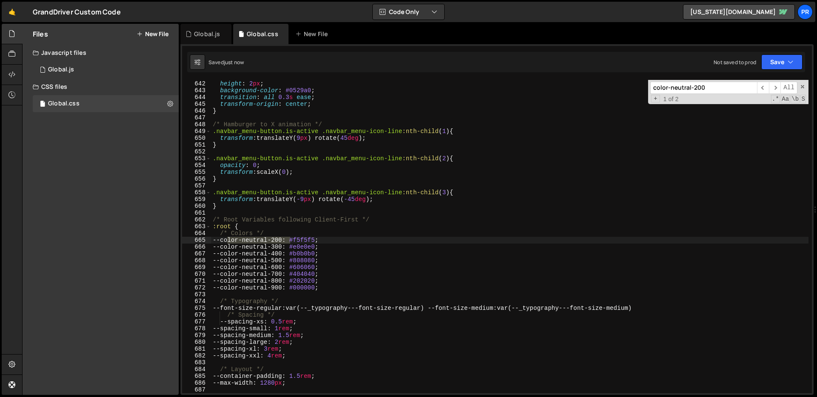
click at [348, 241] on div "width : 100 % ; height : 2 px ; background-color : #0529a0 ; transition : all 0…" at bounding box center [509, 237] width 597 height 327
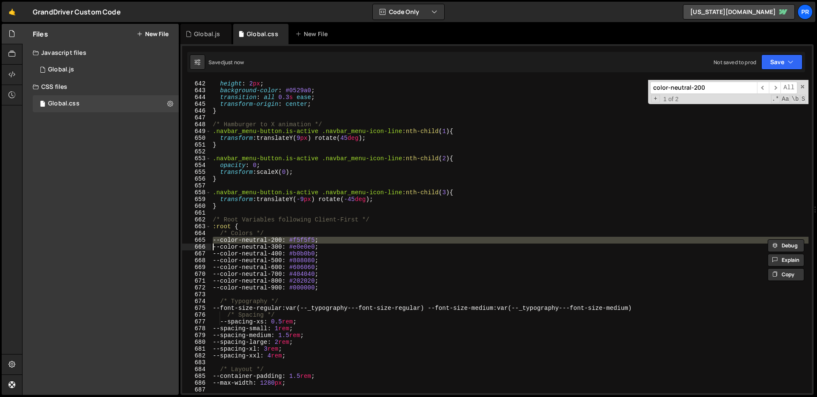
click at [348, 241] on div "width : 100 % ; height : 2 px ; background-color : #0529a0 ; transition : all 0…" at bounding box center [509, 237] width 597 height 327
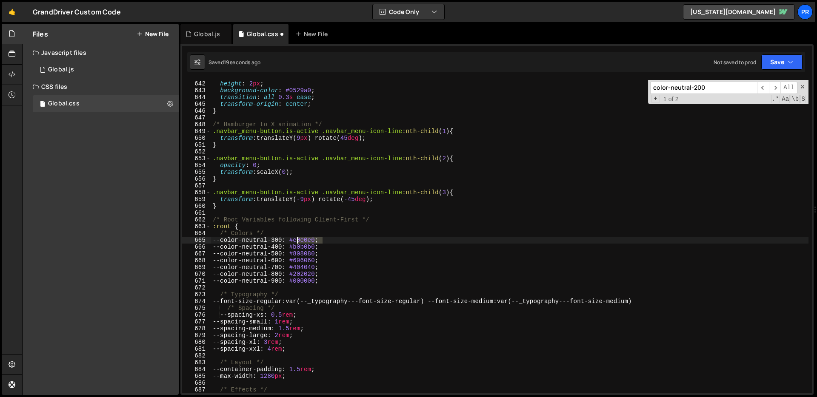
drag, startPoint x: 321, startPoint y: 240, endPoint x: 297, endPoint y: 239, distance: 24.3
click at [297, 239] on div "width : 100 % ; height : 2 px ; background-color : #0529a0 ; transition : all 0…" at bounding box center [509, 237] width 597 height 327
drag, startPoint x: 323, startPoint y: 248, endPoint x: 297, endPoint y: 247, distance: 25.1
click at [297, 247] on div "width : 100 % ; height : 2 px ; background-color : #0529a0 ; transition : all 0…" at bounding box center [509, 237] width 597 height 327
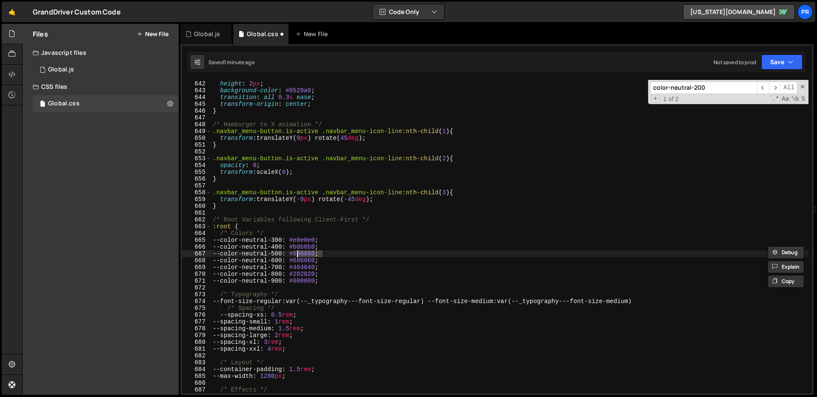
drag, startPoint x: 324, startPoint y: 254, endPoint x: 297, endPoint y: 253, distance: 26.8
click at [297, 253] on div "width : 100 % ; height : 2 px ; background-color : #0529a0 ; transition : all 0…" at bounding box center [509, 237] width 597 height 327
drag, startPoint x: 300, startPoint y: 261, endPoint x: 322, endPoint y: 261, distance: 21.7
click at [322, 261] on div "width : 100 % ; height : 2 px ; background-color : #0529a0 ; transition : all 0…" at bounding box center [509, 237] width 597 height 327
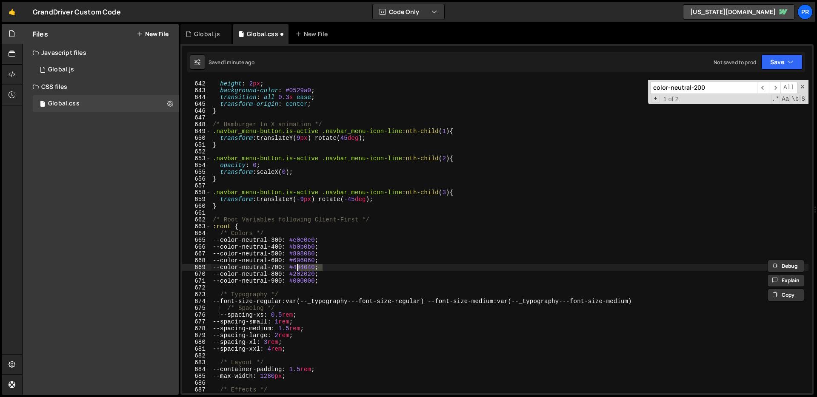
drag, startPoint x: 323, startPoint y: 268, endPoint x: 297, endPoint y: 268, distance: 26.0
click at [297, 268] on div "width : 100 % ; height : 2 px ; background-color : #0529a0 ; transition : all 0…" at bounding box center [509, 237] width 597 height 327
drag, startPoint x: 323, startPoint y: 276, endPoint x: 296, endPoint y: 274, distance: 26.9
click at [296, 274] on div "width : 100 % ; height : 2 px ; background-color : #0529a0 ; transition : all 0…" at bounding box center [509, 237] width 597 height 327
click at [776, 91] on span "​" at bounding box center [775, 88] width 12 height 12
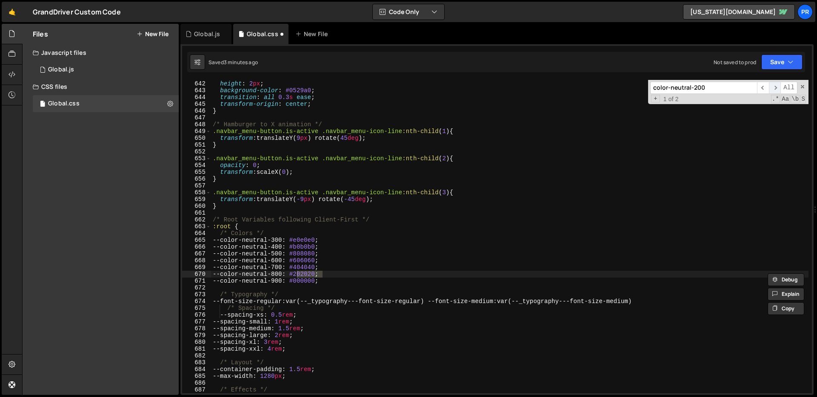
scroll to position [6127, 0]
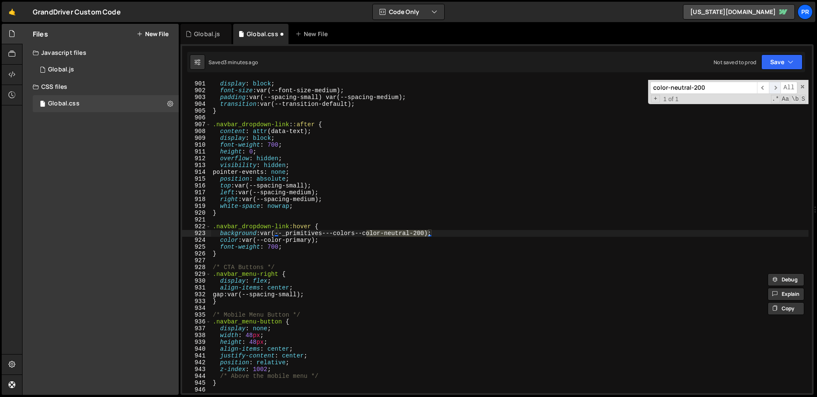
click at [775, 87] on span "​" at bounding box center [775, 88] width 12 height 12
click at [766, 89] on span "​" at bounding box center [763, 88] width 12 height 12
type textarea "height: 0;"
click at [450, 151] on div ".navbar_dropdown-link { display : block ; font-size : var(--font-size-medium) ;…" at bounding box center [509, 237] width 597 height 327
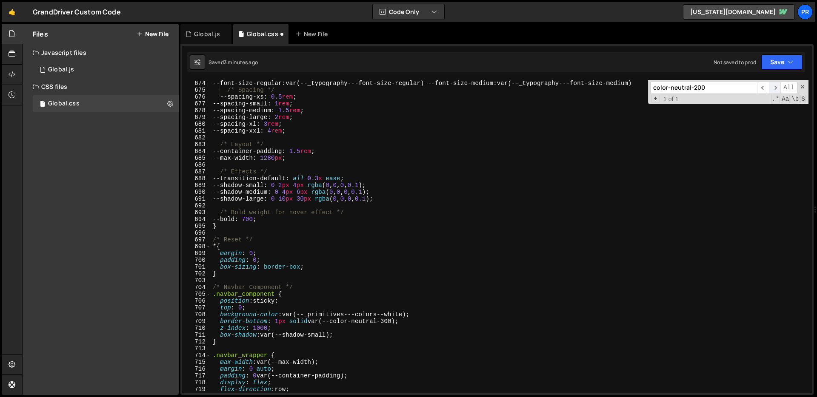
click at [775, 86] on span "​" at bounding box center [775, 88] width 12 height 12
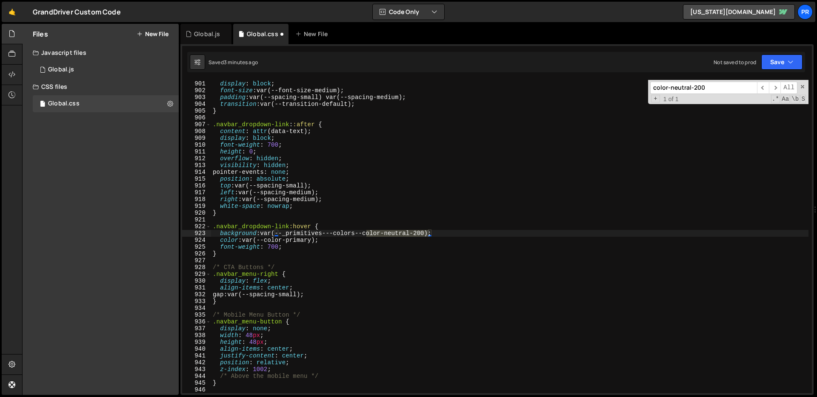
click at [724, 86] on input "color-neutral-200" at bounding box center [703, 88] width 107 height 12
click at [699, 87] on input "color-neutral-200" at bounding box center [703, 88] width 107 height 12
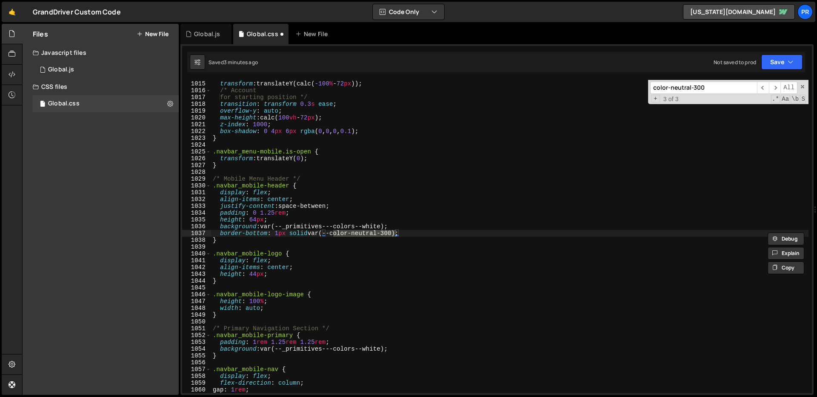
scroll to position [4364, 0]
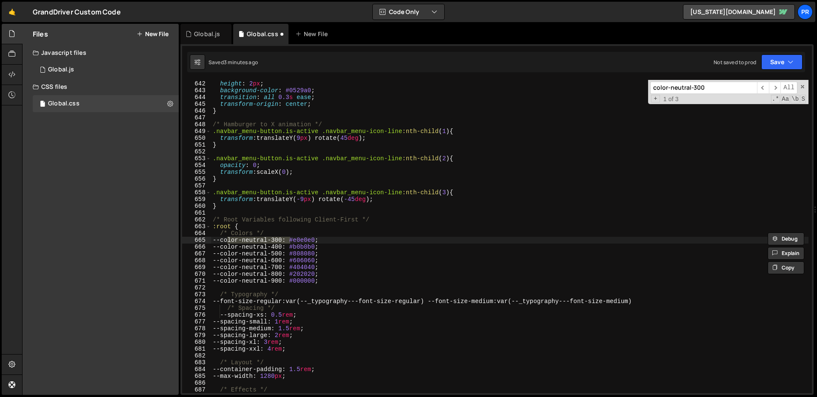
click at [680, 89] on input "color-neutral-300" at bounding box center [703, 88] width 107 height 12
type input "color-neutral-300"
click at [331, 241] on div "width : 100 % ; height : 2 px ; background-color : #0529a0 ; transition : all 0…" at bounding box center [509, 237] width 597 height 327
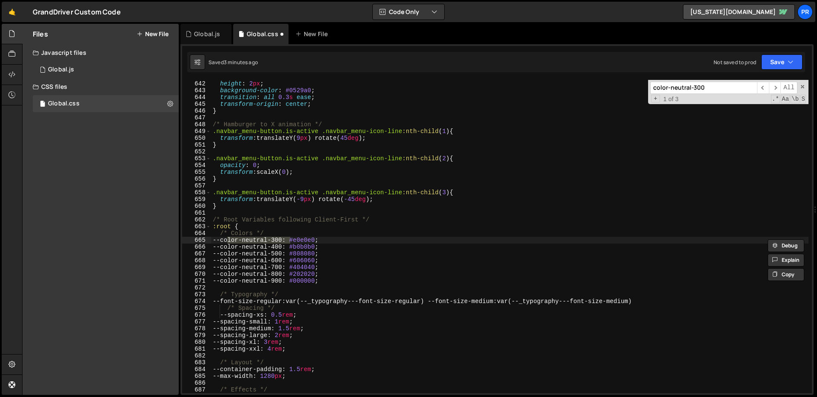
click at [331, 241] on div "width : 100 % ; height : 2 px ; background-color : #0529a0 ; transition : all 0…" at bounding box center [509, 237] width 597 height 327
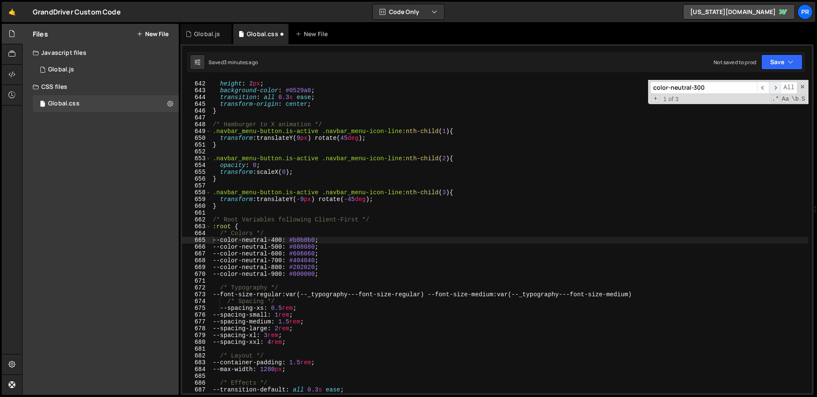
click at [774, 88] on span "​" at bounding box center [775, 88] width 12 height 12
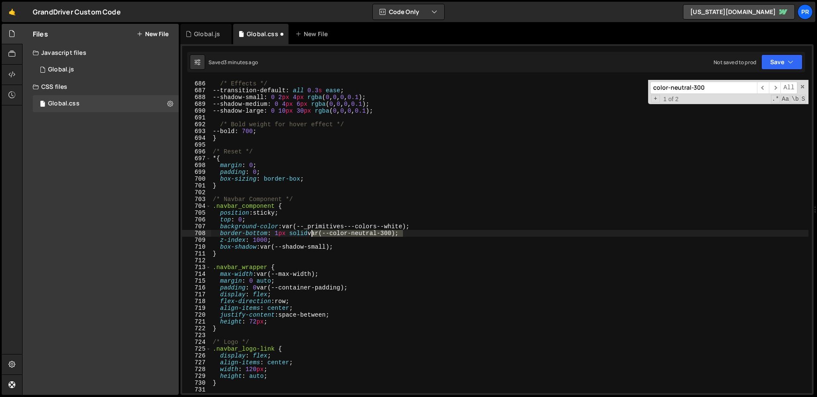
drag, startPoint x: 410, startPoint y: 234, endPoint x: 311, endPoint y: 234, distance: 99.1
click at [311, 234] on div "/* Effects */ --transition-default : all 0.3 s ease ; --shadow-small : 0 2 px 4…" at bounding box center [509, 237] width 597 height 327
paste textarea "_primitives---colors--color-neutral-300)"
click at [777, 89] on span "​" at bounding box center [775, 88] width 12 height 12
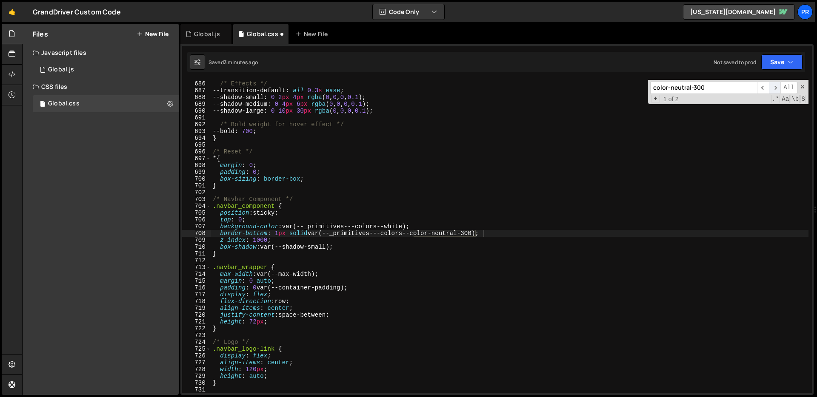
scroll to position [6896, 0]
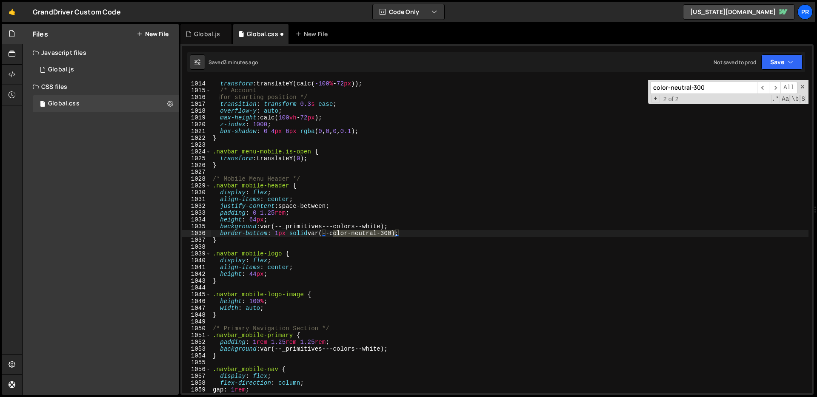
click at [405, 243] on div "background : var(--_primitives---colors--white) ; transform : translateY(calc( …" at bounding box center [509, 237] width 597 height 327
drag, startPoint x: 384, startPoint y: 232, endPoint x: 312, endPoint y: 233, distance: 72.3
click at [312, 233] on div "background : var(--_primitives---colors--white) ; transform : translateY(calc( …" at bounding box center [509, 237] width 597 height 327
paste textarea "_primitives---colors--color-neutral-300)"
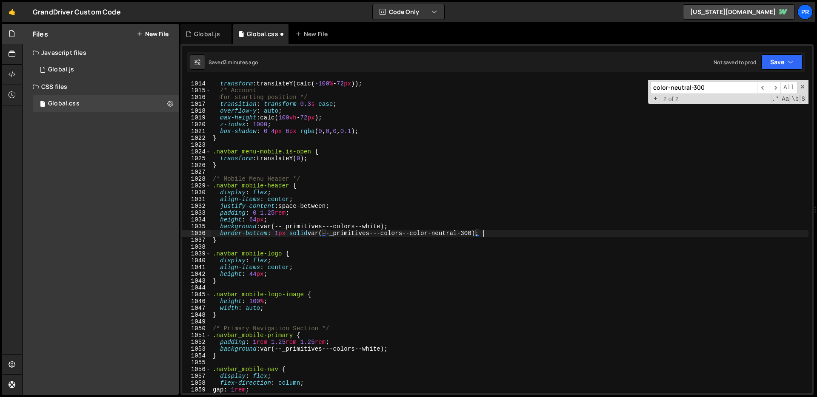
scroll to position [0, 18]
type textarea "border-bottom: 1px solid var(--_primitives---colors--color-neutral-300);"
click at [775, 91] on span "​" at bounding box center [775, 88] width 12 height 12
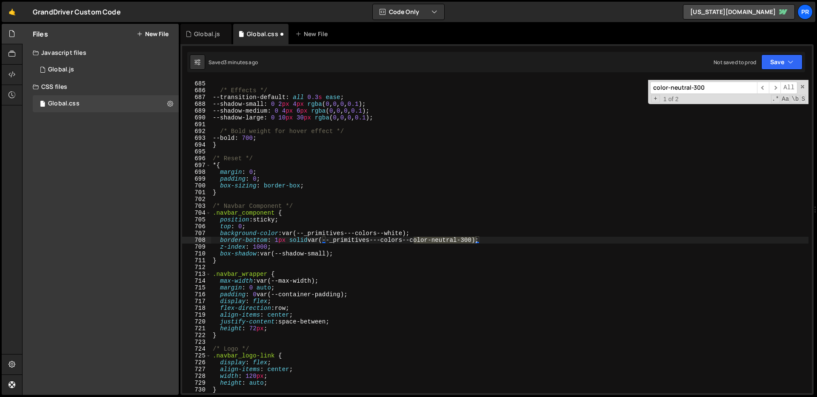
click at [700, 87] on input "color-neutral-300" at bounding box center [703, 88] width 107 height 12
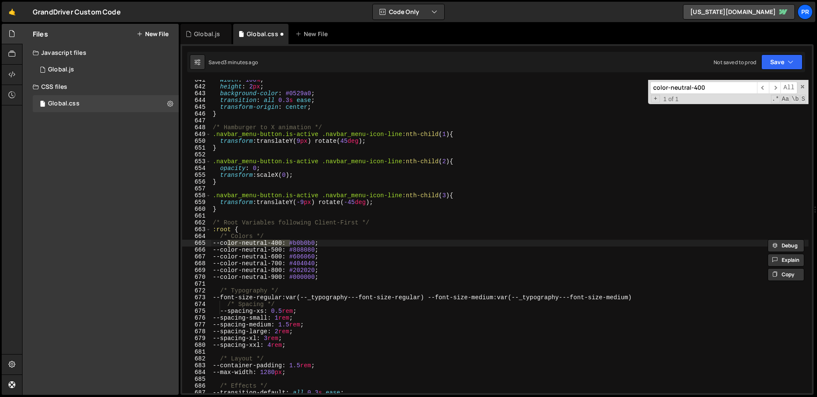
scroll to position [4364, 0]
type input "color-neutral-400"
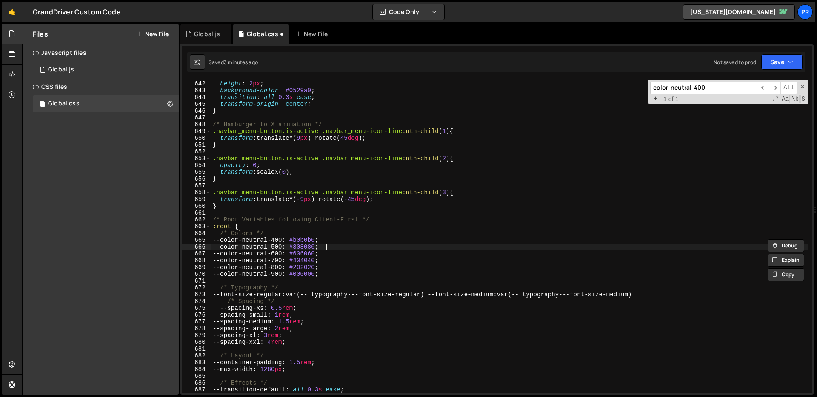
click at [419, 246] on div "width : 100 % ; height : 2 px ; background-color : #0529a0 ; transition : all 0…" at bounding box center [509, 237] width 597 height 327
click at [422, 243] on div "width : 100 % ; height : 2 px ; background-color : #0529a0 ; transition : all 0…" at bounding box center [509, 237] width 597 height 327
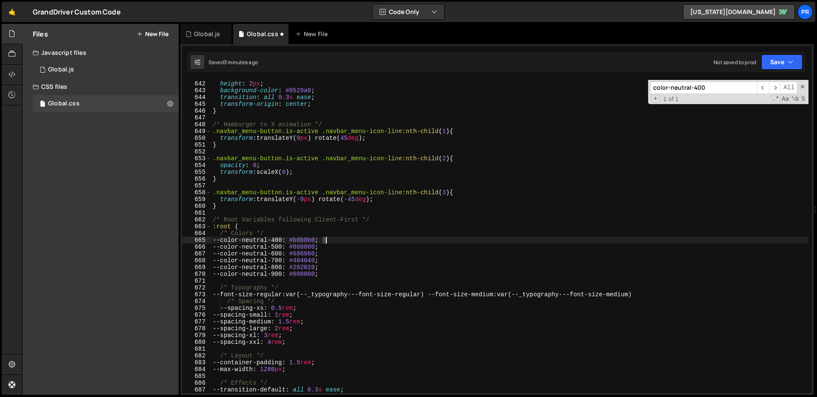
click at [422, 243] on div "width : 100 % ; height : 2 px ; background-color : #0529a0 ; transition : all 0…" at bounding box center [509, 237] width 597 height 327
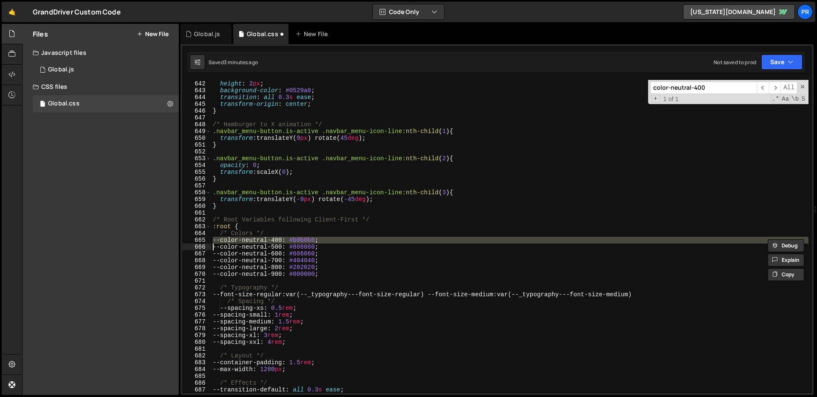
type textarea "--color-neutral-500: #808080;"
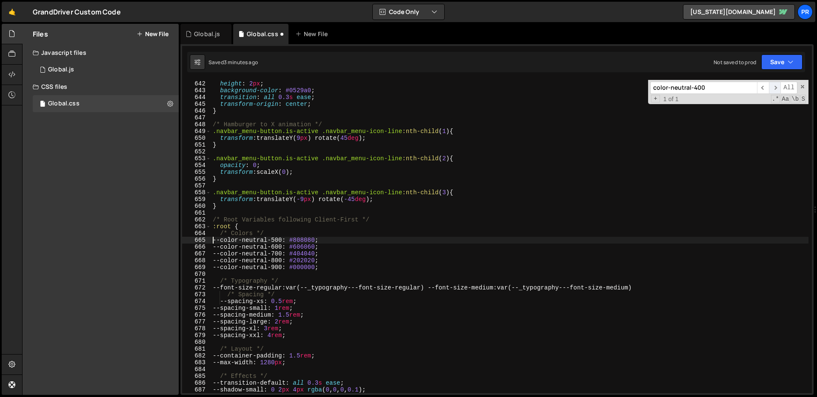
click at [777, 86] on span "​" at bounding box center [775, 88] width 12 height 12
click at [776, 88] on span "​" at bounding box center [775, 88] width 12 height 12
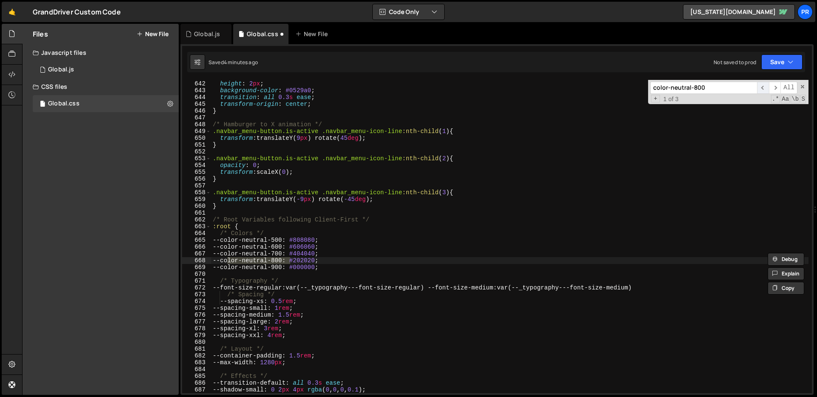
scroll to position [6359, 0]
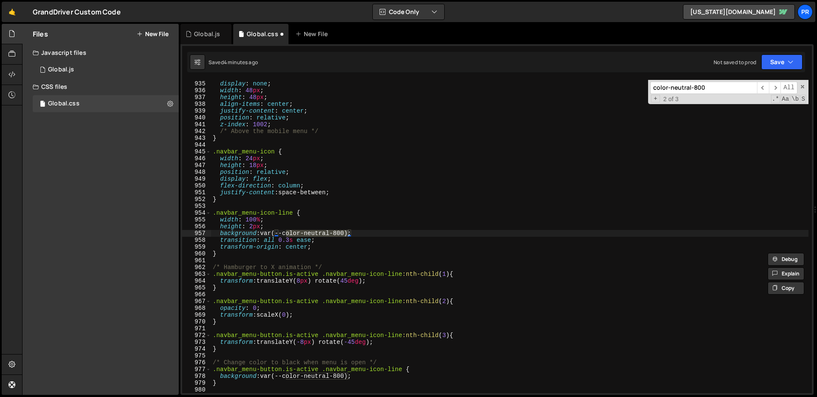
type input "color-neutral-800"
drag, startPoint x: 360, startPoint y: 234, endPoint x: 265, endPoint y: 231, distance: 94.9
click at [265, 231] on div ".navbar_menu-button { display : none ; width : 48 px ; height : 48 px ; align-i…" at bounding box center [509, 237] width 597 height 327
paste textarea "_primitives---colors--color-neutral-800)"
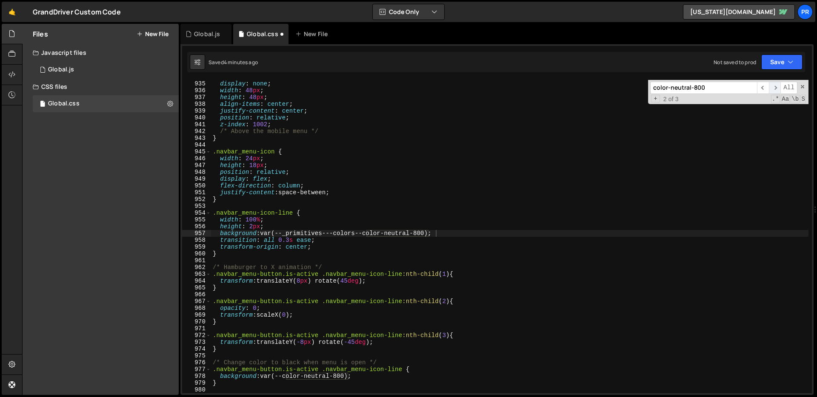
click at [776, 87] on span "​" at bounding box center [775, 88] width 12 height 12
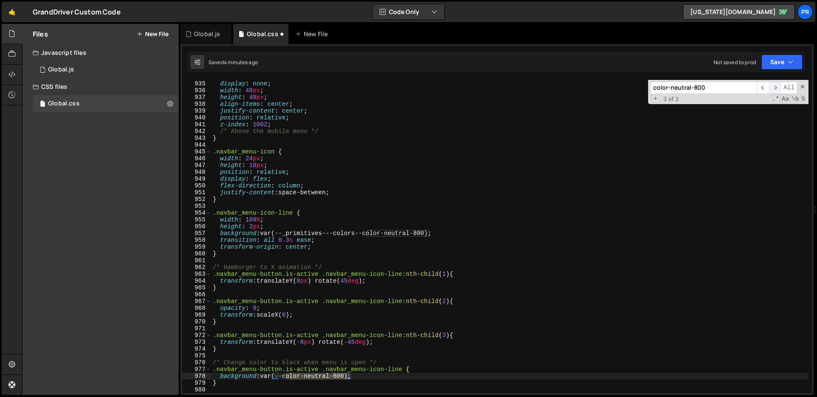
click at [774, 90] on span "​" at bounding box center [775, 88] width 12 height 12
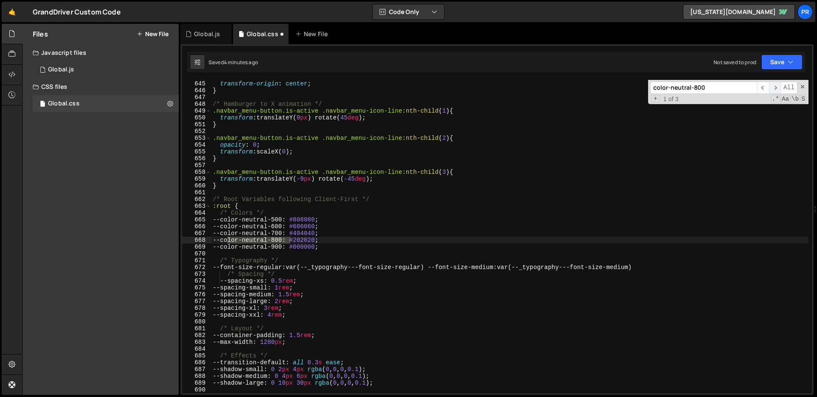
scroll to position [4384, 0]
click at [774, 90] on span "​" at bounding box center [775, 88] width 12 height 12
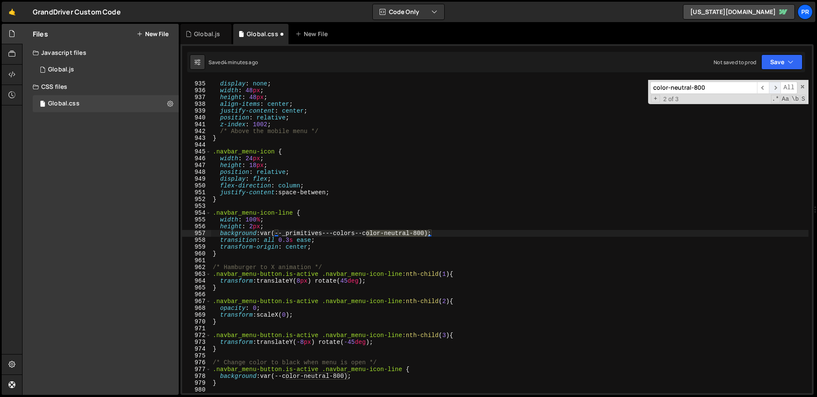
click at [774, 90] on span "​" at bounding box center [775, 88] width 12 height 12
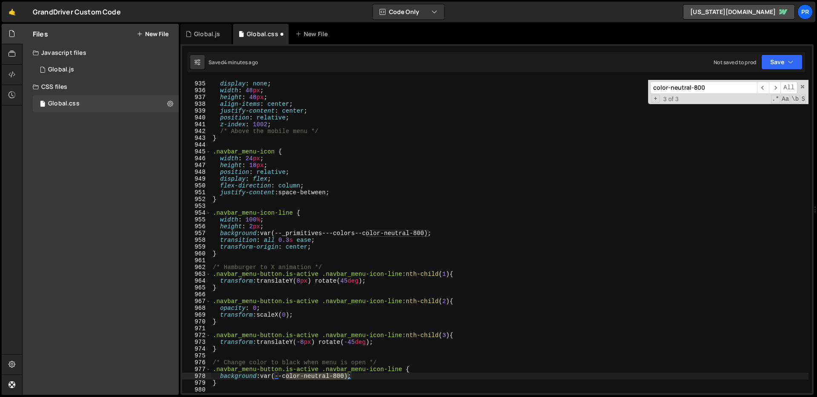
drag, startPoint x: 370, startPoint y: 368, endPoint x: 364, endPoint y: 377, distance: 10.5
click at [369, 368] on div ".navbar_menu-button { display : none ; width : 48 px ; height : 48 px ; align-i…" at bounding box center [509, 237] width 597 height 327
drag, startPoint x: 362, startPoint y: 379, endPoint x: 263, endPoint y: 375, distance: 98.4
click at [263, 375] on div ".navbar_menu-button { display : none ; width : 48 px ; height : 48 px ; align-i…" at bounding box center [509, 237] width 597 height 327
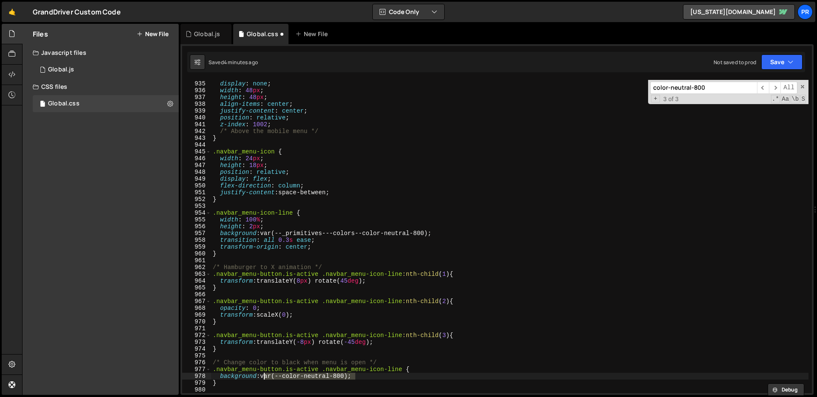
scroll to position [0, 9]
paste textarea "_primitives---colors--color-neutral-800)"
type textarea "background: var(--_primitives---colors--color-neutral-800);"
click at [775, 88] on span "​" at bounding box center [775, 88] width 12 height 12
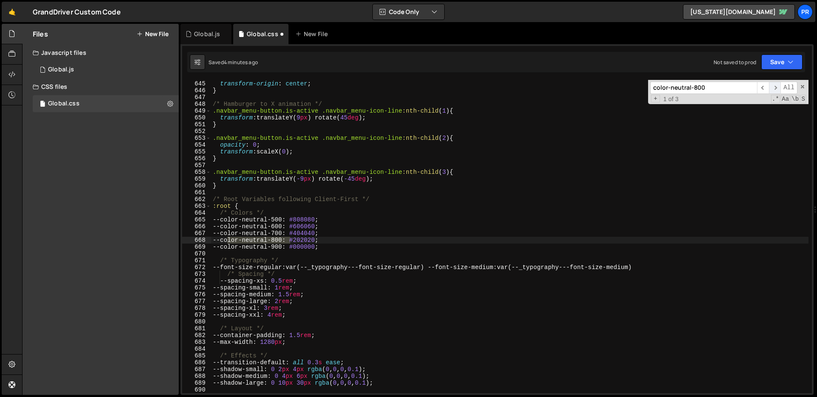
scroll to position [4384, 0]
type input "color-neutral-900"
click at [799, 85] on div "color-neutral-900 ​ ​ All Replace All + 1 of 1 .* Aa \b S" at bounding box center [728, 92] width 160 height 24
type textarea "/* Typography */"
drag, startPoint x: 329, startPoint y: 258, endPoint x: 321, endPoint y: 254, distance: 8.9
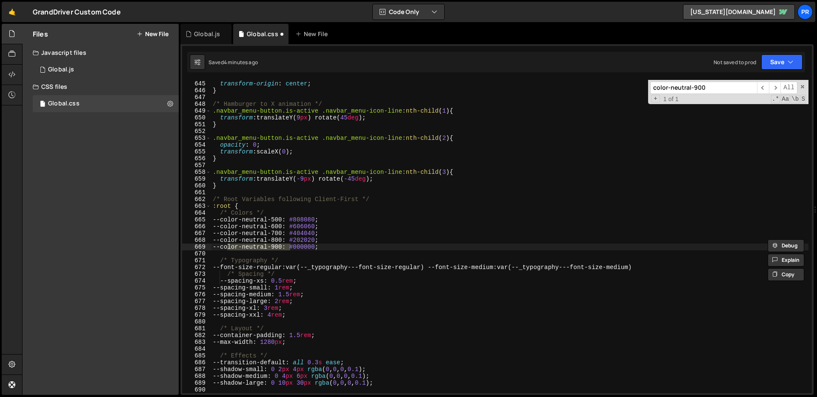
click at [329, 258] on div "transition : all 0.3 s ease ; transform-origin : center ; } /* Hamburger to X a…" at bounding box center [509, 237] width 597 height 327
click at [231, 256] on div "transition : all 0.3 s ease ; transform-origin : center ; } /* Hamburger to X a…" at bounding box center [509, 237] width 597 height 327
click at [243, 215] on div "transition : all 0.3 s ease ; transform-origin : center ; } /* Hamburger to X a…" at bounding box center [509, 237] width 597 height 327
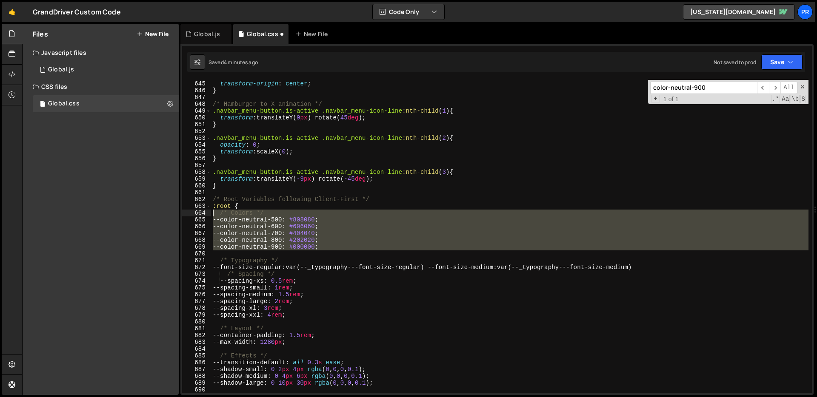
drag, startPoint x: 366, startPoint y: 253, endPoint x: 172, endPoint y: 213, distance: 198.1
click at [172, 213] on div "Files New File Javascript files 1 Global.js 0 CSS files Global.css 0 Copy share…" at bounding box center [419, 210] width 795 height 372
type textarea "/* Colors */ --color-neutral-500: #808080;"
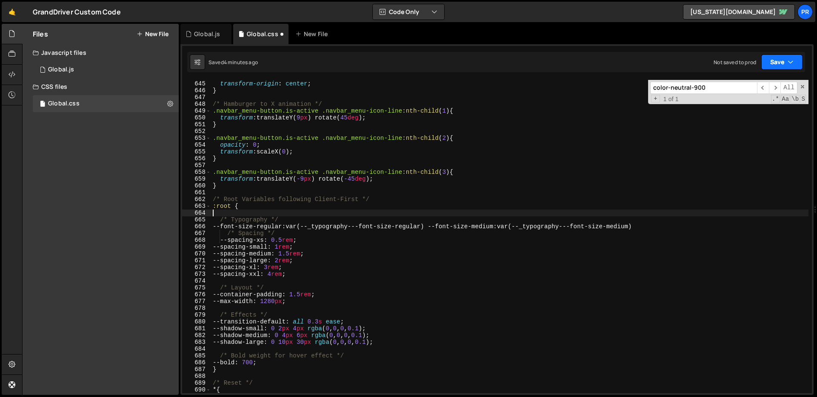
click at [795, 63] on button "Save" at bounding box center [781, 61] width 41 height 15
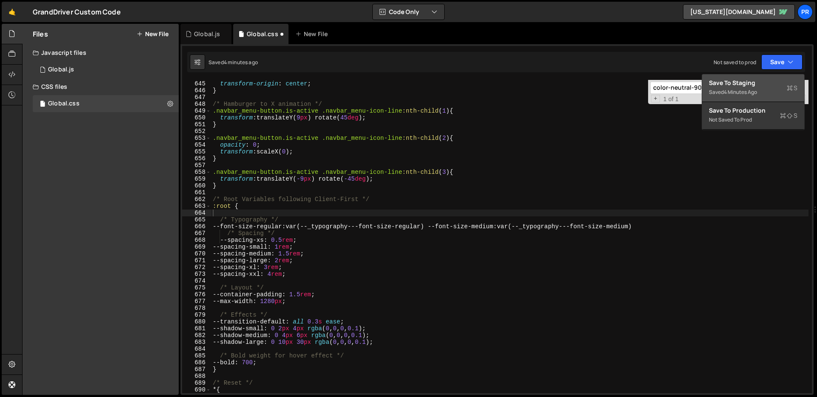
click at [777, 89] on div "Saved 4 minutes ago" at bounding box center [753, 92] width 89 height 10
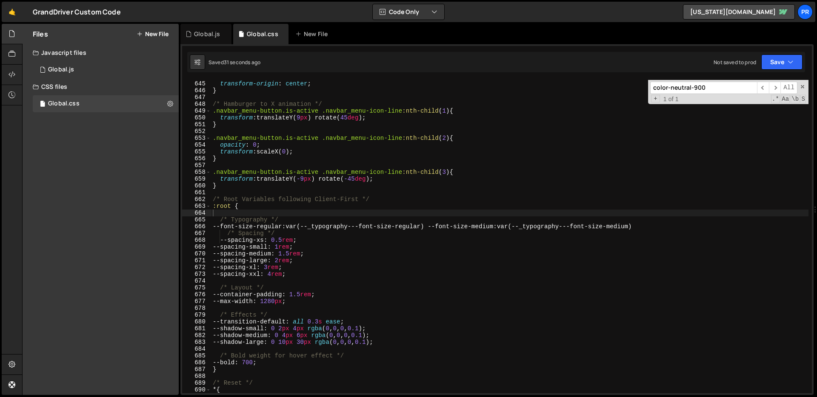
click at [523, 251] on div "transition : all 0.3 s ease ; transform-origin : center ; } /* Hamburger to X a…" at bounding box center [509, 237] width 597 height 327
click at [513, 247] on div "transition : all 0.3 s ease ; transform-origin : center ; } /* Hamburger to X a…" at bounding box center [509, 237] width 597 height 327
type textarea "--spacing-small: 1rem;"
click at [435, 216] on div "transition : all 0.3 s ease ; transform-origin : center ; } /* Hamburger to X a…" at bounding box center [509, 237] width 597 height 327
click at [445, 209] on div "transition : all 0.3 s ease ; transform-origin : center ; } /* Hamburger to X a…" at bounding box center [509, 237] width 597 height 327
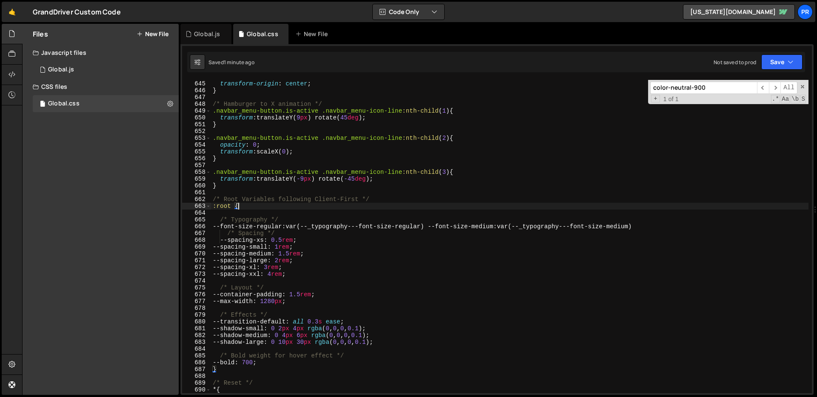
click at [331, 244] on div "transition : all 0.3 s ease ; transform-origin : center ; } /* Hamburger to X a…" at bounding box center [509, 237] width 597 height 327
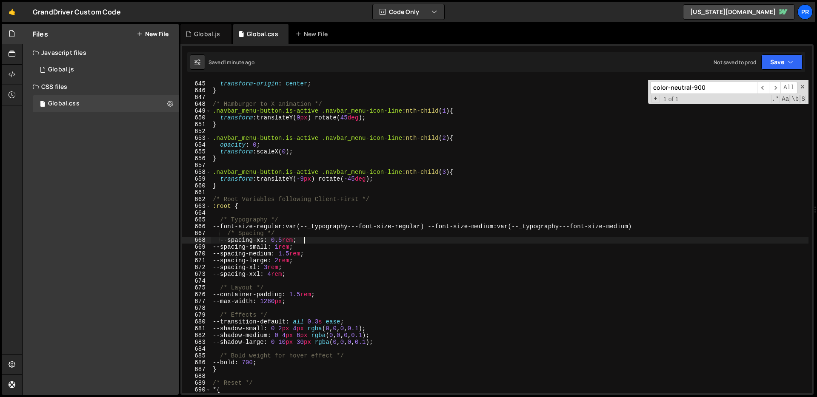
click at [338, 238] on div "transition : all 0.3 s ease ; transform-origin : center ; } /* Hamburger to X a…" at bounding box center [509, 237] width 597 height 327
click at [340, 252] on div "transition : all 0.3 s ease ; transform-origin : center ; } /* Hamburger to X a…" at bounding box center [509, 237] width 597 height 327
click at [356, 248] on div "transition : all 0.3 s ease ; transform-origin : center ; } /* Hamburger to X a…" at bounding box center [509, 237] width 597 height 327
type textarea "--spacing-small: 1rem;"
click at [356, 248] on div "transition : all 0.3 s ease ; transform-origin : center ; } /* Hamburger to X a…" at bounding box center [509, 237] width 597 height 327
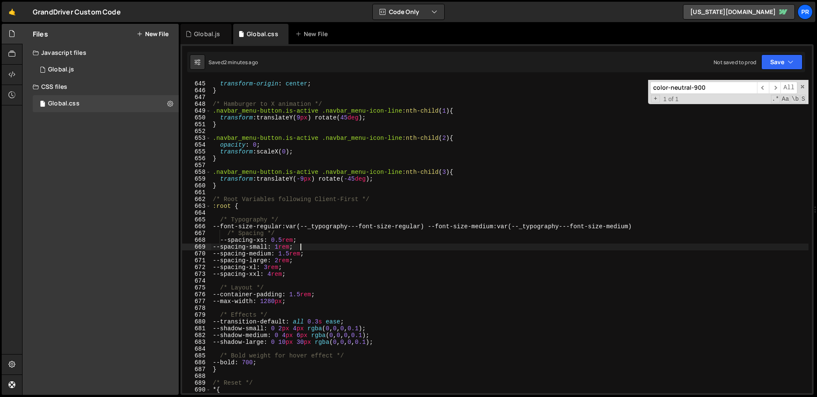
click at [539, 216] on div "transition : all 0.3 s ease ; transform-origin : center ; } /* Hamburger to X a…" at bounding box center [509, 237] width 597 height 327
click at [421, 215] on div "transition : all 0.3 s ease ; transform-origin : center ; } /* Hamburger to X a…" at bounding box center [509, 237] width 597 height 327
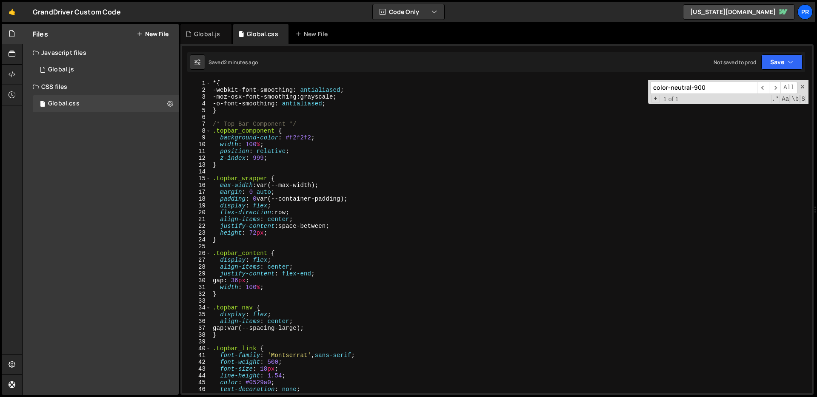
click at [482, 220] on div "* { -webkit-font-smoothing : antialiased ; -moz-osx-font-smoothing : grayscale …" at bounding box center [509, 243] width 597 height 327
click at [304, 155] on div "* { -webkit-font-smoothing : antialiased ; -moz-osx-font-smoothing : grayscale …" at bounding box center [509, 243] width 597 height 327
type textarea "z-index: 999;"
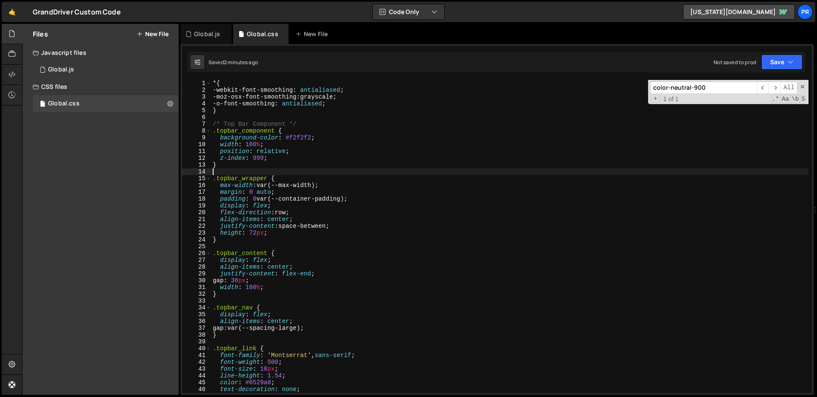
click at [405, 170] on div "* { -webkit-font-smoothing : antialiased ; -moz-osx-font-smoothing : grayscale …" at bounding box center [509, 243] width 597 height 327
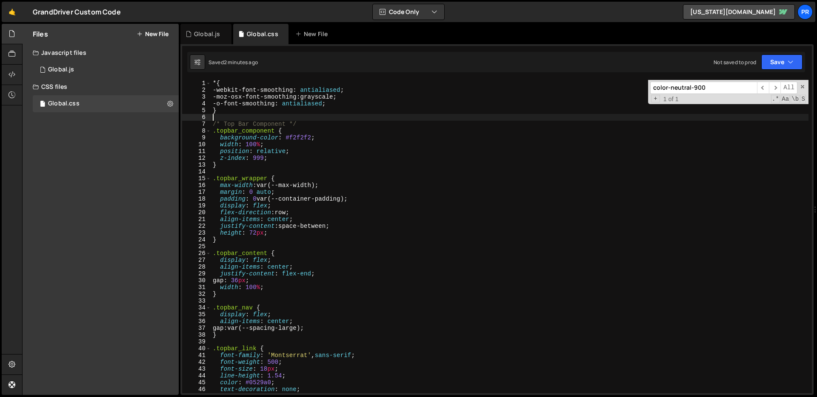
click at [277, 119] on div "* { -webkit-font-smoothing : antialiased ; -moz-osx-font-smoothing : grayscale …" at bounding box center [509, 243] width 597 height 327
click at [268, 113] on div "* { -webkit-font-smoothing : antialiased ; -moz-osx-font-smoothing : grayscale …" at bounding box center [509, 243] width 597 height 327
click at [378, 136] on div "* { -webkit-font-smoothing : antialiased ; -moz-osx-font-smoothing : grayscale …" at bounding box center [509, 243] width 597 height 327
click at [216, 90] on div "* { -webkit-font-smoothing : antialiased ; -moz-osx-font-smoothing : grayscale …" at bounding box center [509, 243] width 597 height 327
click at [212, 83] on div "* { -webkit-font-smoothing : antialiased ; -moz-osx-font-smoothing : grayscale …" at bounding box center [509, 243] width 597 height 327
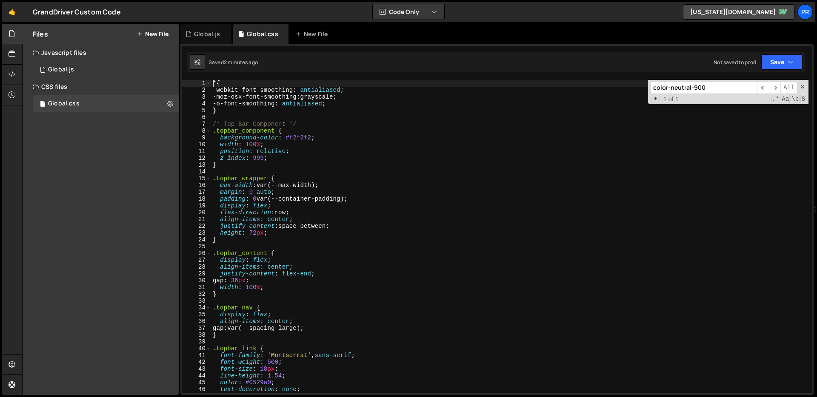
click at [320, 164] on div "* { -webkit-font-smoothing : antialiased ; -moz-osx-font-smoothing : grayscale …" at bounding box center [509, 243] width 597 height 327
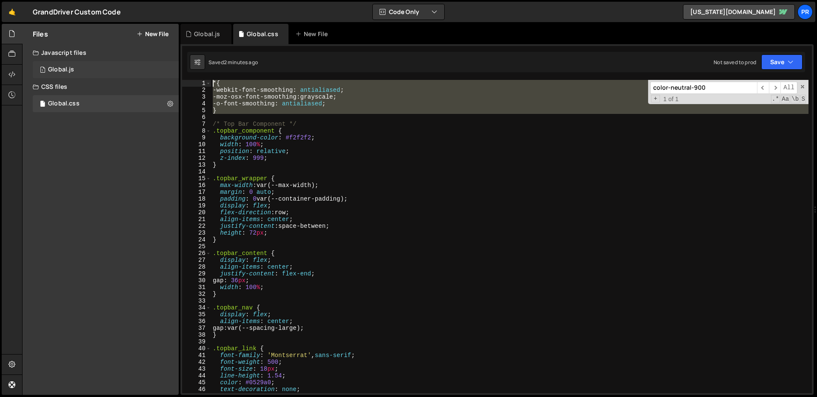
drag, startPoint x: 249, startPoint y: 117, endPoint x: 178, endPoint y: 71, distance: 83.8
click at [178, 71] on div "Files New File Javascript files 1 Global.js 0 CSS files Global.css 0 Copy share…" at bounding box center [419, 210] width 795 height 372
type textarea "* { -webkit-font-smoothing: antialiased;"
drag, startPoint x: 248, startPoint y: 117, endPoint x: 227, endPoint y: 114, distance: 21.5
click at [248, 117] on div "* { -webkit-font-smoothing : antialiased ; -moz-osx-font-smoothing : grayscale …" at bounding box center [509, 237] width 597 height 314
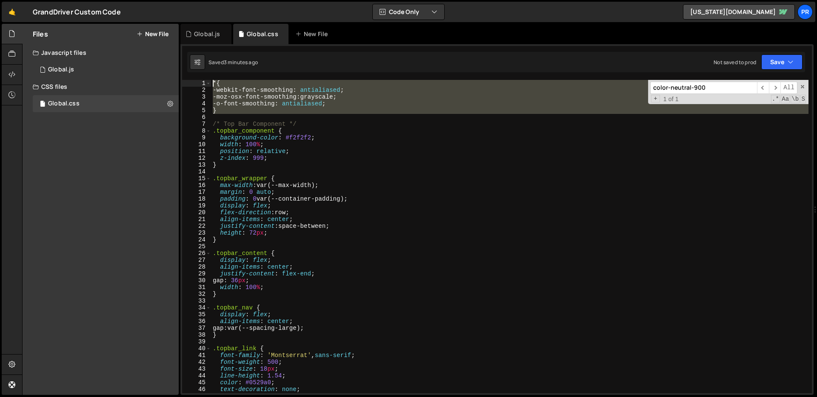
drag, startPoint x: 228, startPoint y: 115, endPoint x: 180, endPoint y: 61, distance: 72.6
click at [180, 61] on div "1 2 3 4 5 6 7 8 9 10 11 12 13 14 15 16 17 18 19 20 21 22 23 24 25 26 27 28 29 3…" at bounding box center [496, 219] width 633 height 351
type textarea "* { -webkit-font-smoothing: antialiased;"
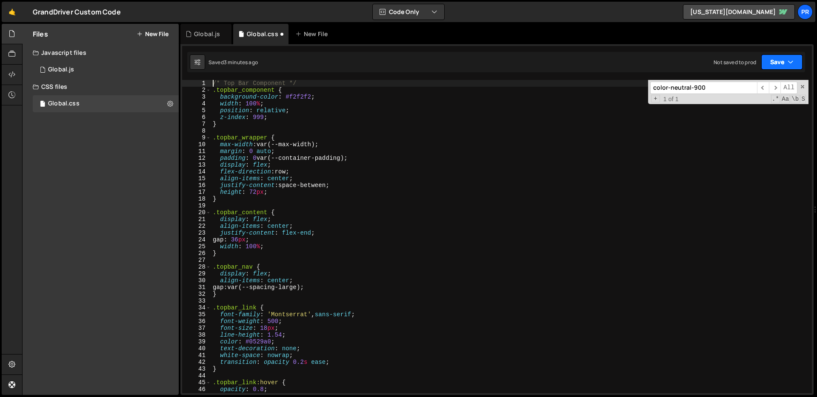
click at [792, 62] on icon "button" at bounding box center [791, 62] width 6 height 9
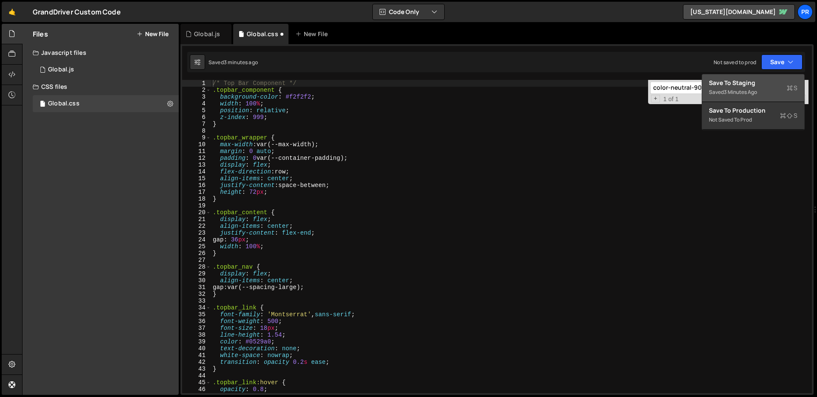
click at [777, 83] on div "Save to Staging S" at bounding box center [753, 83] width 89 height 9
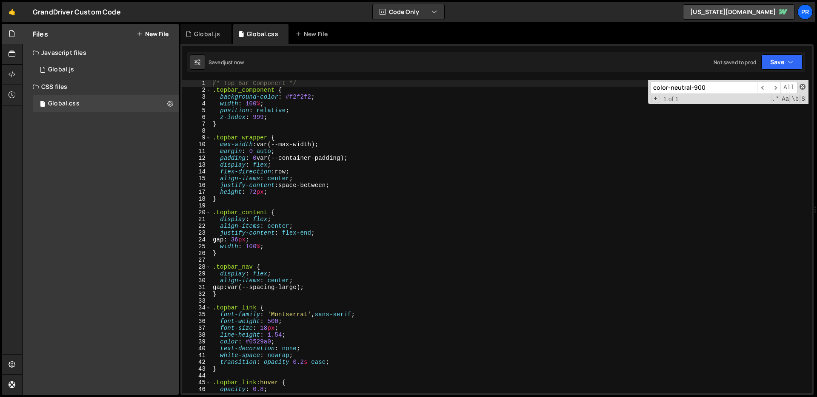
click at [802, 89] on span at bounding box center [803, 87] width 6 height 6
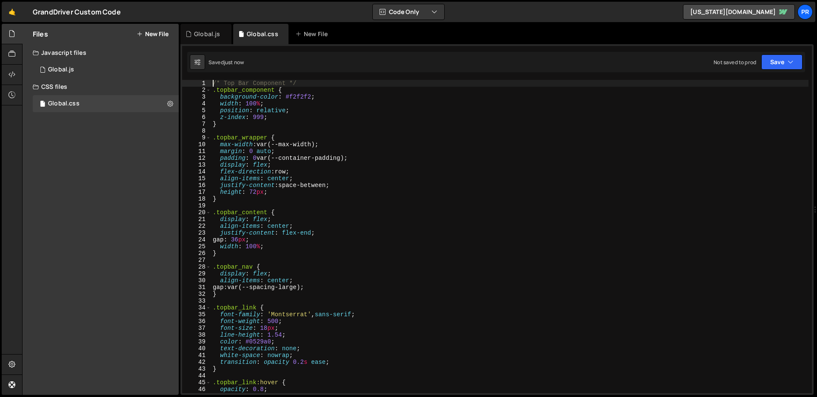
click at [593, 151] on div "/* Top Bar Component */ .topbar_component { background-color : #f2f2f2 ; width …" at bounding box center [509, 243] width 597 height 327
click at [397, 177] on div "/* Top Bar Component */ .topbar_component { background-color : #f2f2f2 ; width …" at bounding box center [509, 243] width 597 height 327
click at [319, 200] on div "/* Top Bar Component */ .topbar_component { background-color : #f2f2f2 ; width …" at bounding box center [509, 243] width 597 height 327
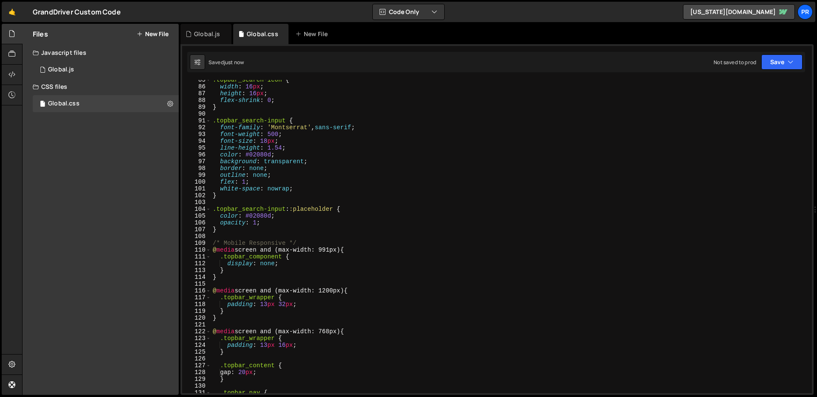
scroll to position [602, 0]
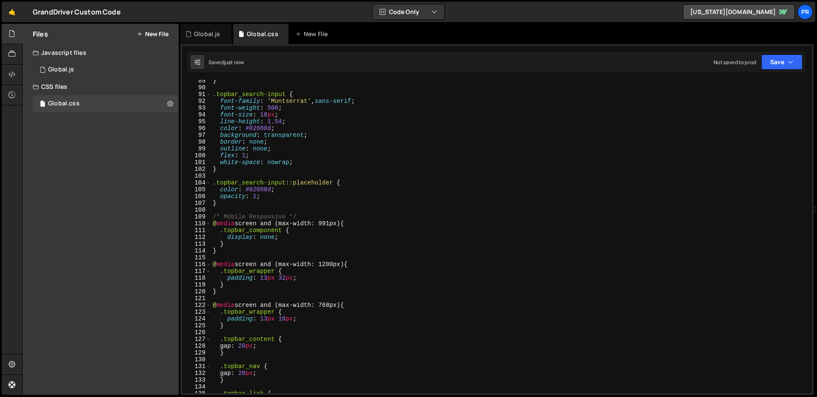
click at [320, 200] on div "} .topbar_search-input { font-family : ' Montserrat ' , sans-serif ; font-weigh…" at bounding box center [509, 240] width 597 height 327
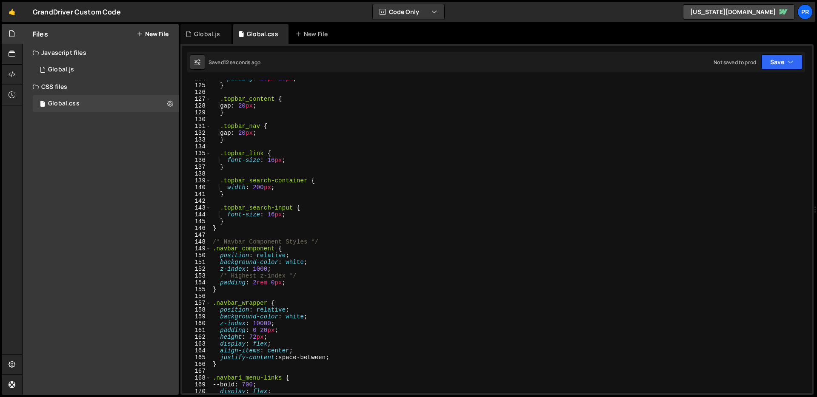
scroll to position [842, 0]
click at [510, 208] on div "padding : 13 px 16 px ; } .topbar_content { gap : 20 px ; } .topbar_nav { gap :…" at bounding box center [509, 238] width 597 height 327
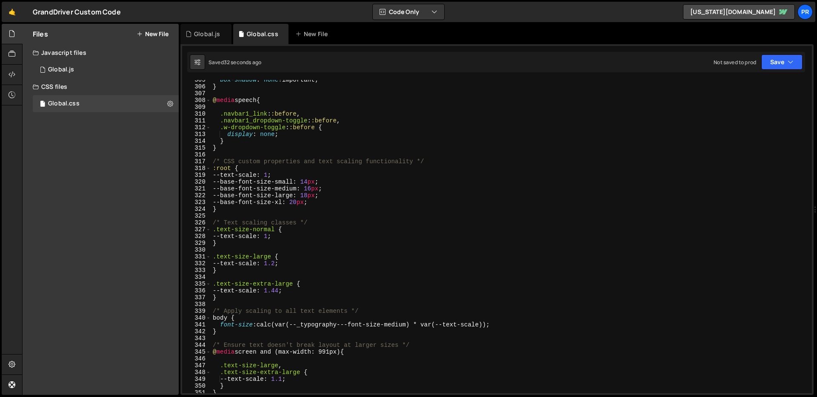
scroll to position [2336, 0]
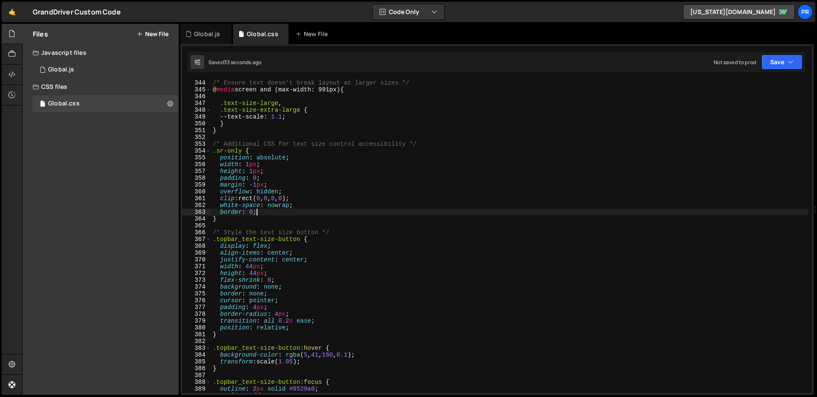
click at [376, 211] on div "/* Ensure text doesn't break layout at larger sizes */ @ media screen and (max-…" at bounding box center [509, 243] width 597 height 327
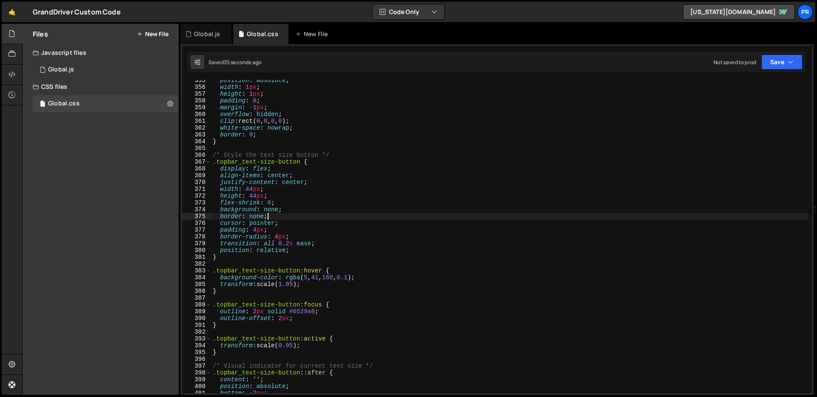
click at [373, 215] on div "position : absolute ; width : 1 px ; height : 1 px ; padding : 0 ; margin : -1 …" at bounding box center [509, 240] width 597 height 327
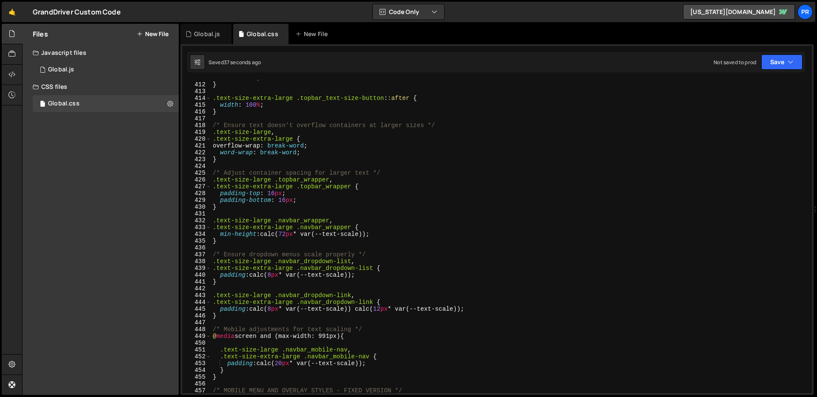
scroll to position [2797, 0]
click at [370, 218] on div "width : 50 % ; } .text-size-extra-large .topbar_text-size-button : :after { wid…" at bounding box center [509, 237] width 597 height 327
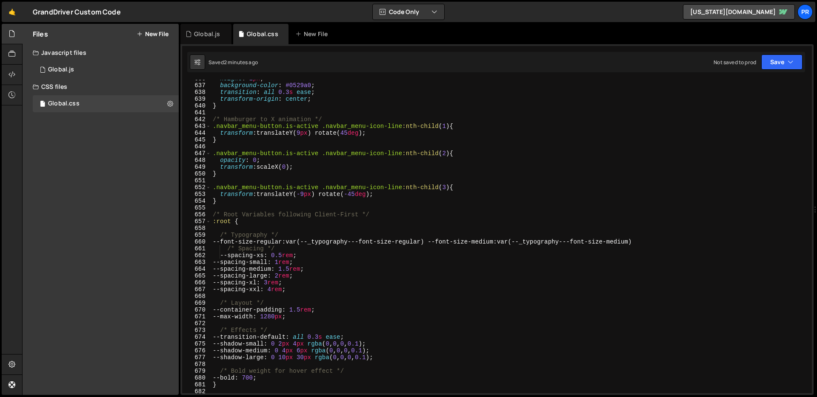
scroll to position [4328, 0]
click at [337, 265] on div "height : 2 px ; background-color : #0529a0 ; transition : all 0.3 s ease ; tran…" at bounding box center [509, 238] width 597 height 327
click at [338, 255] on div "height : 2 px ; background-color : #0529a0 ; transition : all 0.3 s ease ; tran…" at bounding box center [509, 238] width 597 height 327
click at [342, 240] on div "height : 2 px ; background-color : #0529a0 ; transition : all 0.3 s ease ; tran…" at bounding box center [509, 238] width 597 height 327
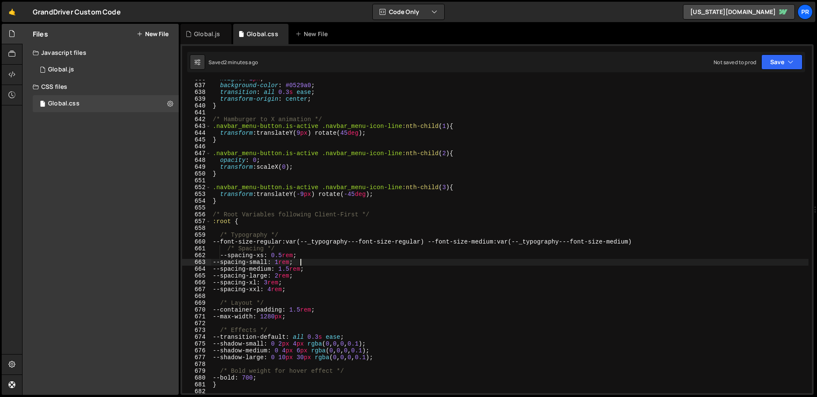
click at [329, 262] on div "height : 2 px ; background-color : #0529a0 ; transition : all 0.3 s ease ; tran…" at bounding box center [509, 238] width 597 height 327
click at [476, 237] on div "height : 2 px ; background-color : #0529a0 ; transition : all 0.3 s ease ; tran…" at bounding box center [509, 238] width 597 height 327
click at [463, 261] on div "height : 2 px ; background-color : #0529a0 ; transition : all 0.3 s ease ; tran…" at bounding box center [509, 238] width 597 height 327
click at [438, 242] on div "height : 2 px ; background-color : #0529a0 ; transition : all 0.3 s ease ; tran…" at bounding box center [509, 238] width 597 height 327
type textarea "--font-size-medium: var(--_typography---font-size-medium)"
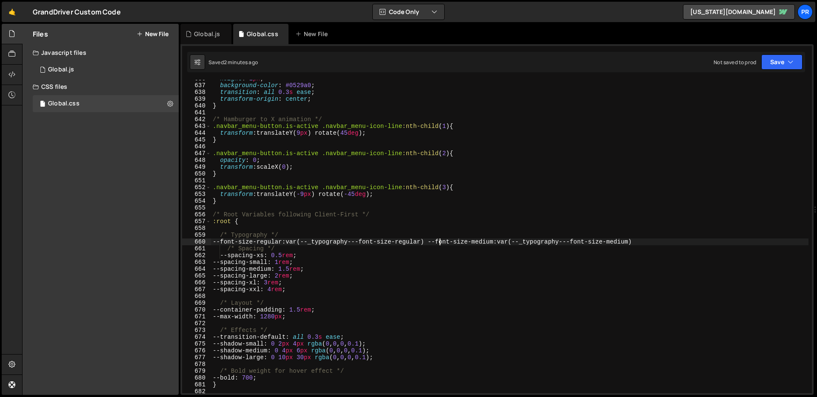
scroll to position [0, 0]
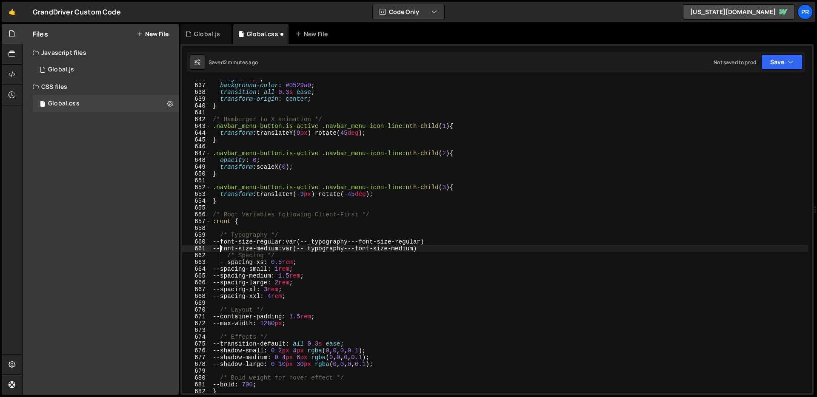
click at [457, 251] on div "height : 2 px ; background-color : #0529a0 ; transition : all 0.3 s ease ; tran…" at bounding box center [509, 238] width 597 height 327
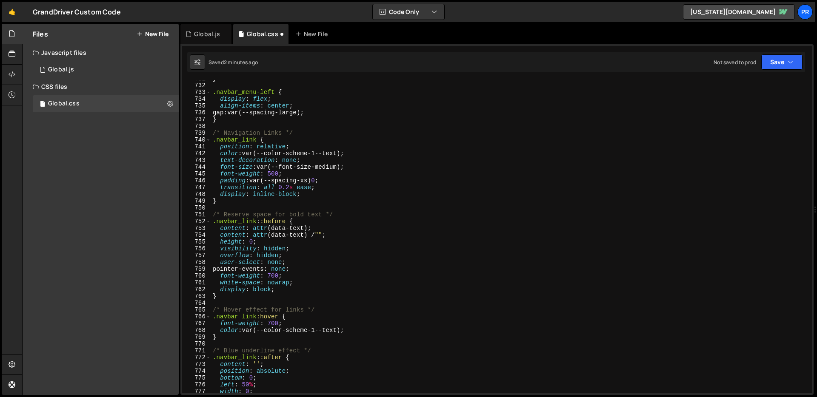
scroll to position [4974, 0]
click at [380, 270] on div "} .navbar_menu-left { display : flex ; align-items : center ; gap : var(--spaci…" at bounding box center [509, 238] width 597 height 327
click at [288, 164] on div "} .navbar_menu-left { display : flex ; align-items : center ; gap : var(--spaci…" at bounding box center [509, 238] width 597 height 327
click at [333, 171] on div "} .navbar_menu-left { display : flex ; align-items : center ; gap : var(--spaci…" at bounding box center [509, 238] width 597 height 327
click at [336, 167] on div "} .navbar_menu-left { display : flex ; align-items : center ; gap : var(--spaci…" at bounding box center [509, 238] width 597 height 327
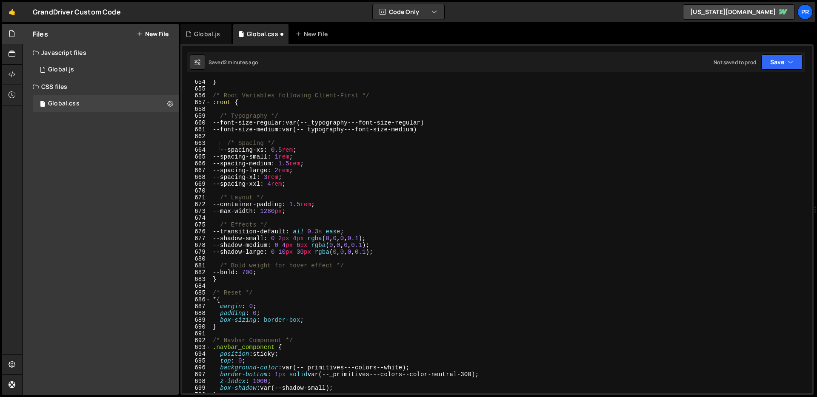
scroll to position [4447, 0]
drag, startPoint x: 426, startPoint y: 129, endPoint x: 308, endPoint y: 128, distance: 117.9
click at [308, 128] on div "} /* Root Variables following Client-First */ :root { /* Typography */ --font-s…" at bounding box center [509, 242] width 597 height 327
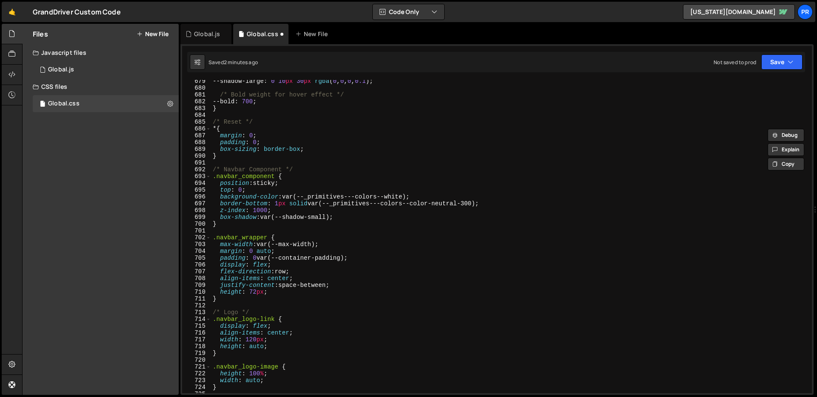
scroll to position [4618, 0]
click at [327, 287] on div "--shadow-large : 0 10 px 30 px rgba ( 0 , 0 , 0 , 0.1 ) ; /* Bold weight for ho…" at bounding box center [509, 241] width 597 height 327
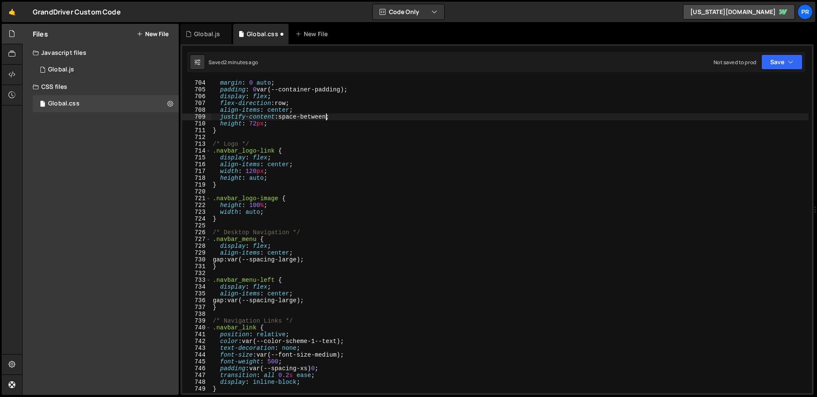
scroll to position [4786, 0]
drag, startPoint x: 344, startPoint y: 355, endPoint x: 259, endPoint y: 357, distance: 85.1
click at [259, 357] on div "margin : 0 auto ; padding : 0 var(--container-padding) ; display : flex ; flex-…" at bounding box center [509, 243] width 597 height 327
paste textarea "--_typography---font-size-medium"
click at [334, 363] on div "margin : 0 auto ; padding : 0 var(--container-padding) ; display : flex ; flex-…" at bounding box center [509, 243] width 597 height 327
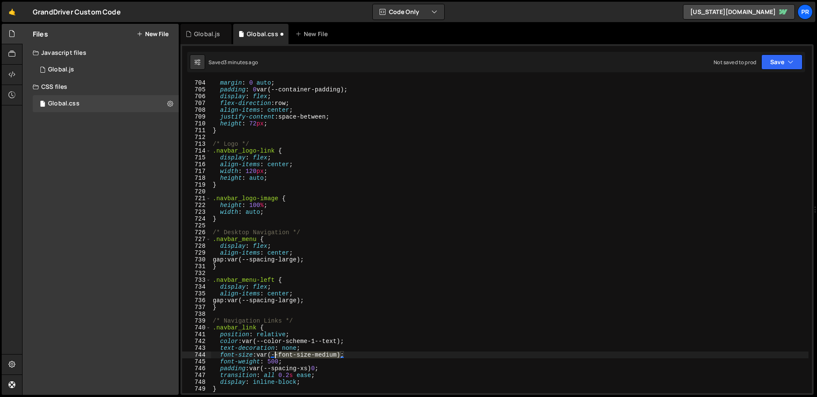
drag, startPoint x: 340, startPoint y: 354, endPoint x: 274, endPoint y: 354, distance: 66.0
click at [274, 354] on div "margin : 0 auto ; padding : 0 var(--container-padding) ; display : flex ; flex-…" at bounding box center [509, 243] width 597 height 327
paste textarea "_typography---"
click at [391, 372] on div "margin : 0 auto ; padding : 0 var(--container-padding) ; display : flex ; flex-…" at bounding box center [509, 243] width 597 height 327
click at [407, 352] on div "margin : 0 auto ; padding : 0 var(--container-padding) ; display : flex ; flex-…" at bounding box center [509, 243] width 597 height 327
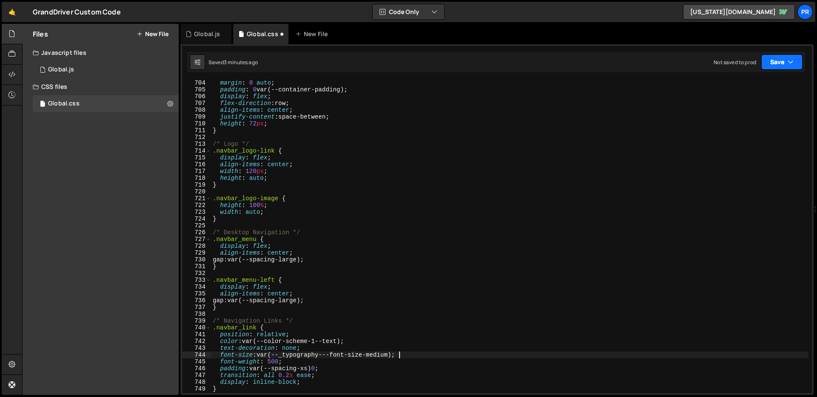
click at [778, 67] on button "Save" at bounding box center [781, 61] width 41 height 15
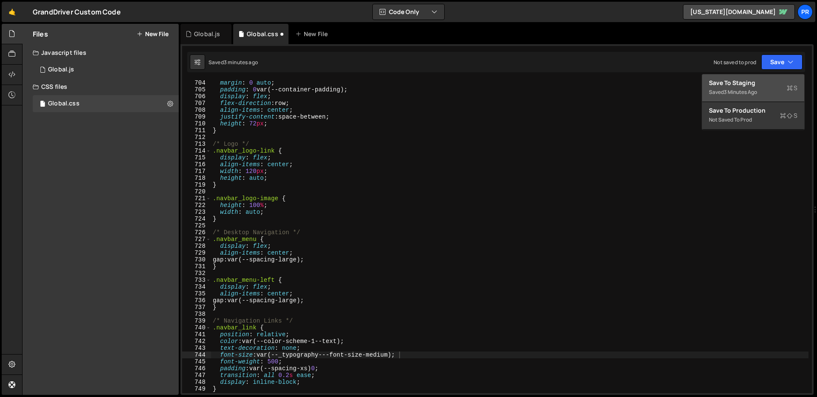
click at [766, 79] on div "Save to Staging S" at bounding box center [753, 83] width 89 height 9
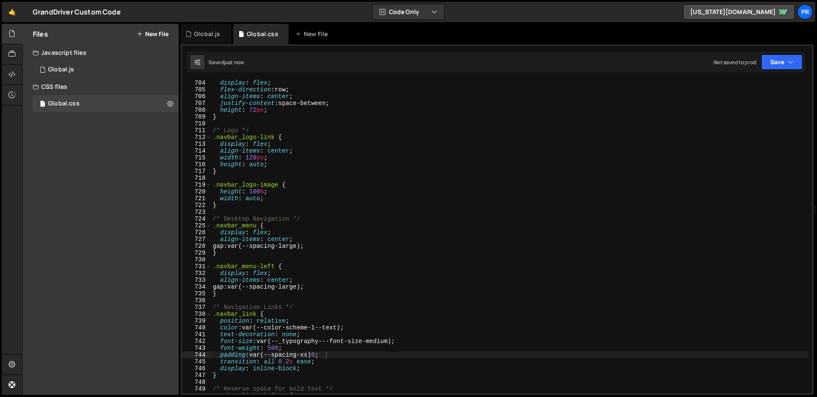
click at [456, 317] on div "display : flex ; flex-direction : row ; align-items : center ; justify-content …" at bounding box center [509, 243] width 597 height 327
click at [413, 328] on div "display : flex ; flex-direction : row ; align-items : center ; justify-content …" at bounding box center [509, 243] width 597 height 327
type textarea "color: var(--color-scheme-1--text);"
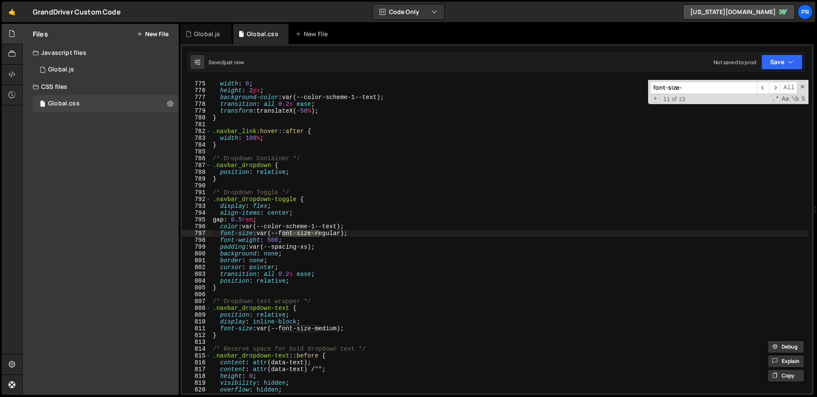
scroll to position [5269, 0]
type input "font-size-"
click at [324, 248] on div "left : 50 % ; width : 0 ; height : 2 px ; background-color : var(--color-scheme…" at bounding box center [509, 237] width 597 height 327
drag, startPoint x: 344, startPoint y: 236, endPoint x: 274, endPoint y: 233, distance: 69.8
click at [274, 233] on div "left : 50 % ; width : 0 ; height : 2 px ; background-color : var(--color-scheme…" at bounding box center [509, 237] width 597 height 327
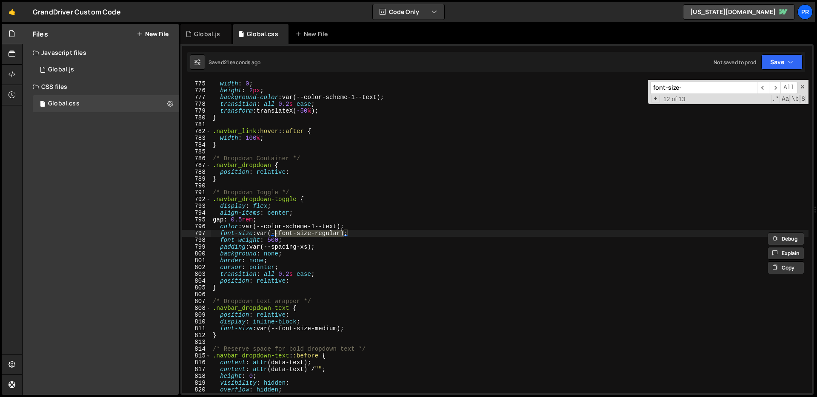
paste textarea "_typography---font-size-medium"
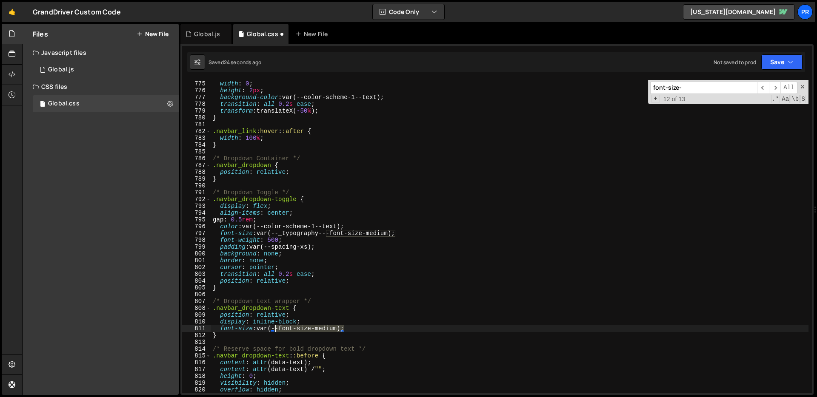
drag, startPoint x: 343, startPoint y: 329, endPoint x: 275, endPoint y: 331, distance: 68.1
click at [275, 331] on div "left : 50 % ; width : 0 ; height : 2 px ; background-color : var(--color-scheme…" at bounding box center [509, 237] width 597 height 327
paste textarea "_typography---font-size-medium"
type textarea "font-size: var(--_typography---font-size-medium);"
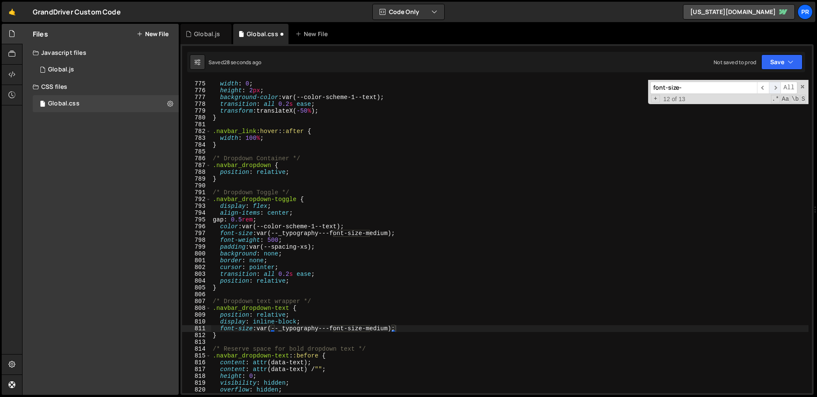
click at [776, 89] on span "​" at bounding box center [775, 88] width 12 height 12
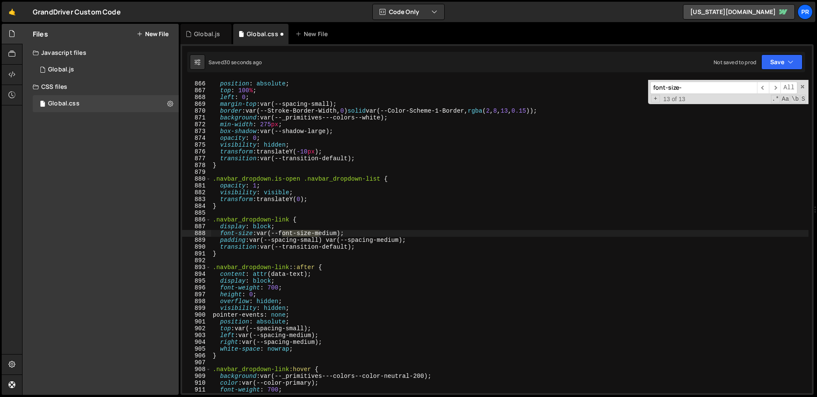
drag, startPoint x: 491, startPoint y: 212, endPoint x: 457, endPoint y: 215, distance: 33.7
click at [491, 212] on div ".navbar_dropdown-list { position : absolute ; top : 100 % ; left : 0 ; margin-t…" at bounding box center [509, 237] width 597 height 327
drag, startPoint x: 341, startPoint y: 233, endPoint x: 276, endPoint y: 233, distance: 65.5
click at [276, 233] on div ".navbar_dropdown-list { position : absolute ; top : 100 % ; left : 0 ; margin-t…" at bounding box center [509, 237] width 597 height 327
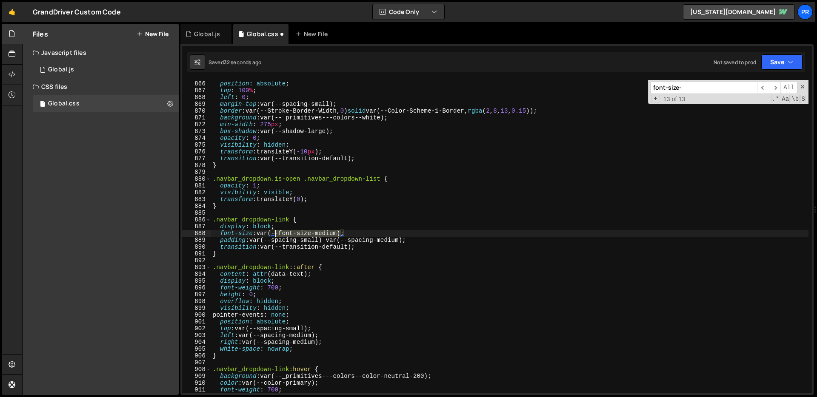
paste textarea "_typography---"
type textarea "font-size: var(--_typography---font-size-medium);"
click at [774, 89] on span "​" at bounding box center [775, 88] width 12 height 12
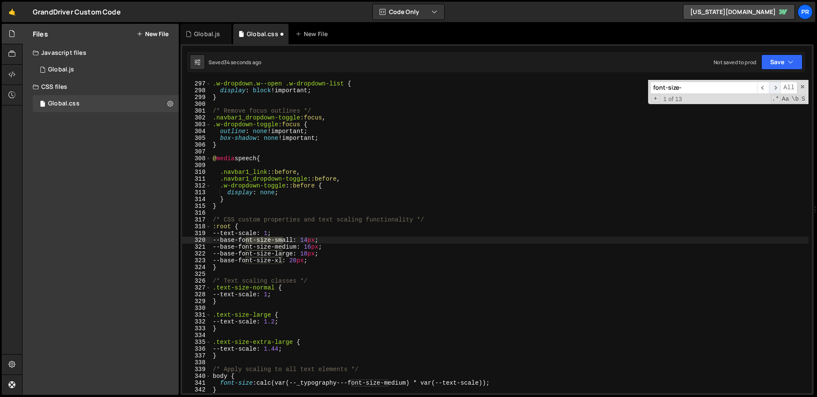
scroll to position [2015, 0]
click at [774, 89] on span "​" at bounding box center [775, 88] width 12 height 12
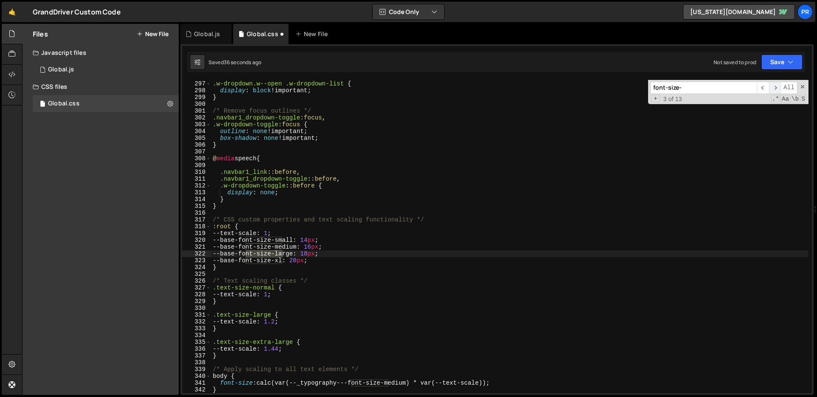
click at [774, 89] on span "​" at bounding box center [775, 88] width 12 height 12
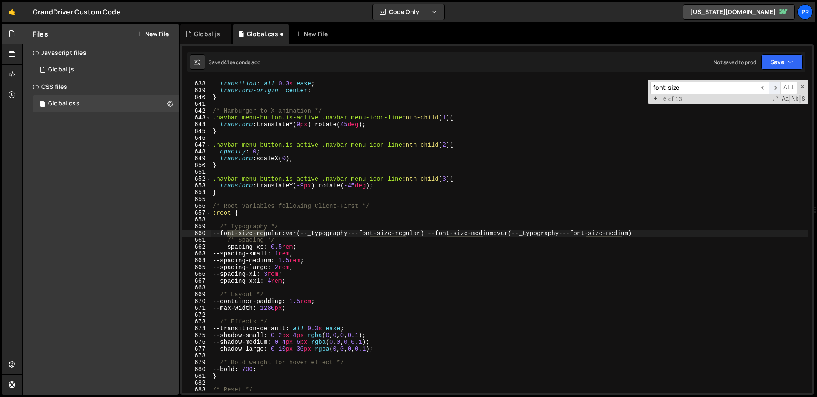
click at [774, 89] on span "​" at bounding box center [775, 88] width 12 height 12
click at [793, 69] on button "Save" at bounding box center [781, 61] width 41 height 15
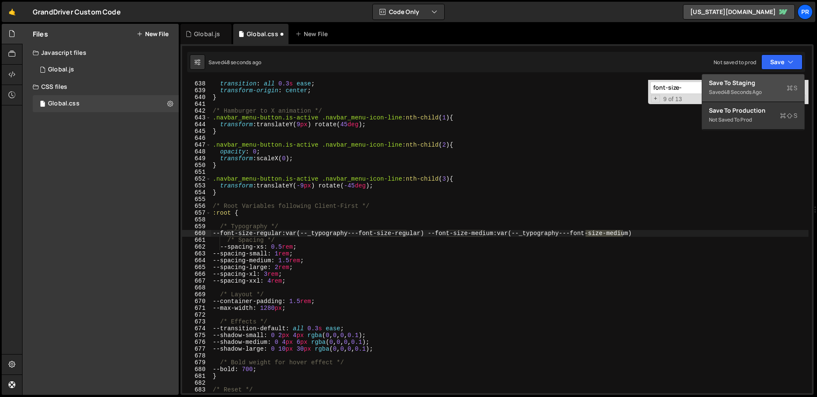
click at [777, 88] on div "Saved 48 seconds ago" at bounding box center [753, 92] width 89 height 10
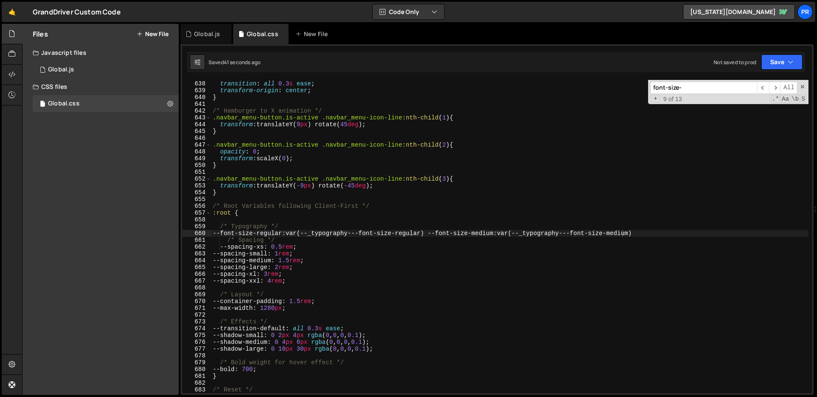
click at [718, 88] on input "font-size-" at bounding box center [703, 88] width 107 height 12
click at [719, 91] on input "font-size-" at bounding box center [703, 88] width 107 height 12
paste input "navbar_dropdown-text"
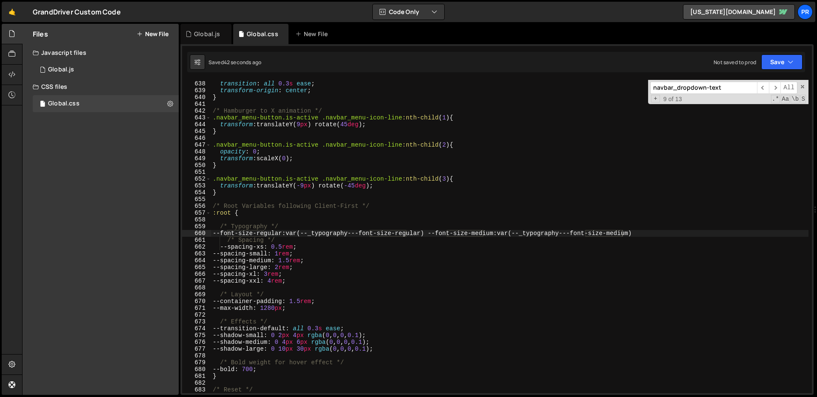
scroll to position [5344, 0]
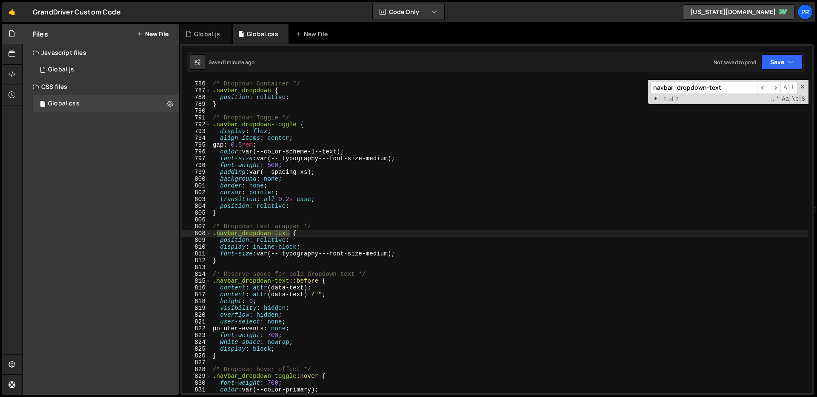
type input "navbar_dropdown-text"
click at [506, 231] on div "/* Dropdown Container */ .navbar_dropdown { position : relative ; } /* Dropdown…" at bounding box center [509, 237] width 597 height 327
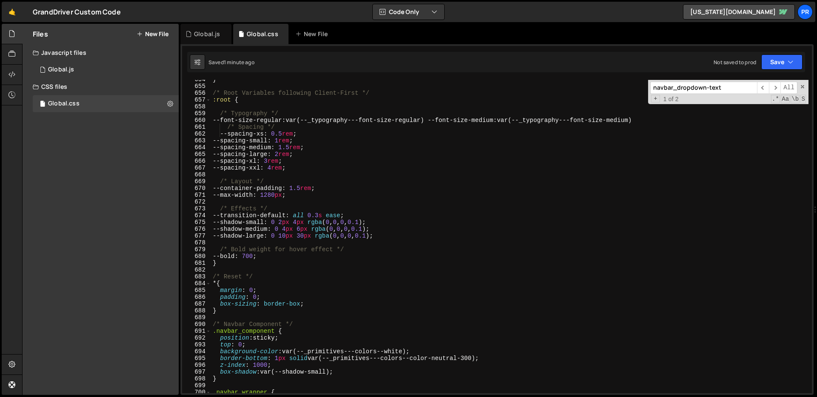
scroll to position [4423, 0]
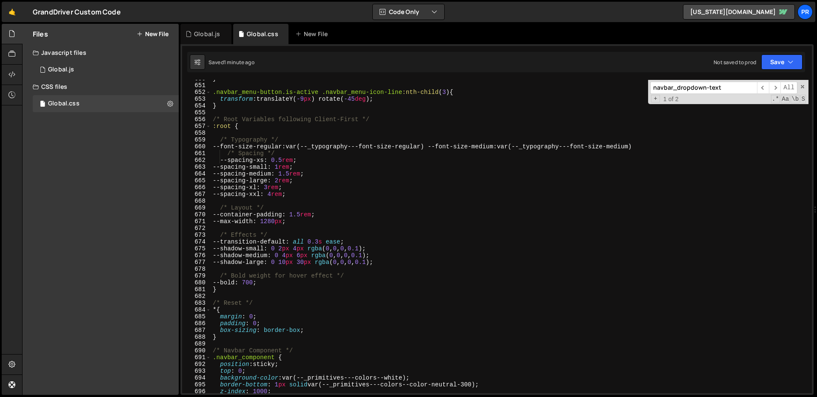
click at [435, 146] on div "} .navbar_menu-button.is-active .navbar_menu-icon-line :nth-child ( 3 ) { trans…" at bounding box center [509, 238] width 597 height 327
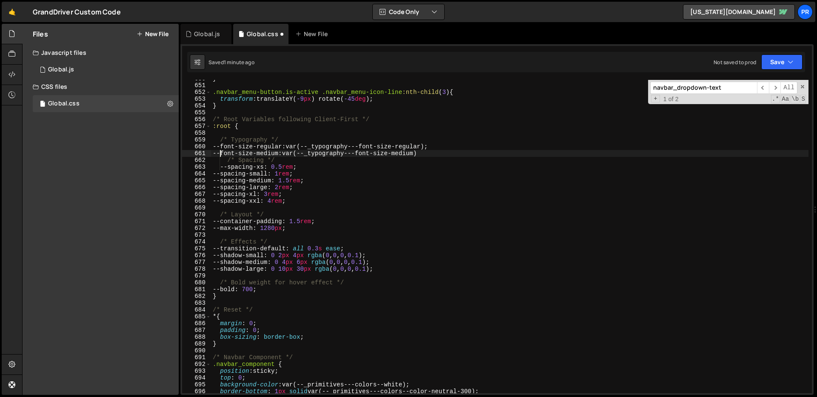
click at [486, 150] on div "} .navbar_menu-button.is-active .navbar_menu-icon-line :nth-child ( 3 ) { trans…" at bounding box center [509, 238] width 597 height 327
type textarea "--font-size-medium: var(--_typography---font-size-medium);"
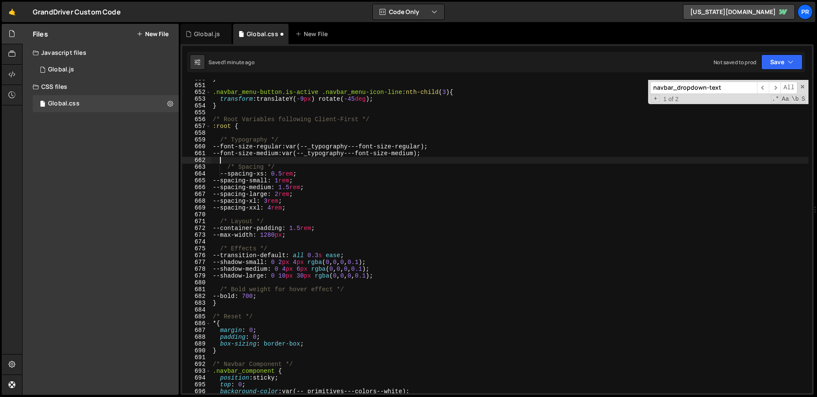
scroll to position [0, 0]
click at [467, 205] on div "} .navbar_menu-button.is-active .navbar_menu-icon-line :nth-child ( 3 ) { trans…" at bounding box center [509, 238] width 597 height 327
click at [374, 192] on div "} .navbar_menu-button.is-active .navbar_menu-icon-line :nth-child ( 3 ) { trans…" at bounding box center [509, 238] width 597 height 327
click at [379, 178] on div "} .navbar_menu-button.is-active .navbar_menu-icon-line :nth-child ( 3 ) { trans…" at bounding box center [509, 238] width 597 height 327
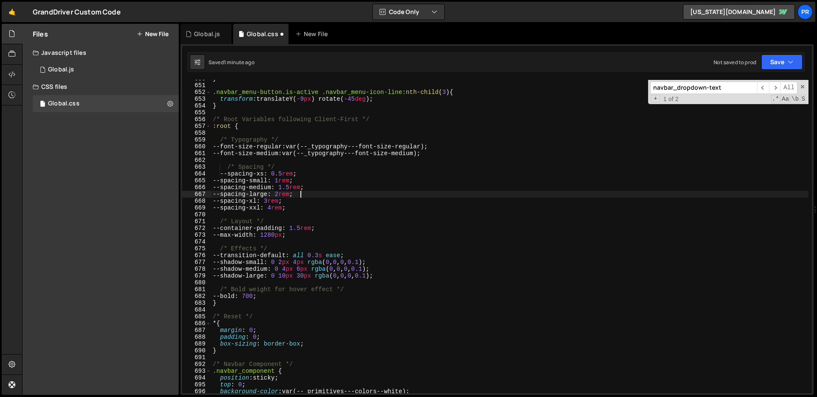
click at [372, 192] on div "} .navbar_menu-button.is-active .navbar_menu-icon-line :nth-child ( 3 ) { trans…" at bounding box center [509, 238] width 597 height 327
click at [363, 211] on div "} .navbar_menu-button.is-active .navbar_menu-icon-line :nth-child ( 3 ) { trans…" at bounding box center [509, 238] width 597 height 327
click at [251, 173] on div "} .navbar_menu-button.is-active .navbar_menu-icon-line :nth-child ( 3 ) { trans…" at bounding box center [509, 238] width 597 height 327
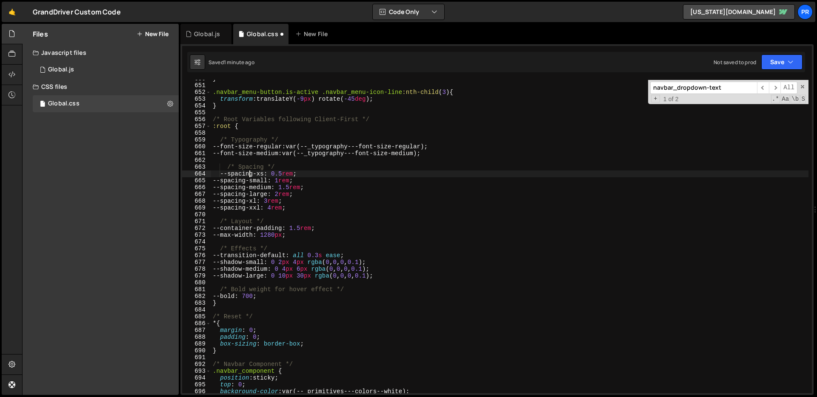
click at [363, 205] on div "} .navbar_menu-button.is-active .navbar_menu-icon-line :nth-child ( 3 ) { trans…" at bounding box center [509, 238] width 597 height 327
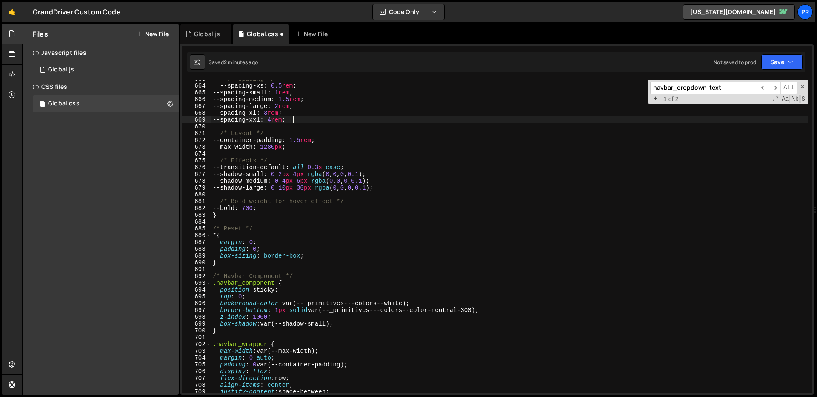
scroll to position [4514, 0]
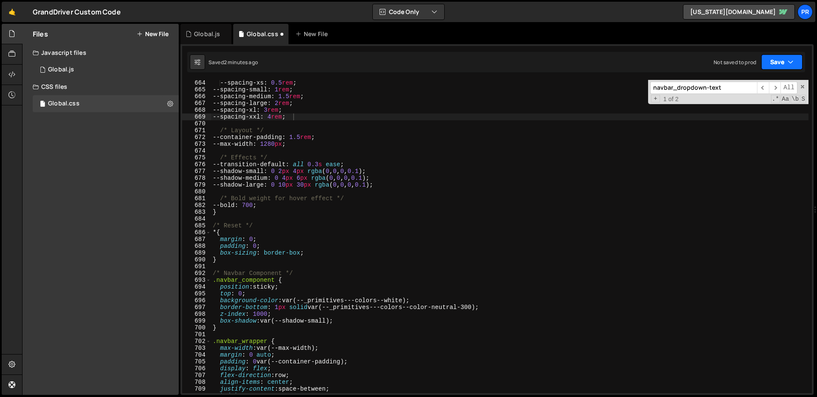
click at [782, 69] on button "Save" at bounding box center [781, 61] width 41 height 15
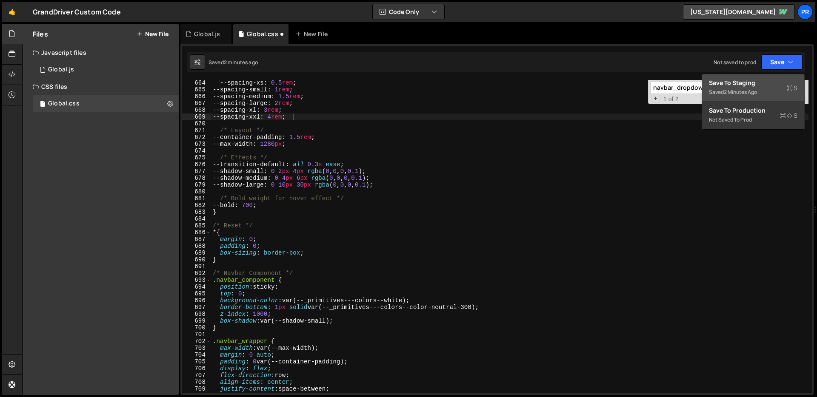
click at [767, 86] on div "Save to Staging S" at bounding box center [753, 83] width 89 height 9
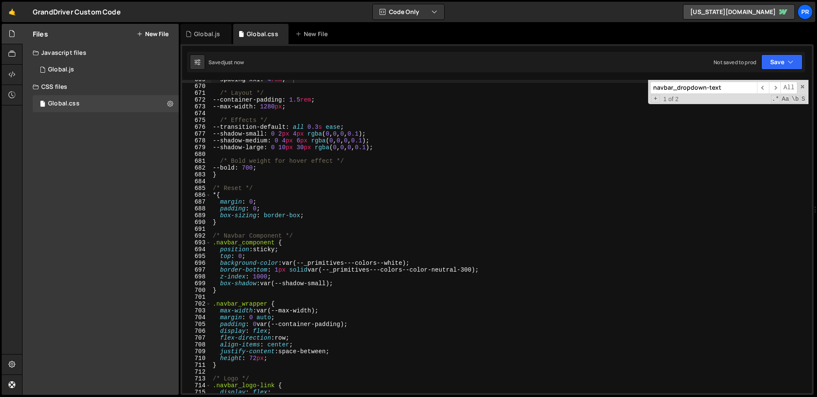
scroll to position [4455, 0]
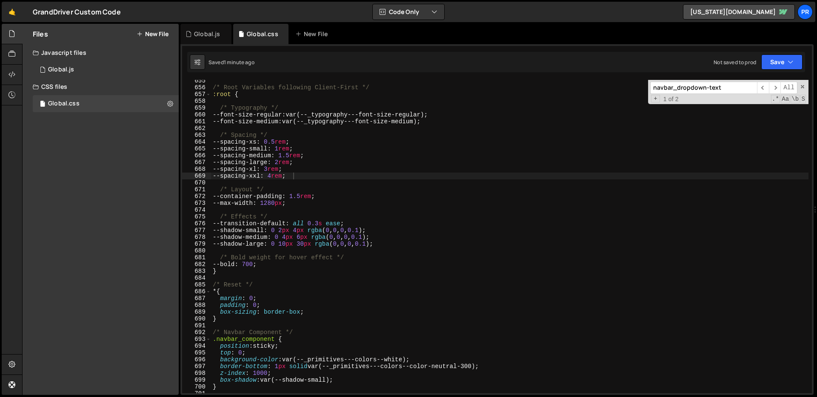
click at [447, 224] on div "/* Root Variables following Client-First */ :root { /* Typography */ --font-siz…" at bounding box center [509, 240] width 597 height 327
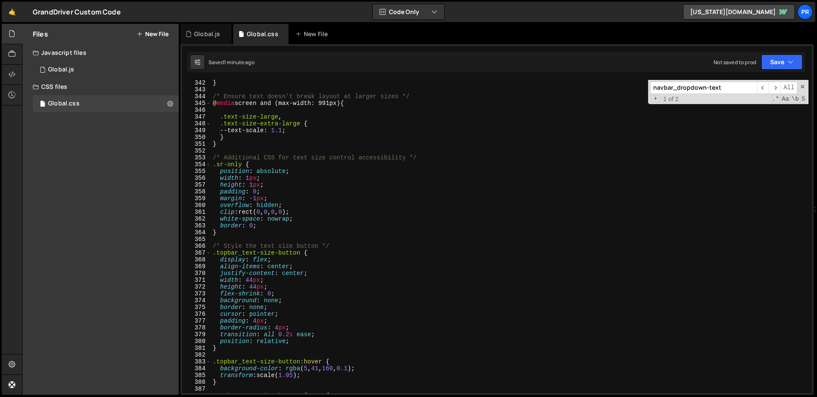
scroll to position [2401, 0]
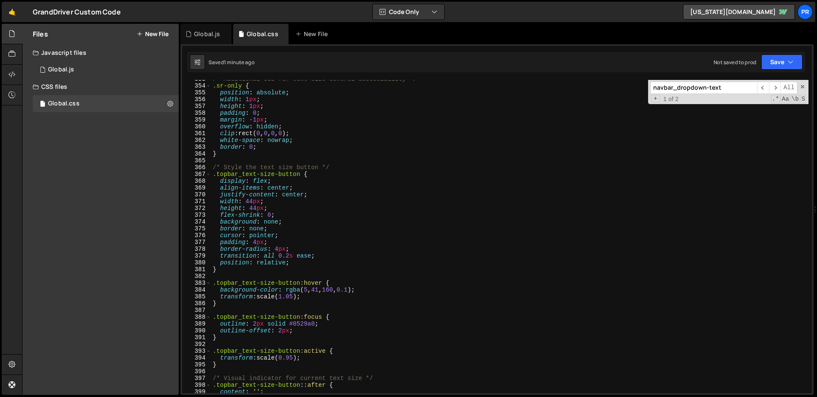
click at [315, 300] on div "/* Additional CSS for text size control accessibility */ .sr-only { position : …" at bounding box center [509, 239] width 597 height 327
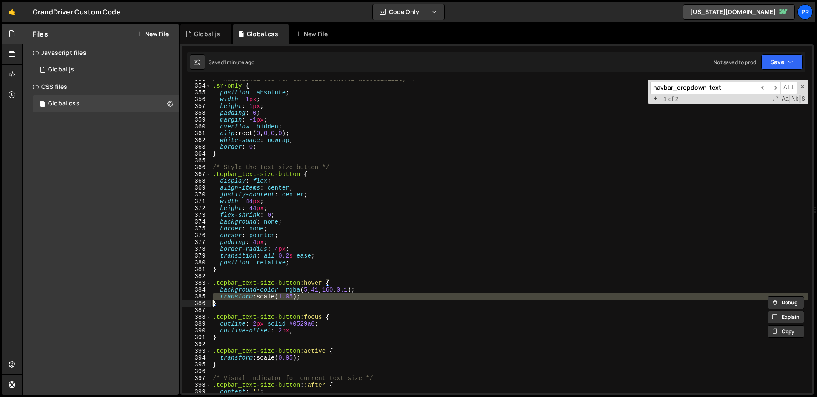
click at [315, 300] on div "/* Additional CSS for text size control accessibility */ .sr-only { position : …" at bounding box center [509, 239] width 597 height 327
type textarea "/*transform: scale(1.05);*/ }"
click at [332, 312] on div "/* Additional CSS for text size control accessibility */ .sr-only { position : …" at bounding box center [509, 239] width 597 height 327
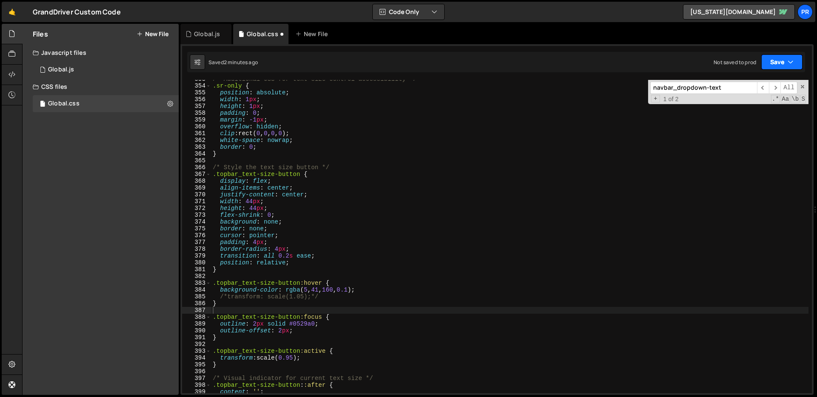
click at [793, 60] on icon "button" at bounding box center [791, 62] width 6 height 9
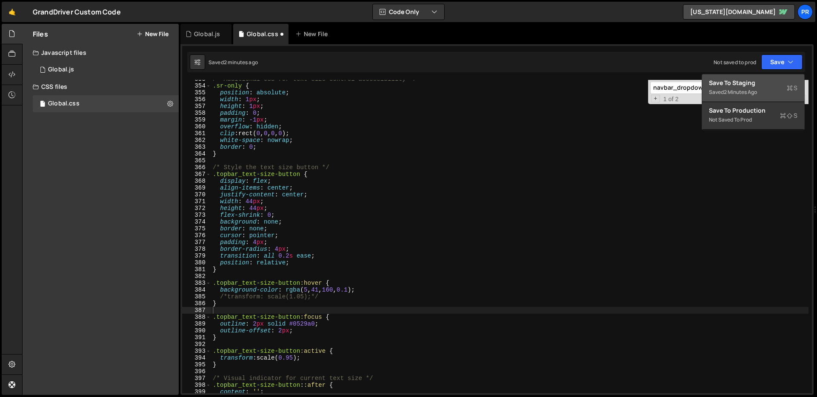
click at [771, 83] on div "Save to Staging S" at bounding box center [753, 83] width 89 height 9
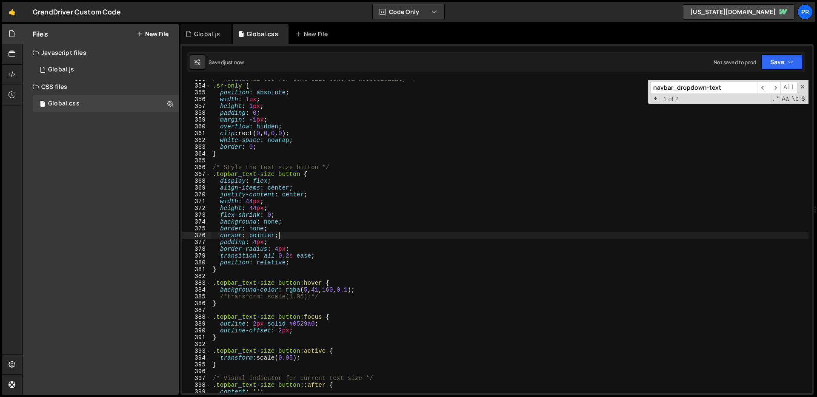
click at [415, 237] on div "/* Additional CSS for text size control accessibility */ .sr-only { position : …" at bounding box center [509, 239] width 597 height 327
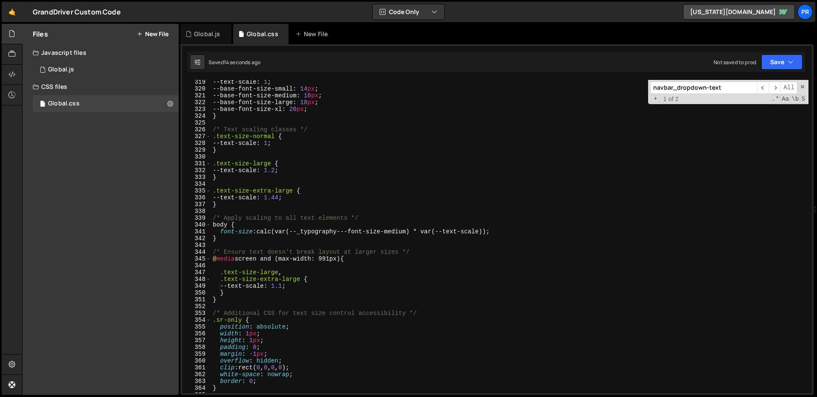
scroll to position [2109, 0]
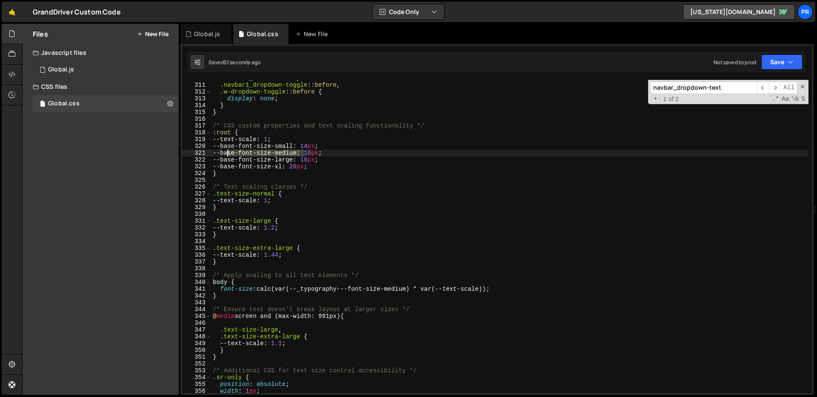
drag, startPoint x: 305, startPoint y: 154, endPoint x: 228, endPoint y: 153, distance: 76.2
click at [228, 153] on div ".navbar1_link : :before , .navbar1_dropdown-toggle : :before , .w-dropdown-togg…" at bounding box center [509, 238] width 597 height 327
type textarea "--base-font-size-medium: 16px;"
click at [688, 87] on input "navbar_dropdown-text" at bounding box center [703, 88] width 107 height 12
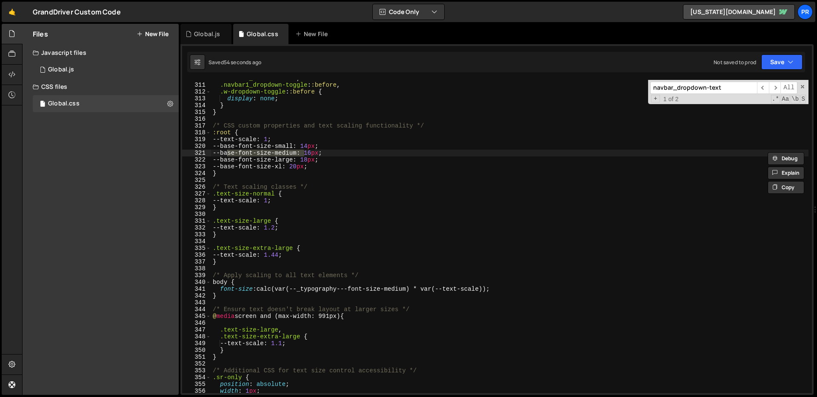
click at [688, 87] on input "navbar_dropdown-text" at bounding box center [703, 88] width 107 height 12
paste input "base-font-size-medium"
type input "base-font-size-medium"
click at [497, 153] on div ".navbar1_link : :before , .navbar1_dropdown-toggle : :before , .w-dropdown-togg…" at bounding box center [509, 238] width 597 height 327
drag, startPoint x: 316, startPoint y: 152, endPoint x: 323, endPoint y: 151, distance: 7.2
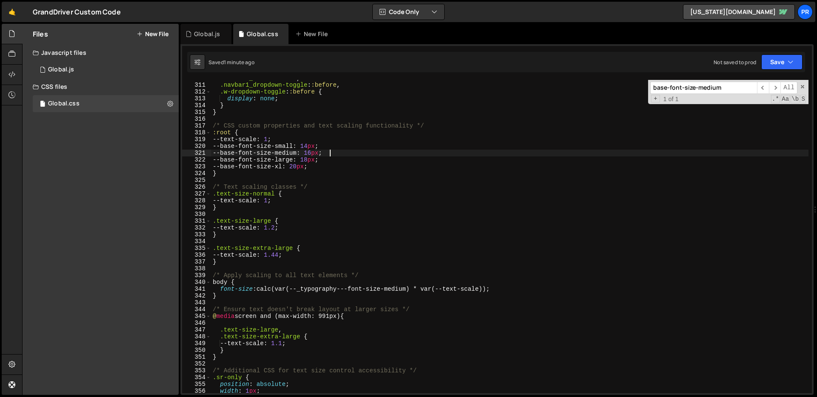
click at [316, 152] on div ".navbar1_link : :before , .navbar1_dropdown-toggle : :before , .w-dropdown-togg…" at bounding box center [509, 238] width 597 height 327
click at [337, 234] on div ".navbar1_link : :before , .navbar1_dropdown-toggle : :before , .w-dropdown-togg…" at bounding box center [509, 238] width 597 height 327
click at [342, 154] on div ".navbar1_link : :before , .navbar1_dropdown-toggle : :before , .w-dropdown-togg…" at bounding box center [509, 238] width 597 height 327
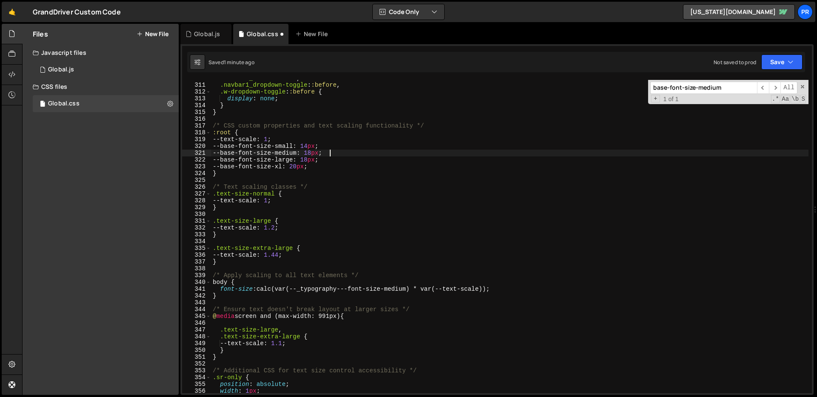
click at [312, 161] on div ".navbar1_link : :before , .navbar1_dropdown-toggle : :before , .w-dropdown-togg…" at bounding box center [509, 238] width 597 height 327
click at [355, 147] on div ".navbar1_link : :before , .navbar1_dropdown-toggle : :before , .w-dropdown-togg…" at bounding box center [509, 238] width 597 height 327
click at [304, 168] on div ".navbar1_link : :before , .navbar1_dropdown-toggle : :before , .w-dropdown-togg…" at bounding box center [509, 238] width 597 height 327
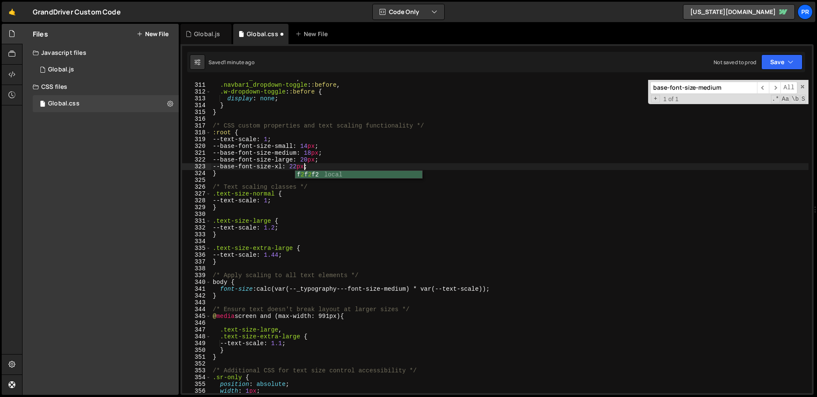
click at [388, 147] on div ".navbar1_link : :before , .navbar1_dropdown-toggle : :before , .w-dropdown-togg…" at bounding box center [509, 238] width 597 height 327
click at [782, 62] on button "Save" at bounding box center [781, 61] width 41 height 15
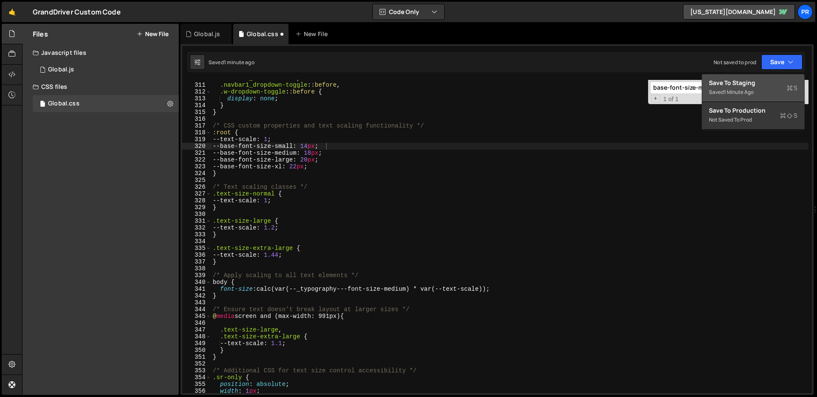
click at [779, 85] on div "Save to Staging S" at bounding box center [753, 83] width 89 height 9
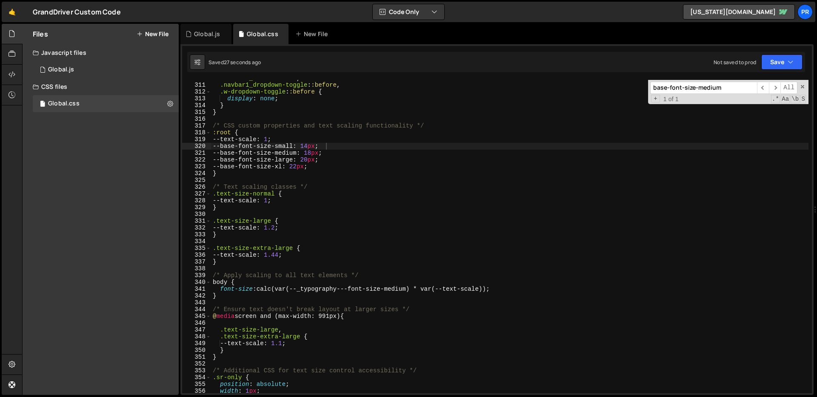
click at [427, 290] on div ".navbar1_link : :before , .navbar1_dropdown-toggle : :before , .w-dropdown-togg…" at bounding box center [509, 238] width 597 height 327
click at [302, 157] on div ".navbar1_link : :before , .navbar1_dropdown-toggle : :before , .w-dropdown-togg…" at bounding box center [509, 238] width 597 height 327
click at [317, 158] on div ".navbar1_link : :before , .navbar1_dropdown-toggle : :before , .w-dropdown-togg…" at bounding box center [509, 238] width 597 height 327
drag, startPoint x: 303, startPoint y: 154, endPoint x: 227, endPoint y: 154, distance: 76.6
click at [227, 154] on div ".navbar1_link : :before , .navbar1_dropdown-toggle : :before , .w-dropdown-togg…" at bounding box center [509, 238] width 597 height 327
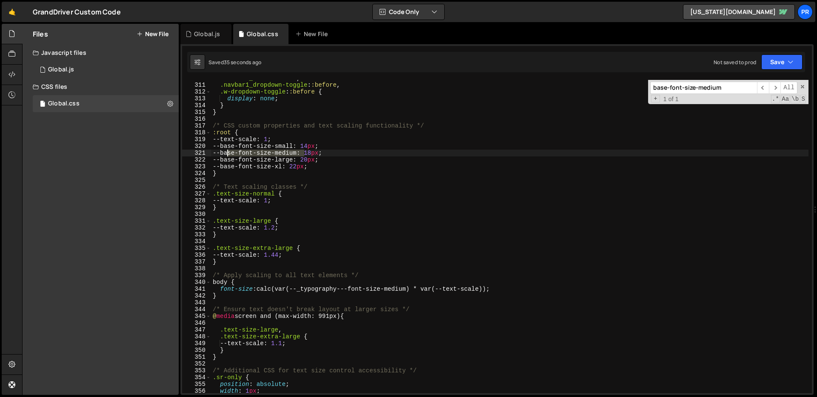
type textarea "--base-font-size-medium: 18px;"
click at [411, 321] on div ".navbar1_link : :before , .navbar1_dropdown-toggle : :before , .w-dropdown-togg…" at bounding box center [509, 238] width 597 height 327
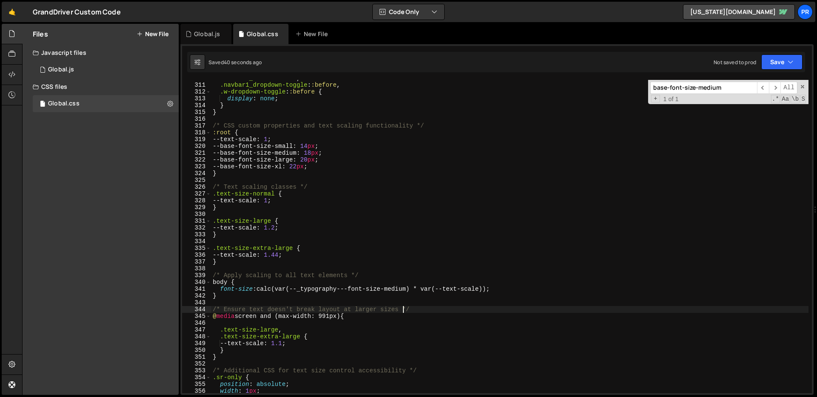
click at [403, 312] on div ".navbar1_link : :before , .navbar1_dropdown-toggle : :before , .w-dropdown-togg…" at bounding box center [509, 238] width 597 height 327
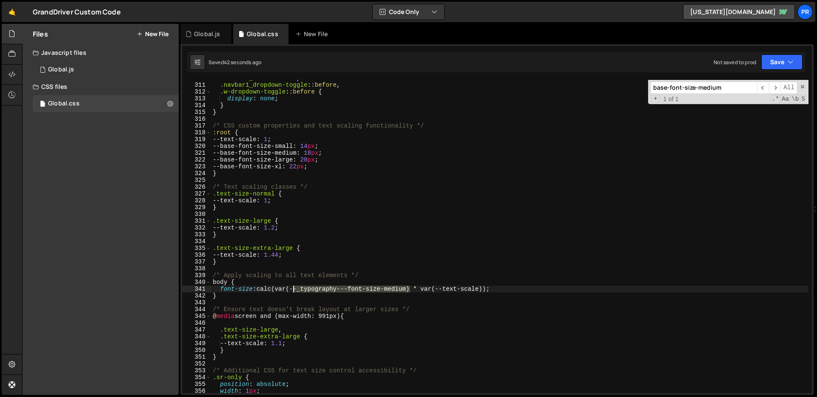
drag, startPoint x: 410, startPoint y: 288, endPoint x: 292, endPoint y: 288, distance: 117.9
click at [292, 288] on div ".navbar1_link : :before , .navbar1_dropdown-toggle : :before , .w-dropdown-togg…" at bounding box center [509, 238] width 597 height 327
paste textarea "base"
click at [291, 287] on div ".navbar1_link : :before , .navbar1_dropdown-toggle : :before , .w-dropdown-togg…" at bounding box center [509, 238] width 597 height 327
click at [293, 288] on div ".navbar1_link : :before , .navbar1_dropdown-toggle : :before , .w-dropdown-togg…" at bounding box center [509, 238] width 597 height 327
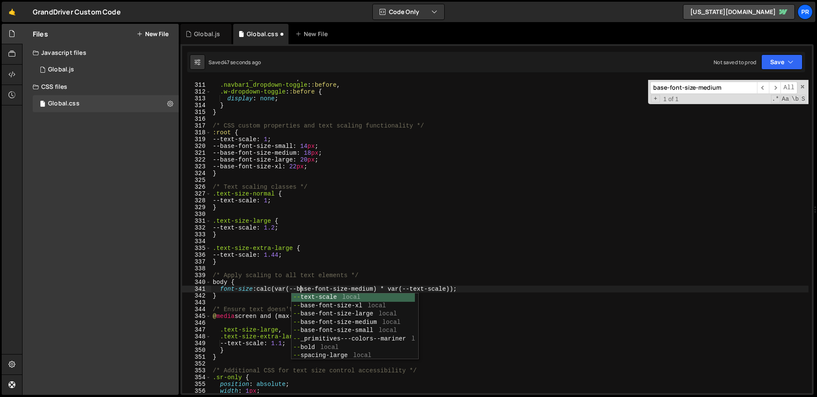
click at [384, 225] on div ".navbar1_link : :before , .navbar1_dropdown-toggle : :before , .w-dropdown-togg…" at bounding box center [509, 238] width 597 height 327
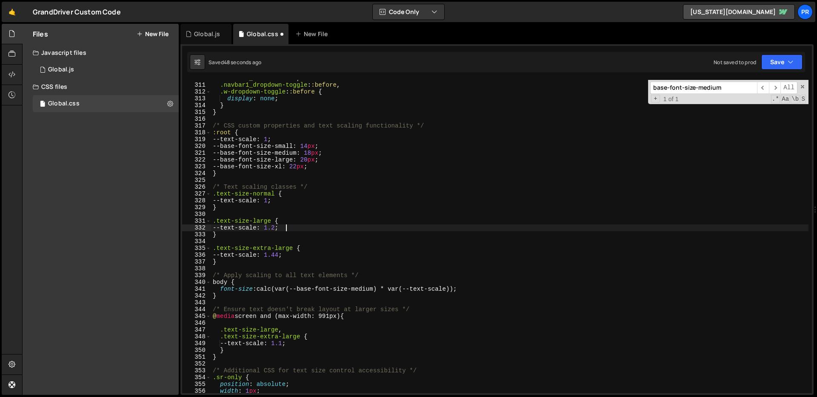
scroll to position [0, 5]
type textarea "--text-scale: 1.2;"
click at [782, 65] on button "Save" at bounding box center [781, 61] width 41 height 15
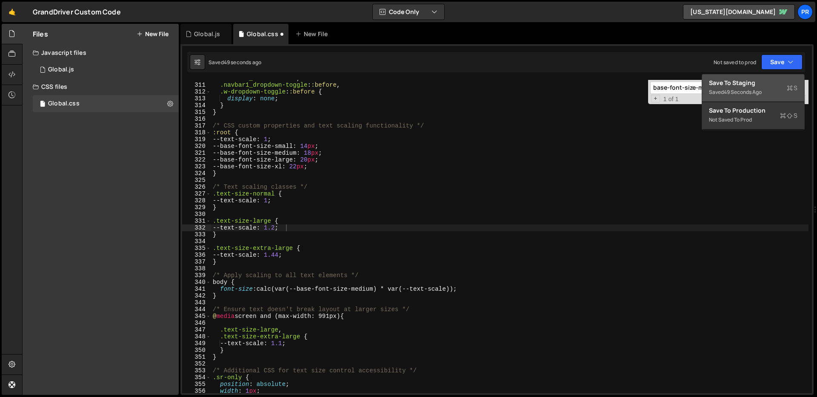
click at [762, 89] on div "49 seconds ago" at bounding box center [743, 92] width 38 height 7
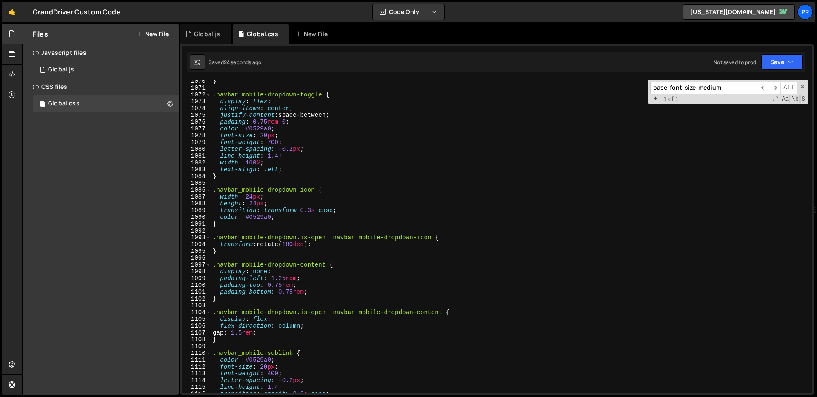
scroll to position [7280, 0]
click at [456, 259] on div "} .navbar_mobile-dropdown-toggle { display : flex ; align-items : center ; just…" at bounding box center [509, 241] width 597 height 327
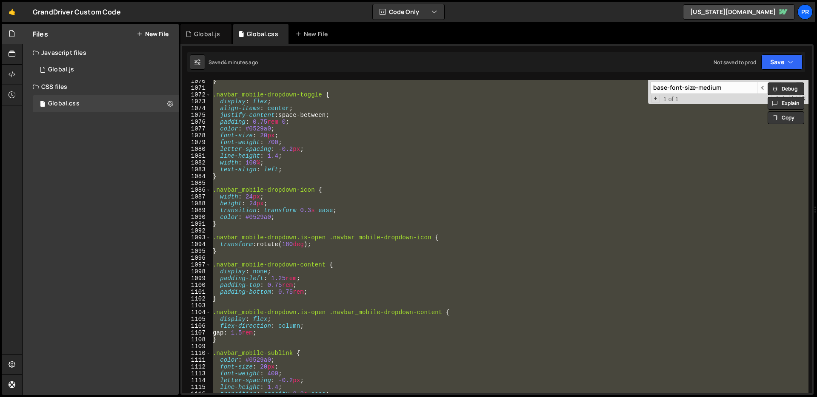
click at [404, 211] on div "} .navbar_mobile-dropdown-toggle { display : flex ; align-items : center ; just…" at bounding box center [509, 237] width 597 height 314
paste textarea
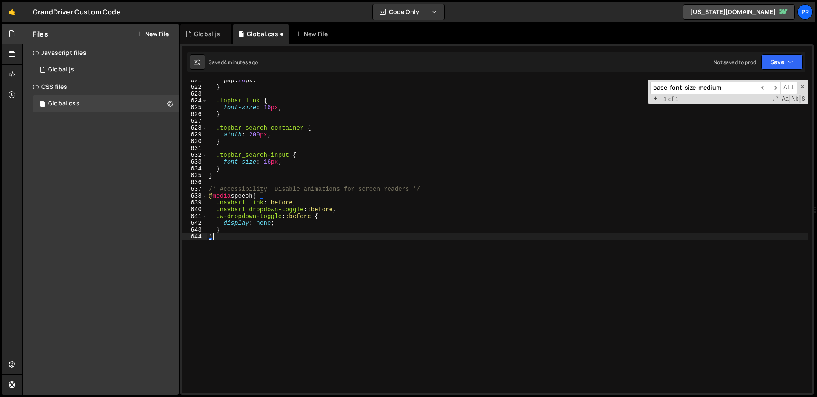
scroll to position [4224, 0]
click at [344, 250] on div "gap : 20 px ; } .topbar_link { font-size : 16 px ; } .topbar_search-container {…" at bounding box center [507, 240] width 601 height 327
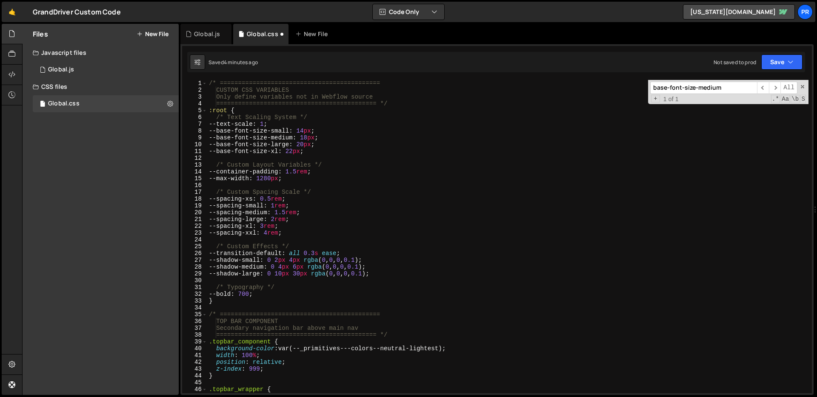
scroll to position [0, 0]
click at [796, 54] on button "Save" at bounding box center [781, 61] width 41 height 15
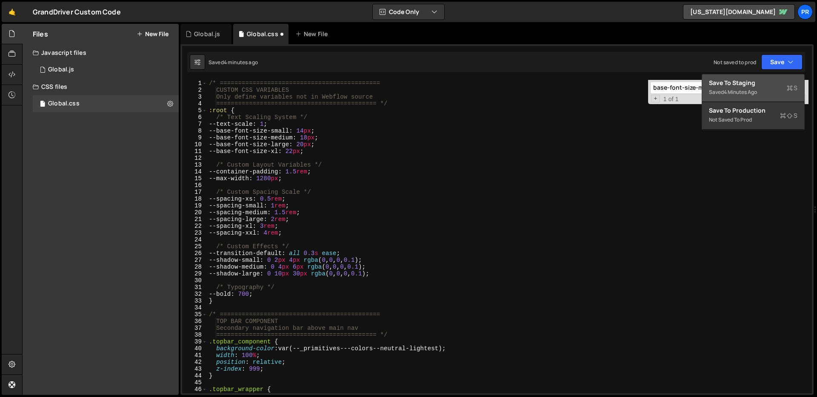
click at [770, 94] on div "Saved 4 minutes ago" at bounding box center [753, 92] width 89 height 10
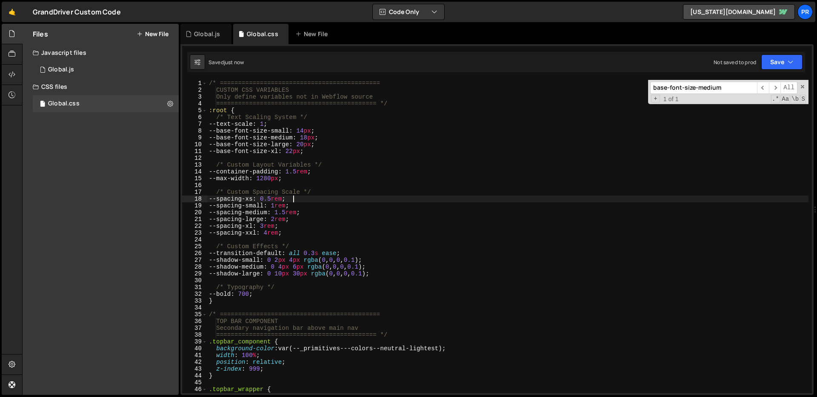
click at [441, 200] on div "/* ============================================ CUSTOM CSS VARIABLES Only defin…" at bounding box center [507, 243] width 601 height 327
click at [443, 199] on div "/* ============================================ CUSTOM CSS VARIABLES Only defin…" at bounding box center [507, 243] width 601 height 327
click at [386, 128] on div "/* ============================================ CUSTOM CSS VARIABLES Only defin…" at bounding box center [507, 243] width 601 height 327
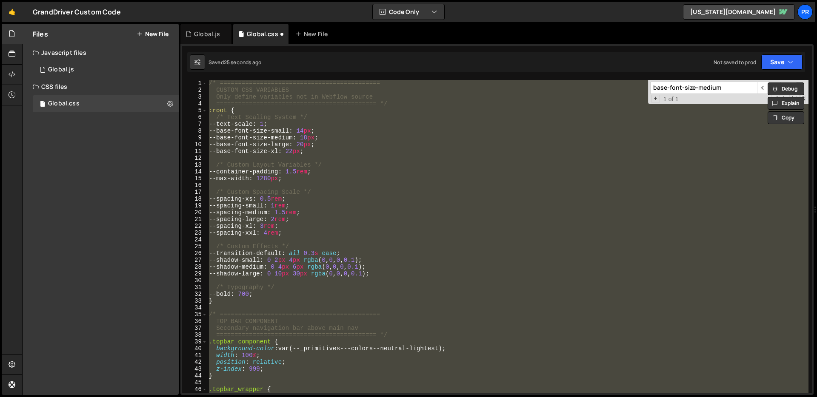
type textarea "}"
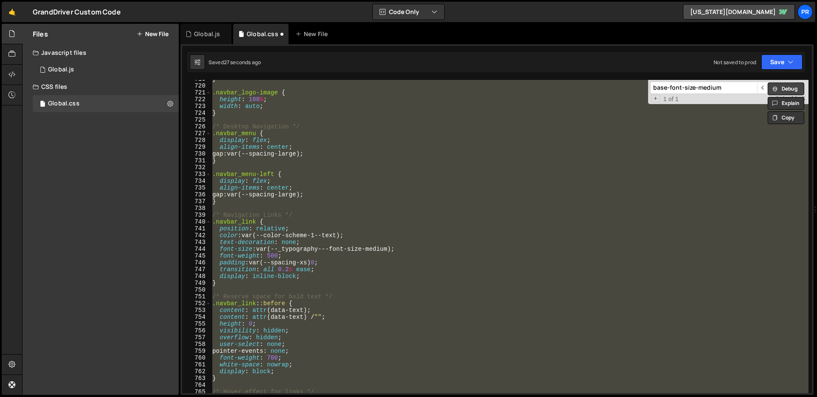
scroll to position [4892, 0]
click at [790, 60] on icon "button" at bounding box center [791, 62] width 6 height 9
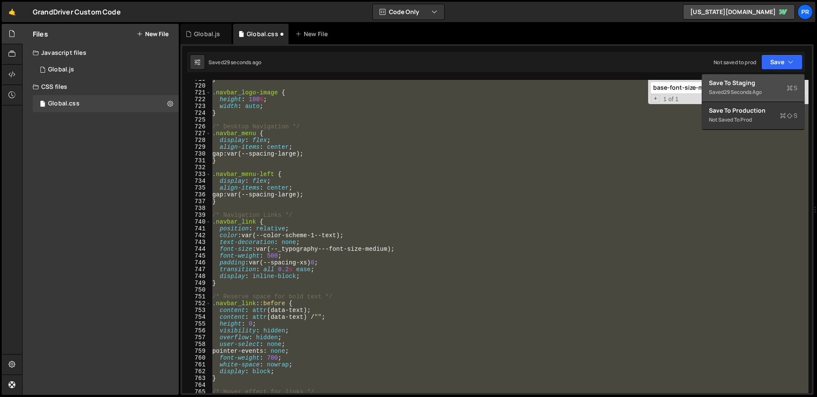
click at [776, 83] on div "Save to Staging S" at bounding box center [753, 83] width 89 height 9
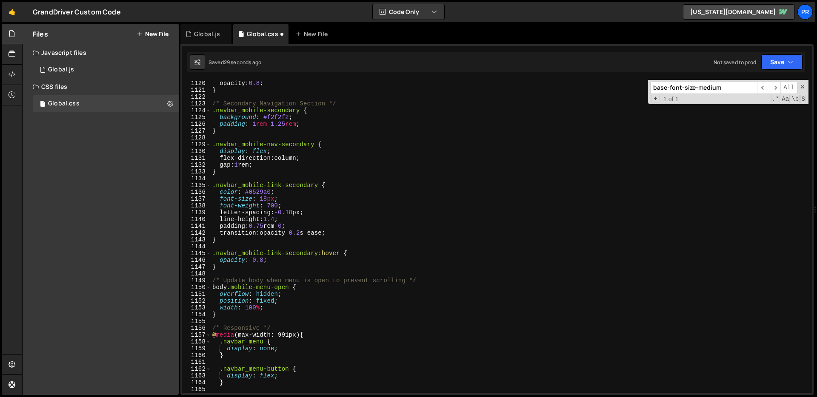
scroll to position [7566, 0]
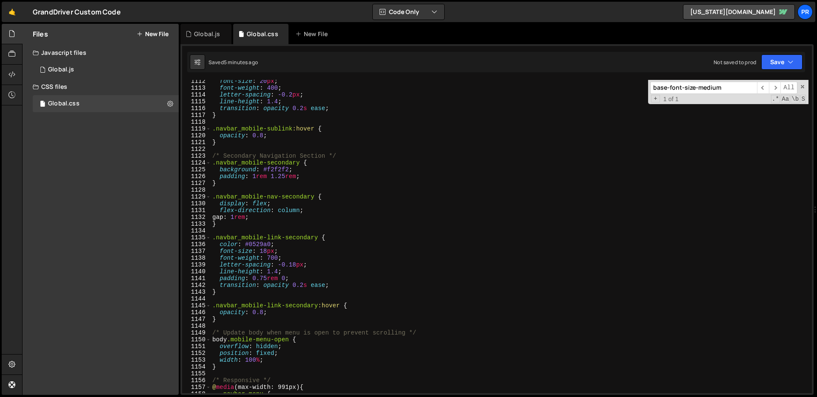
click at [351, 188] on div "font-size : 20 px ; font-weight : 400 ; letter-spacing : -0.2 px ; line-height …" at bounding box center [510, 241] width 598 height 327
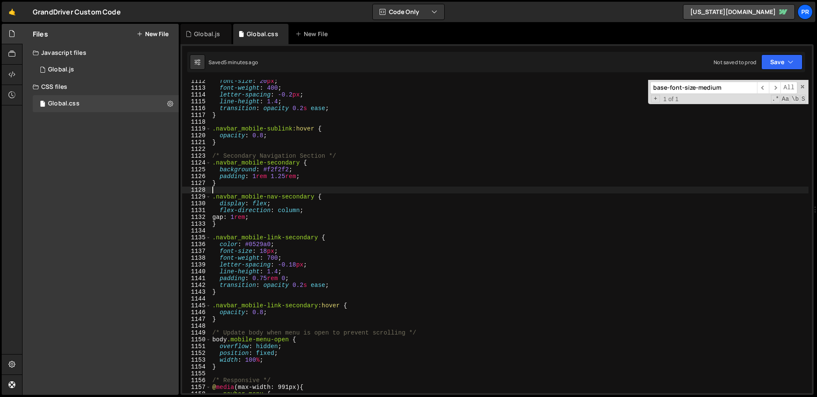
click at [458, 208] on div "font-size : 20 px ; font-weight : 400 ; letter-spacing : -0.2 px ; line-height …" at bounding box center [510, 241] width 598 height 327
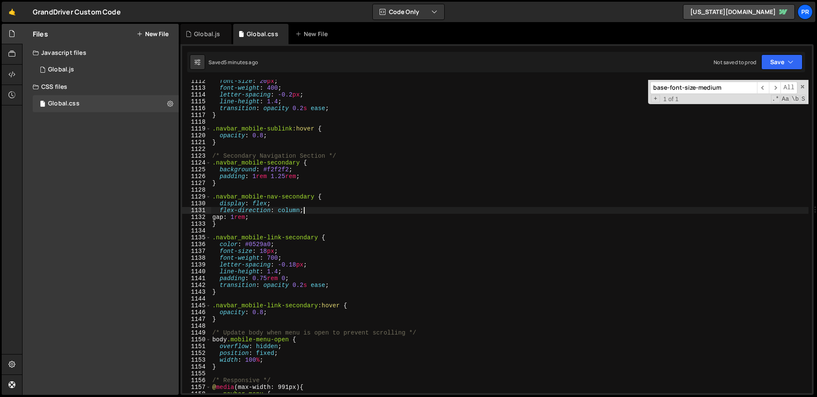
click at [424, 208] on div "font-size : 20 px ; font-weight : 400 ; letter-spacing : -0.2 px ; line-height …" at bounding box center [510, 241] width 598 height 327
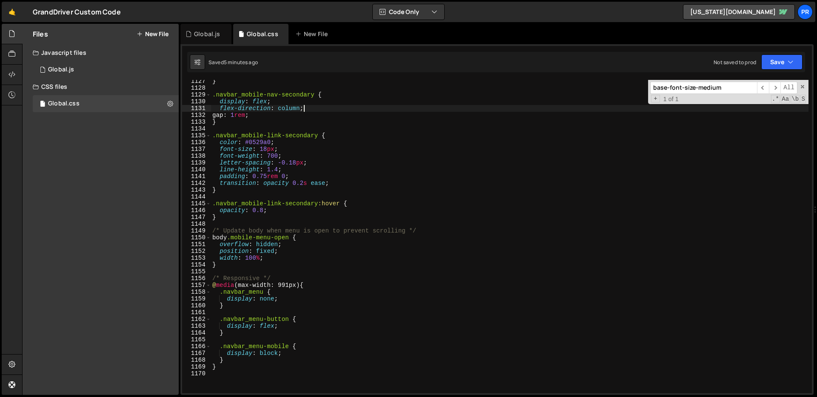
scroll to position [7694, 0]
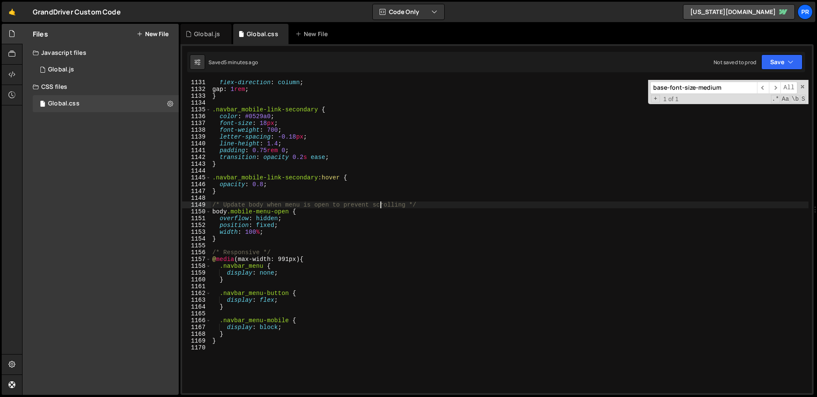
click at [379, 208] on div "flex-direction : column ; gap : 1 rem ; } .navbar_mobile-link-secondary { color…" at bounding box center [510, 242] width 598 height 327
click at [454, 210] on div "flex-direction : column ; gap : 1 rem ; } .navbar_mobile-link-secondary { color…" at bounding box center [510, 242] width 598 height 327
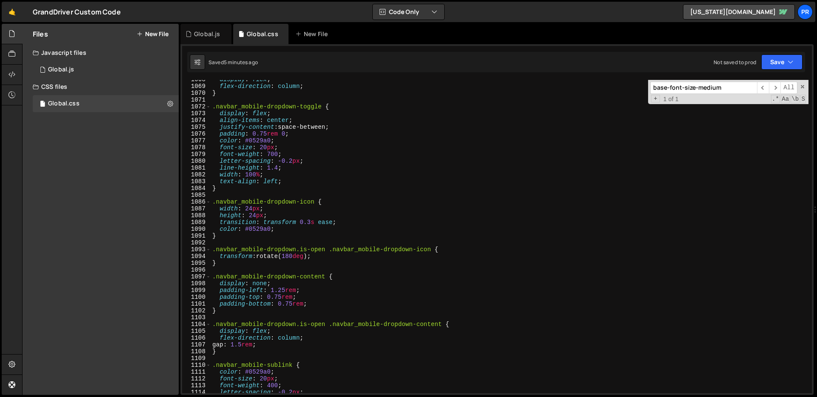
scroll to position [7215, 0]
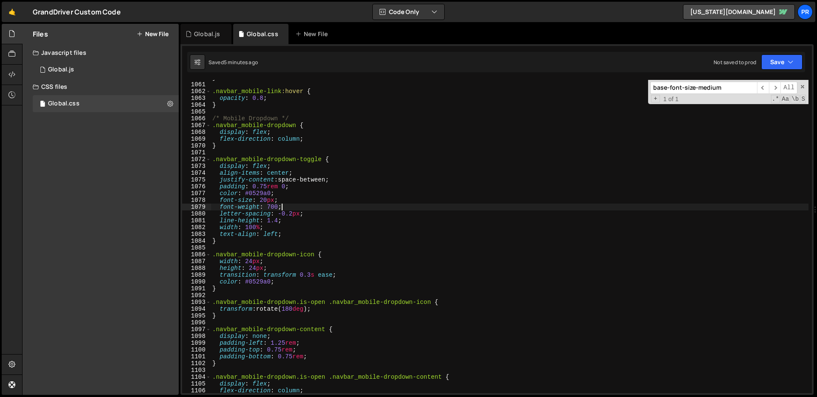
click at [454, 210] on div "} .navbar_mobile-link :hover { opacity : 0.8 ; } /* Mobile Dropdown */ .navbar_…" at bounding box center [510, 237] width 598 height 327
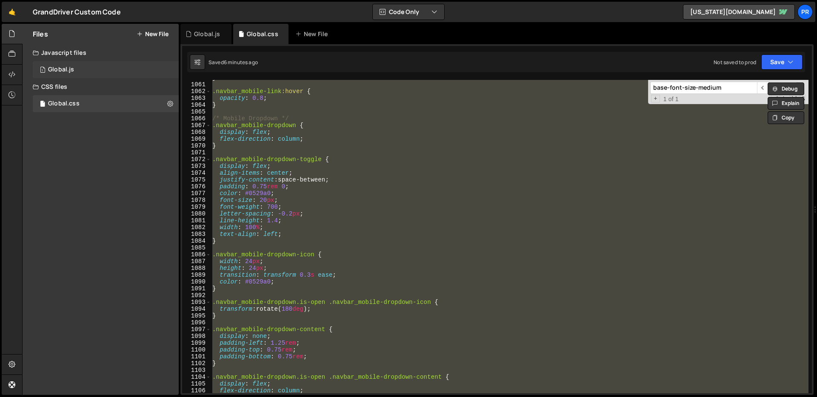
click at [80, 68] on div "1 Global.js 0" at bounding box center [106, 69] width 146 height 17
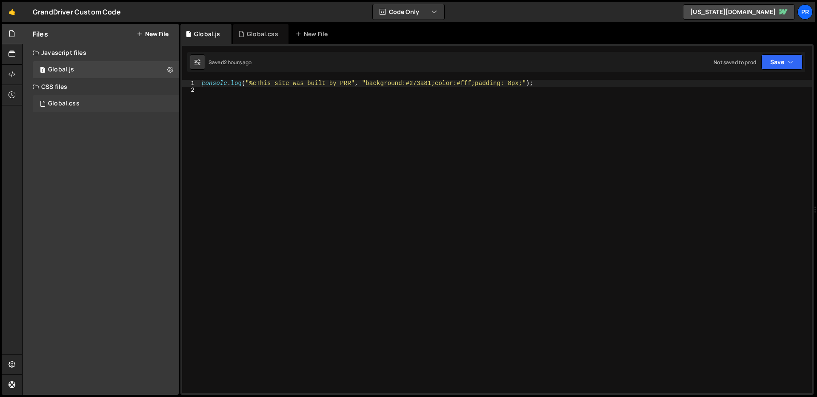
click at [49, 100] on div "Global.css" at bounding box center [63, 104] width 31 height 8
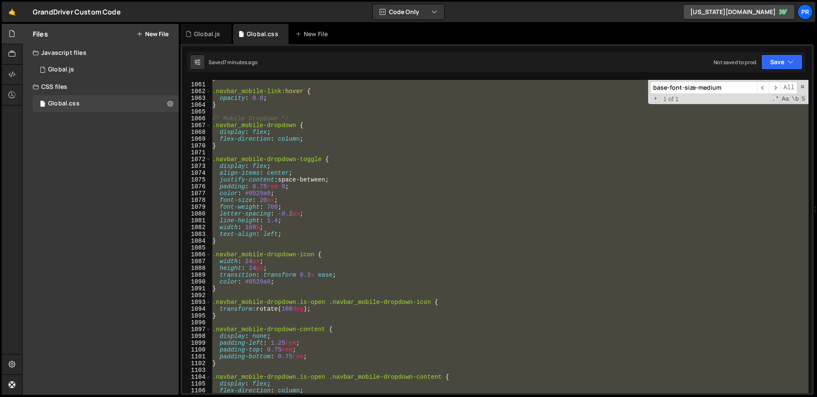
click at [449, 204] on div "} .navbar_mobile-link :hover { opacity : 0.8 ; } /* Mobile Dropdown */ .navbar_…" at bounding box center [510, 237] width 598 height 314
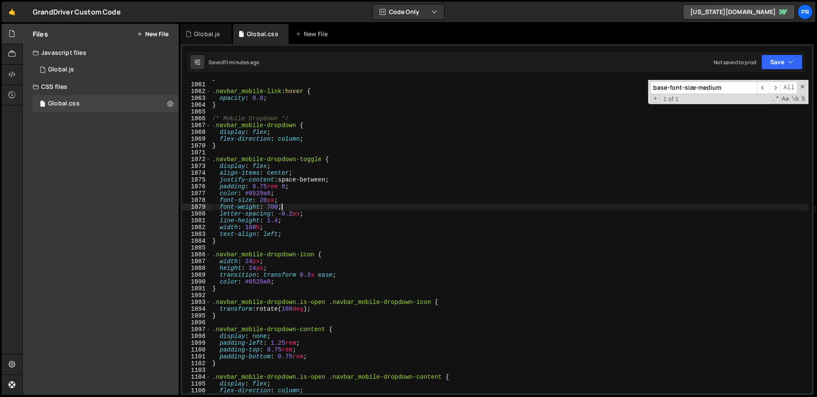
click at [462, 180] on div "} .navbar_mobile-link :hover { opacity : 0.8 ; } /* Mobile Dropdown */ .navbar_…" at bounding box center [510, 237] width 598 height 327
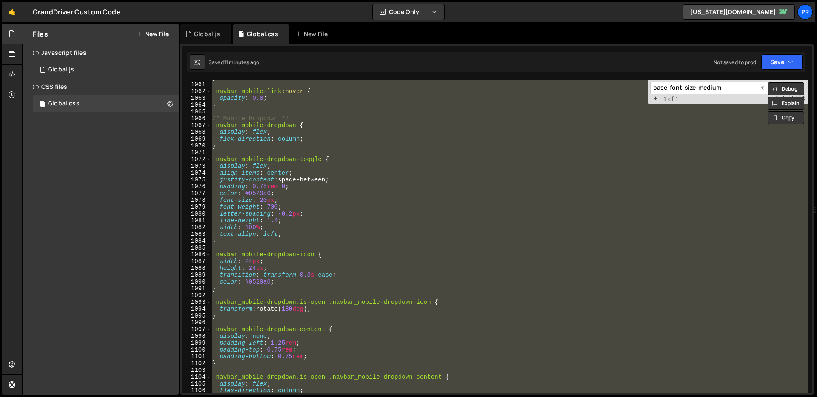
paste textarea "}"
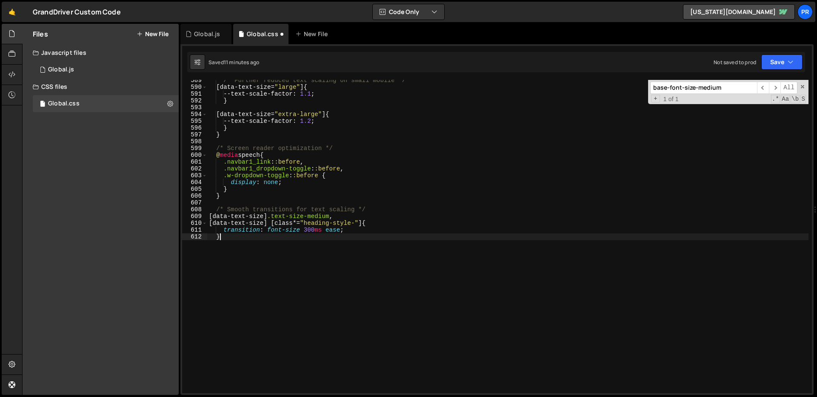
scroll to position [4006, 0]
click at [496, 302] on div "/* Further reduced text scaling on small mobile */ [ data-text-size = " large "…" at bounding box center [507, 240] width 601 height 327
click at [476, 307] on div "/* Further reduced text scaling on small mobile */ [ data-text-size = " large "…" at bounding box center [507, 240] width 601 height 327
click at [778, 61] on button "Save" at bounding box center [781, 61] width 41 height 15
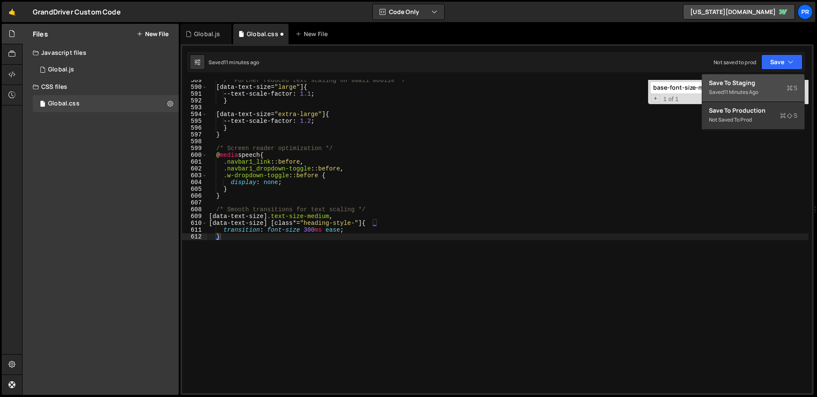
click at [771, 86] on div "Save to Staging S" at bounding box center [753, 83] width 89 height 9
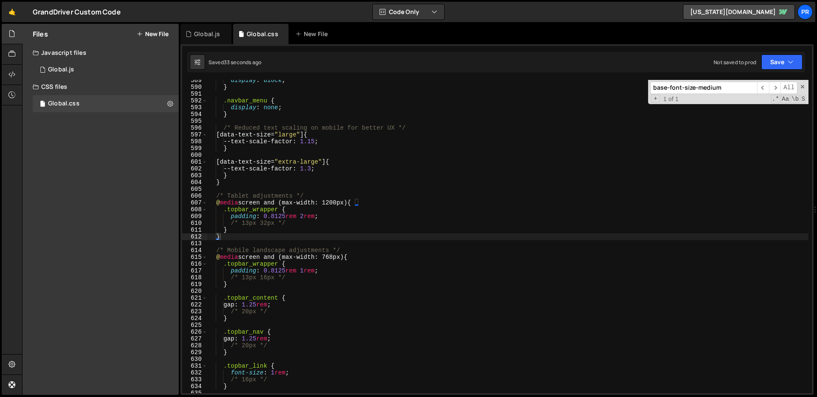
click at [515, 177] on div "display : block ; } .navbar_menu { display : none ; } /* Reduced text scaling o…" at bounding box center [507, 240] width 601 height 327
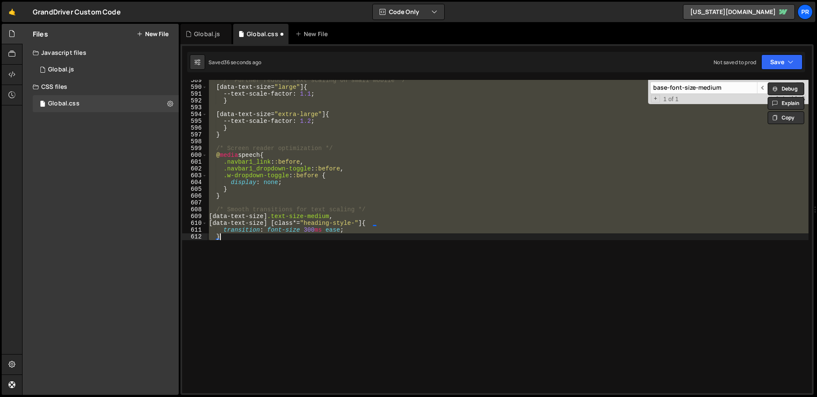
click at [511, 196] on div "/* Further reduced text scaling on small mobile */ [ data-text-size = " large "…" at bounding box center [507, 237] width 601 height 314
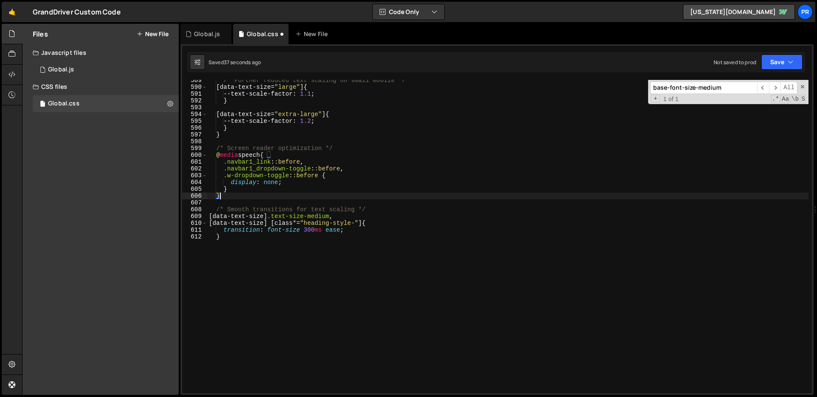
type textarea "}"
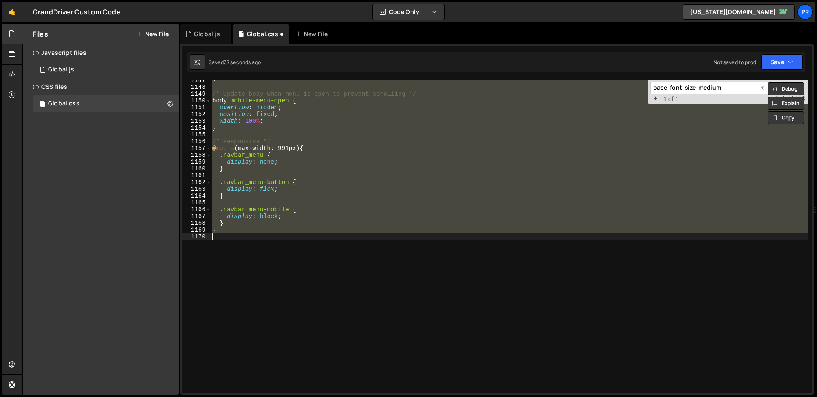
scroll to position [7805, 0]
click at [785, 54] on button "Save" at bounding box center [781, 61] width 41 height 15
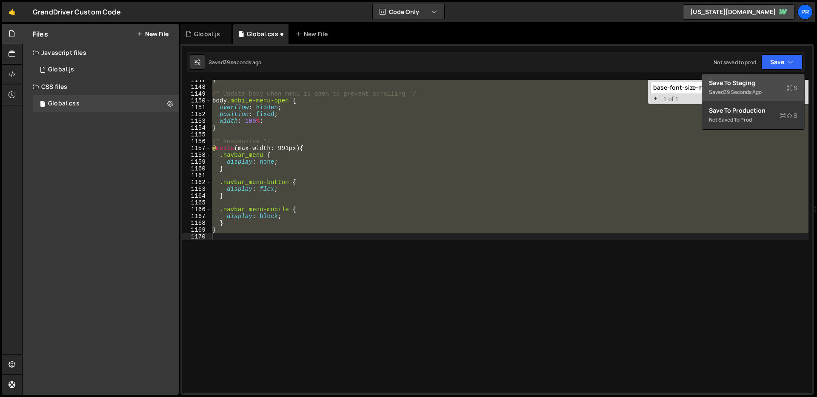
click at [772, 85] on div "Save to Staging S" at bounding box center [753, 83] width 89 height 9
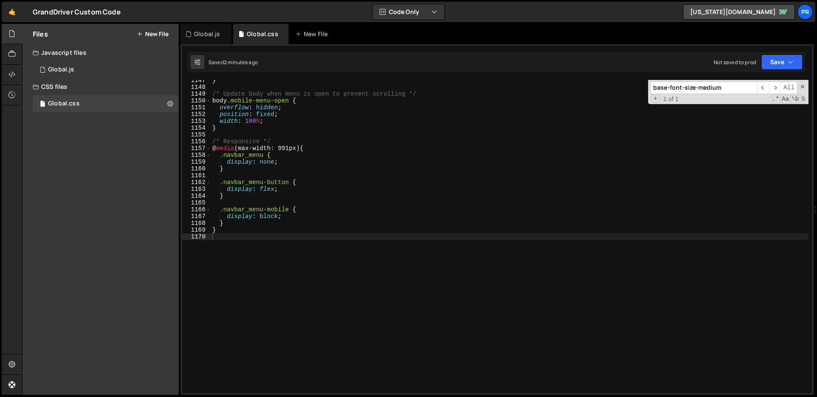
click at [362, 243] on div "} /* Update body when menu is open to prevent scrolling */ body .mobile-menu-op…" at bounding box center [510, 240] width 598 height 327
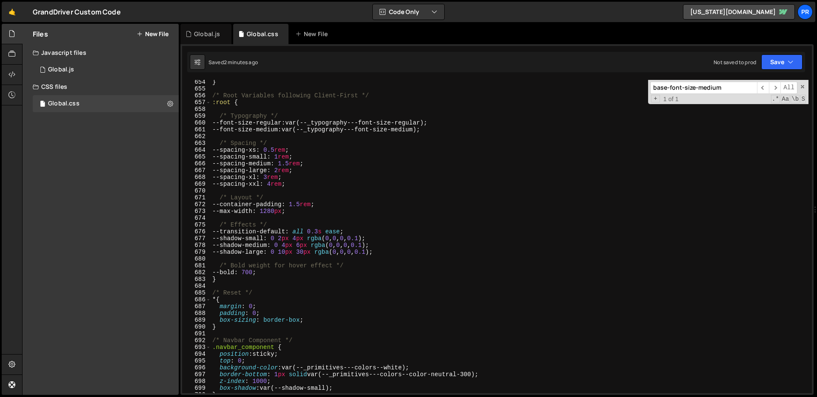
scroll to position [4450, 0]
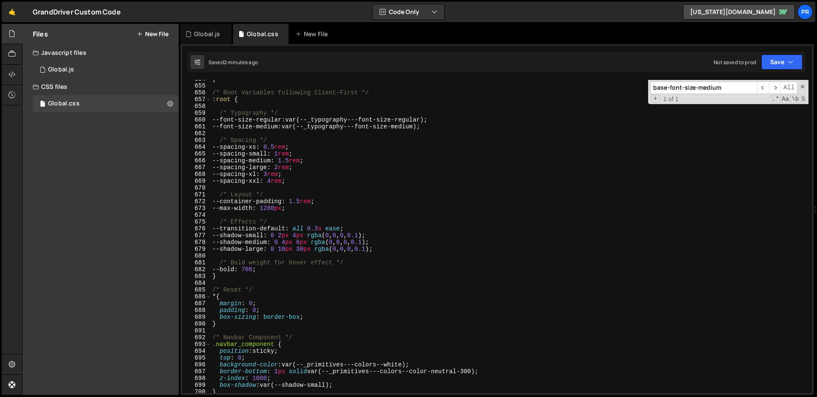
click at [347, 179] on div "} /* Root Variables following Client-First */ :root { /* Typography */ --font-s…" at bounding box center [510, 239] width 598 height 327
click at [280, 118] on div "} /* Root Variables following Client-First */ :root { /* Typography */ --font-s…" at bounding box center [510, 239] width 598 height 327
click at [280, 123] on div "} /* Root Variables following Client-First */ :root { /* Typography */ --font-s…" at bounding box center [510, 239] width 598 height 327
click at [357, 158] on div "} /* Root Variables following Client-First */ :root { /* Typography */ --font-s…" at bounding box center [510, 239] width 598 height 327
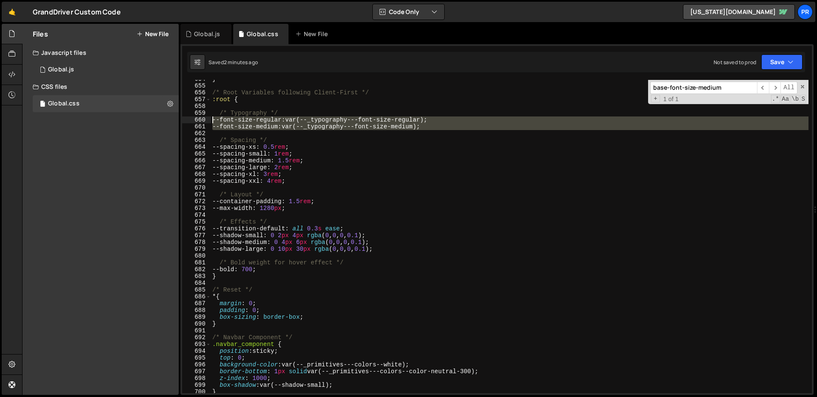
drag, startPoint x: 439, startPoint y: 132, endPoint x: 133, endPoint y: 120, distance: 306.1
click at [134, 119] on div "Files New File Javascript files 1 Global.js 0 CSS files Global.css 0 Copy share…" at bounding box center [419, 210] width 795 height 372
click at [400, 200] on div "} /* Root Variables following Client-First */ :root { /* Typography */ --font-s…" at bounding box center [510, 239] width 598 height 327
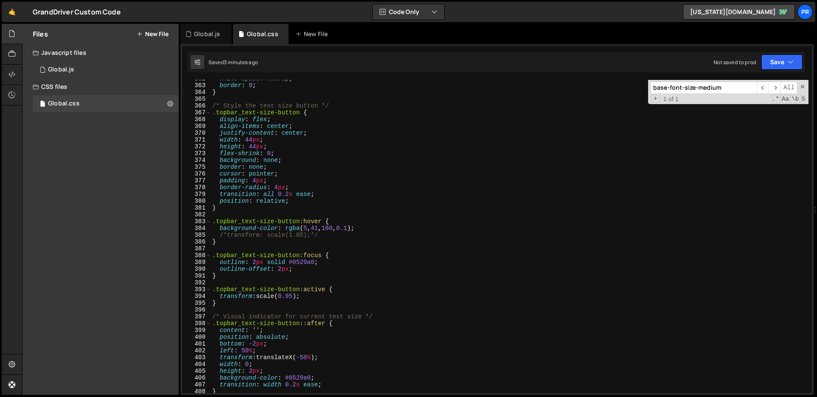
scroll to position [2299, 0]
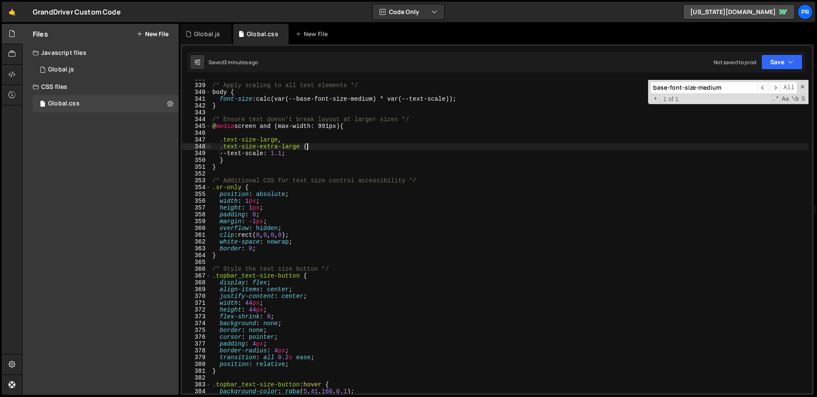
click at [323, 149] on div "/* Apply scaling to all text elements */ body { font-size : calc(var(--base-fon…" at bounding box center [510, 238] width 598 height 327
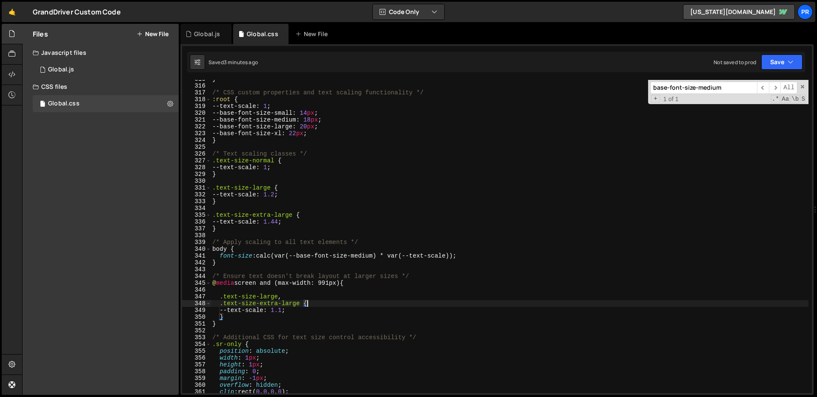
scroll to position [2142, 0]
click at [230, 228] on div "} /* CSS custom properties and text scaling functionality */ :root { --text-sca…" at bounding box center [510, 239] width 598 height 327
drag, startPoint x: 227, startPoint y: 229, endPoint x: 232, endPoint y: 229, distance: 5.1
click at [227, 229] on div "} /* CSS custom properties and text scaling functionality */ :root { --text-sca…" at bounding box center [510, 239] width 598 height 327
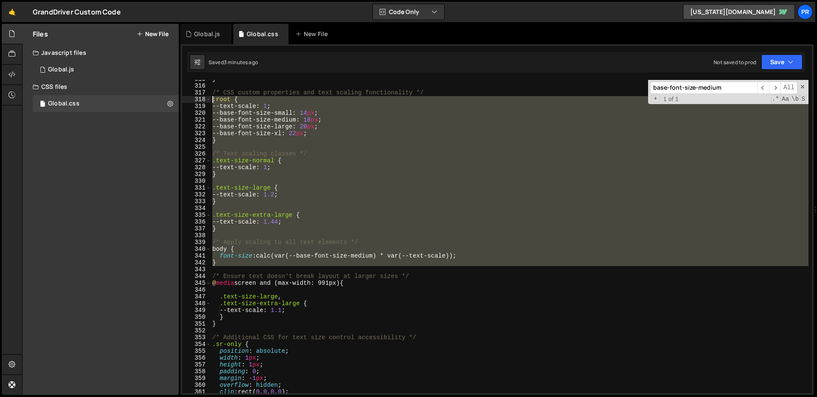
drag, startPoint x: 224, startPoint y: 267, endPoint x: 188, endPoint y: 99, distance: 171.8
click at [188, 99] on div "} 315 316 317 318 319 320 321 322 323 324 325 326 327 328 329 330 331 332 333 3…" at bounding box center [497, 237] width 630 height 314
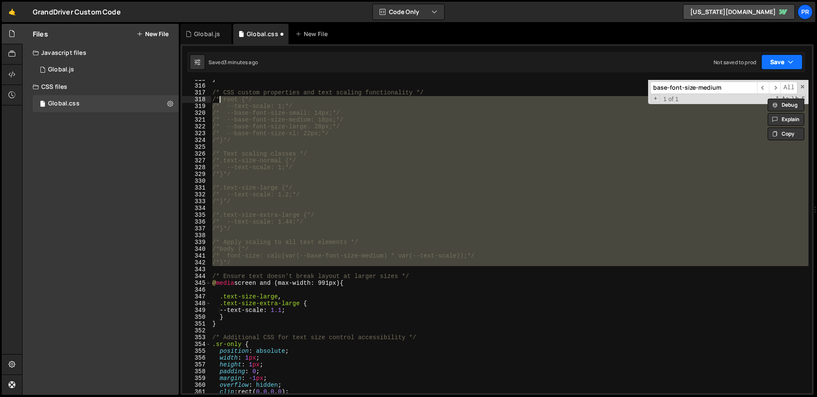
drag, startPoint x: 797, startPoint y: 62, endPoint x: 785, endPoint y: 74, distance: 17.5
click at [797, 63] on button "Save" at bounding box center [781, 61] width 41 height 15
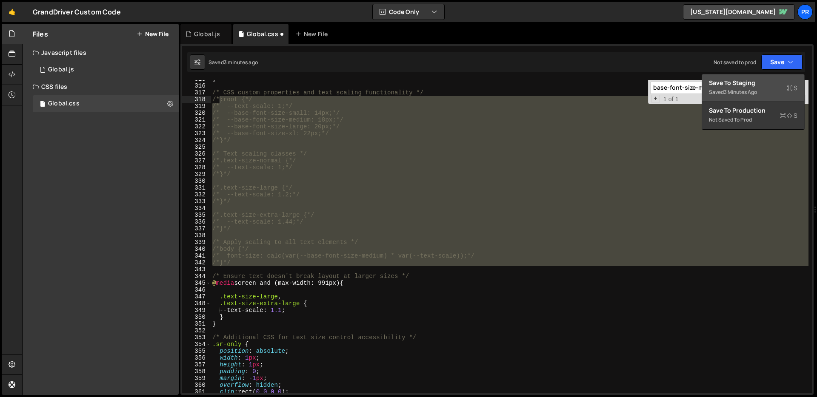
click at [773, 93] on div "Saved 3 minutes ago" at bounding box center [753, 92] width 89 height 10
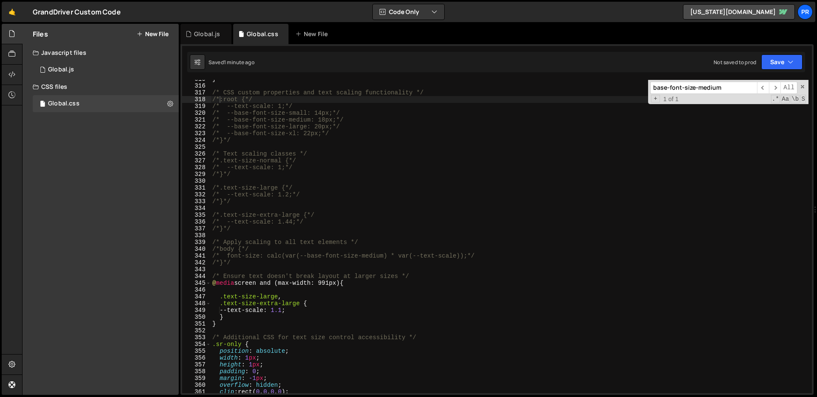
click at [335, 280] on div "} /* CSS custom properties and text scaling functionality */ /*:root {*/ /* --t…" at bounding box center [510, 239] width 598 height 327
click at [373, 303] on div "} /* CSS custom properties and text scaling functionality */ /*:root {*/ /* --t…" at bounding box center [510, 239] width 598 height 327
click at [275, 281] on div "} /* CSS custom properties and text scaling functionality */ /*:root {*/ /* --t…" at bounding box center [510, 239] width 598 height 327
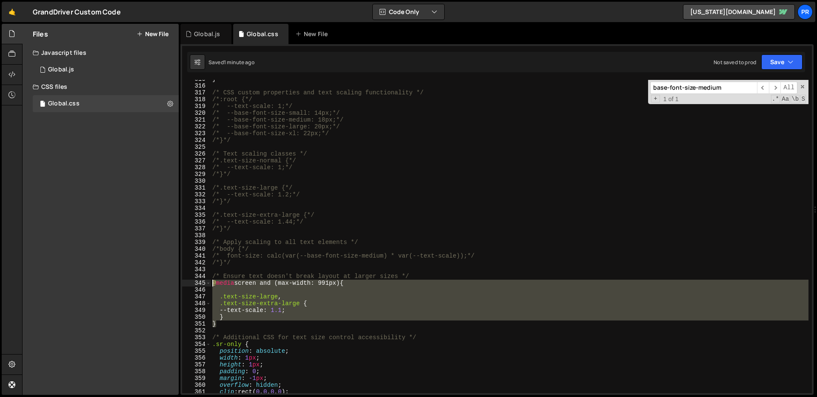
drag, startPoint x: 230, startPoint y: 326, endPoint x: 185, endPoint y: 281, distance: 63.5
click at [185, 281] on div "@media screen and (max-width: 991px) { 315 316 317 318 319 320 321 322 323 324 …" at bounding box center [497, 237] width 630 height 314
type textarea "/*@media screen and (max-width: 991px) {*/"
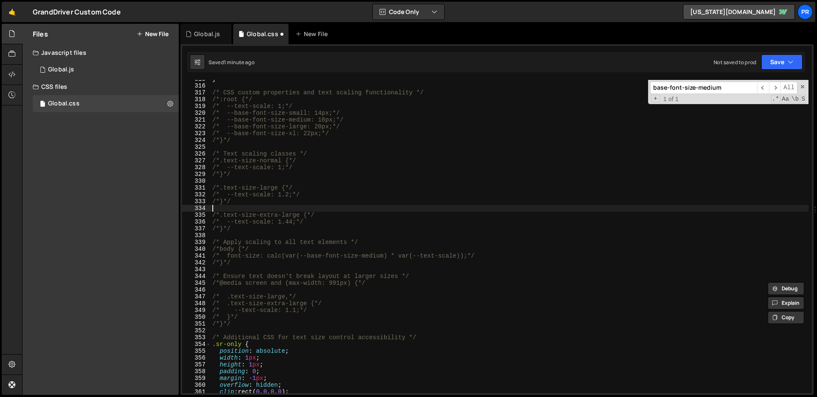
click at [378, 209] on div "} /* CSS custom properties and text scaling functionality */ /*:root {*/ /* --t…" at bounding box center [510, 239] width 598 height 327
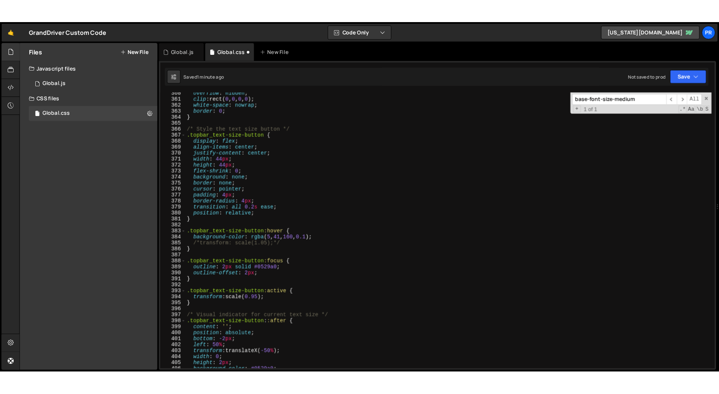
scroll to position [2450, 0]
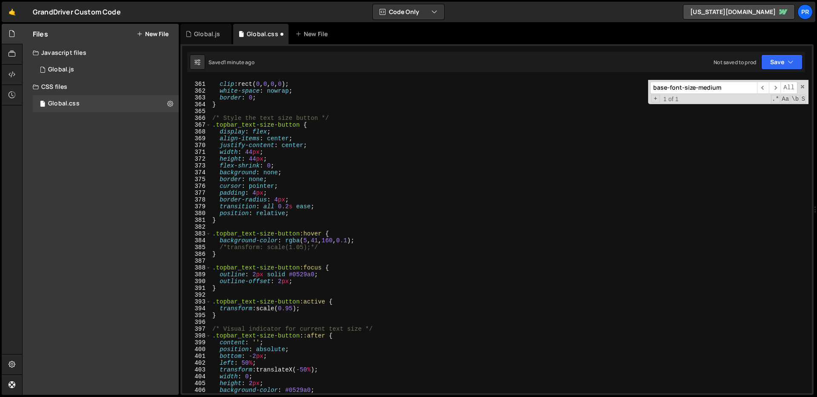
click at [371, 306] on div "overflow : hidden ; clip : rect( 0 , 0 , 0 , 0 ) ; white-space : nowrap ; borde…" at bounding box center [510, 237] width 598 height 327
click at [278, 305] on div "overflow : hidden ; clip : rect( 0 , 0 , 0 , 0 ) ; white-space : nowrap ; borde…" at bounding box center [510, 237] width 598 height 327
click at [362, 301] on div "overflow : hidden ; clip : rect( 0 , 0 , 0 , 0 ) ; white-space : nowrap ; borde…" at bounding box center [510, 237] width 598 height 327
click at [348, 319] on div "overflow : hidden ; clip : rect( 0 , 0 , 0 , 0 ) ; white-space : nowrap ; borde…" at bounding box center [510, 237] width 598 height 327
type textarea "}"
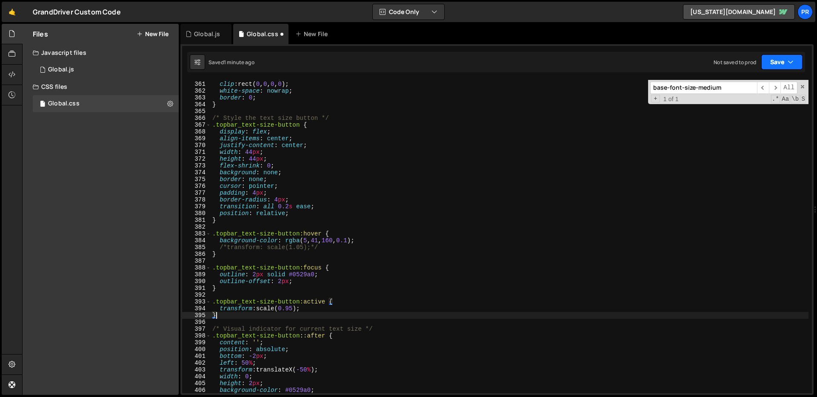
click at [789, 66] on icon "button" at bounding box center [791, 62] width 6 height 9
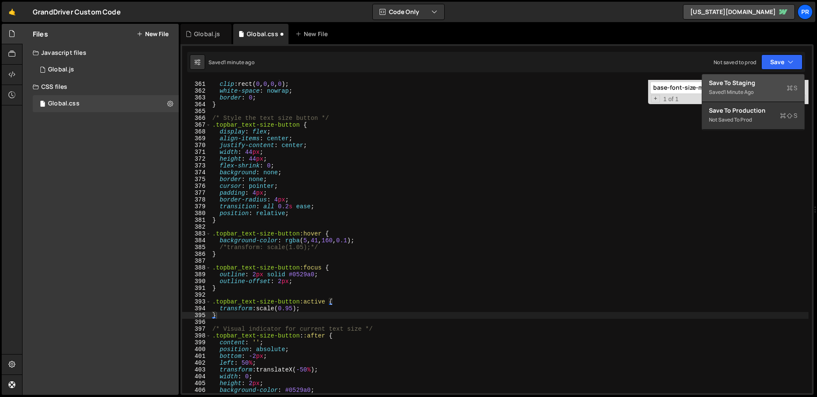
click at [777, 83] on div "Save to Staging S" at bounding box center [753, 83] width 89 height 9
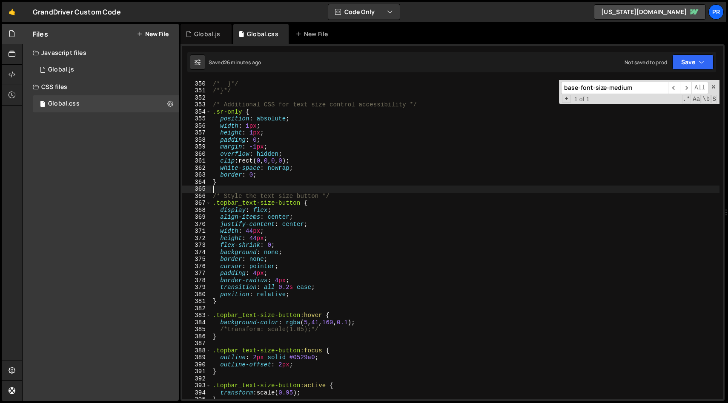
click at [300, 188] on div "/* --text-scale: 1.1;*/ /* }*/ /*}*/ /* Additional CSS for text size control ac…" at bounding box center [465, 239] width 508 height 333
click at [366, 187] on div "/* --text-scale: 1.1;*/ /* }*/ /*}*/ /* Additional CSS for text size control ac…" at bounding box center [465, 239] width 508 height 333
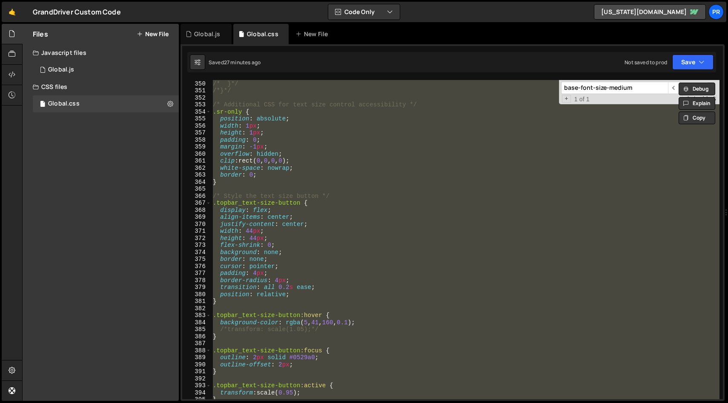
paste textarea
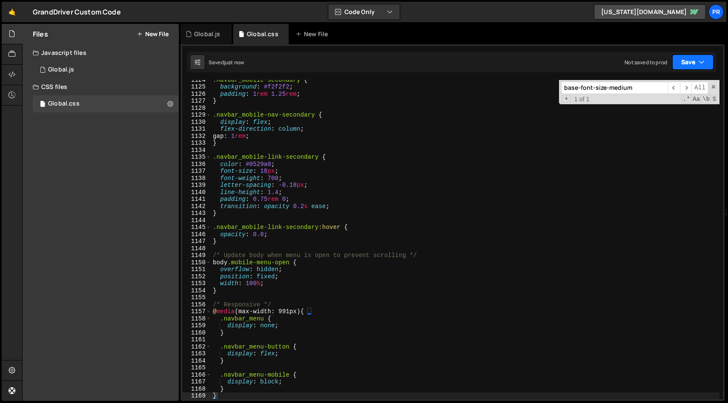
click at [697, 62] on button "Save" at bounding box center [692, 61] width 41 height 15
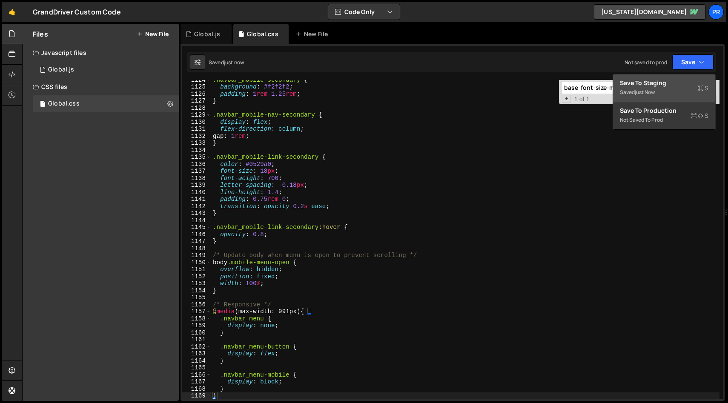
click at [665, 86] on div "Save to Staging S" at bounding box center [664, 83] width 89 height 9
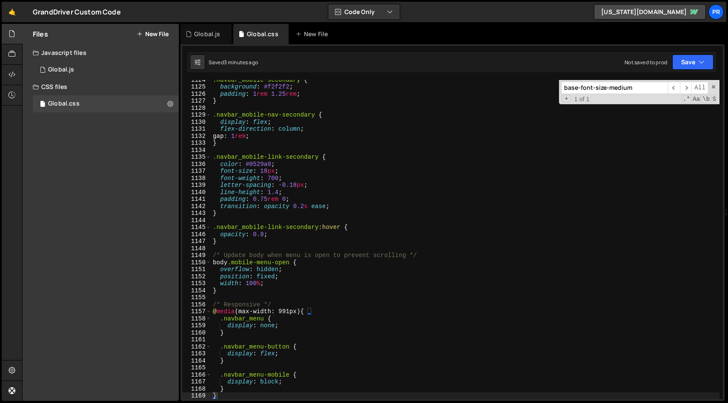
type textarea "padding: 0.75rem 0;"
click at [390, 196] on div ".navbar_mobile-secondary { background : #f2f2f2 ; padding : 1 rem 1.25 rem ; } …" at bounding box center [465, 242] width 508 height 333
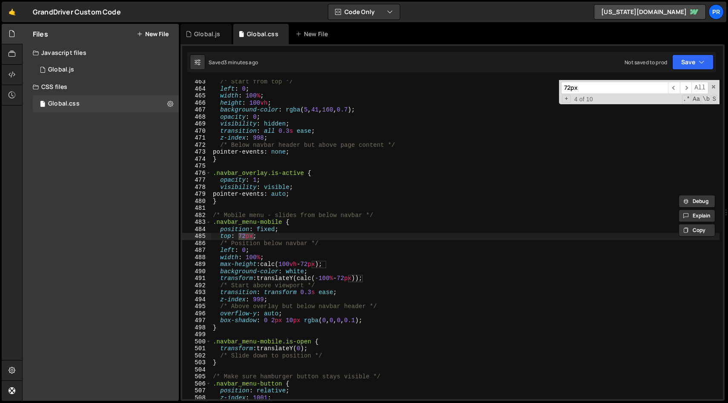
scroll to position [3245, 0]
type input "72px"
click at [281, 247] on div "/* Start from top */ left : 0 ; width : 100 % ; height : 100 vh ; background-co…" at bounding box center [465, 244] width 508 height 333
click at [244, 238] on div "/* Start from top */ left : 0 ; width : 100 % ; height : 100 vh ; background-co…" at bounding box center [465, 244] width 508 height 333
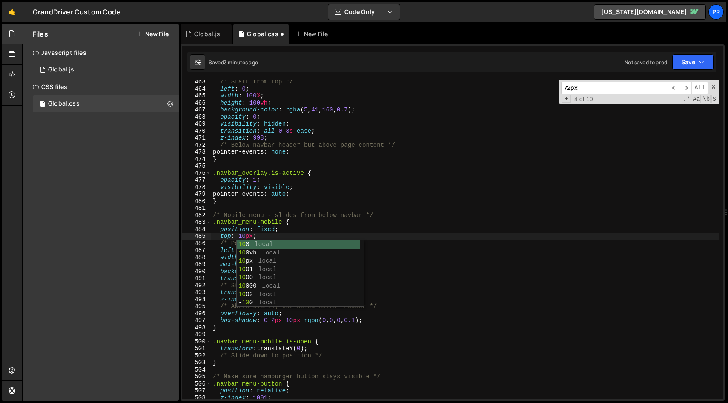
scroll to position [0, 2]
click at [398, 221] on div "/* Start from top */ left : 0 ; width : 100 % ; height : 100 vh ; background-co…" at bounding box center [465, 244] width 508 height 333
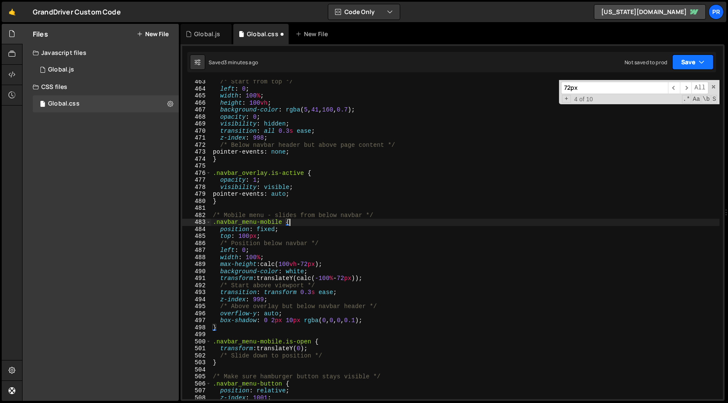
type textarea ".navbar_menu-mobile {"
click at [698, 55] on button "Save" at bounding box center [692, 61] width 41 height 15
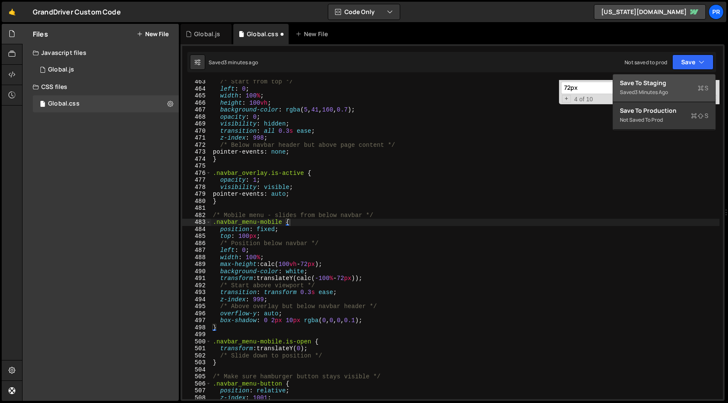
click at [666, 81] on div "Save to Staging S" at bounding box center [664, 83] width 89 height 9
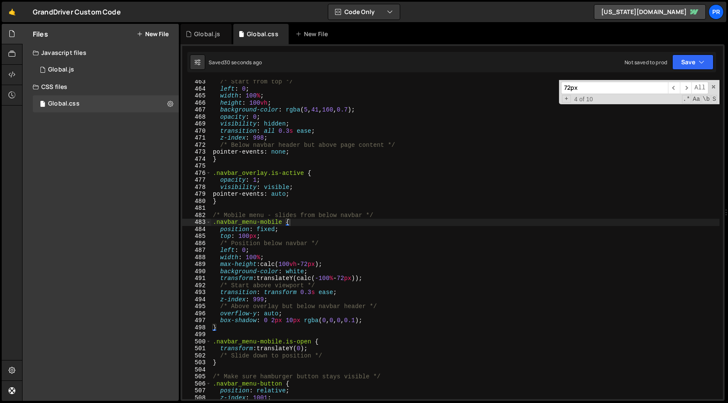
click at [611, 86] on input "72px" at bounding box center [614, 88] width 107 height 12
paste input ".navbar_menu-mobile"
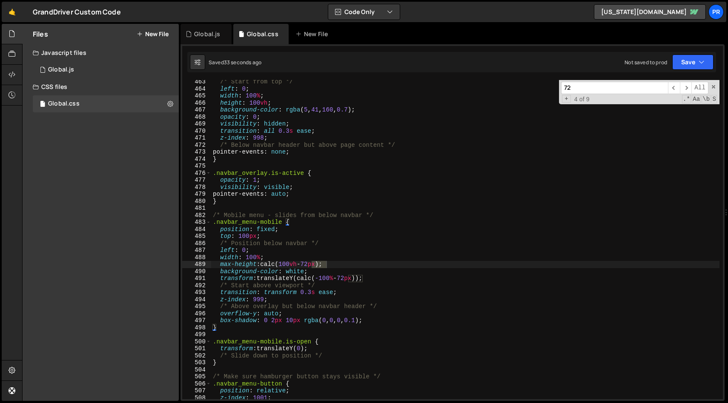
type input "7"
paste input ".navbar_menu-mobile"
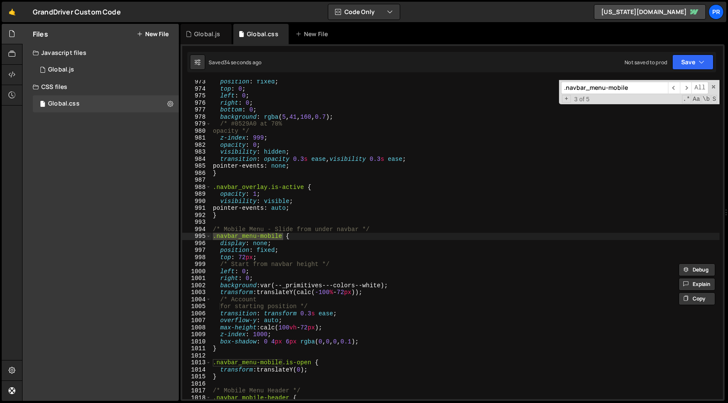
scroll to position [6826, 0]
type input ".navbar_menu-mobile"
click at [241, 258] on div "position : fixed ; top : 0 ; left : 0 ; right : 0 ; bottom : 0 ; background : r…" at bounding box center [465, 244] width 508 height 333
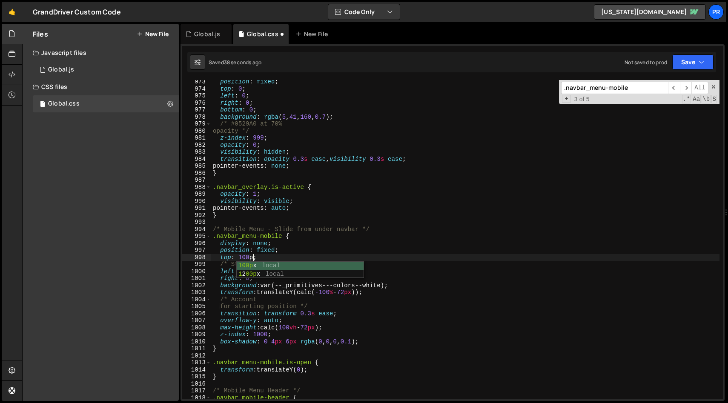
scroll to position [0, 3]
click at [411, 226] on div "position : fixed ; top : 0 ; left : 0 ; right : 0 ; bottom : 0 ; background : r…" at bounding box center [465, 244] width 508 height 333
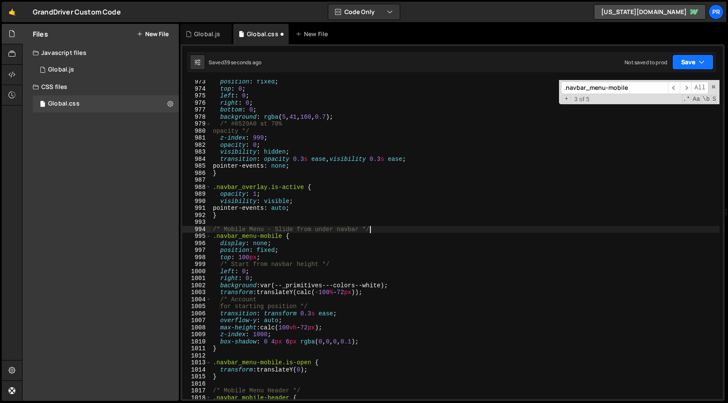
click at [701, 66] on button "Save" at bounding box center [692, 61] width 41 height 15
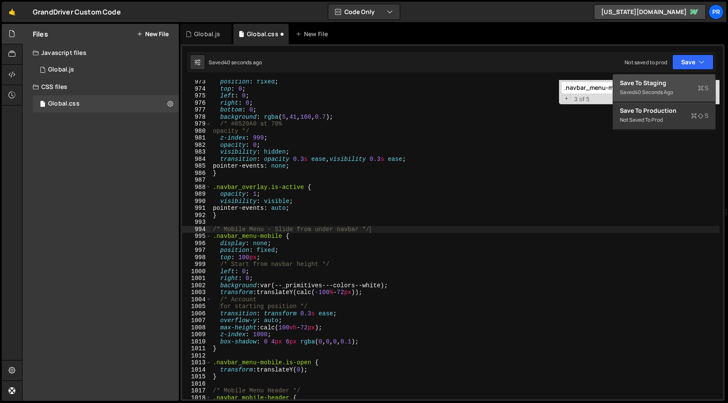
click at [675, 93] on div "Saved 40 seconds ago" at bounding box center [664, 92] width 89 height 10
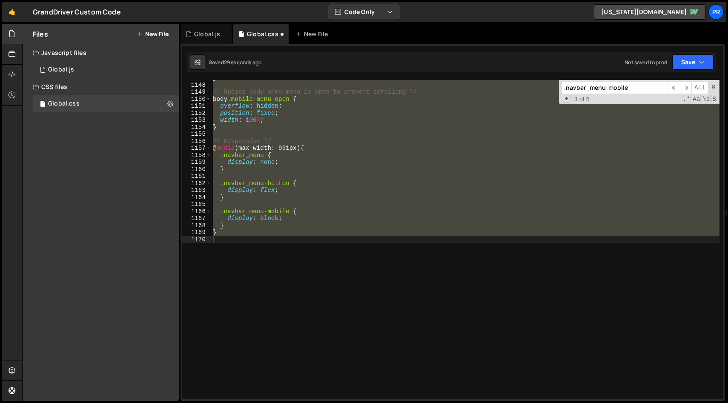
scroll to position [0, 0]
click at [411, 209] on div "} /* Update body when menu is open to prevent scrolling */ body .mobile-menu-op…" at bounding box center [465, 239] width 508 height 319
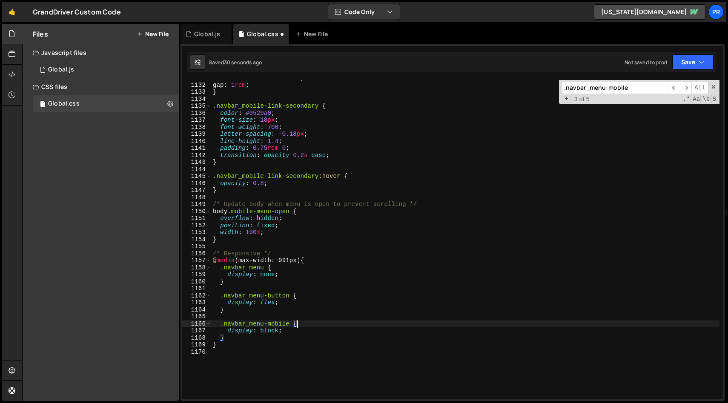
scroll to position [6840, 0]
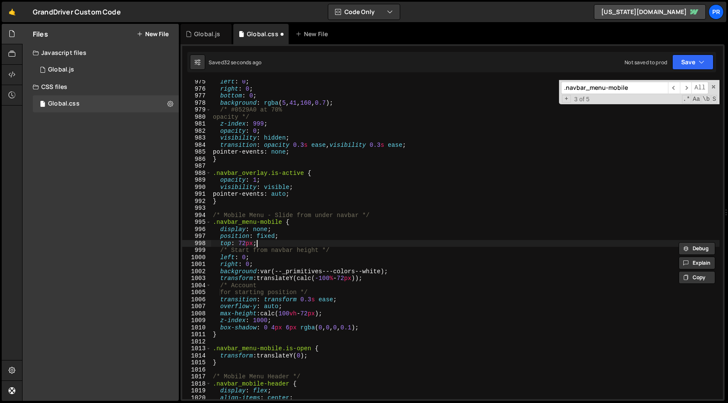
click at [411, 241] on div "left : 0 ; right : 0 ; bottom : 0 ; background : rgba ( 5 , 41 , 160 , 0.7 ) ; …" at bounding box center [465, 244] width 508 height 333
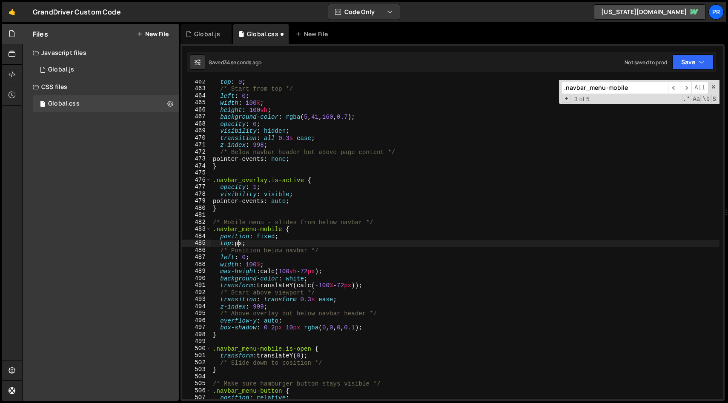
scroll to position [3238, 0]
click at [697, 60] on button "Save" at bounding box center [692, 61] width 41 height 15
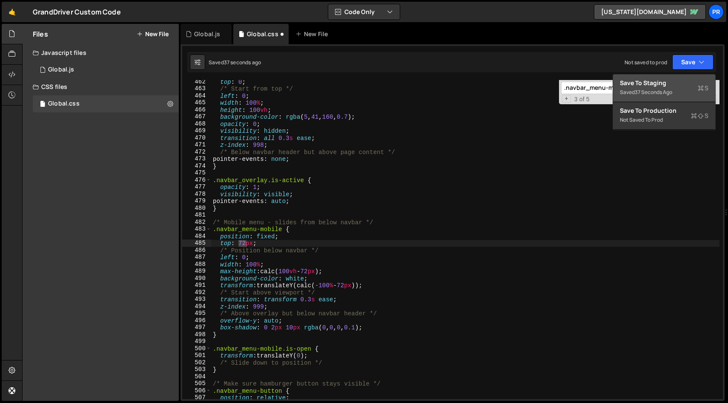
click at [677, 88] on div "Saved 37 seconds ago" at bounding box center [664, 92] width 89 height 10
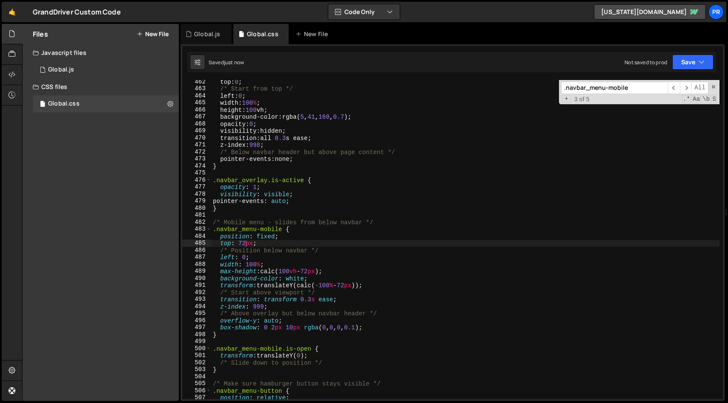
click at [639, 87] on input ".navbar_menu-mobile" at bounding box center [614, 88] width 107 height 12
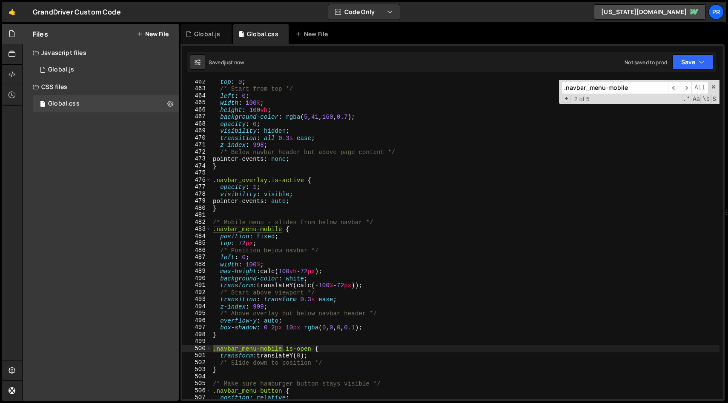
scroll to position [6826, 0]
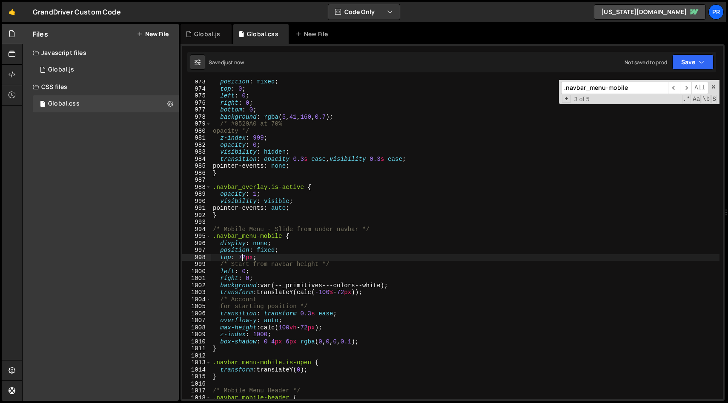
click at [242, 258] on div "position : fixed ; top : 0 ; left : 0 ; right : 0 ; bottom : 0 ; background : r…" at bounding box center [465, 244] width 508 height 333
click at [559, 210] on div "position : fixed ; top : 0 ; left : 0 ; right : 0 ; bottom : 0 ; background : r…" at bounding box center [465, 244] width 508 height 333
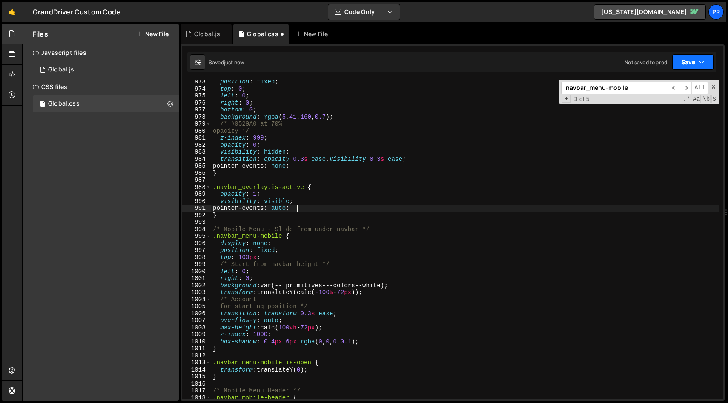
type textarea "pointer-events: auto;"
click at [691, 56] on button "Save" at bounding box center [692, 61] width 41 height 15
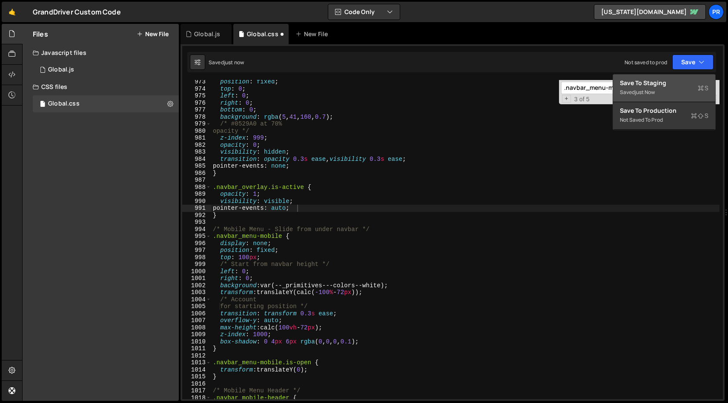
click at [665, 83] on div "Save to Staging S" at bounding box center [664, 83] width 89 height 9
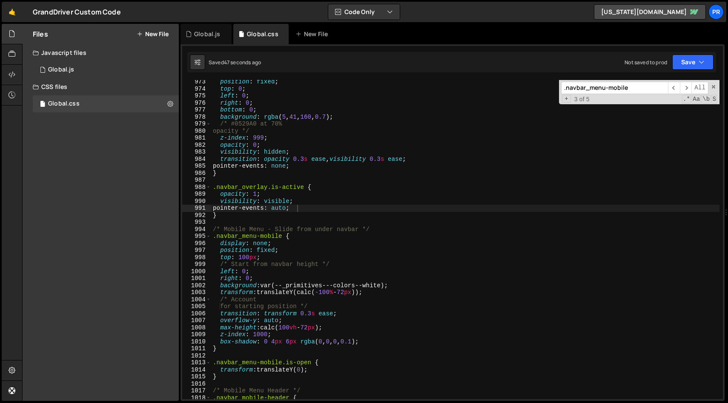
scroll to position [0, 0]
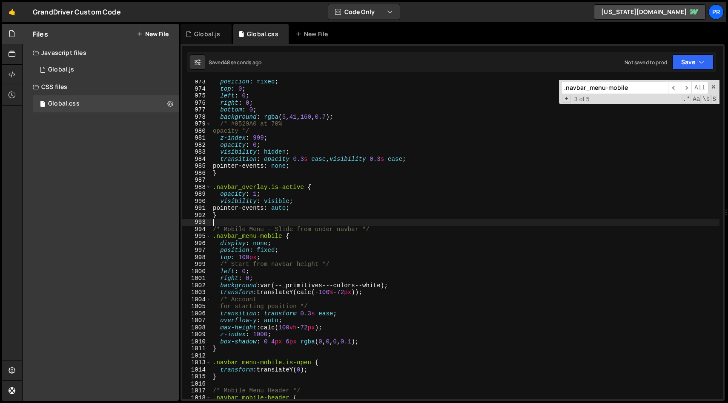
click at [342, 219] on div "position : fixed ; top : 0 ; left : 0 ; right : 0 ; bottom : 0 ; background : r…" at bounding box center [465, 244] width 508 height 333
click at [311, 253] on div "position : fixed ; top : 0 ; left : 0 ; right : 0 ; bottom : 0 ; background : r…" at bounding box center [465, 244] width 508 height 333
click at [248, 254] on div "position : fixed ; top : 0 ; left : 0 ; right : 0 ; bottom : 0 ; background : r…" at bounding box center [465, 244] width 508 height 333
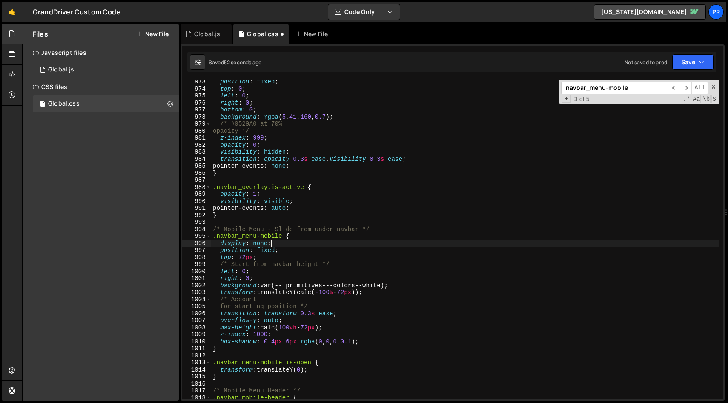
click at [443, 241] on div "position : fixed ; top : 0 ; left : 0 ; right : 0 ; bottom : 0 ; background : r…" at bounding box center [465, 244] width 508 height 333
click at [702, 58] on icon "button" at bounding box center [701, 62] width 6 height 9
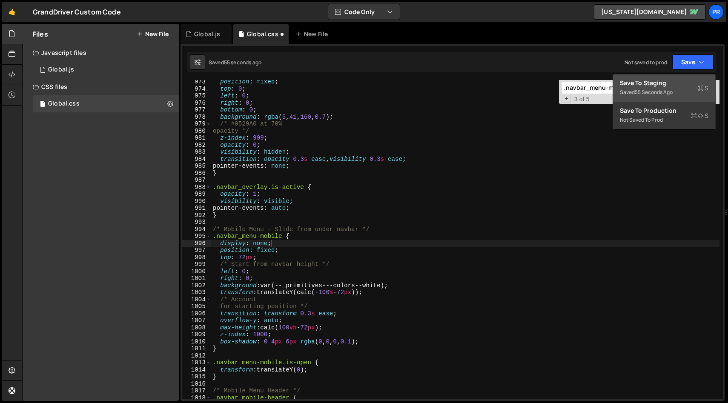
click at [680, 83] on div "Save to Staging S" at bounding box center [664, 83] width 89 height 9
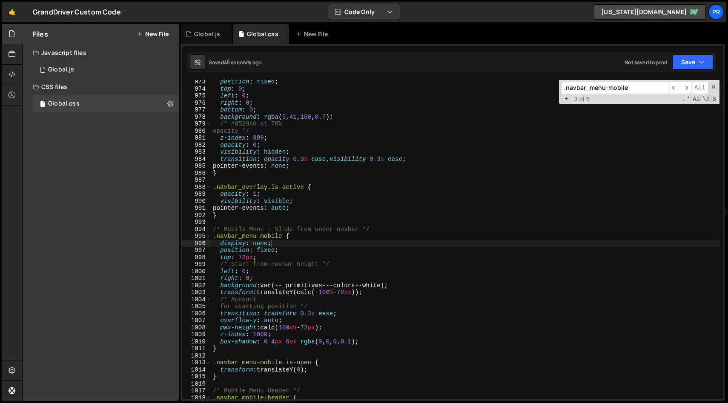
click at [278, 200] on div "position : fixed ; top : 0 ; left : 0 ; right : 0 ; bottom : 0 ; background : r…" at bounding box center [465, 244] width 508 height 333
click at [243, 253] on div "position : fixed ; top : 0 ; left : 0 ; right : 0 ; bottom : 0 ; background : r…" at bounding box center [465, 244] width 508 height 333
click at [247, 260] on div "position : fixed ; top : 0 ; left : 0 ; right : 0 ; bottom : 0 ; background : r…" at bounding box center [465, 244] width 508 height 333
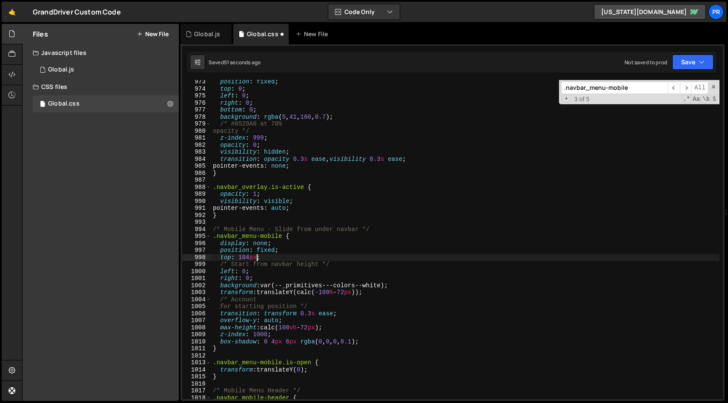
click at [518, 199] on div "position : fixed ; top : 0 ; left : 0 ; right : 0 ; bottom : 0 ; background : r…" at bounding box center [465, 244] width 508 height 333
click at [298, 262] on div "position : fixed ; top : 0 ; left : 0 ; right : 0 ; bottom : 0 ; background : r…" at bounding box center [465, 244] width 508 height 333
click at [309, 256] on div "position : fixed ; top : 0 ; left : 0 ; right : 0 ; bottom : 0 ; background : r…" at bounding box center [465, 244] width 508 height 333
click at [245, 257] on div "position : fixed ; top : 0 ; left : 0 ; right : 0 ; bottom : 0 ; background : r…" at bounding box center [465, 244] width 508 height 333
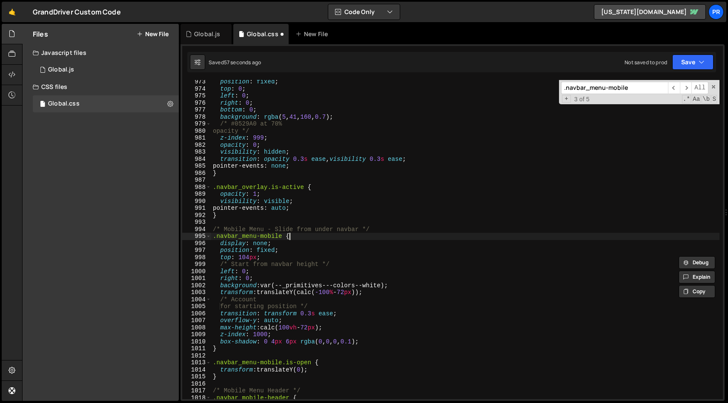
click at [377, 233] on div "position : fixed ; top : 0 ; left : 0 ; right : 0 ; bottom : 0 ; background : r…" at bounding box center [465, 244] width 508 height 333
type textarea ".navbar_menu-mobile {"
click at [626, 85] on input ".navbar_menu-mobile" at bounding box center [614, 88] width 107 height 12
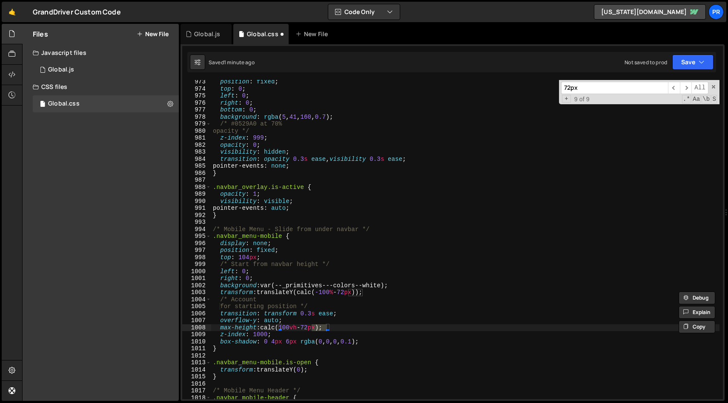
type input "72px"
click at [317, 327] on div "position : fixed ; top : 0 ; left : 0 ; right : 0 ; bottom : 0 ; background : r…" at bounding box center [465, 239] width 508 height 319
click at [317, 327] on div "position : fixed ; top : 0 ; left : 0 ; right : 0 ; bottom : 0 ; background : r…" at bounding box center [465, 244] width 508 height 333
click at [619, 86] on input "72px" at bounding box center [614, 88] width 107 height 12
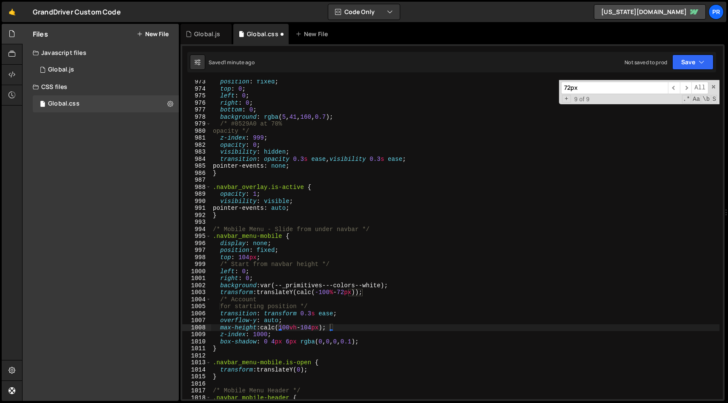
scroll to position [0, 0]
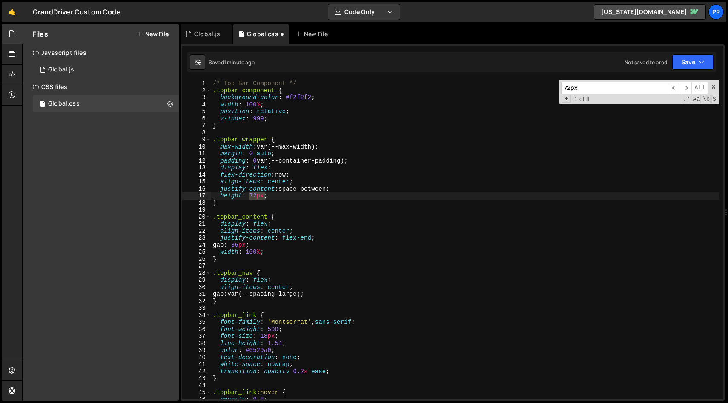
click at [362, 125] on div "/* Top Bar Component */ .topbar_component { background-color : #f2f2f2 ; width …" at bounding box center [465, 246] width 508 height 333
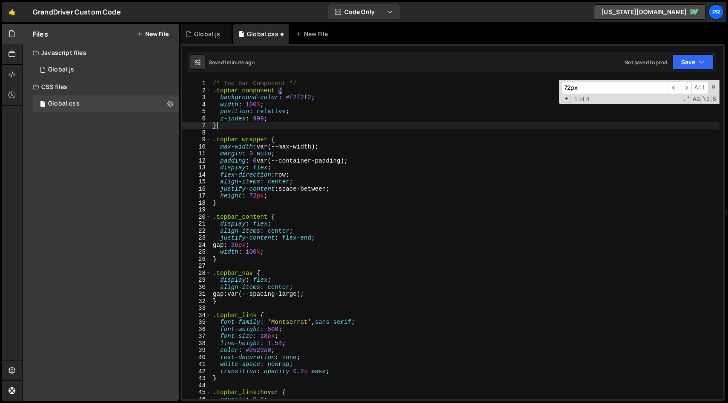
click at [259, 194] on div "/* Top Bar Component */ .topbar_component { background-color : #f2f2f2 ; width …" at bounding box center [465, 246] width 508 height 333
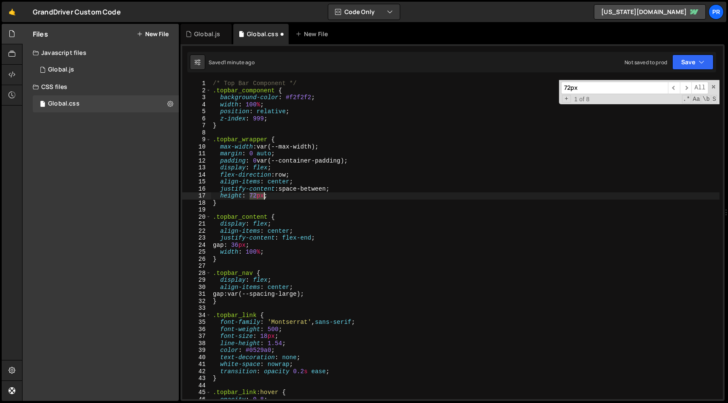
click at [259, 194] on div "/* Top Bar Component */ .topbar_component { background-color : #f2f2f2 ; width …" at bounding box center [465, 246] width 508 height 333
click at [613, 88] on input "72px" at bounding box center [614, 88] width 107 height 12
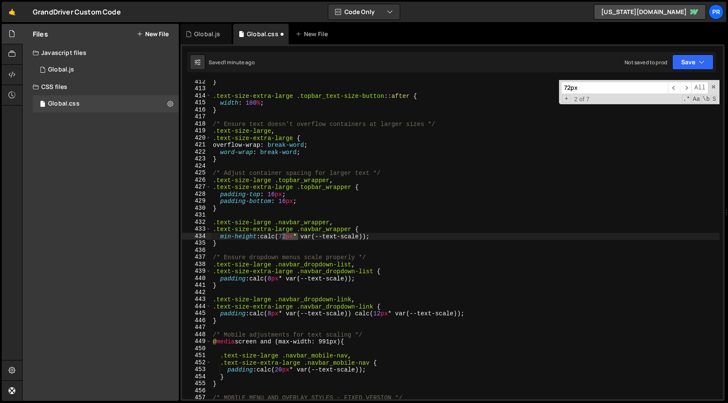
scroll to position [3245, 0]
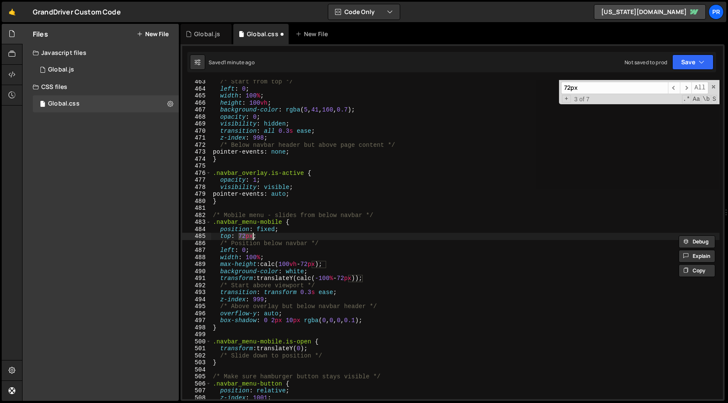
click at [246, 236] on div "/* Start from top */ left : 0 ; width : 100 % ; height : 100 vh ; background-co…" at bounding box center [465, 239] width 508 height 319
click at [246, 236] on div "/* Start from top */ left : 0 ; width : 100 % ; height : 100 vh ; background-co…" at bounding box center [465, 244] width 508 height 333
click at [680, 60] on button "Save" at bounding box center [692, 61] width 41 height 15
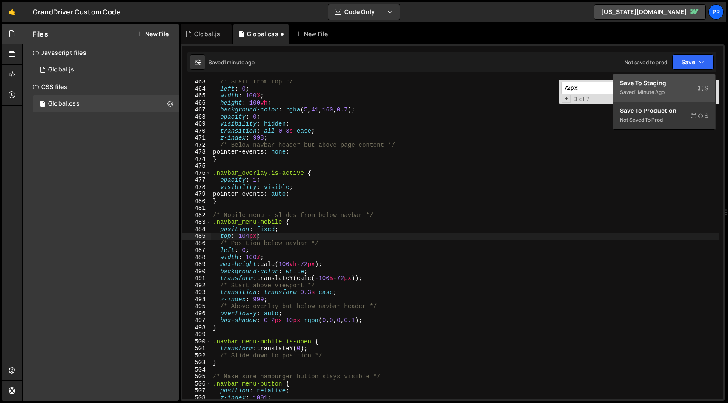
click at [662, 84] on div "Save to Staging S" at bounding box center [664, 83] width 89 height 9
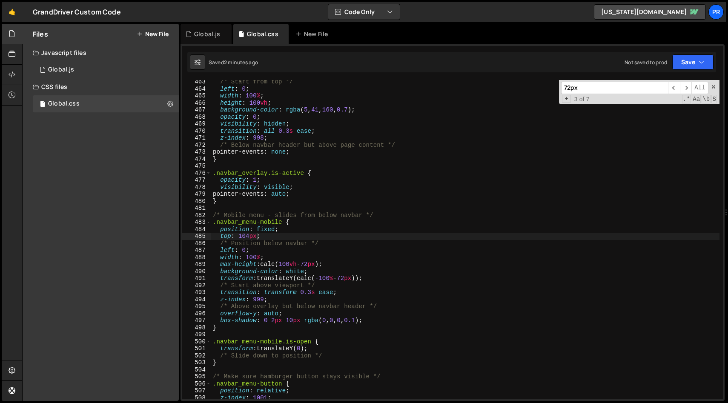
click at [600, 92] on input "72px" at bounding box center [614, 88] width 107 height 12
type textarea "pointer-events: none;"
click at [553, 151] on div "/* Start from top */ left : 0 ; width : 100 % ; height : 100 vh ; background-co…" at bounding box center [465, 244] width 508 height 333
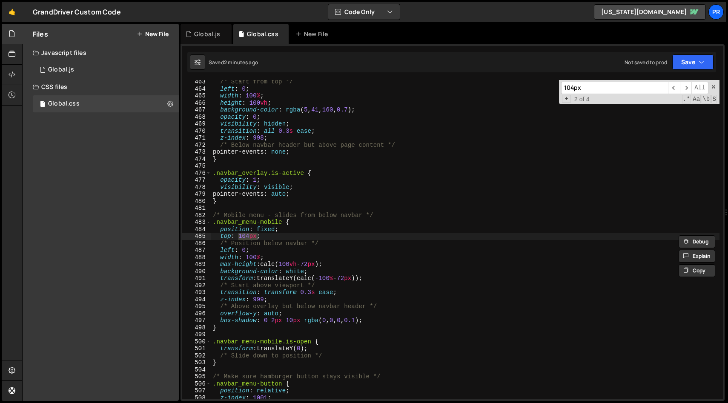
scroll to position [6847, 0]
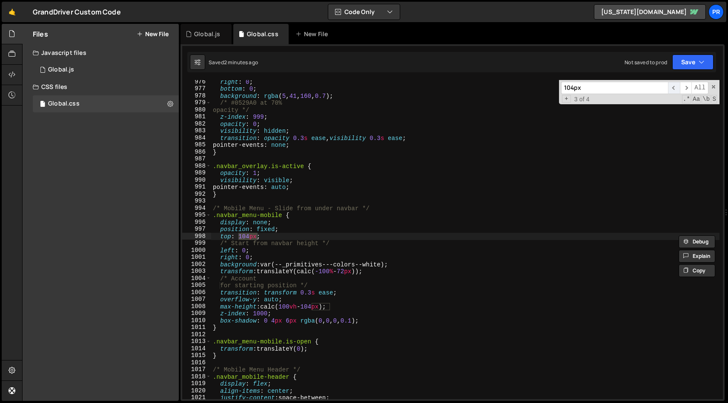
type input "104px"
click at [677, 87] on span "​" at bounding box center [674, 88] width 12 height 12
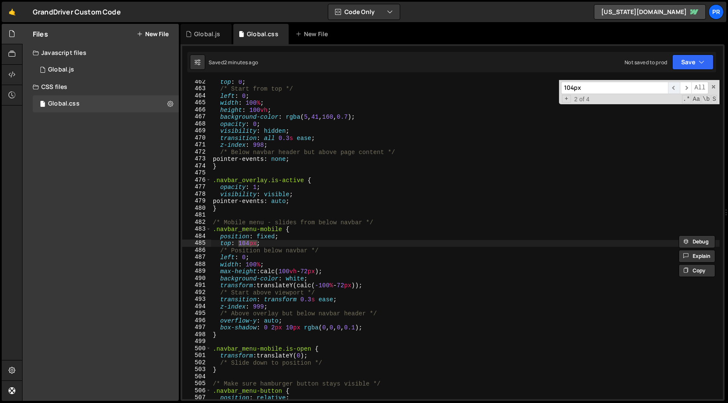
click at [675, 87] on span "​" at bounding box center [674, 88] width 12 height 12
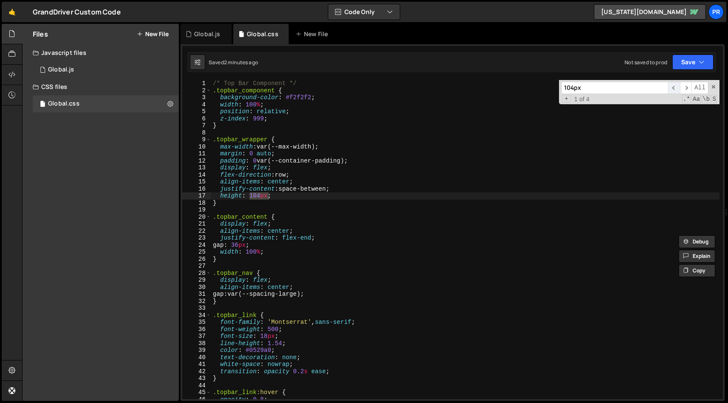
scroll to position [0, 0]
click at [256, 196] on div "/* Top Bar Component */ .topbar_component { background-color : #f2f2f2 ; width …" at bounding box center [465, 246] width 508 height 333
click at [688, 89] on span "​" at bounding box center [686, 88] width 12 height 12
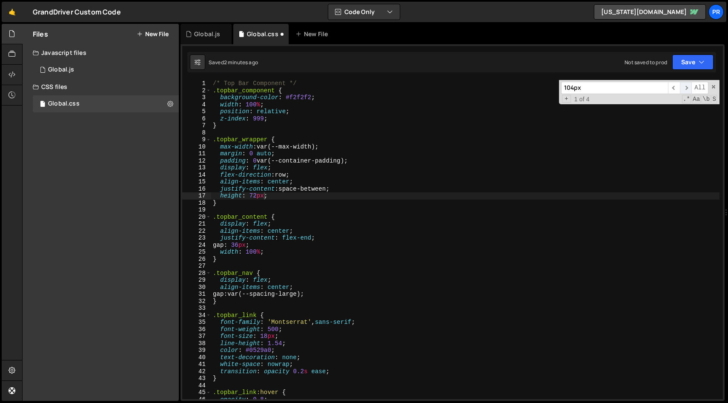
scroll to position [3245, 0]
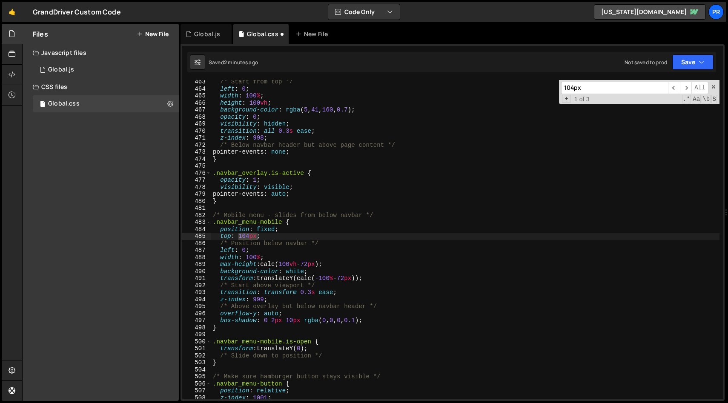
click at [244, 235] on div "/* Start from top */ left : 0 ; width : 100 % ; height : 100 vh ; background-co…" at bounding box center [465, 239] width 508 height 319
click at [244, 235] on div "/* Start from top */ left : 0 ; width : 100 % ; height : 100 vh ; background-co…" at bounding box center [465, 244] width 508 height 333
click at [684, 89] on span "​" at bounding box center [686, 88] width 12 height 12
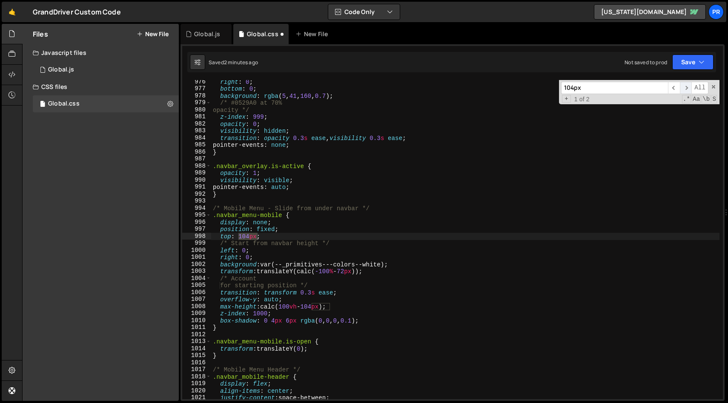
scroll to position [6847, 0]
click at [250, 237] on div "right : 0 ; bottom : 0 ; background : rgba ( 5 , 41 , 160 , 0.7 ) ; /* #0529A0 …" at bounding box center [465, 239] width 508 height 319
click at [250, 237] on div "right : 0 ; bottom : 0 ; background : rgba ( 5 , 41 , 160 , 0.7 ) ; /* #0529A0 …" at bounding box center [465, 244] width 508 height 333
click at [685, 86] on span "​" at bounding box center [686, 88] width 12 height 12
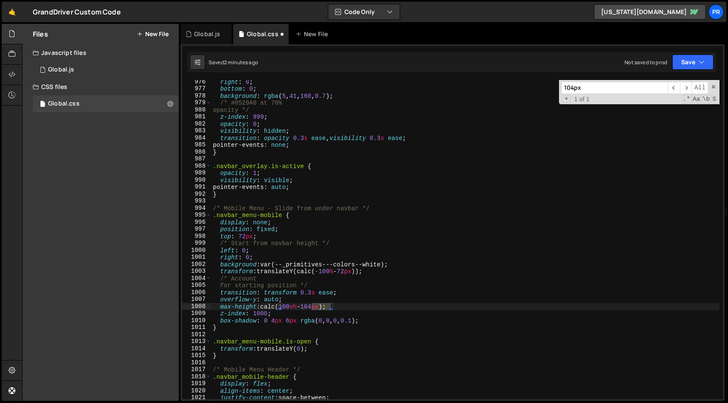
click at [314, 308] on div "right : 0 ; bottom : 0 ; background : rgba ( 5 , 41 , 160 , 0.7 ) ; /* #0529A0 …" at bounding box center [465, 239] width 508 height 319
click at [314, 308] on div "right : 0 ; bottom : 0 ; background : rgba ( 5 , 41 , 160 , 0.7 ) ; /* #0529A0 …" at bounding box center [465, 244] width 508 height 333
click at [685, 90] on span "​" at bounding box center [686, 88] width 12 height 12
type textarea "}"
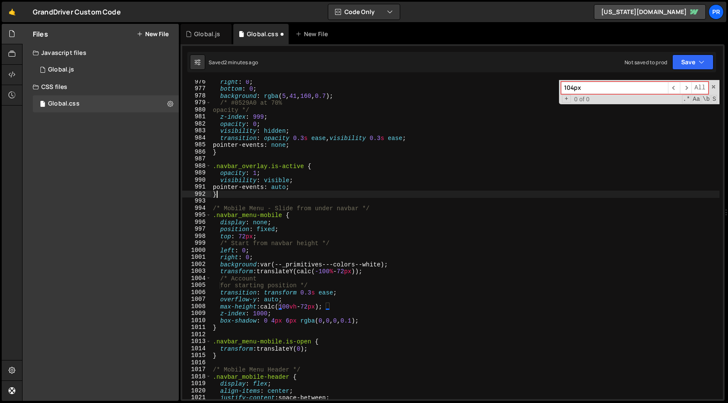
scroll to position [0, 0]
click at [403, 196] on div "right : 0 ; bottom : 0 ; background : rgba ( 5 , 41 , 160 , 0.7 ) ; /* #0529A0 …" at bounding box center [465, 244] width 508 height 333
click at [587, 89] on input "104px" at bounding box center [614, 88] width 107 height 12
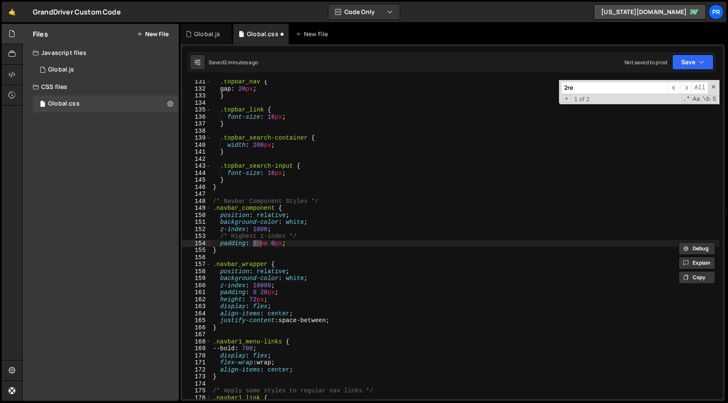
scroll to position [914, 0]
type input "2rem"
click at [273, 215] on div ".topbar_nav { gap : 20 px ; } .topbar_link { font-size : 16 px ; } .topbar_sear…" at bounding box center [465, 244] width 508 height 333
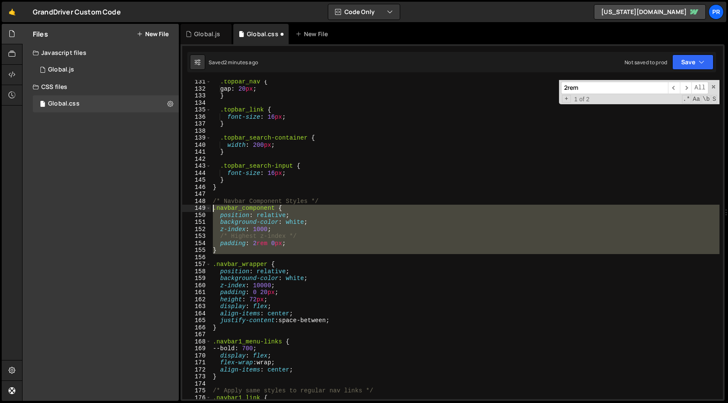
drag, startPoint x: 232, startPoint y: 254, endPoint x: 186, endPoint y: 210, distance: 64.1
click at [186, 209] on div "position: relative; 131 132 133 134 135 136 137 138 139 140 141 142 143 144 145…" at bounding box center [452, 239] width 540 height 319
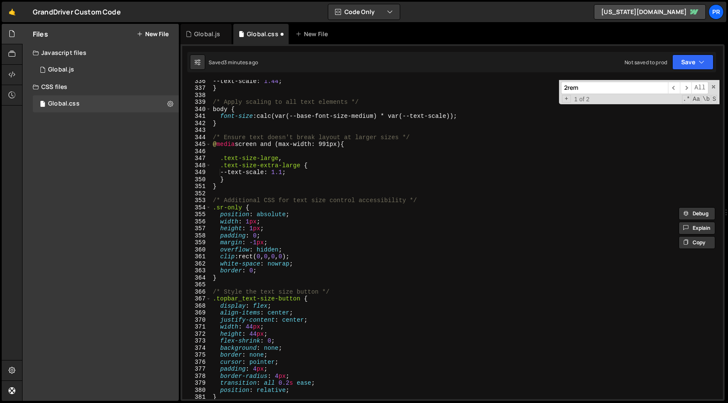
scroll to position [2353, 0]
click at [225, 183] on div "--text-scale : 1.44 ; } /* Apply scaling to all text elements */ body { font-si…" at bounding box center [465, 244] width 508 height 333
type textarea "}"
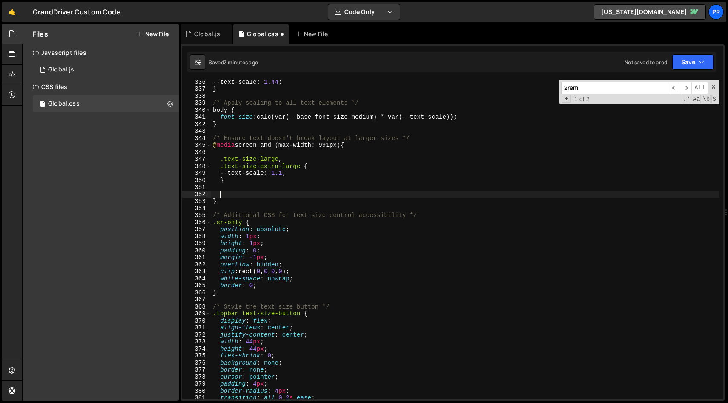
paste textarea
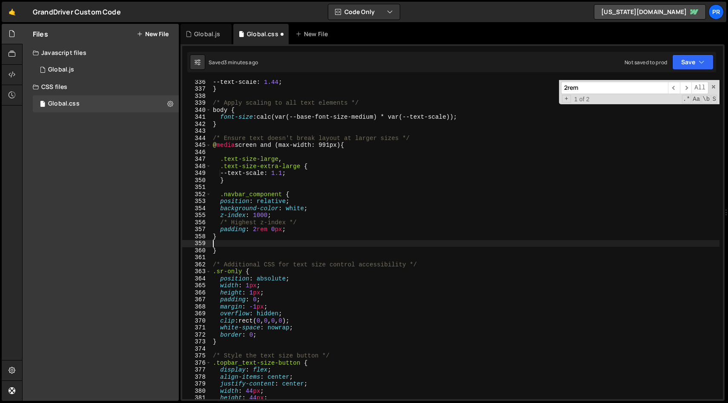
click at [257, 230] on div "--text-scale : 1.44 ; } /* Apply scaling to all text elements */ body { font-si…" at bounding box center [465, 244] width 508 height 333
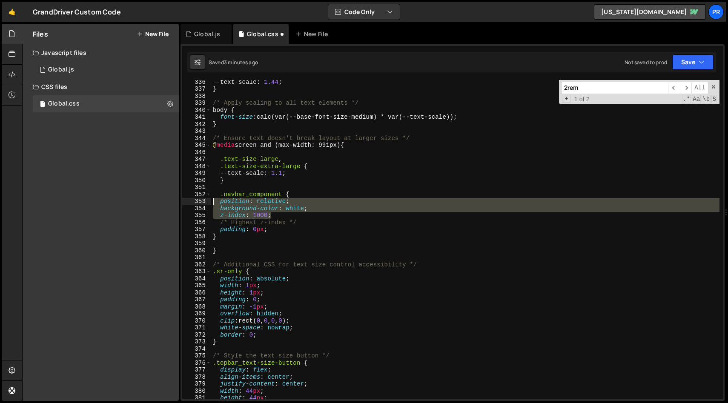
drag, startPoint x: 312, startPoint y: 219, endPoint x: 146, endPoint y: 200, distance: 166.9
click at [146, 200] on div "Files New File Javascript files 1 Global.js 0 CSS files Global.css 0 Copy share…" at bounding box center [374, 212] width 705 height 377
type textarea "position: relative; background-color: white;"
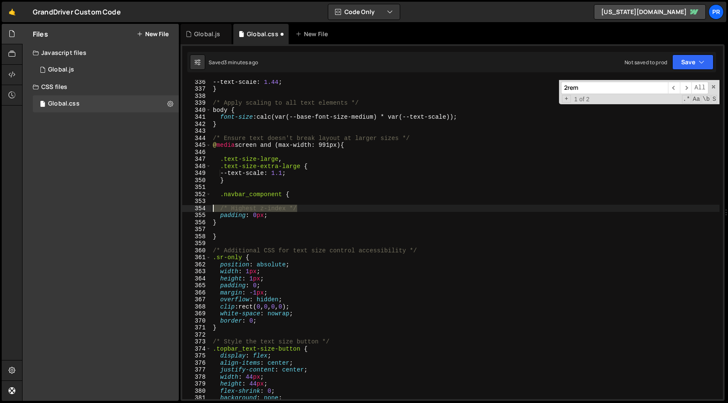
drag, startPoint x: 310, startPoint y: 210, endPoint x: 146, endPoint y: 208, distance: 163.8
click at [146, 208] on div "Files New File Javascript files 1 Global.js 0 CSS files Global.css 0 Copy share…" at bounding box center [374, 212] width 705 height 377
type textarea "/* Highest z-index */"
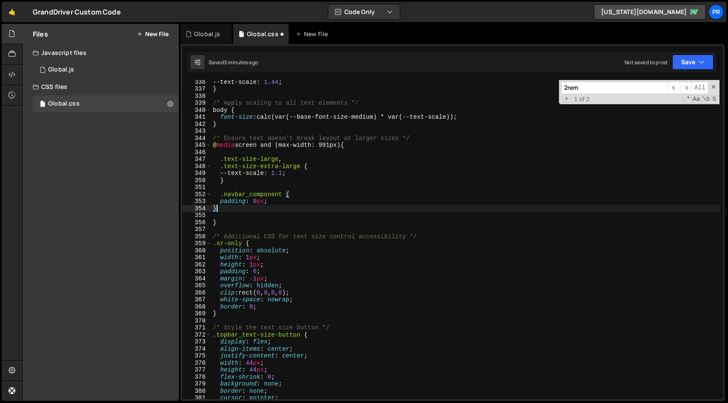
click at [247, 206] on div "--text-scale : 1.44 ; } /* Apply scaling to all text elements */ body { font-si…" at bounding box center [465, 244] width 508 height 333
click at [219, 200] on div "--text-scale : 1.44 ; } /* Apply scaling to all text elements */ body { font-si…" at bounding box center [465, 244] width 508 height 333
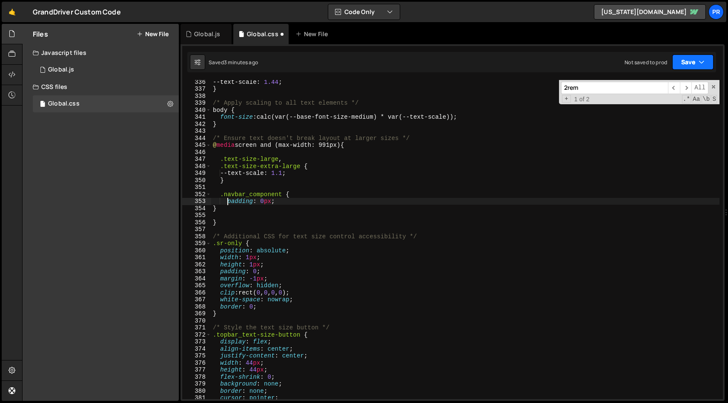
click at [687, 69] on button "Save" at bounding box center [692, 61] width 41 height 15
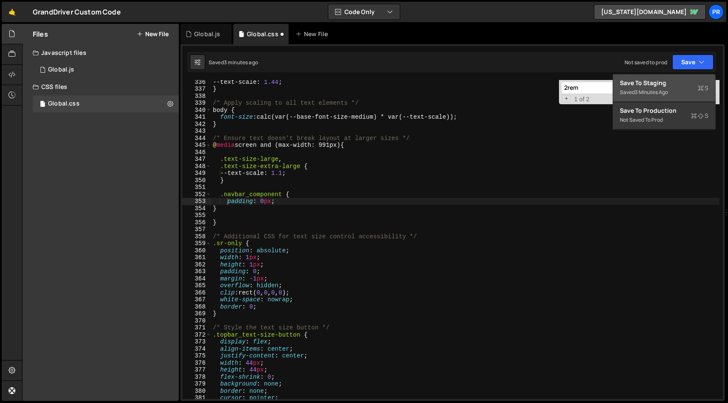
click at [680, 84] on div "Save to Staging S" at bounding box center [664, 83] width 89 height 9
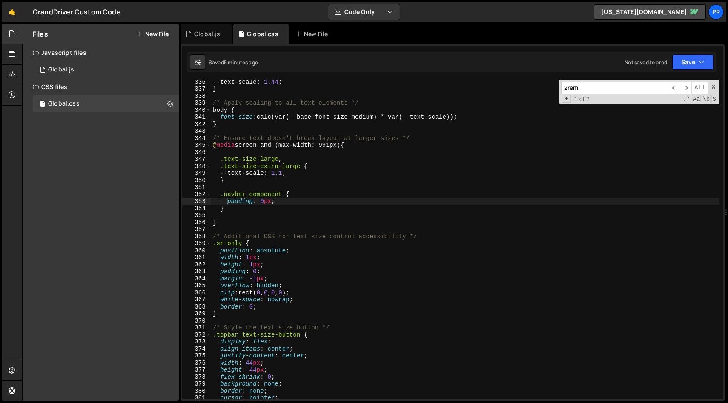
click at [314, 140] on div "--text-scale : 1.44 ; } /* Apply scaling to all text elements */ body { font-si…" at bounding box center [465, 244] width 508 height 333
type textarea "}"
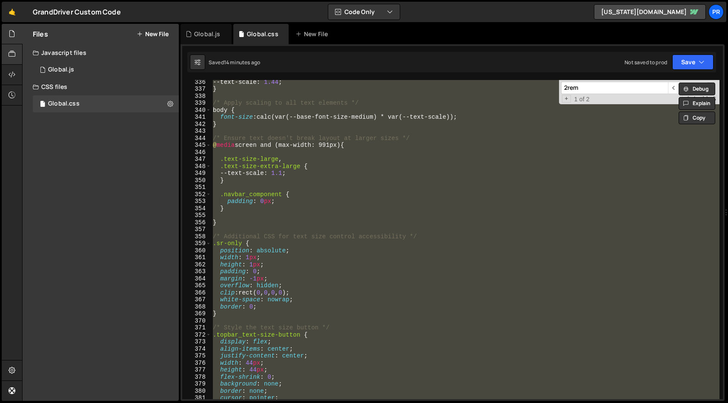
click at [16, 57] on div at bounding box center [12, 54] width 21 height 20
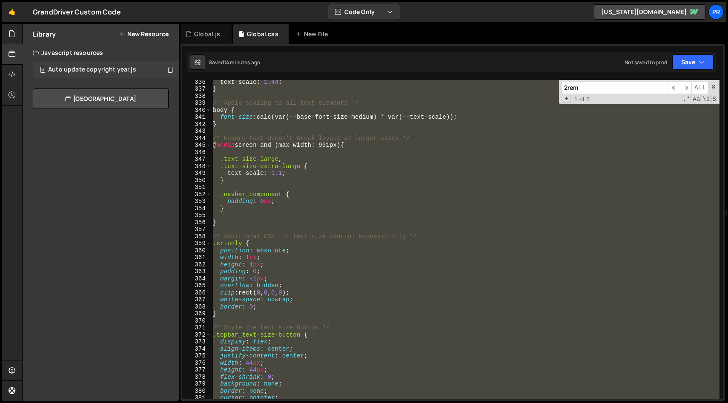
click at [101, 76] on div "Auto update copyright year.js 0" at bounding box center [106, 69] width 146 height 17
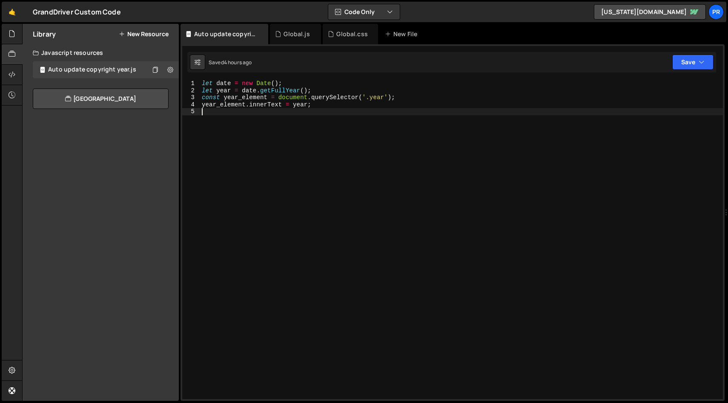
click at [320, 116] on div "let date = new Date ( ) ; let year = date . getFullYear ( ) ; const year_elemen…" at bounding box center [461, 246] width 523 height 333
click at [8, 35] on div at bounding box center [12, 34] width 21 height 20
